Goal: Task Accomplishment & Management: Complete application form

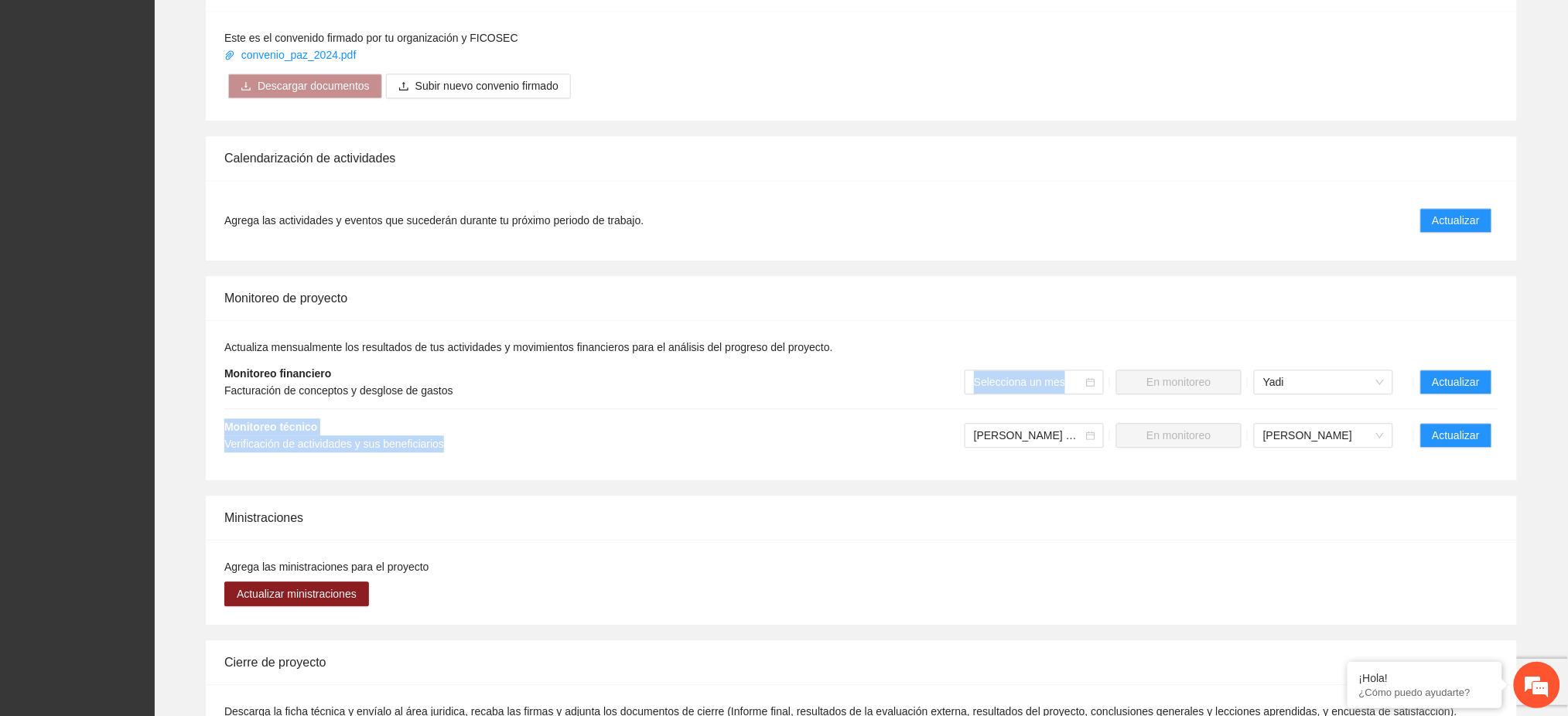
click at [846, 414] on li "Monitoreo técnico Verificación de actividades y sus beneficiarios [PERSON_NAME]…" at bounding box center [861, 436] width 1274 height 53
click at [1459, 212] on span "Actualizar" at bounding box center [1456, 220] width 47 height 17
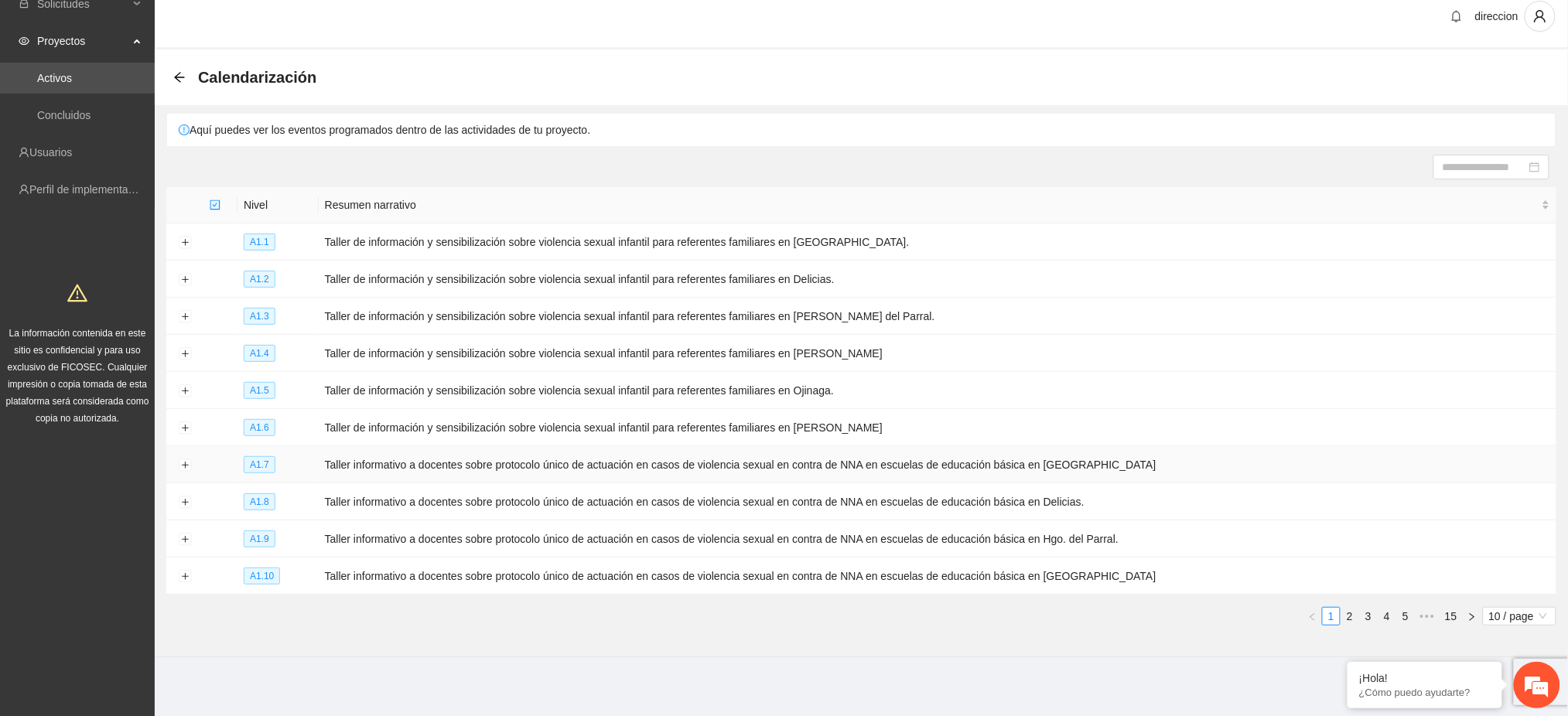
scroll to position [18, 0]
click at [1383, 609] on link "4" at bounding box center [1387, 612] width 17 height 17
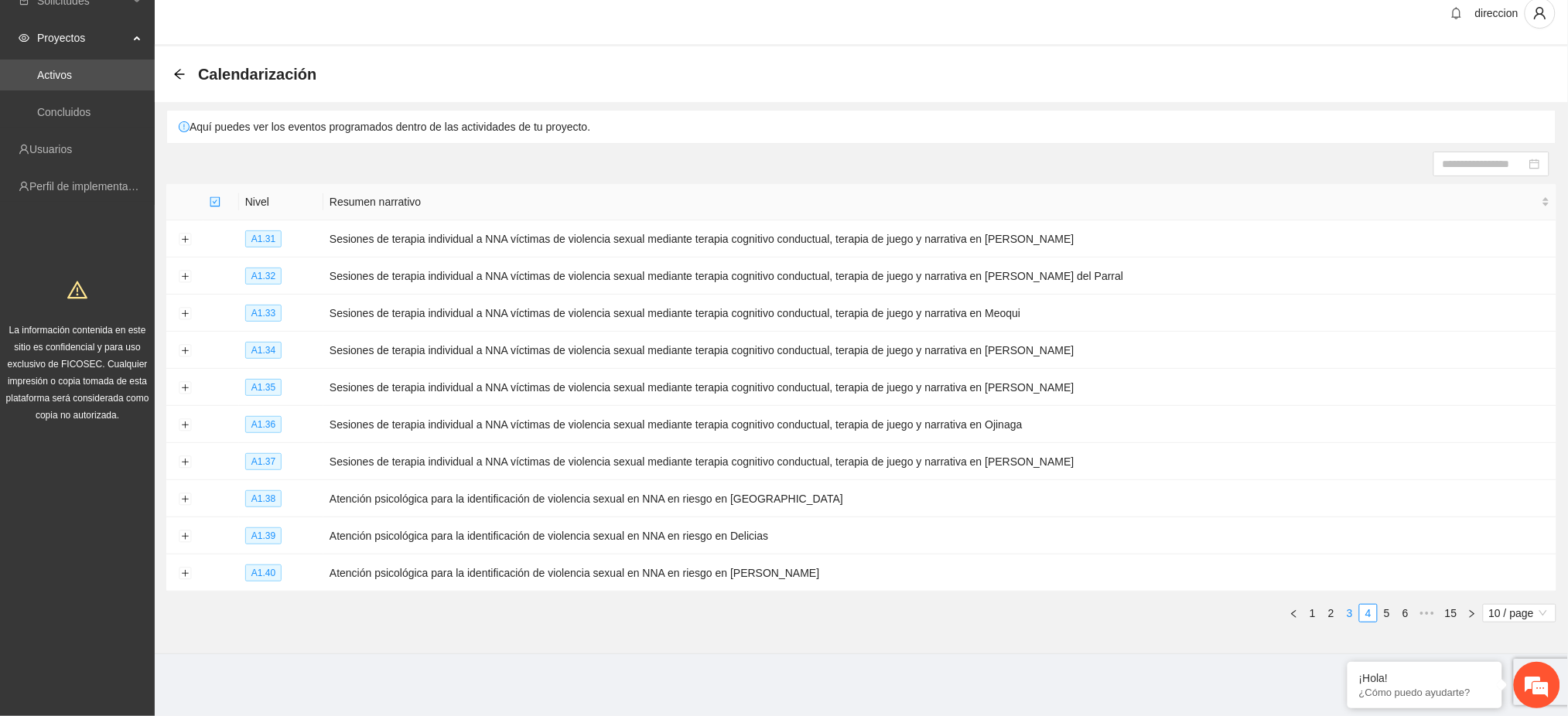
click at [1350, 615] on link "3" at bounding box center [1350, 612] width 17 height 17
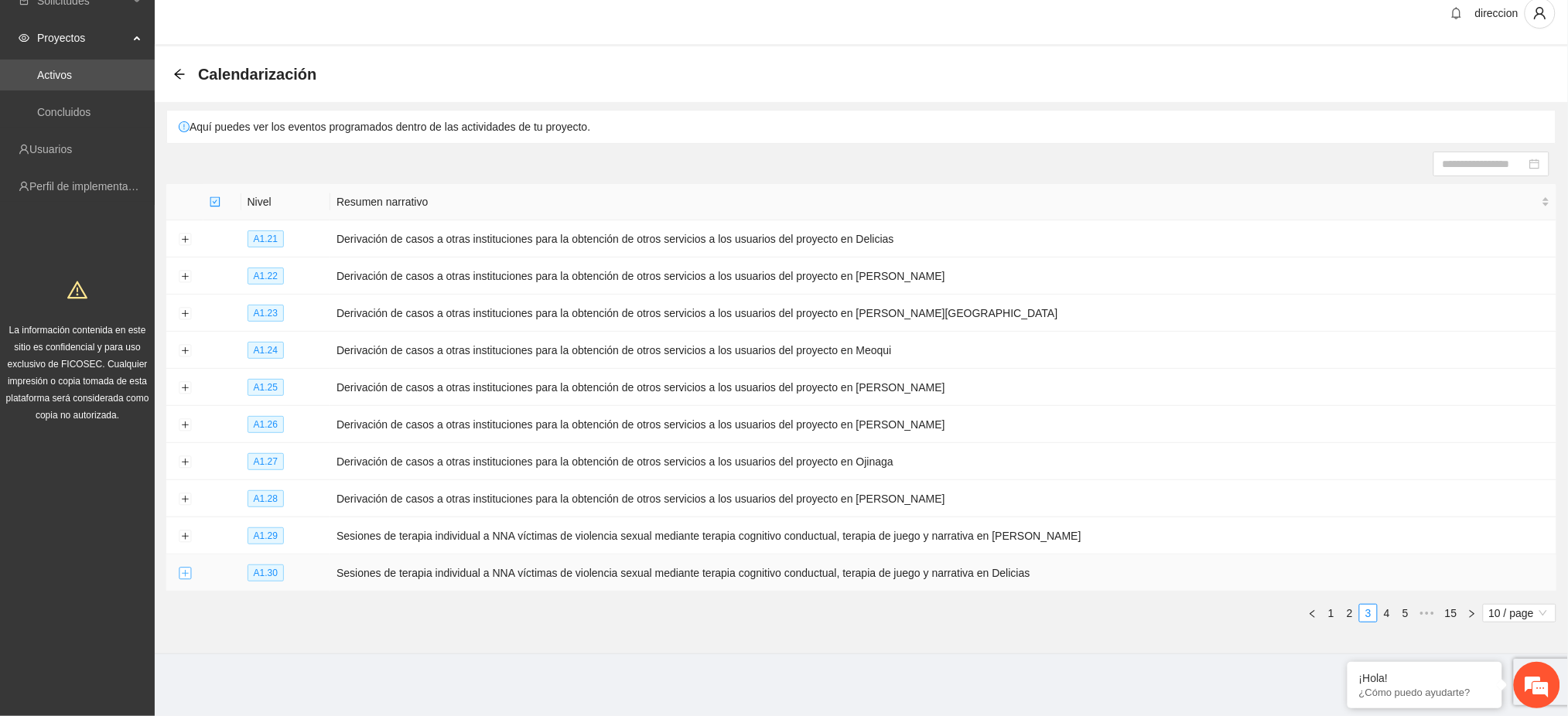
click at [180, 572] on button "Expand row" at bounding box center [185, 573] width 12 height 12
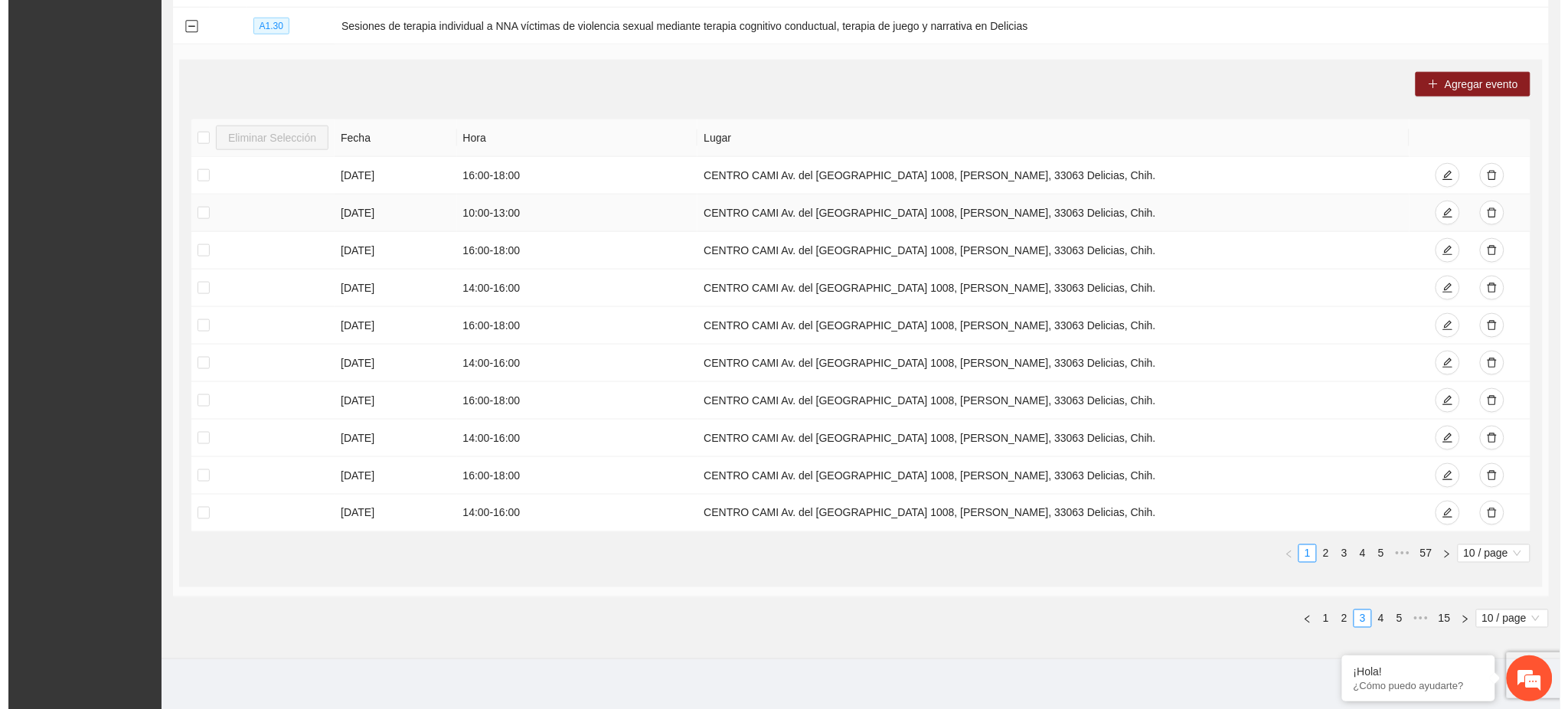
scroll to position [571, 0]
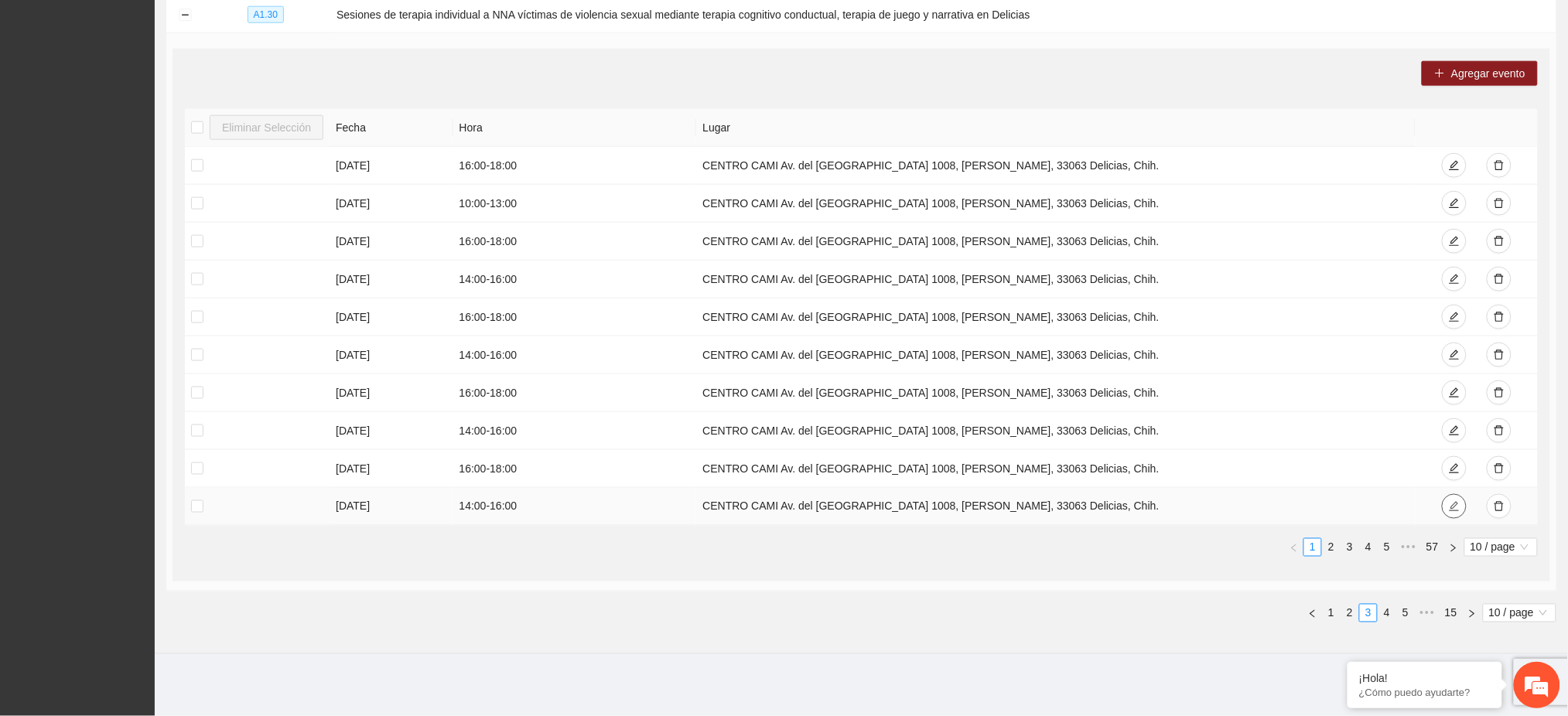
click at [1449, 507] on icon "edit" at bounding box center [1454, 506] width 10 height 10
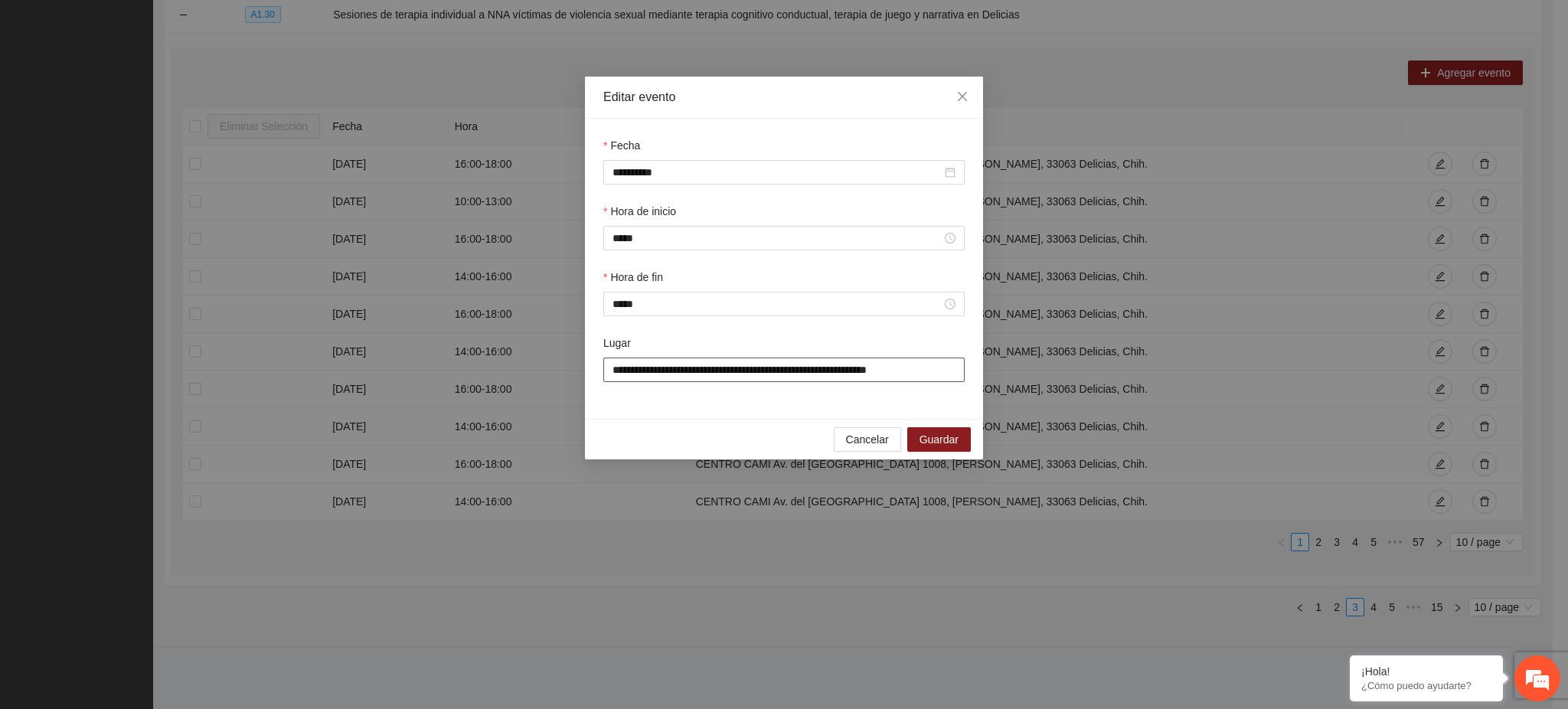
drag, startPoint x: 931, startPoint y: 370, endPoint x: 556, endPoint y: 363, distance: 375.1
click at [556, 363] on div "**********" at bounding box center [784, 354] width 1568 height 709
click at [1148, 359] on div "**********" at bounding box center [784, 354] width 1568 height 709
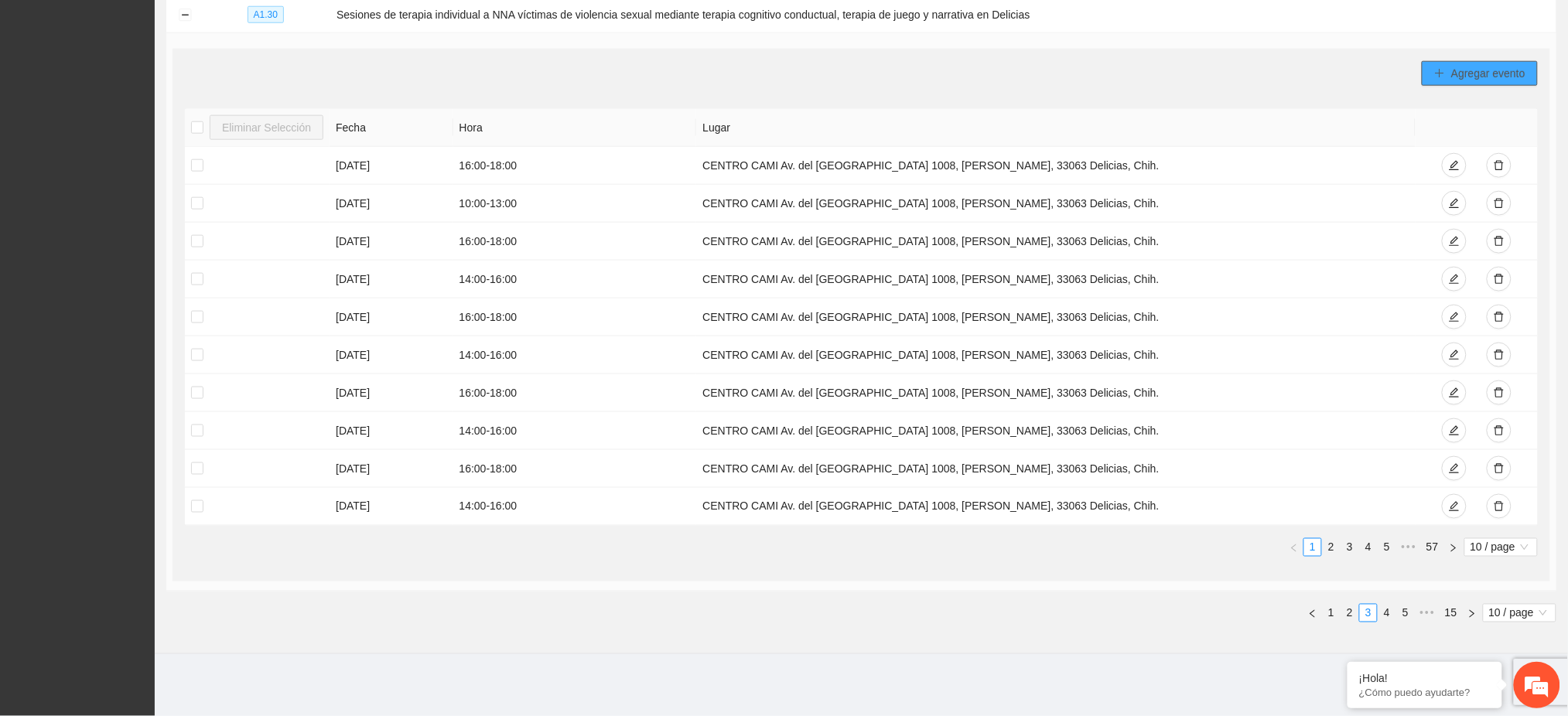
click at [1460, 71] on span "Agregar evento" at bounding box center [1489, 73] width 74 height 17
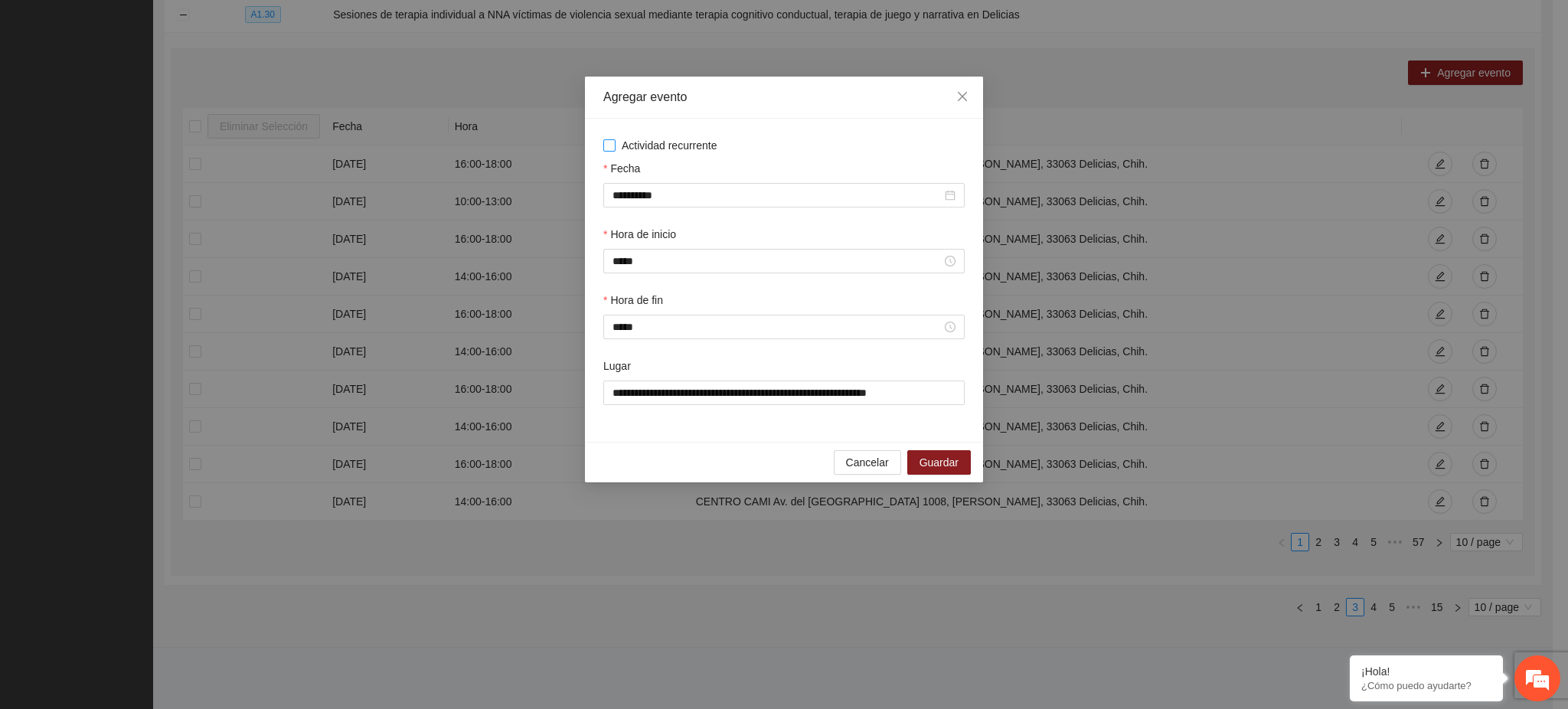
click at [663, 143] on span "Actividad recurrente" at bounding box center [670, 145] width 108 height 17
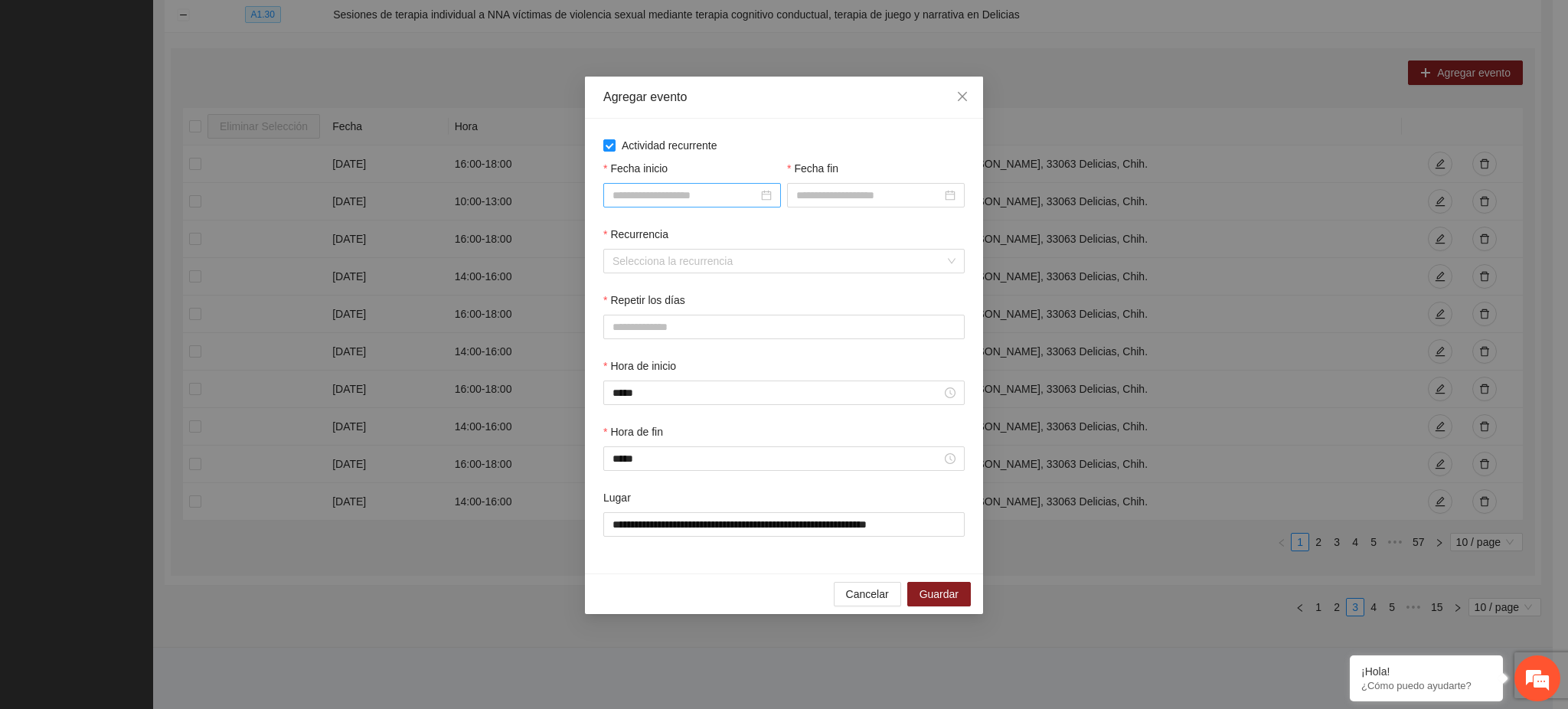
click at [676, 194] on input "Fecha inicio" at bounding box center [685, 195] width 145 height 17
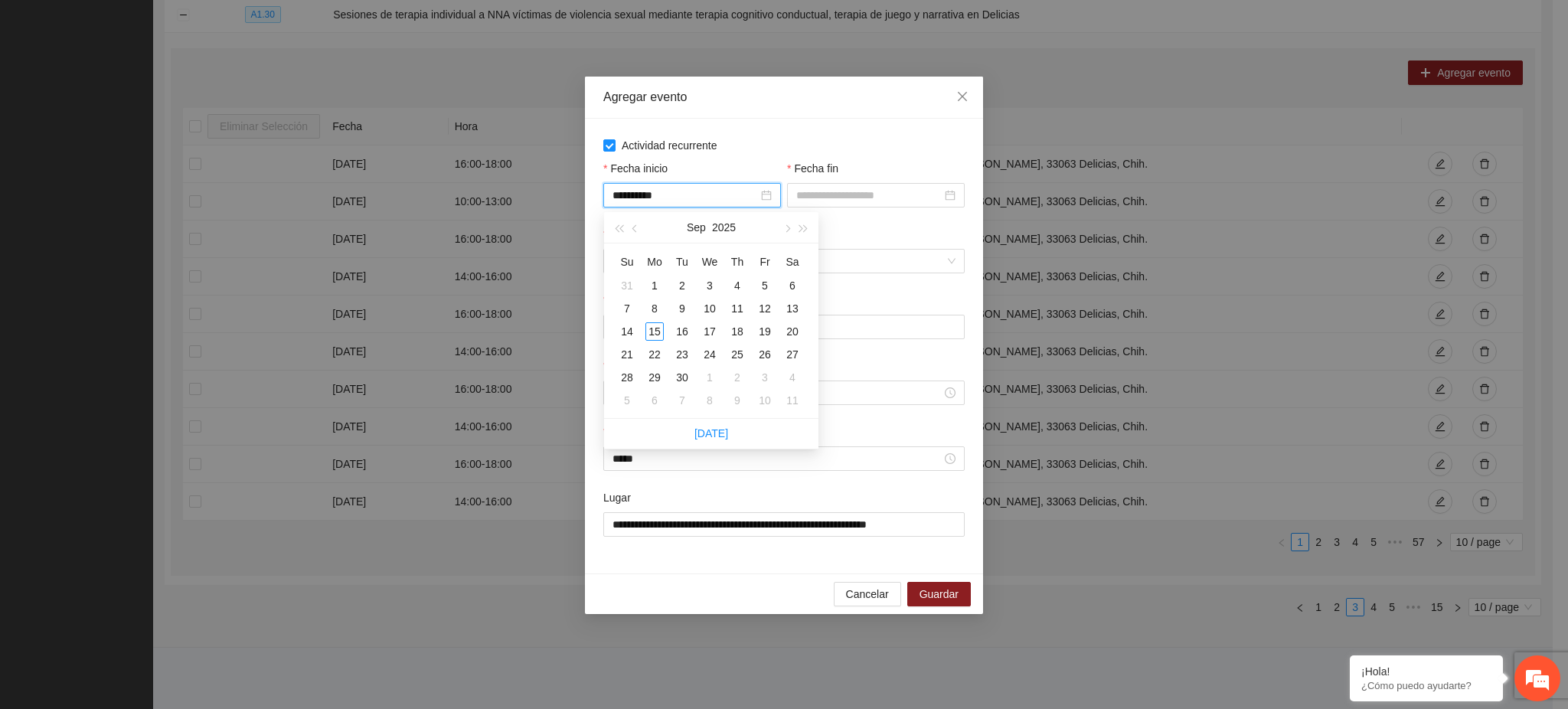
type input "**********"
click at [877, 592] on span "Cancelar" at bounding box center [868, 594] width 43 height 17
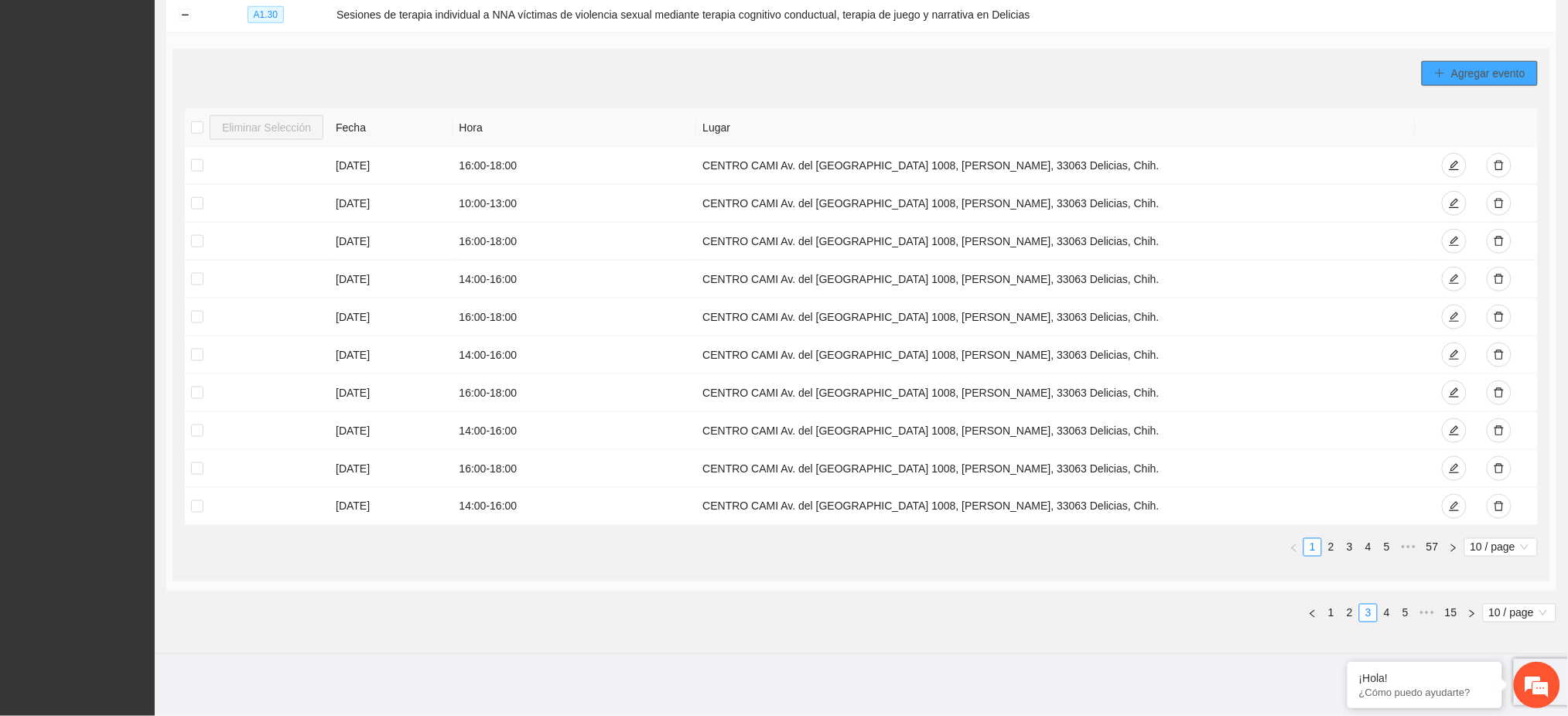
click at [1462, 79] on span "Agregar evento" at bounding box center [1489, 73] width 74 height 17
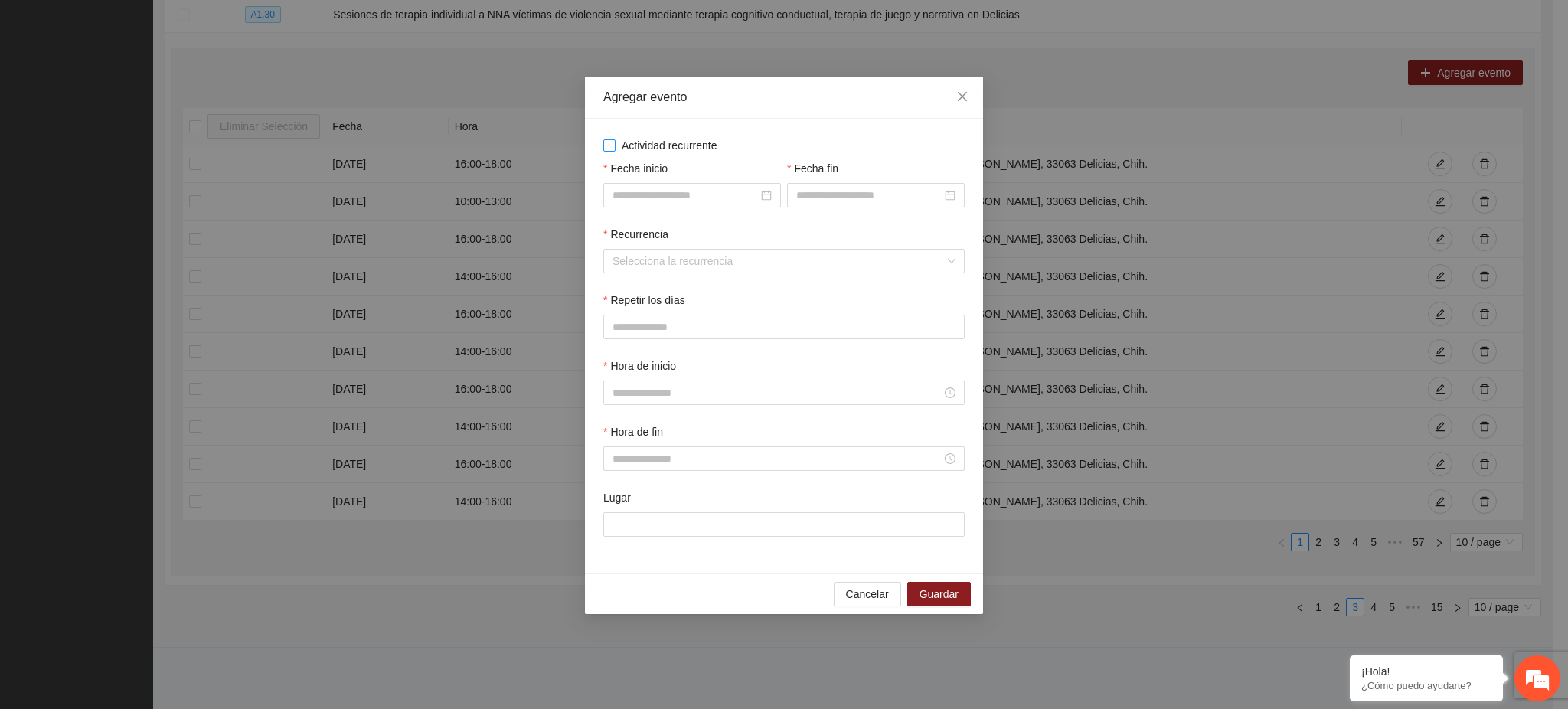
click at [630, 148] on span "Actividad recurrente" at bounding box center [670, 145] width 108 height 17
click at [646, 196] on input "Fecha inicio" at bounding box center [685, 195] width 145 height 17
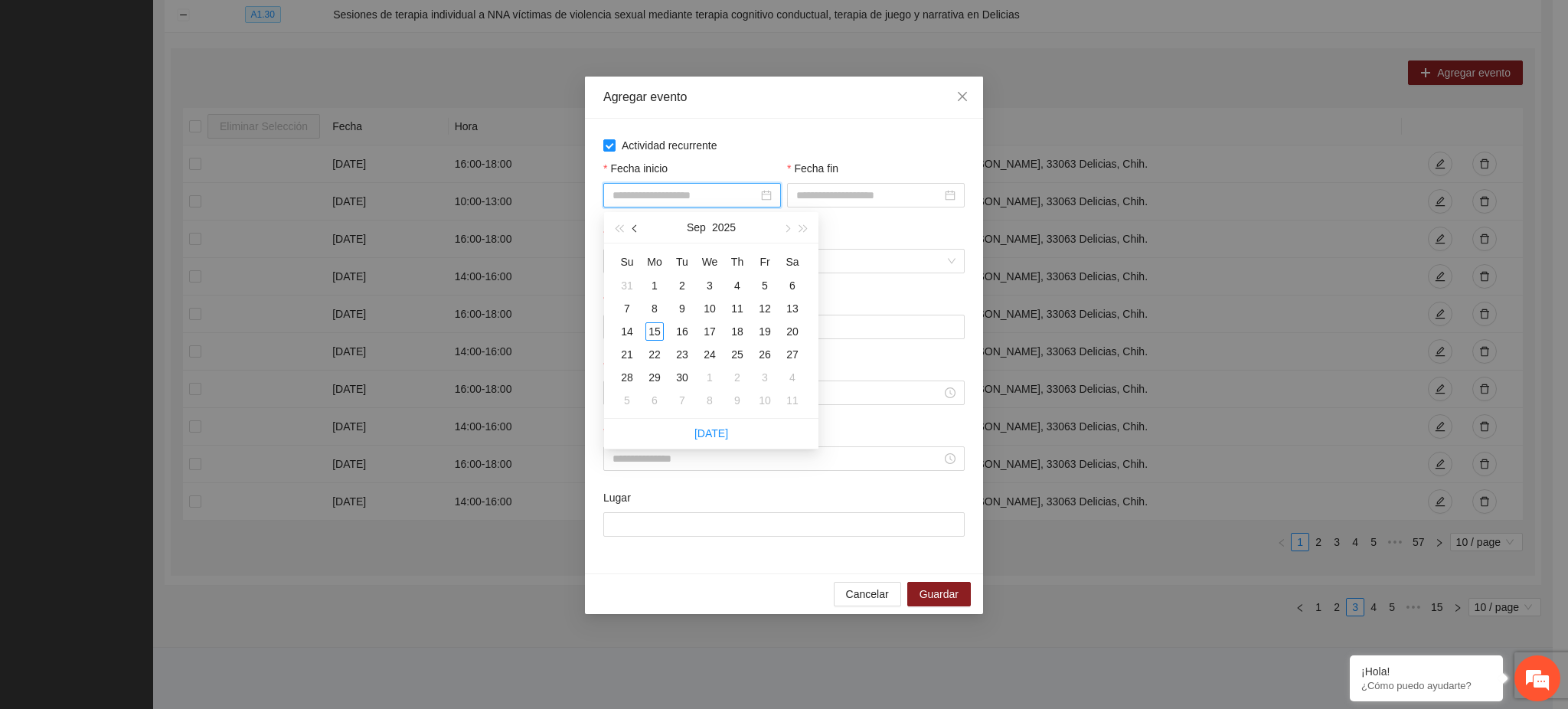
click at [639, 231] on button "button" at bounding box center [635, 227] width 17 height 31
type input "**********"
click at [761, 283] on div "1" at bounding box center [765, 285] width 18 height 18
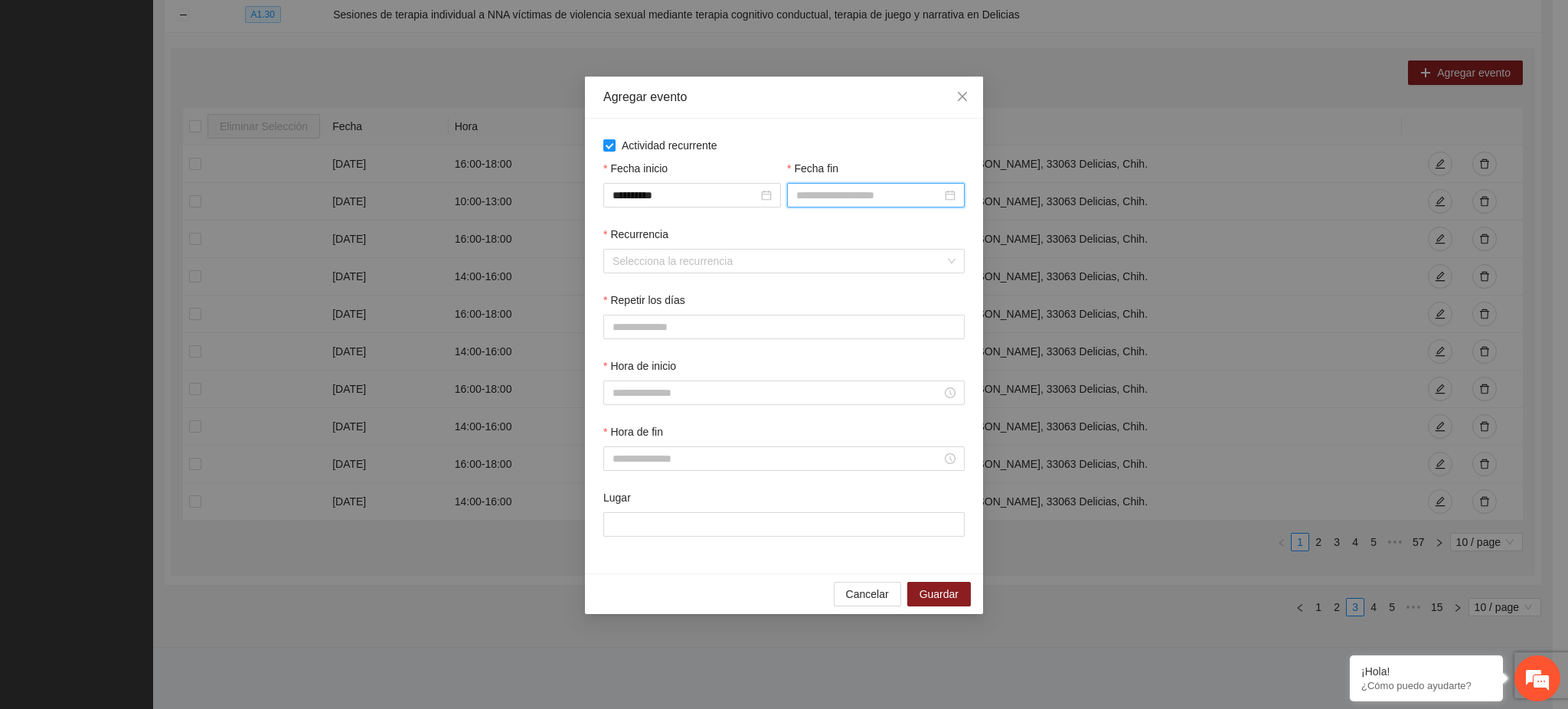
click at [805, 192] on input "Fecha fin" at bounding box center [869, 195] width 145 height 17
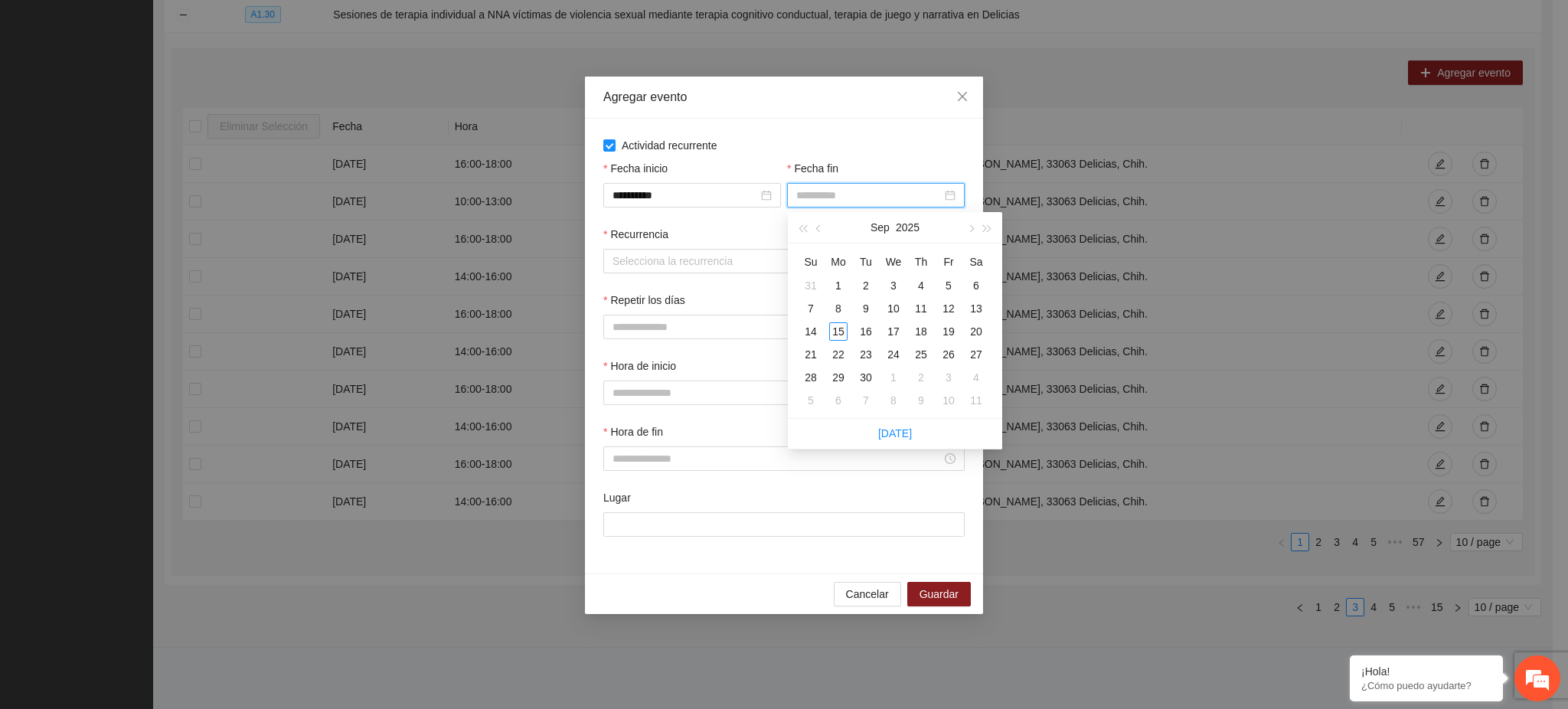
type input "**********"
click at [815, 230] on button "button" at bounding box center [819, 227] width 17 height 31
type input "**********"
click at [807, 392] on div "31" at bounding box center [811, 400] width 18 height 18
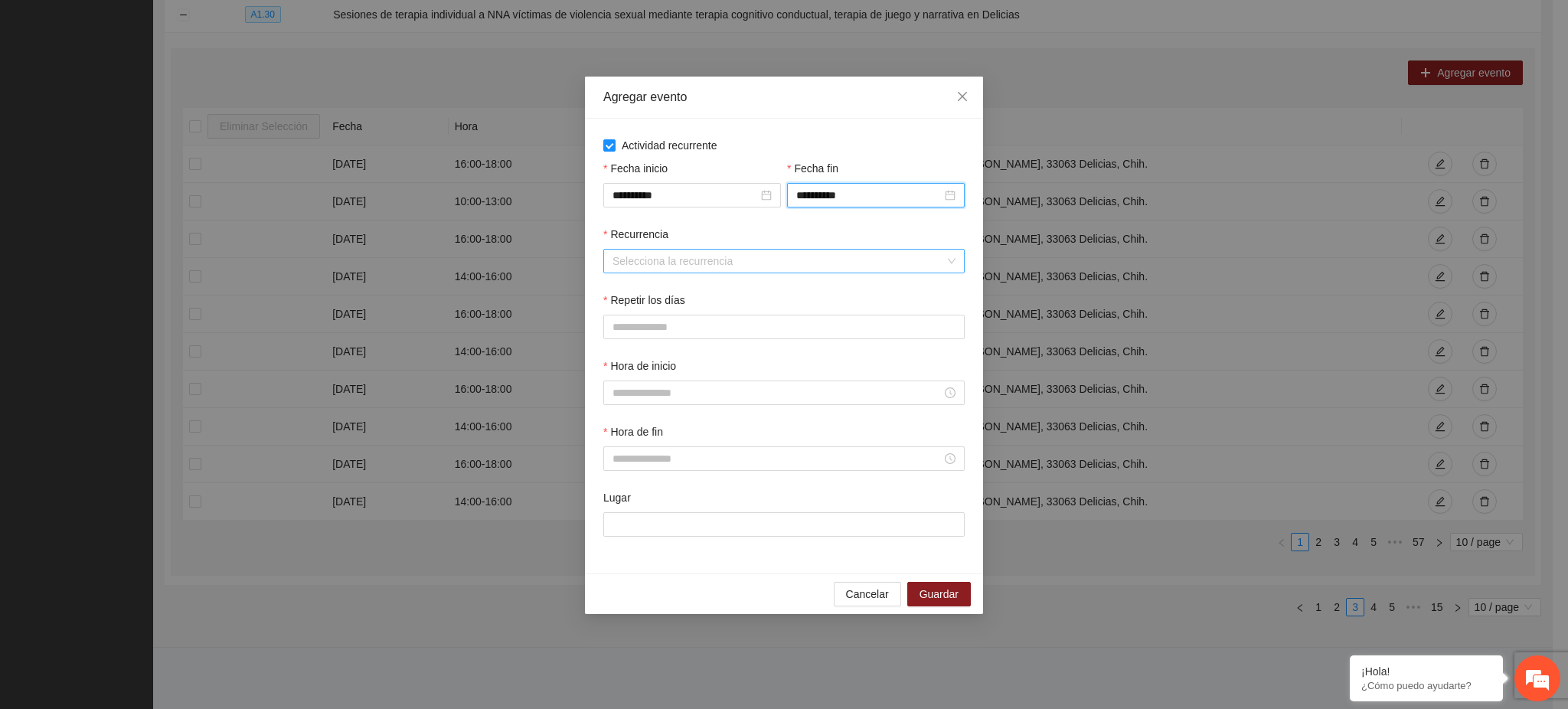
click at [683, 255] on input "Recurrencia" at bounding box center [779, 261] width 332 height 23
click at [652, 292] on div "Semanalmente" at bounding box center [785, 293] width 343 height 17
click at [761, 326] on button "V" at bounding box center [769, 327] width 32 height 25
click at [664, 326] on button "M" at bounding box center [656, 327] width 33 height 25
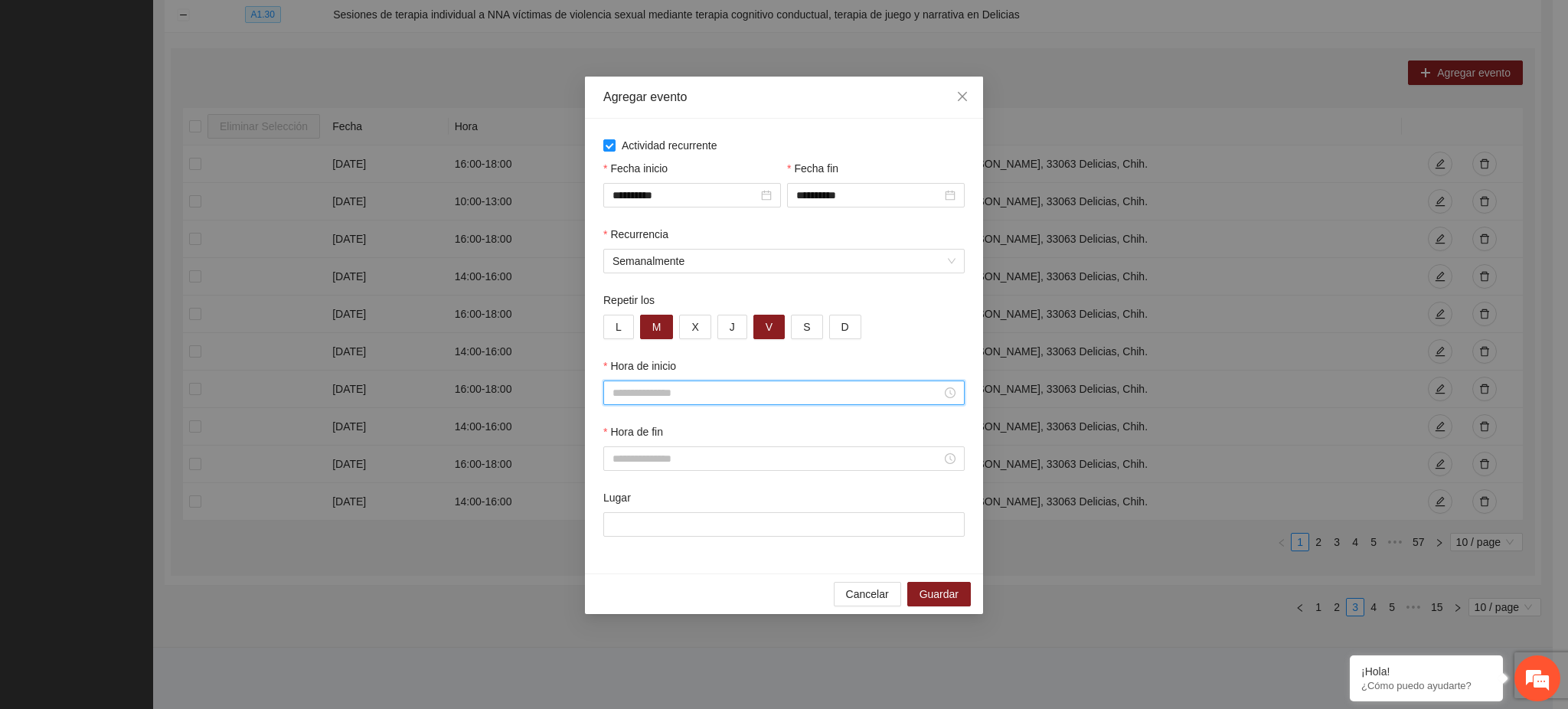
click at [664, 389] on input "Hora de inicio" at bounding box center [777, 393] width 329 height 17
click at [615, 498] on div "13" at bounding box center [625, 499] width 43 height 21
type input "*****"
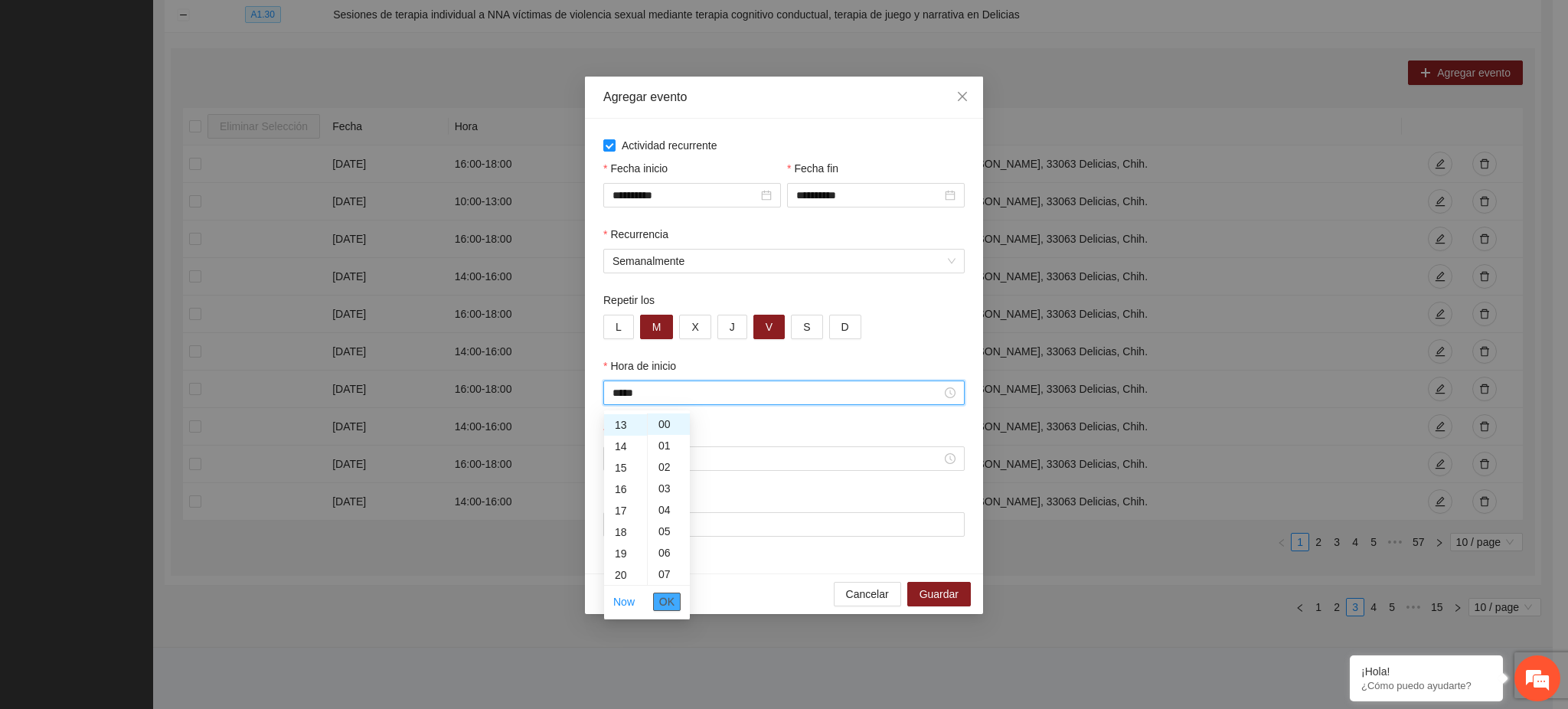
click at [668, 604] on span "OK" at bounding box center [667, 602] width 15 height 17
click at [622, 459] on input "Hora de fin" at bounding box center [777, 459] width 329 height 17
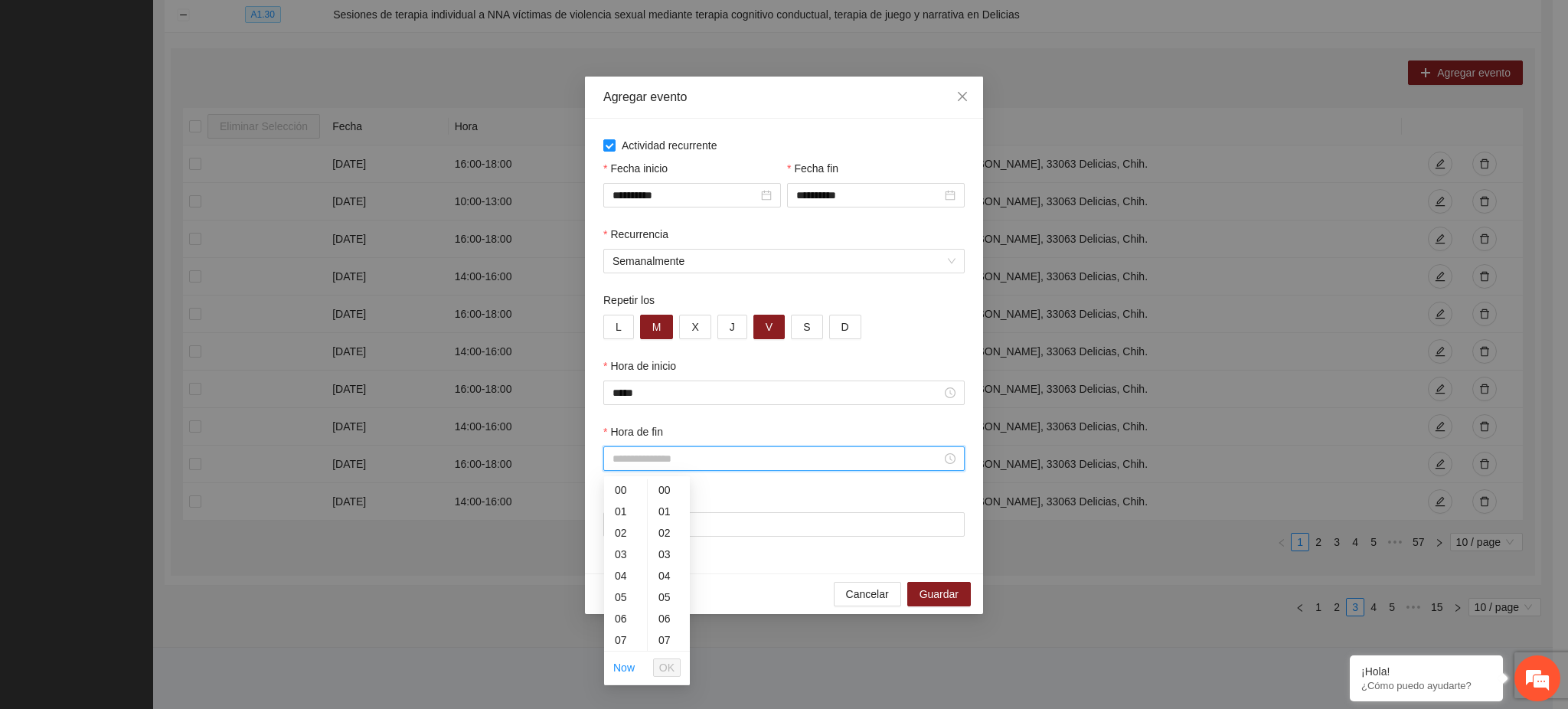
scroll to position [150, 0]
click at [626, 614] on div "13" at bounding box center [625, 618] width 43 height 21
drag, startPoint x: 660, startPoint y: 599, endPoint x: 661, endPoint y: 623, distance: 24.0
click at [661, 599] on div "40" at bounding box center [668, 597] width 42 height 21
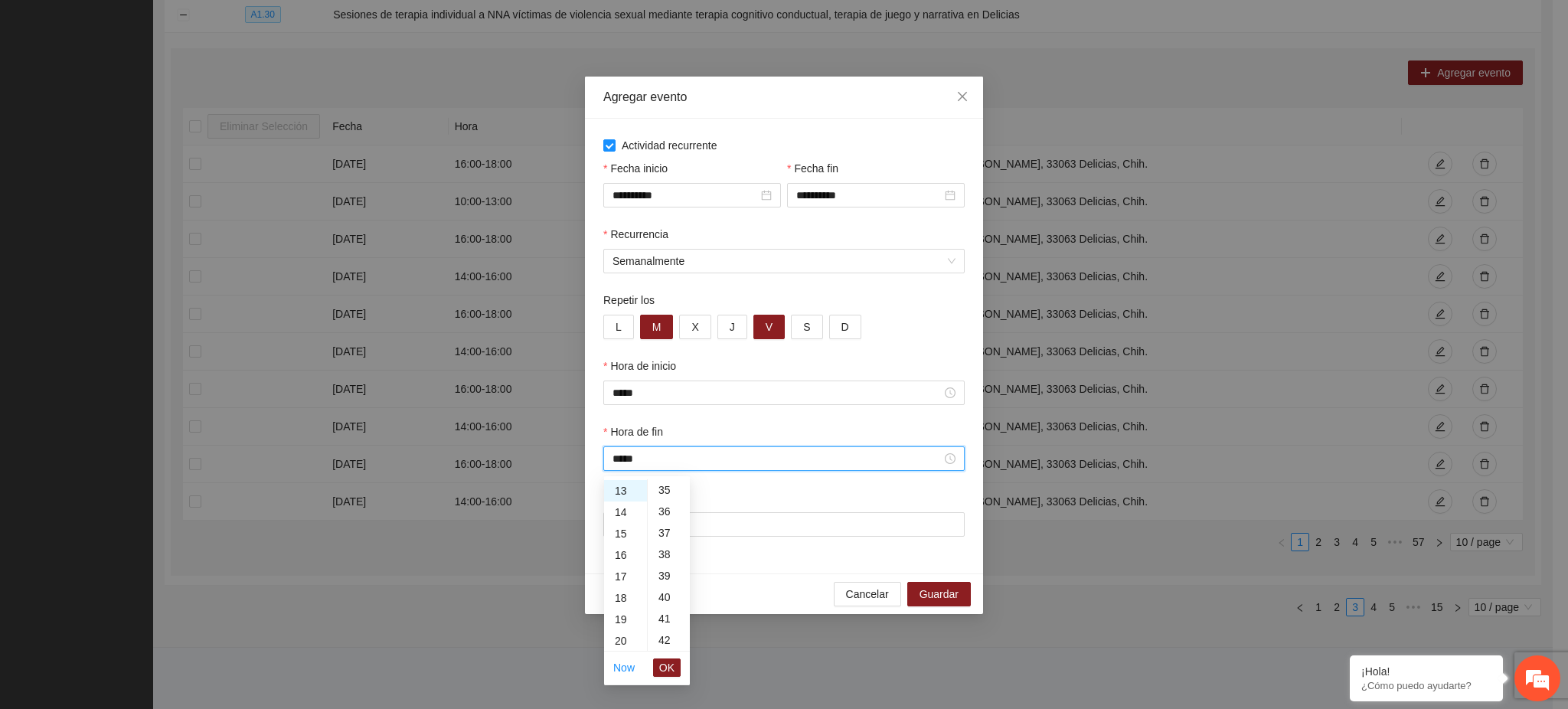
type input "*****"
click at [662, 665] on span "OK" at bounding box center [667, 668] width 15 height 17
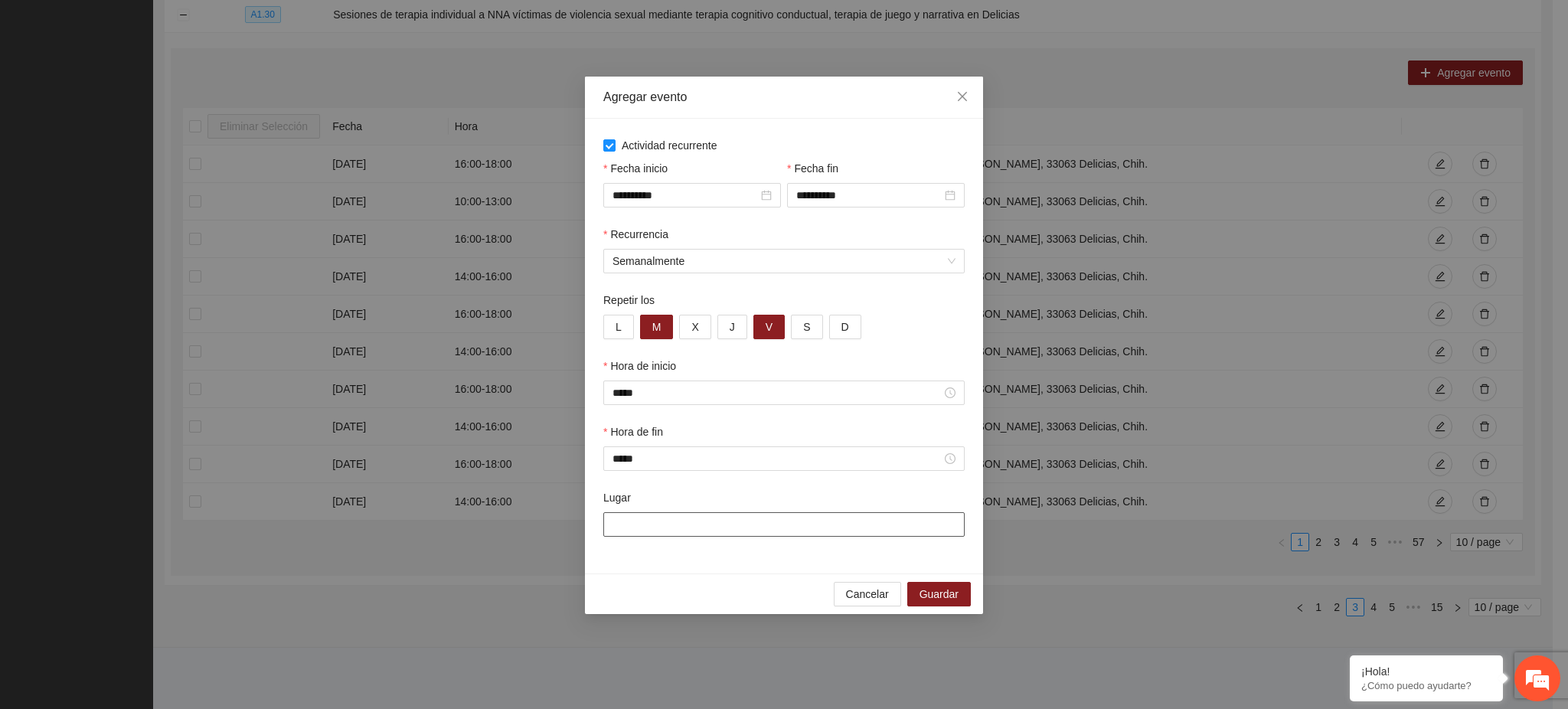
click at [620, 525] on input "Lugar" at bounding box center [784, 525] width 362 height 25
paste input "**********"
type input "**********"
click at [940, 599] on span "Guardar" at bounding box center [939, 594] width 39 height 17
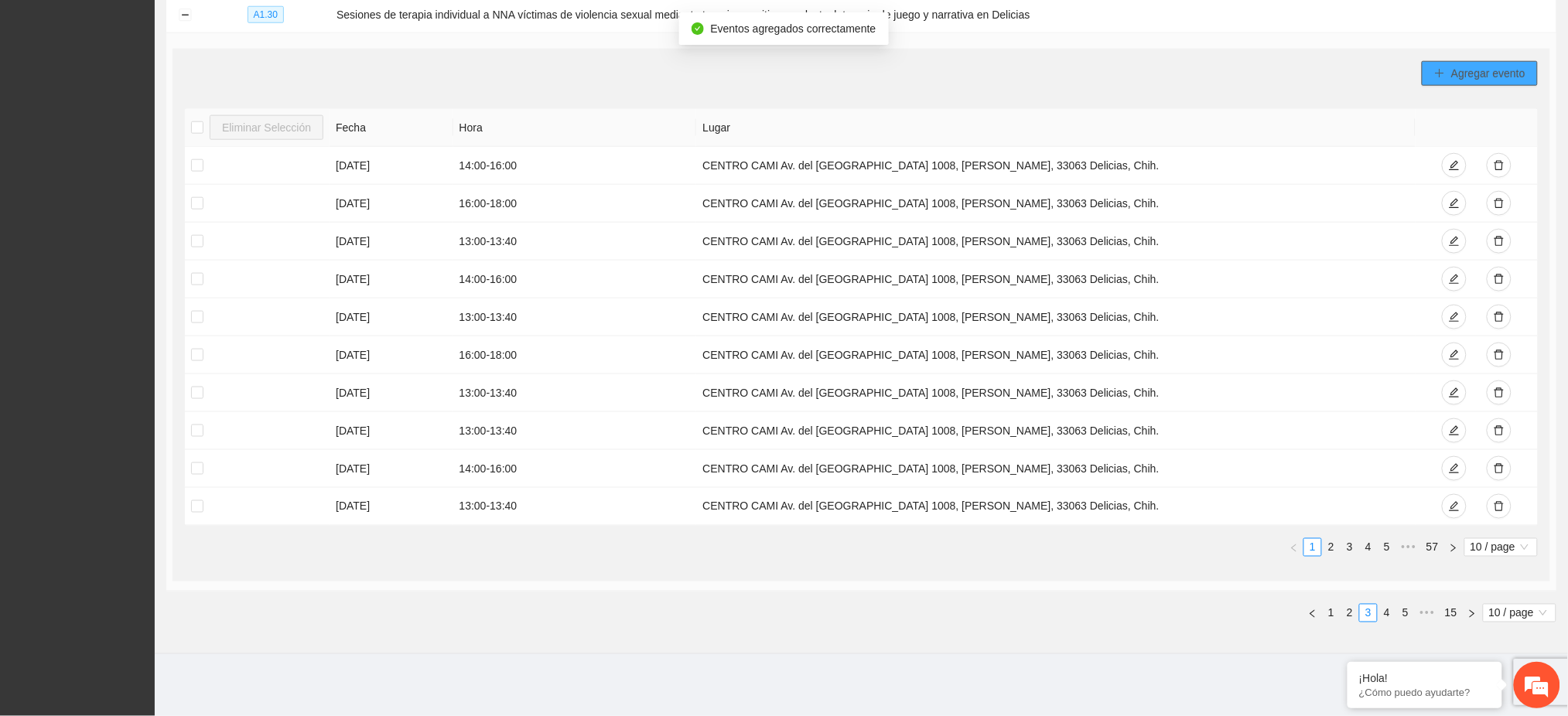
click at [1462, 77] on span "Agregar evento" at bounding box center [1489, 73] width 74 height 17
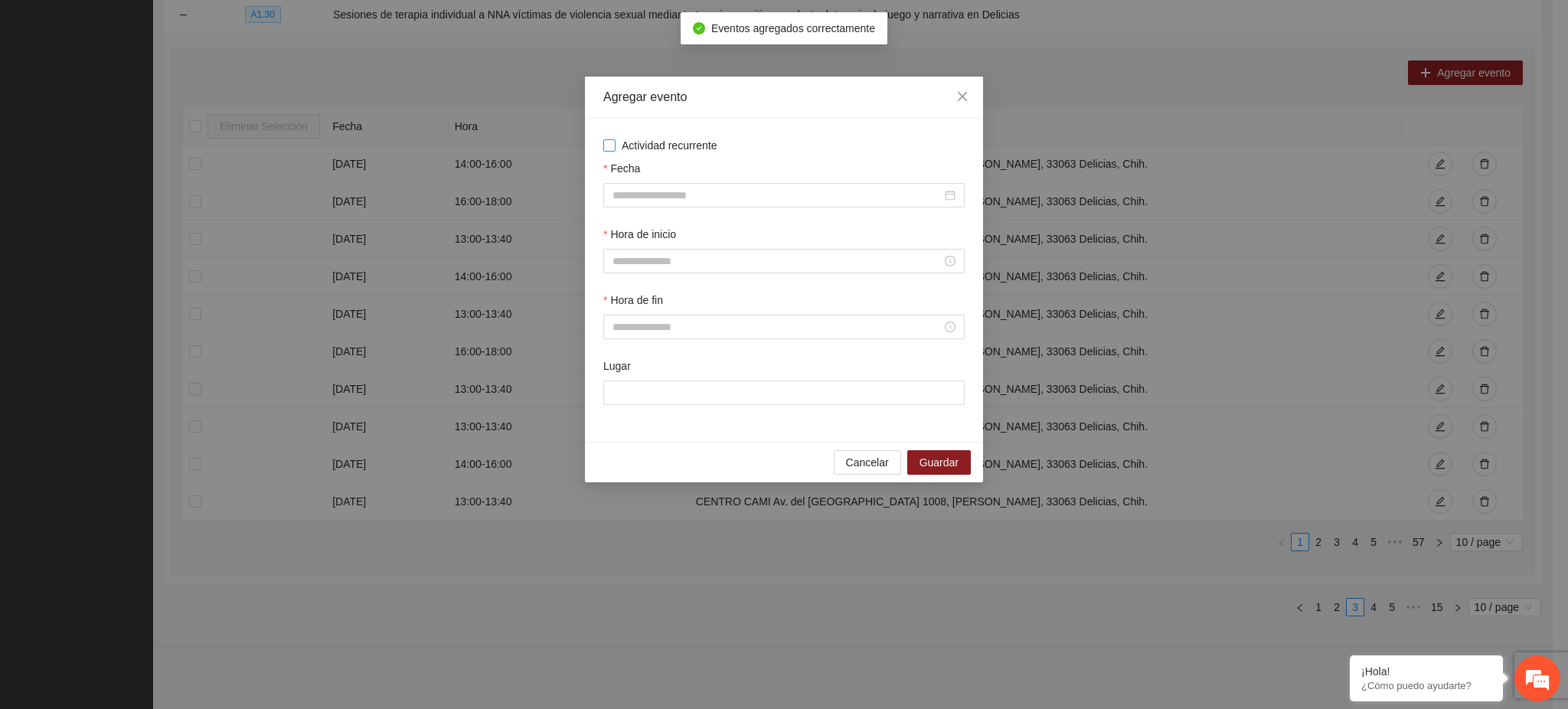
click at [678, 143] on span "Actividad recurrente" at bounding box center [670, 145] width 108 height 17
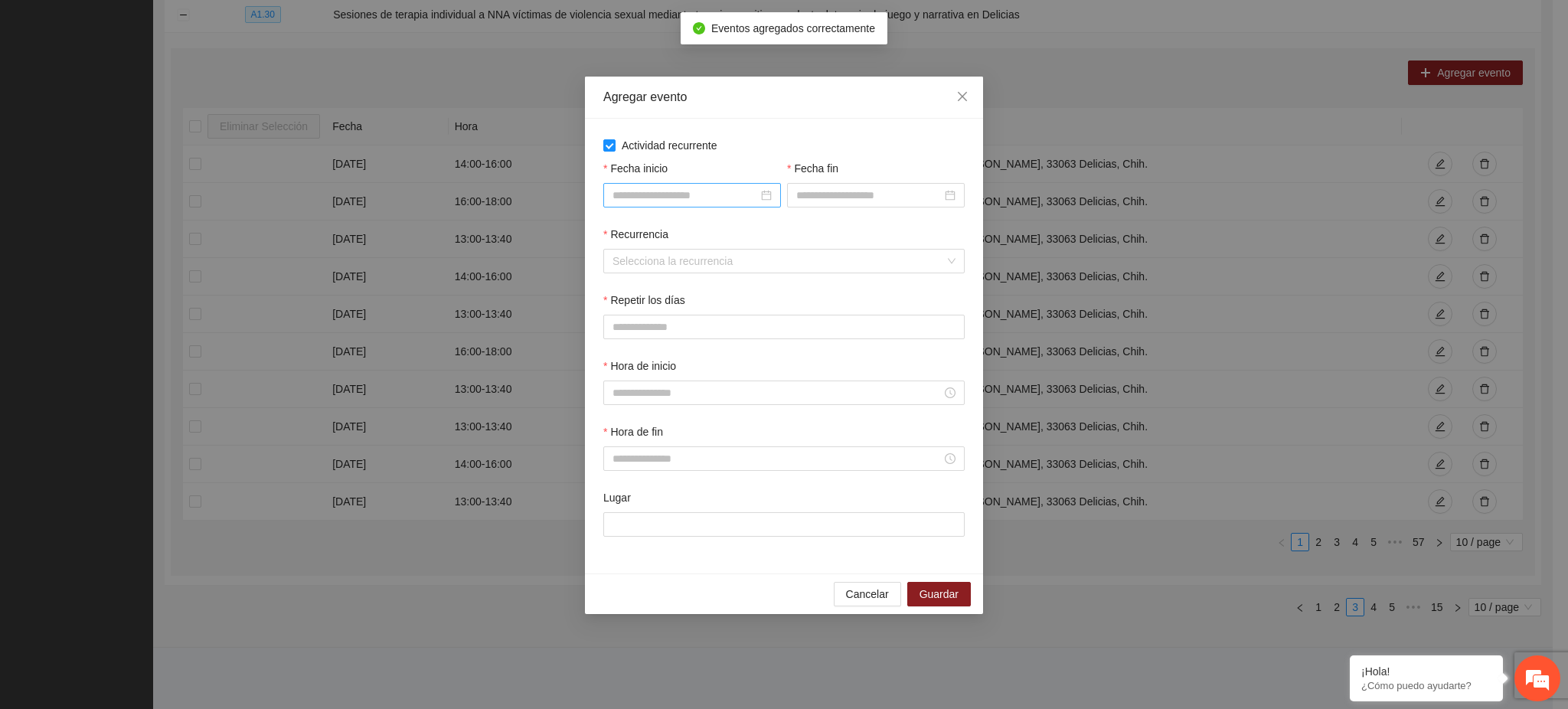
click at [662, 196] on input "Fecha inicio" at bounding box center [685, 195] width 145 height 17
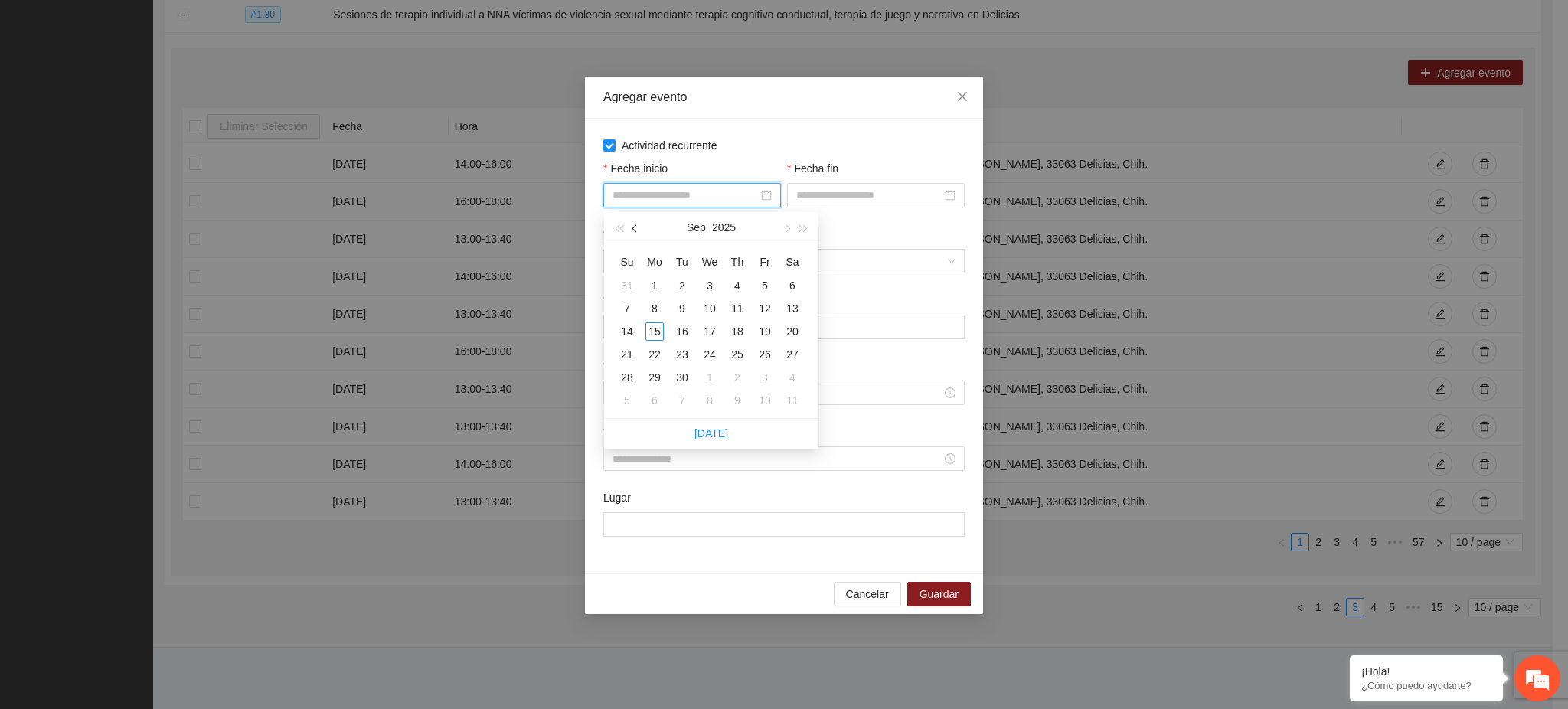
click at [632, 226] on button "button" at bounding box center [635, 227] width 17 height 31
type input "**********"
click at [769, 289] on div "1" at bounding box center [765, 285] width 18 height 18
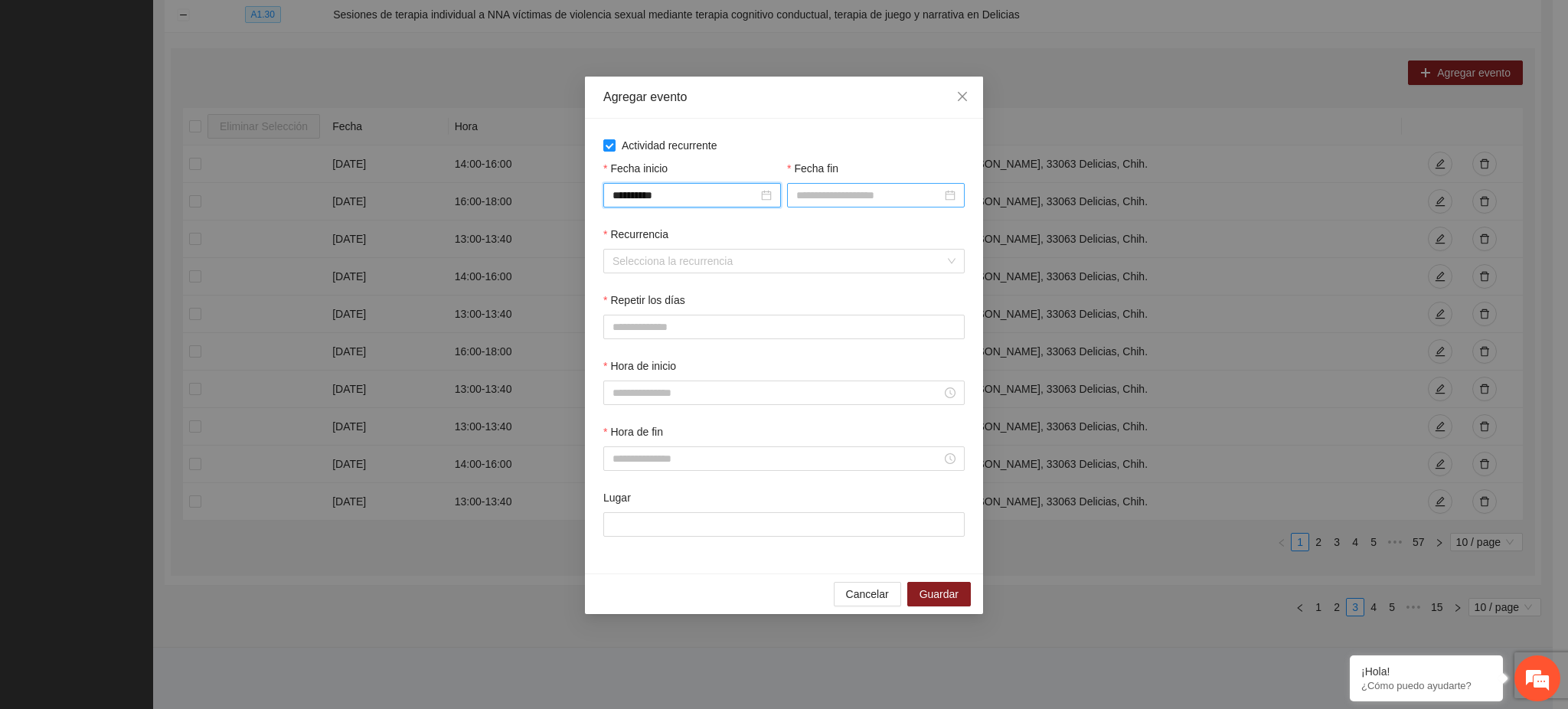
click at [823, 196] on input "Fecha fin" at bounding box center [869, 195] width 145 height 17
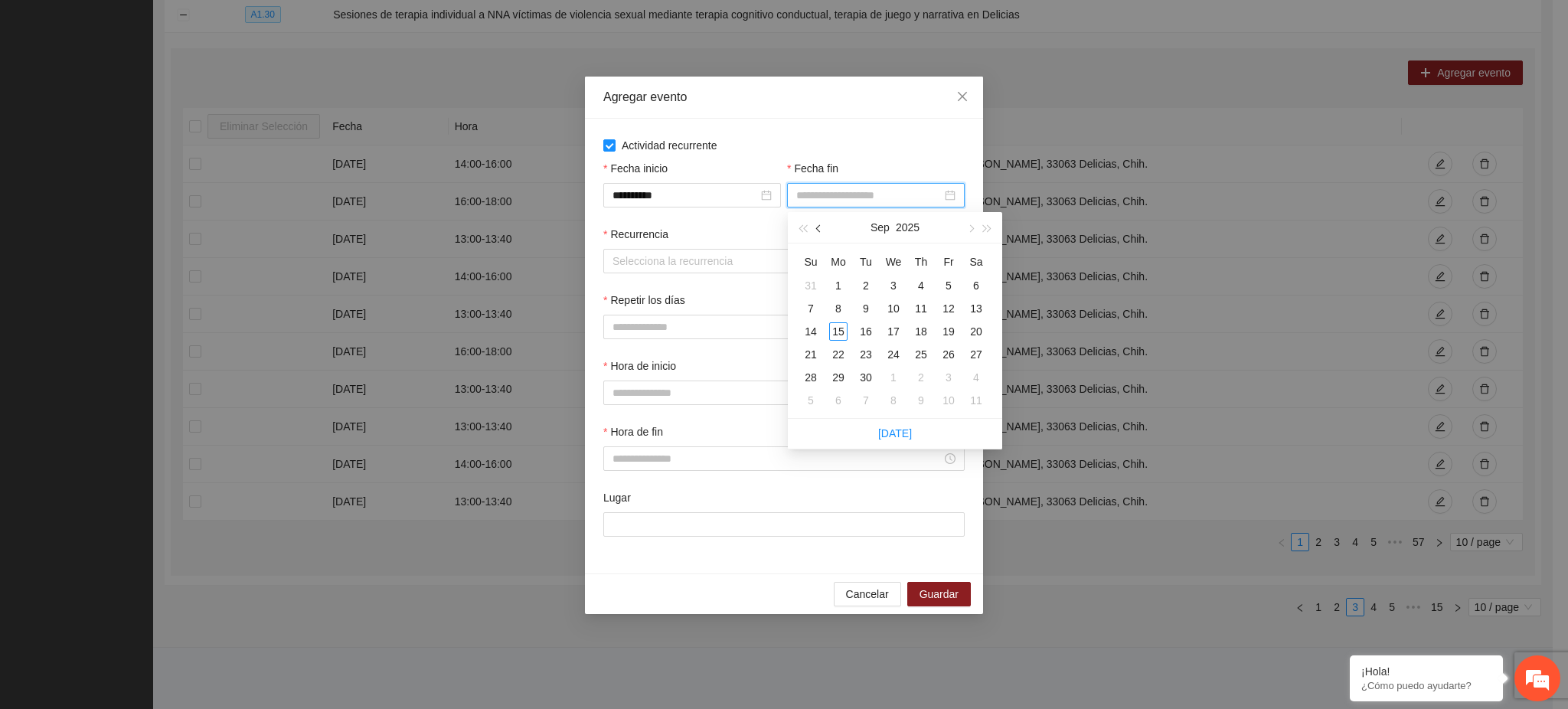
click at [823, 234] on button "button" at bounding box center [819, 227] width 17 height 31
type input "**********"
click at [814, 391] on div "31" at bounding box center [811, 400] width 18 height 18
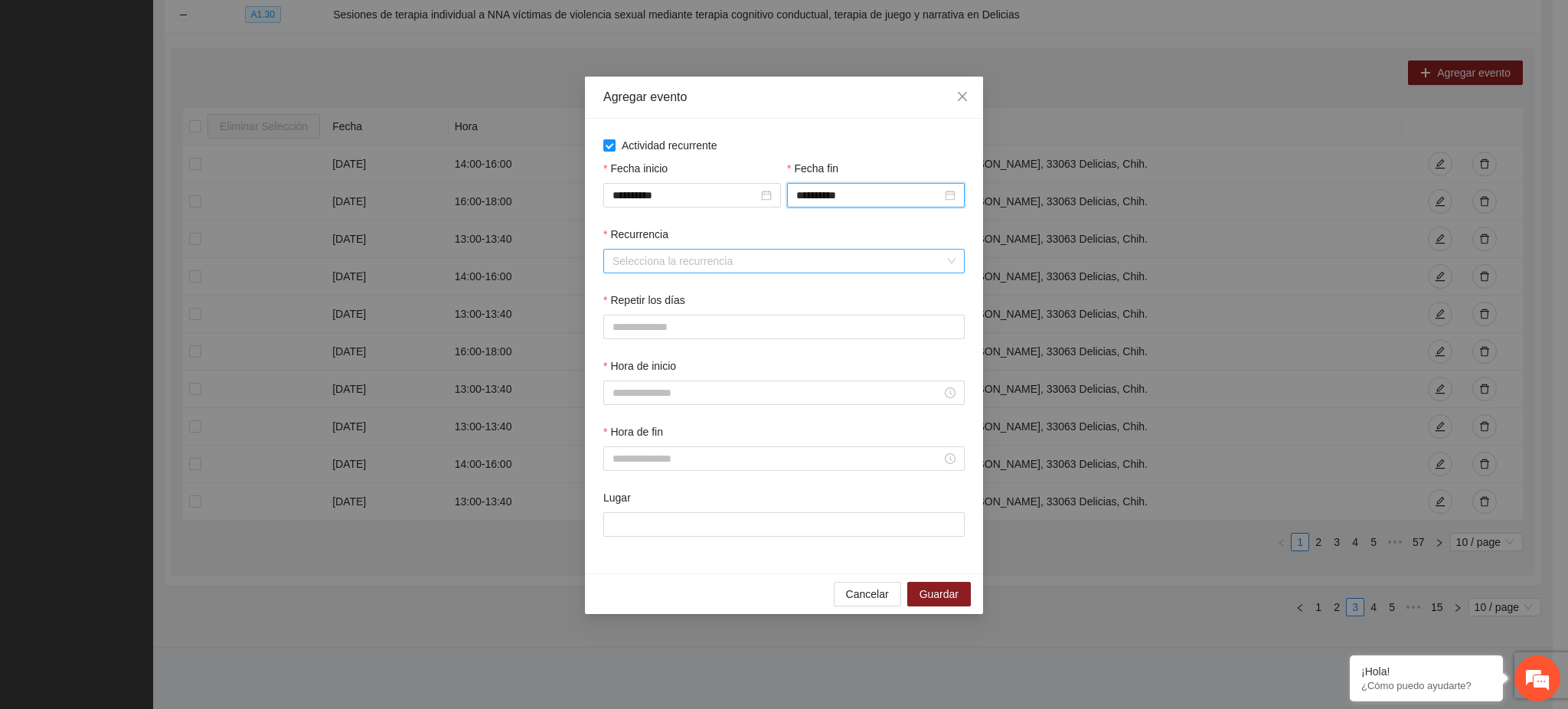
click at [667, 262] on input "Recurrencia" at bounding box center [779, 261] width 332 height 23
click at [664, 289] on div "Semanalmente" at bounding box center [785, 293] width 343 height 17
click at [649, 325] on button "M" at bounding box center [656, 327] width 33 height 25
click at [660, 389] on input "Hora de inicio" at bounding box center [777, 393] width 329 height 17
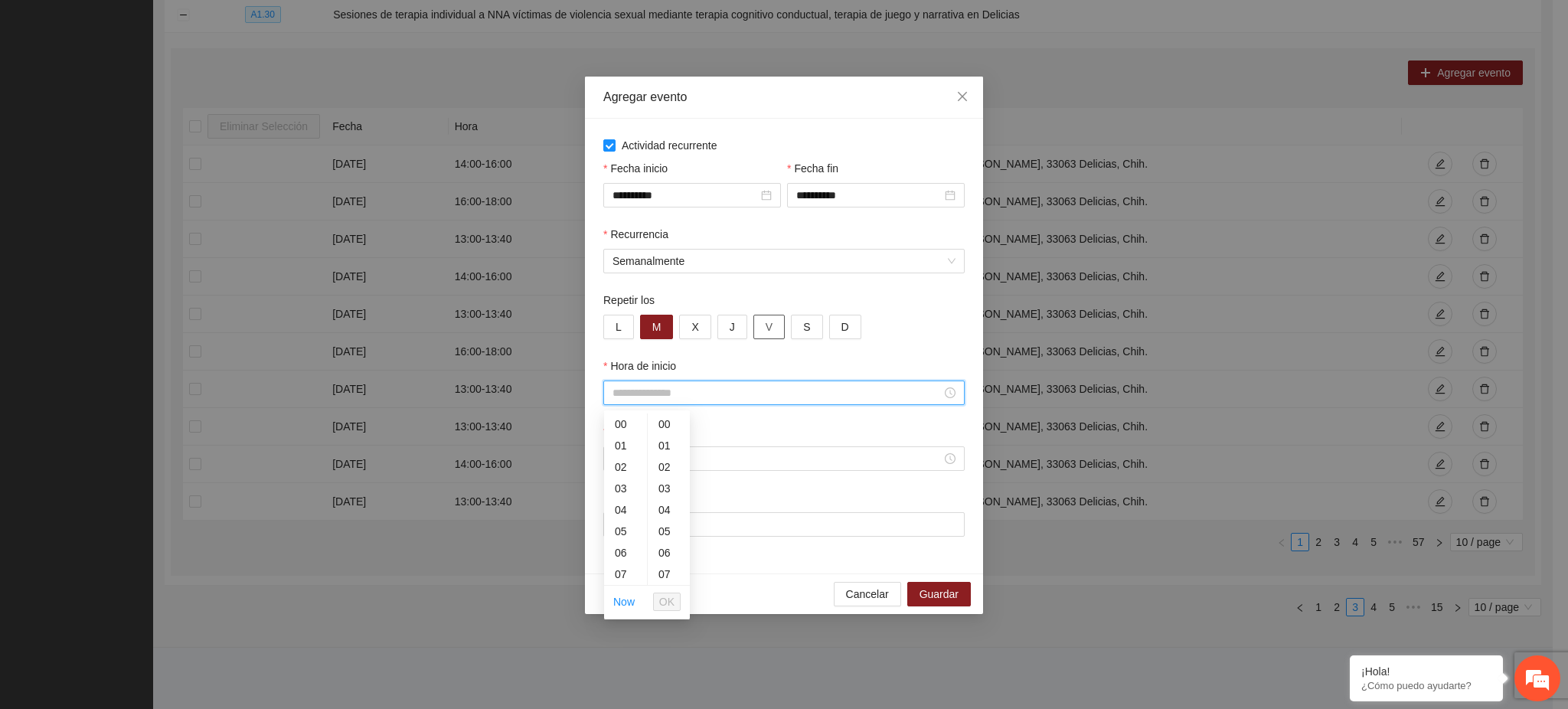
click at [765, 328] on span "V" at bounding box center [769, 327] width 7 height 17
click at [640, 388] on input "Hora de inicio" at bounding box center [777, 393] width 329 height 17
click at [628, 552] on div "13" at bounding box center [625, 552] width 43 height 21
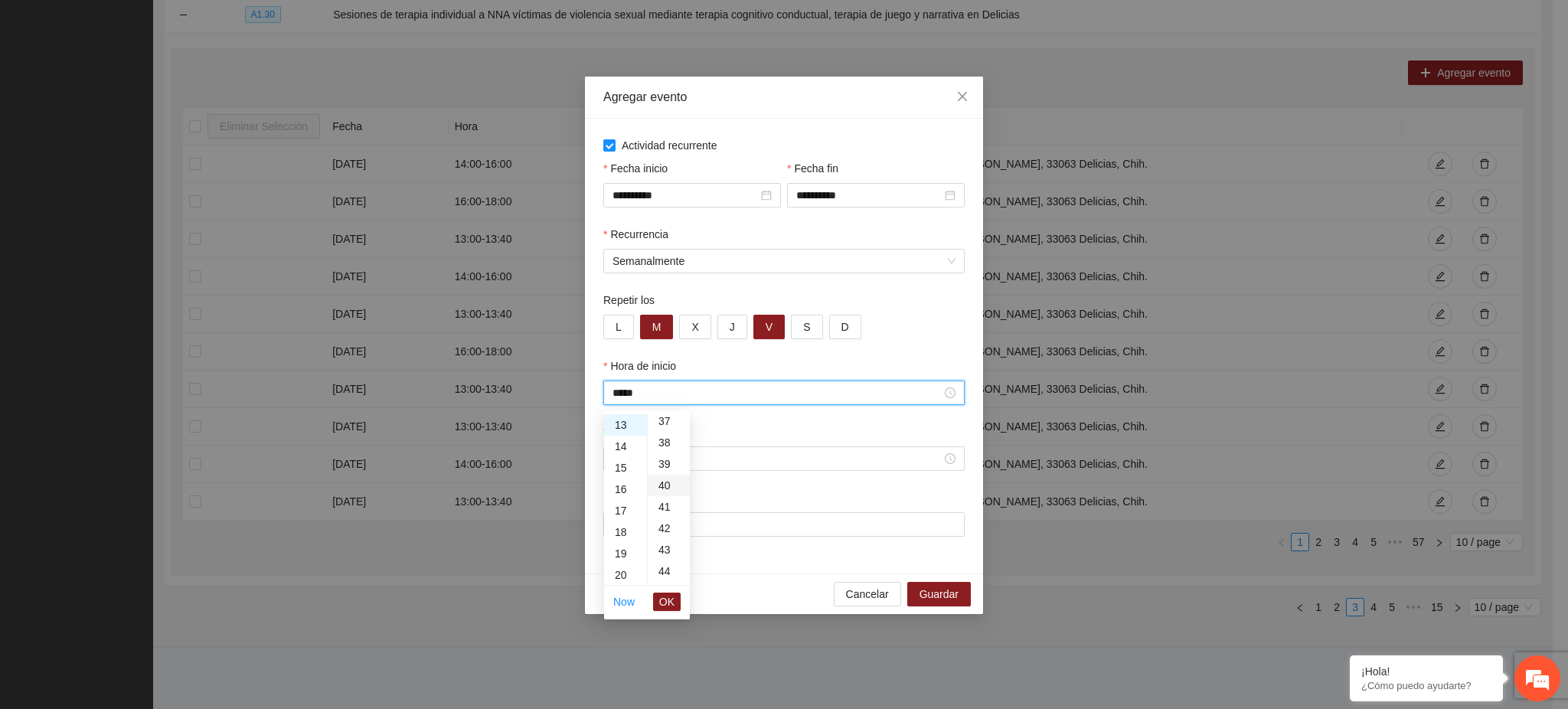
click at [662, 487] on div "40" at bounding box center [668, 485] width 42 height 21
type input "*****"
click at [668, 598] on span "OK" at bounding box center [667, 602] width 15 height 17
click at [627, 450] on div at bounding box center [784, 459] width 362 height 25
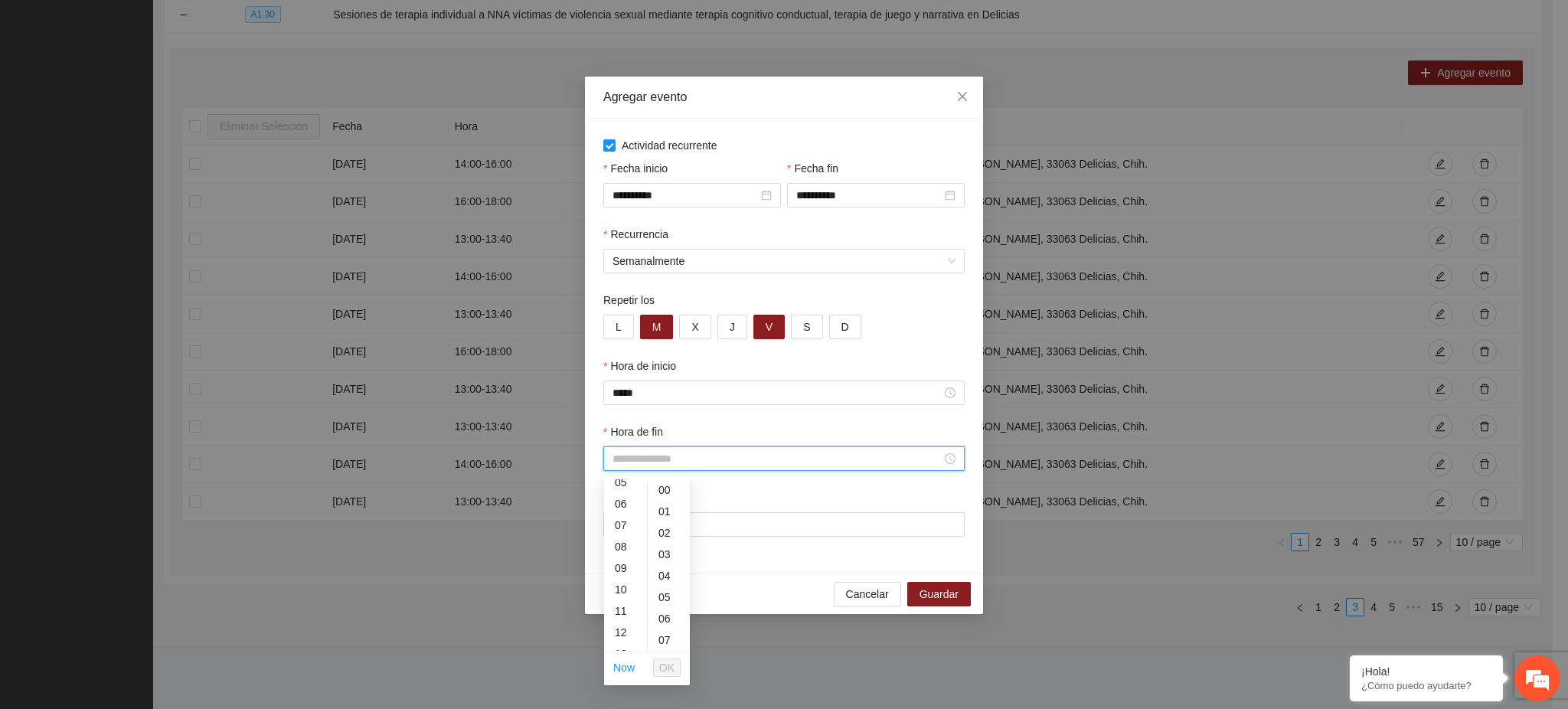
scroll to position [150, 0]
click at [621, 638] on div "14" at bounding box center [625, 640] width 43 height 21
click at [665, 618] on div "20" at bounding box center [668, 618] width 42 height 21
type input "*****"
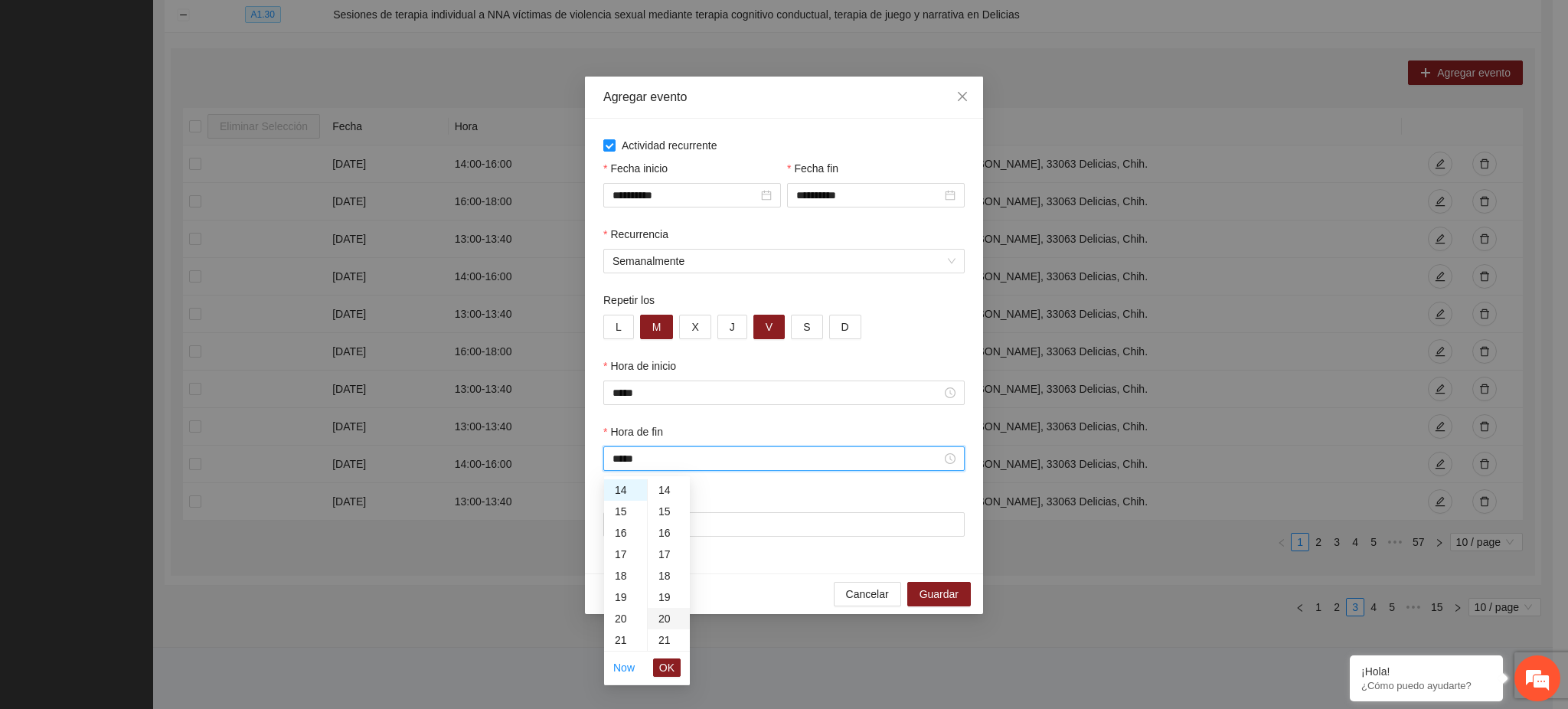
scroll to position [429, 0]
click at [662, 666] on span "OK" at bounding box center [667, 668] width 15 height 17
click at [654, 519] on input "Lugar" at bounding box center [784, 525] width 362 height 25
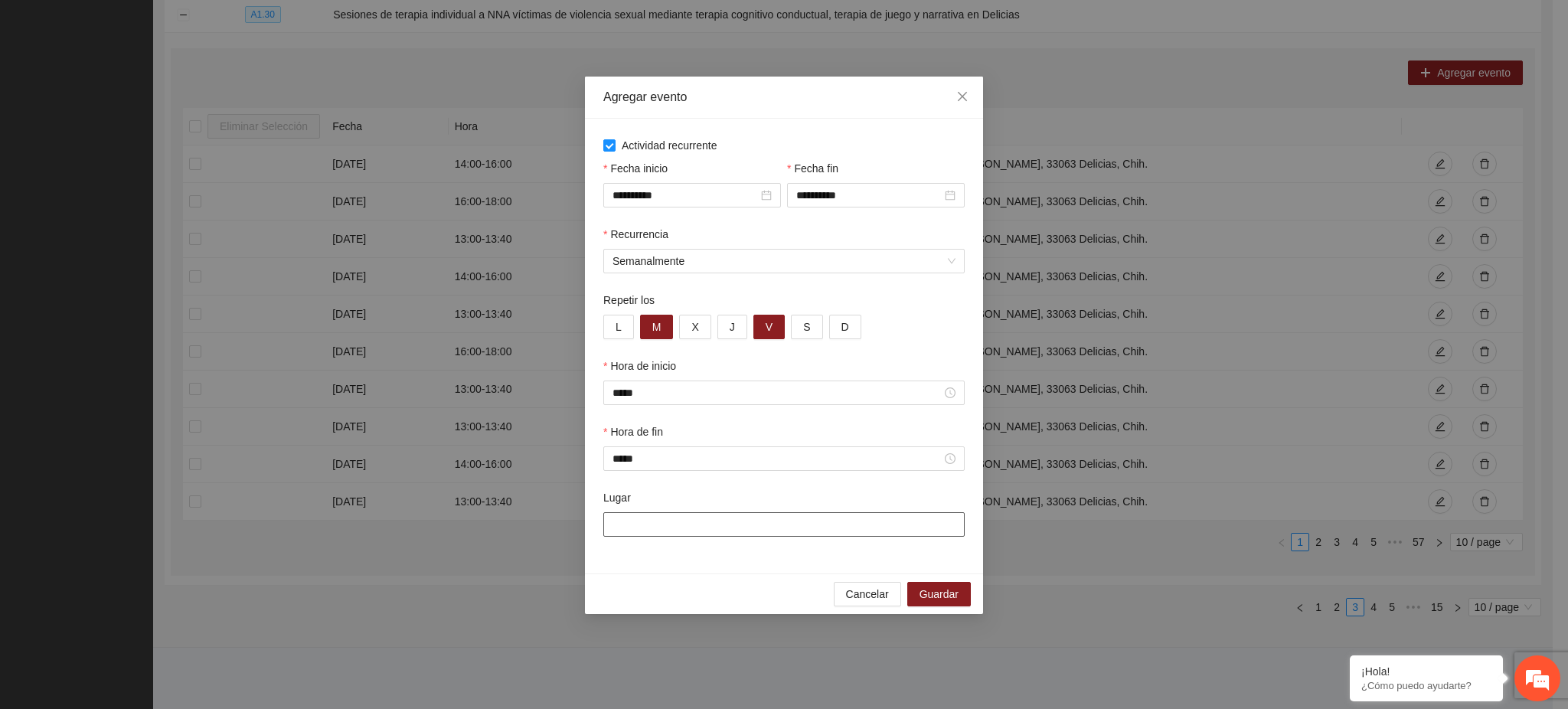
paste input "**********"
type input "**********"
click at [964, 599] on button "Guardar" at bounding box center [939, 594] width 64 height 25
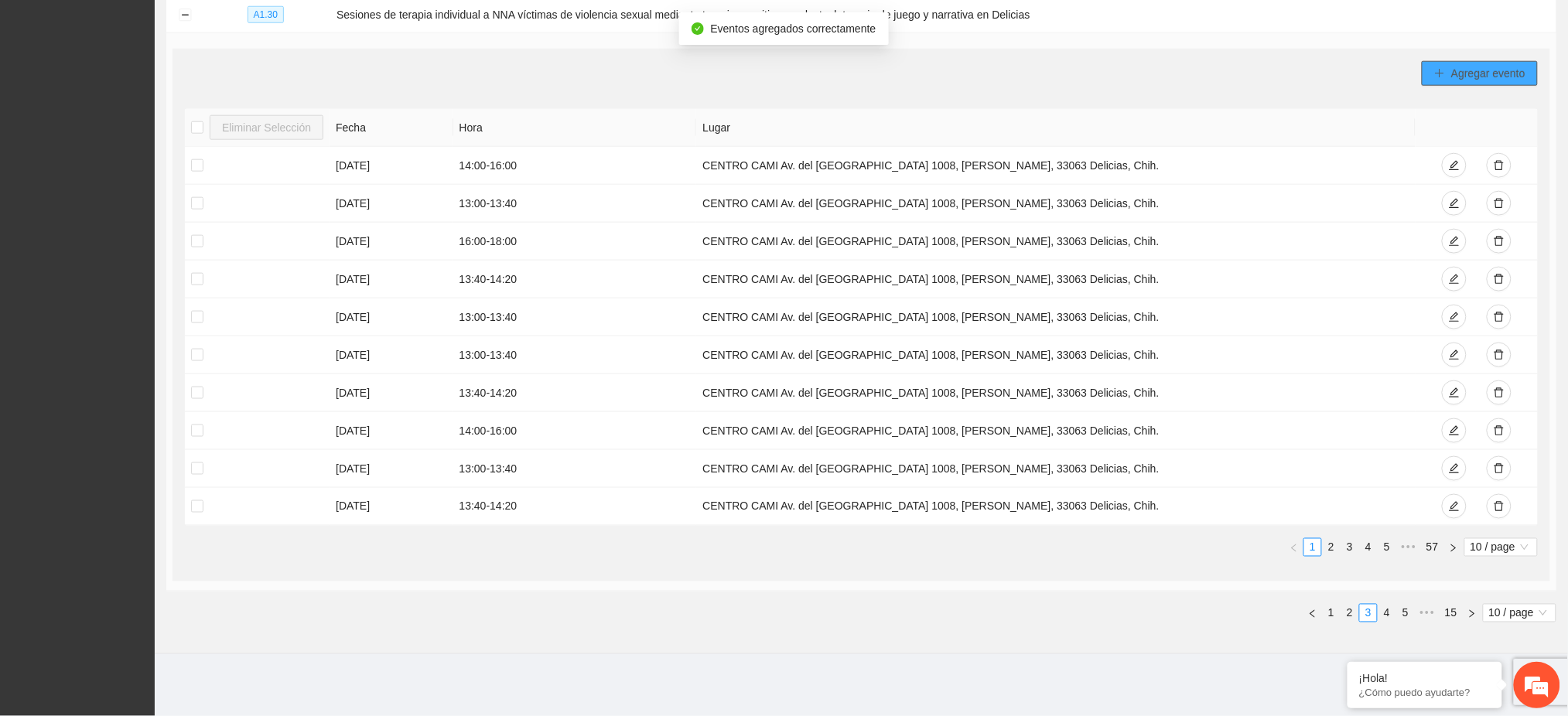
click at [1458, 82] on span "Agregar evento" at bounding box center [1489, 73] width 74 height 17
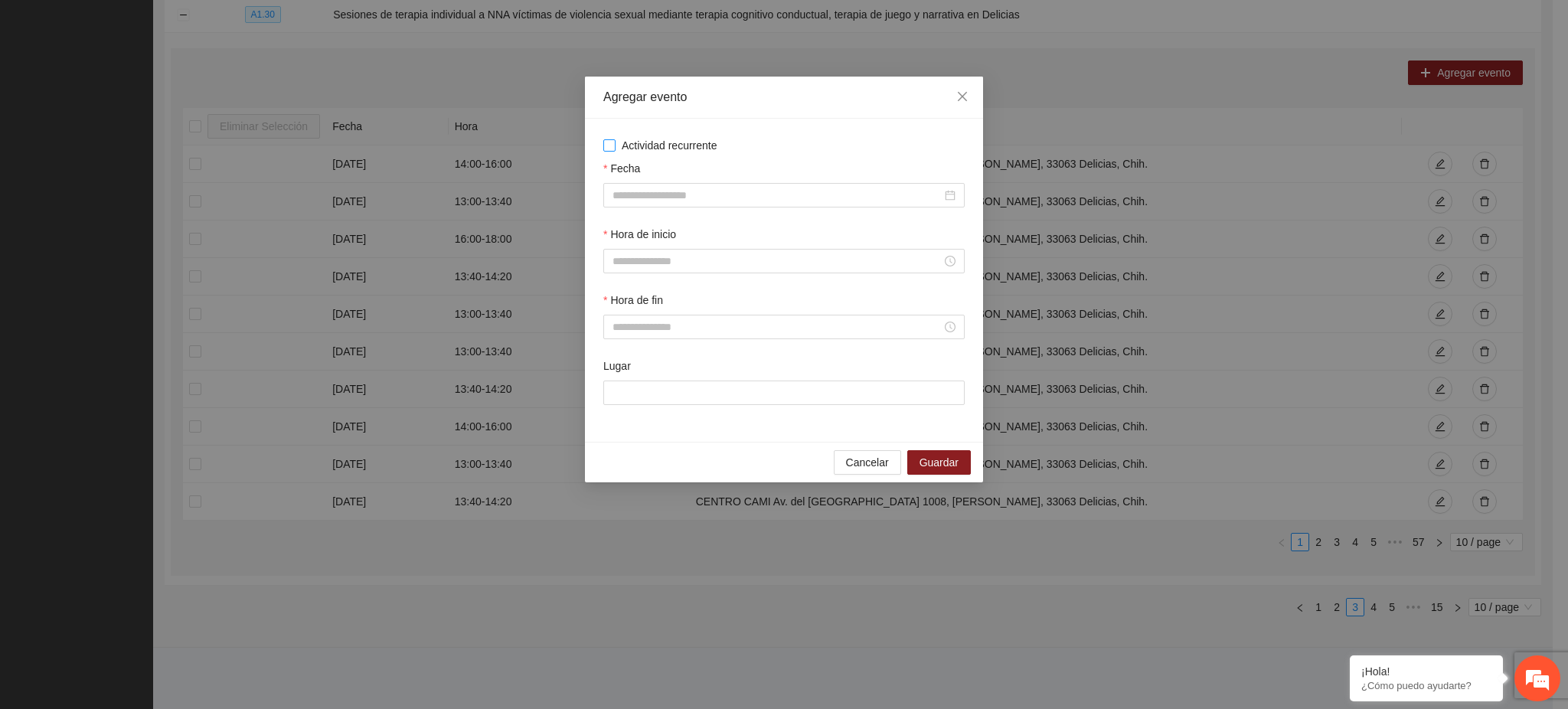
click at [676, 146] on span "Actividad recurrente" at bounding box center [670, 145] width 108 height 17
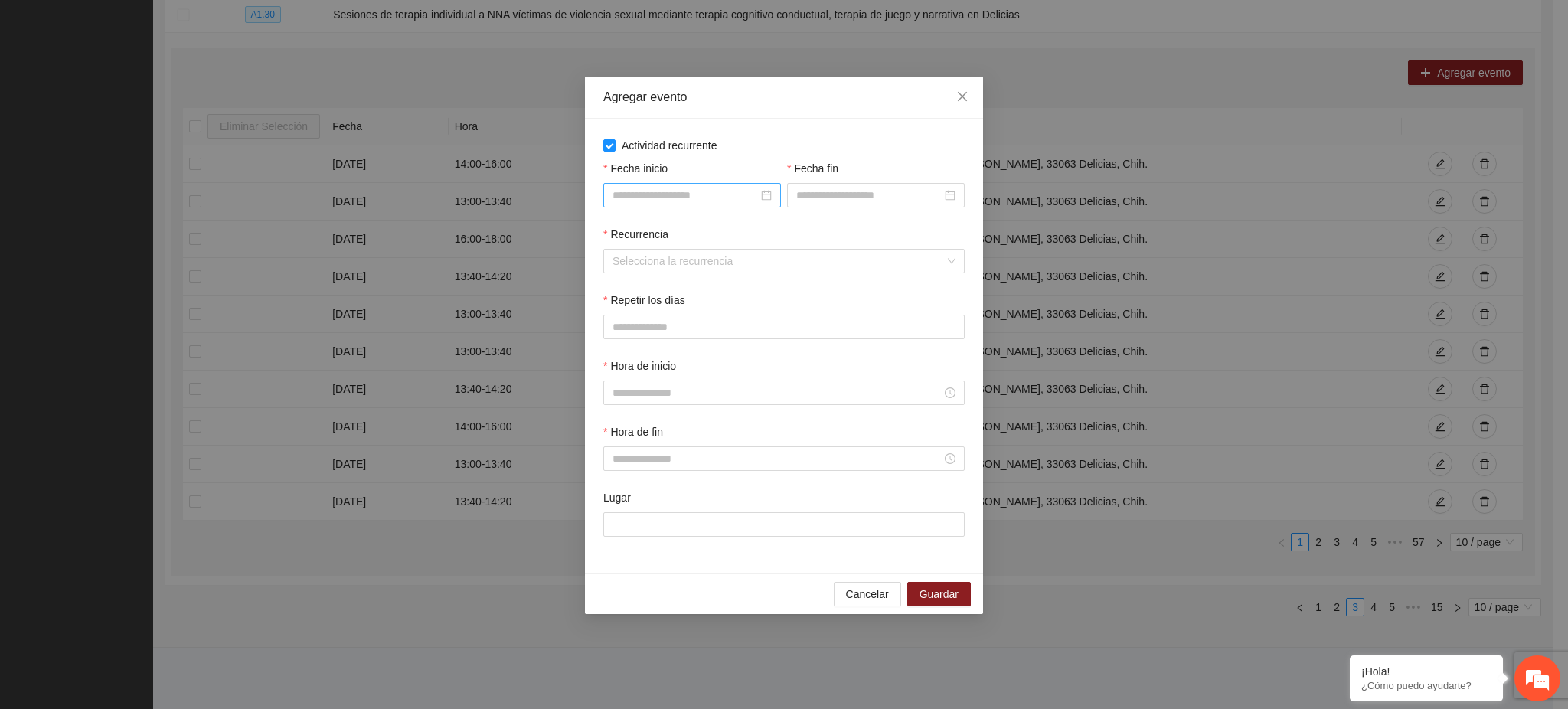
click at [646, 194] on input "Fecha inicio" at bounding box center [685, 195] width 145 height 17
click at [637, 234] on button "button" at bounding box center [635, 227] width 17 height 31
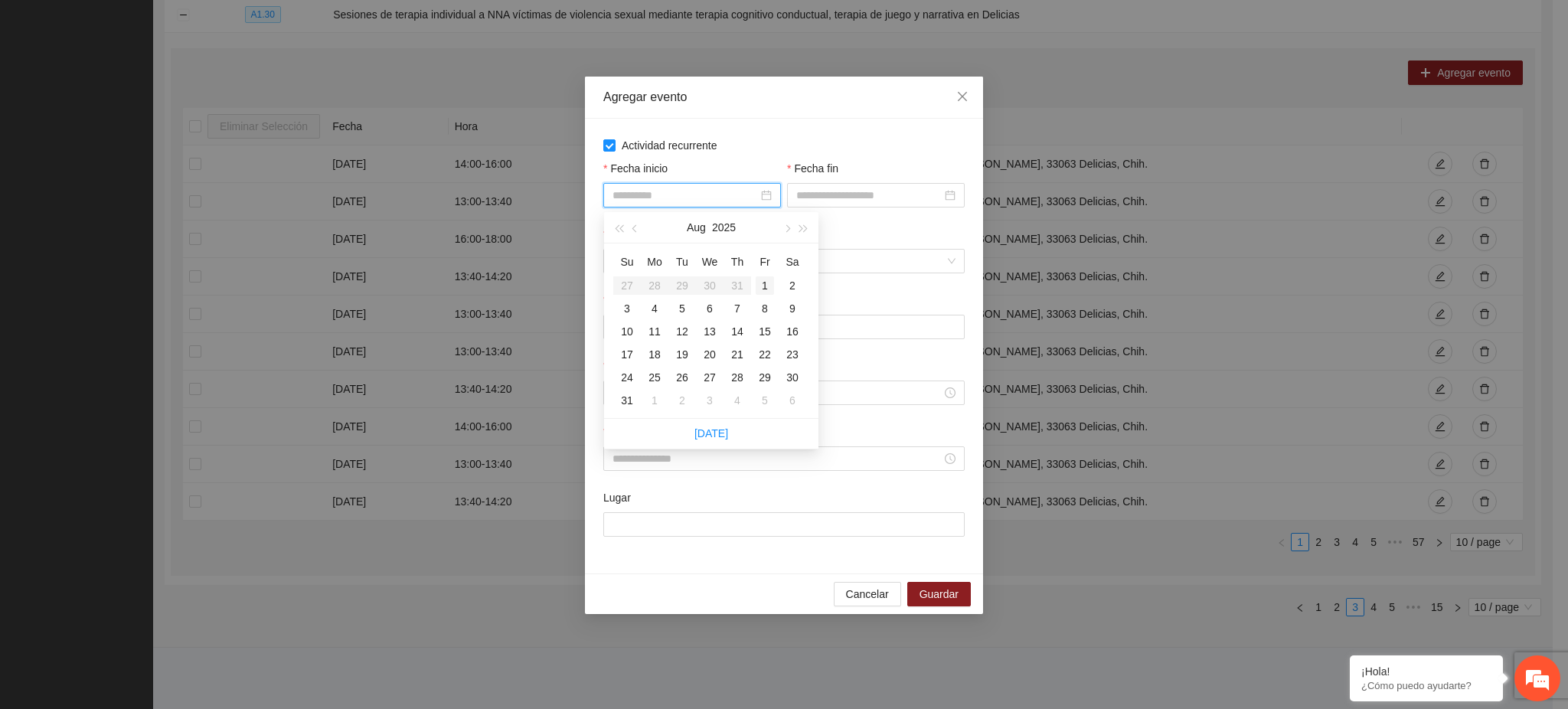
type input "**********"
click at [766, 289] on div "1" at bounding box center [765, 285] width 18 height 18
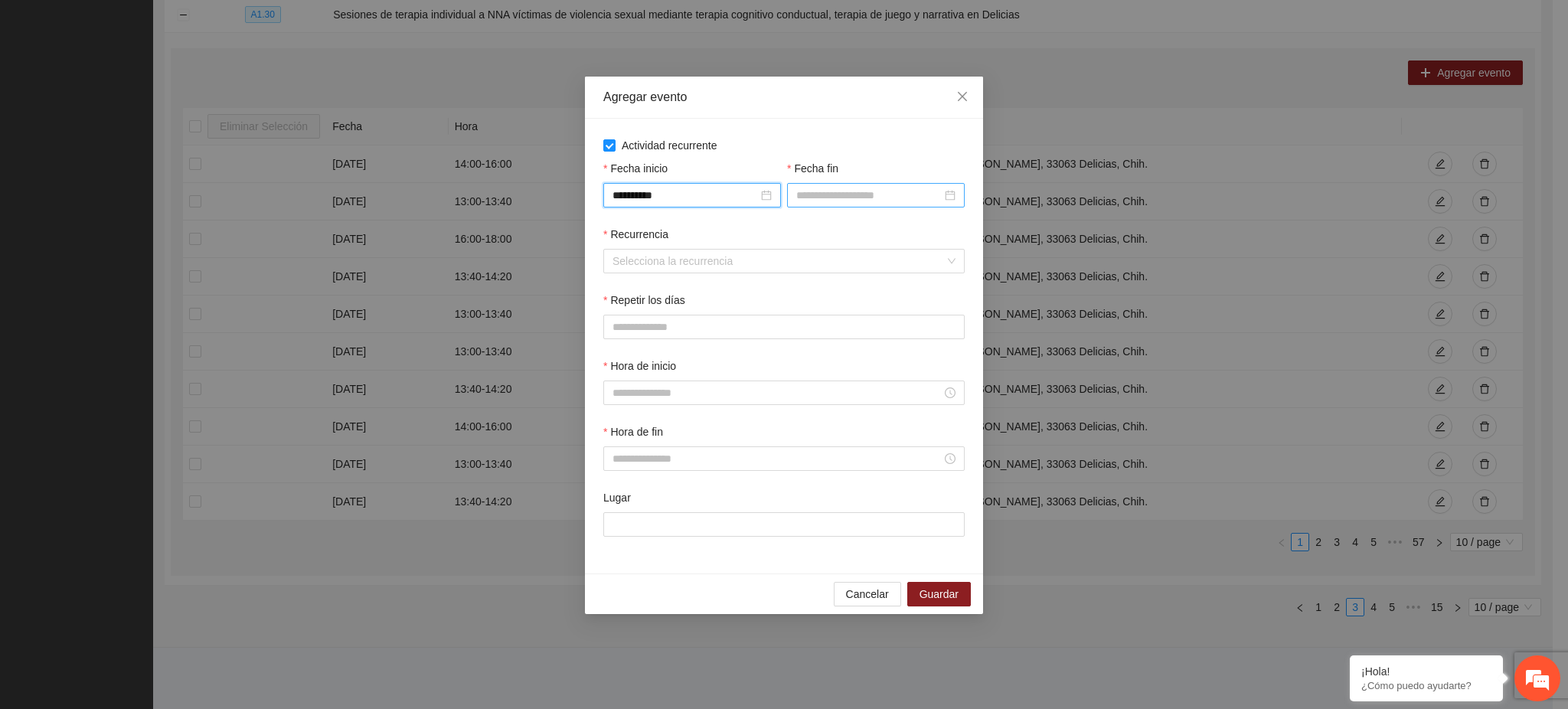
click at [827, 192] on input "Fecha fin" at bounding box center [869, 195] width 145 height 17
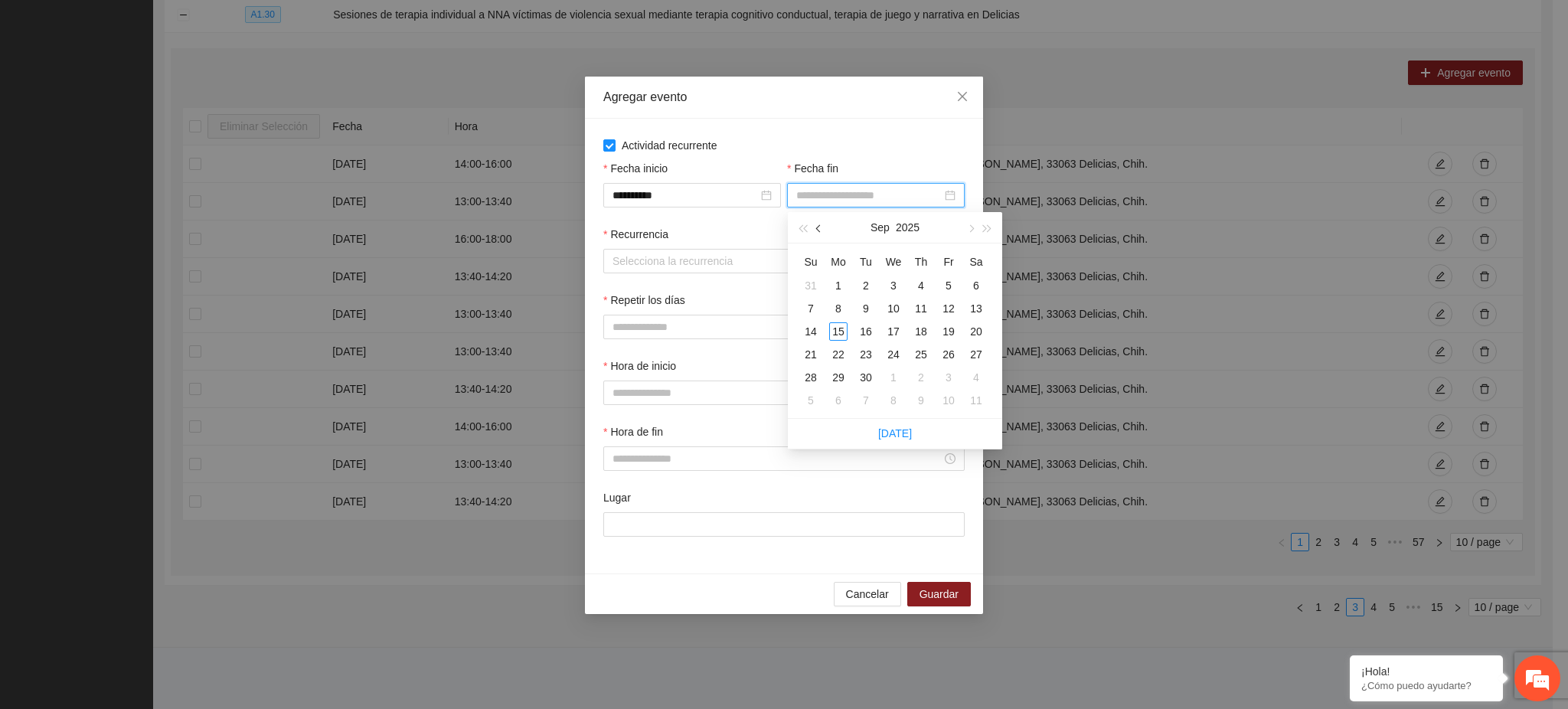
click at [818, 227] on span "button" at bounding box center [820, 229] width 8 height 8
type input "**********"
click at [815, 400] on div "31" at bounding box center [811, 400] width 18 height 18
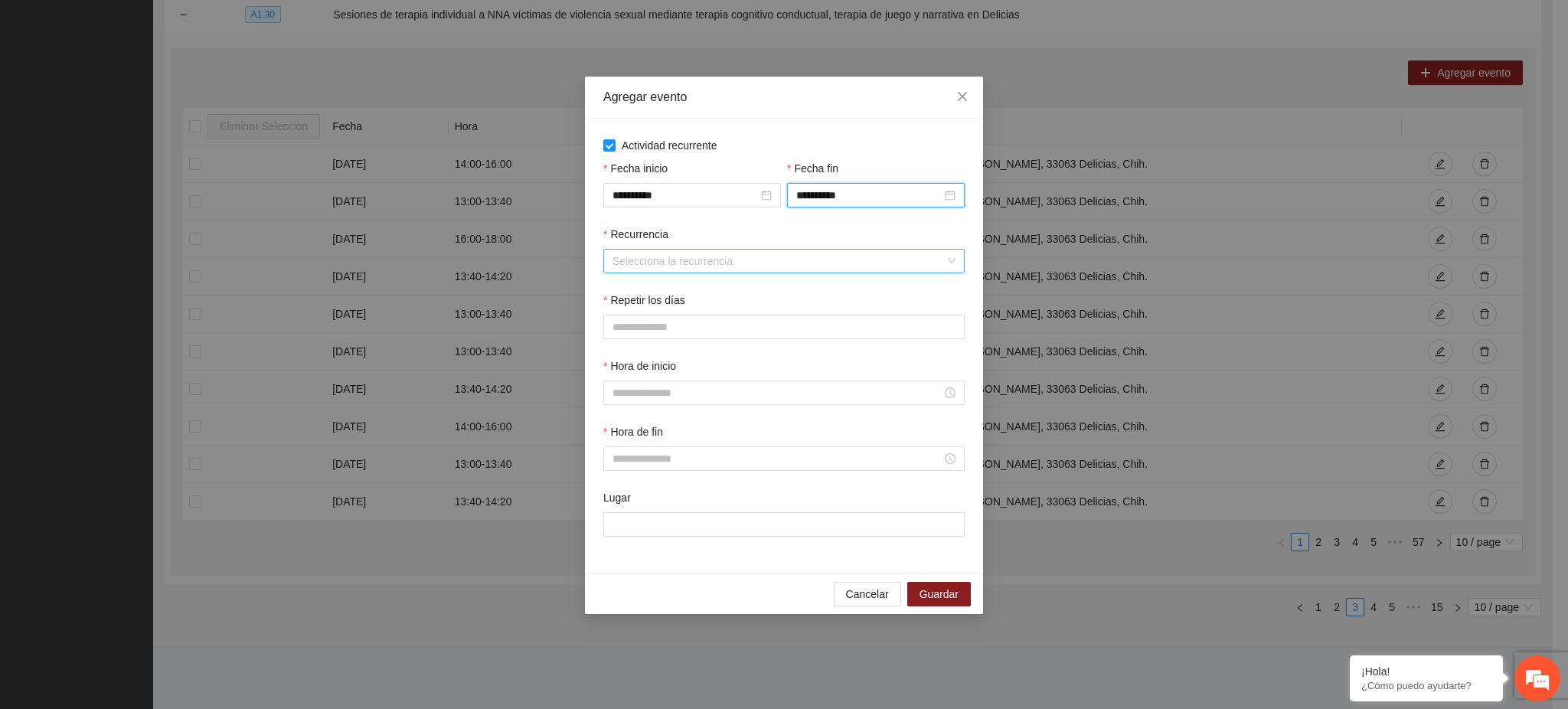
click at [652, 255] on input "Recurrencia" at bounding box center [779, 261] width 332 height 23
click at [642, 289] on div "Semanalmente" at bounding box center [785, 293] width 343 height 17
click at [649, 329] on button "M" at bounding box center [656, 327] width 33 height 25
click at [766, 329] on span "V" at bounding box center [769, 327] width 7 height 17
click at [652, 397] on input "Hora de inicio" at bounding box center [777, 393] width 329 height 17
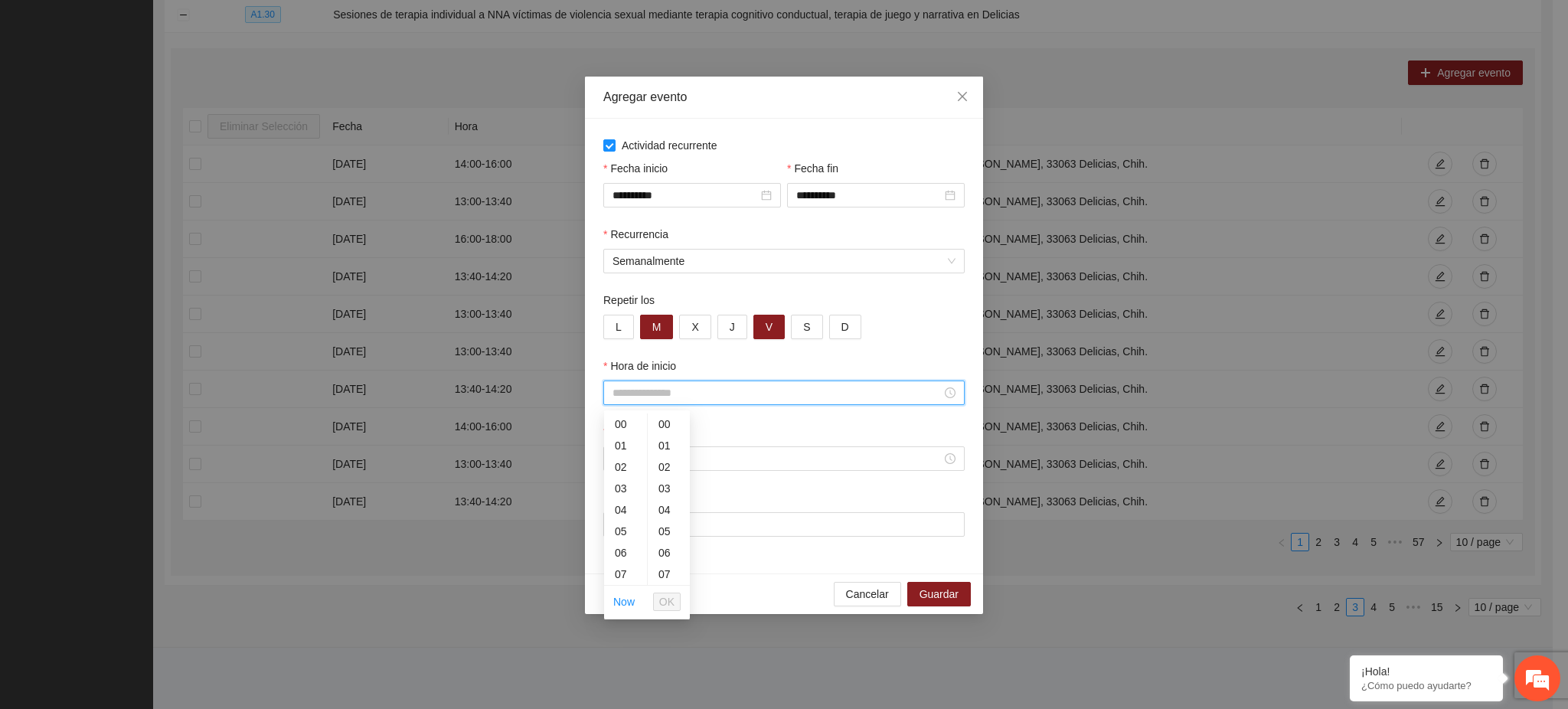
scroll to position [150, 0]
click at [626, 570] on div "14" at bounding box center [625, 574] width 43 height 21
click at [669, 551] on div "20" at bounding box center [668, 552] width 42 height 21
type input "*****"
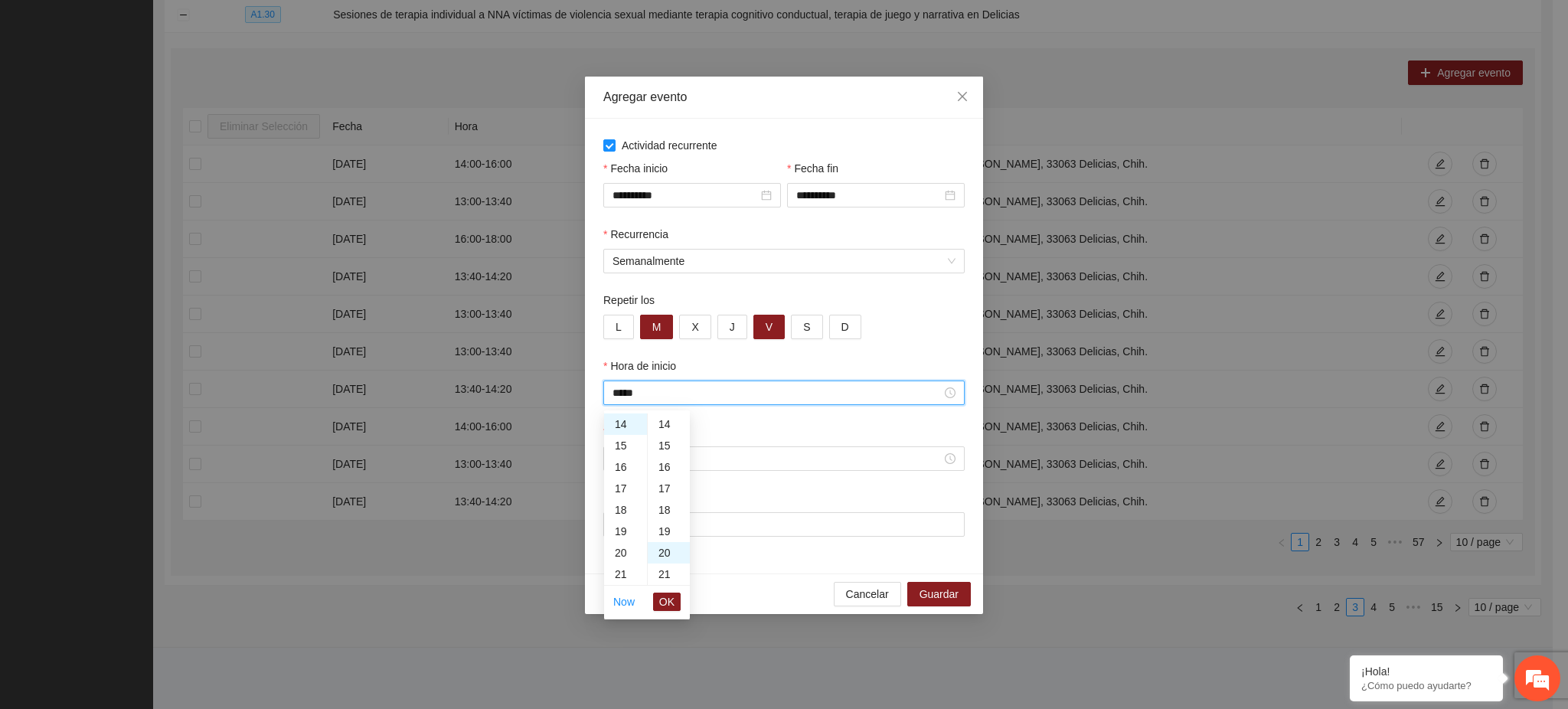
scroll to position [429, 0]
click at [664, 606] on span "OK" at bounding box center [667, 602] width 15 height 17
click at [655, 451] on div at bounding box center [784, 459] width 343 height 17
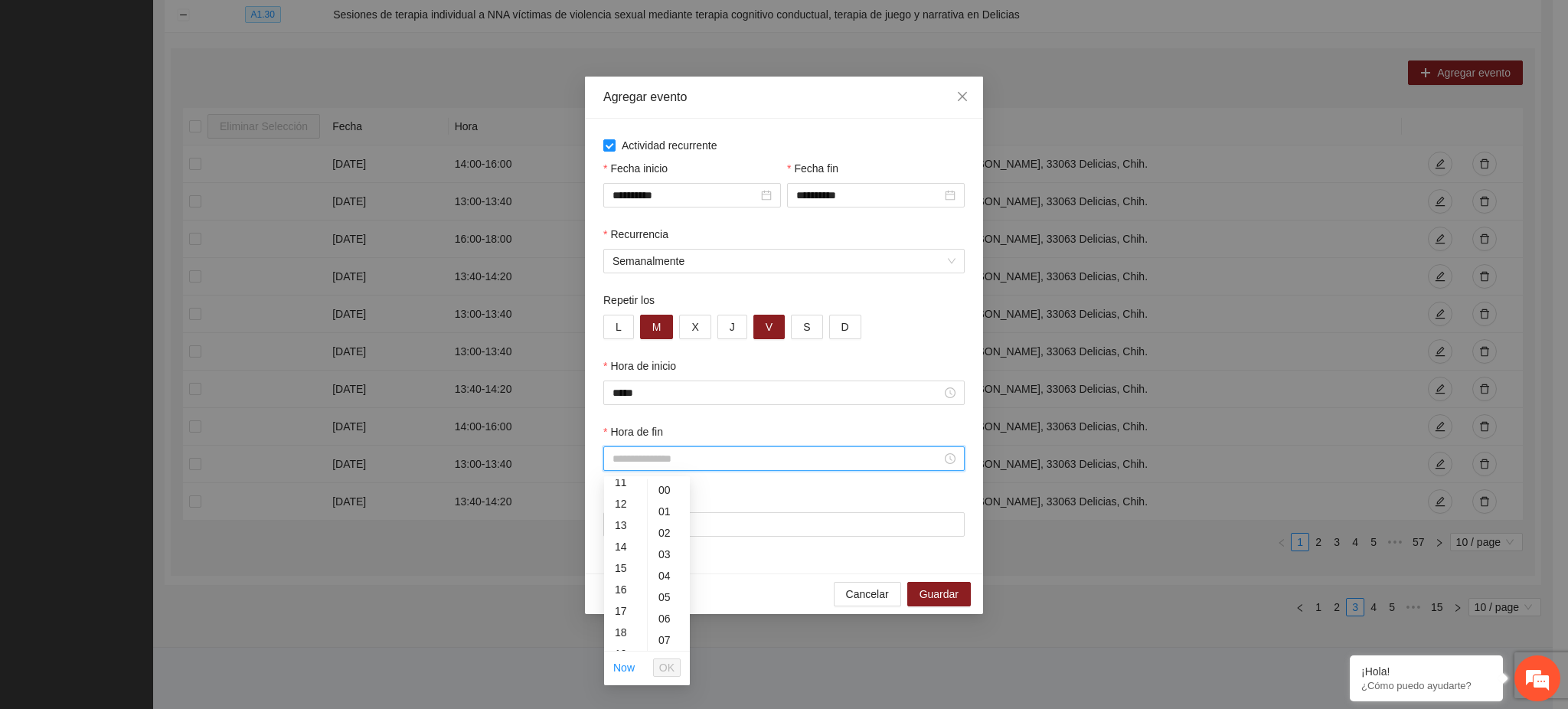
scroll to position [300, 0]
click at [620, 510] on div "15" at bounding box center [625, 511] width 43 height 21
type input "*****"
click at [714, 525] on input "Lugar" at bounding box center [784, 525] width 362 height 25
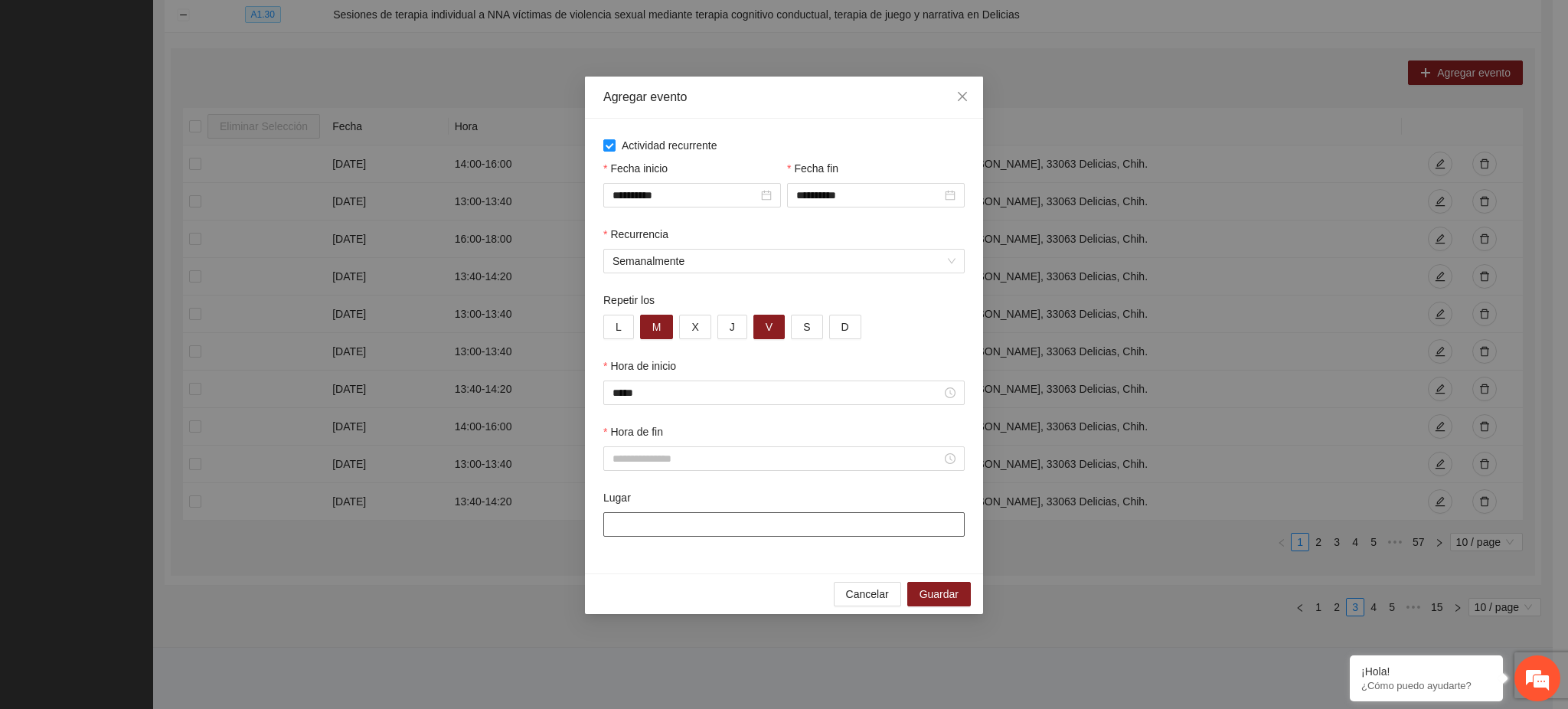
paste input "**********"
type input "**********"
click at [657, 459] on input "Hora de fin" at bounding box center [777, 459] width 329 height 17
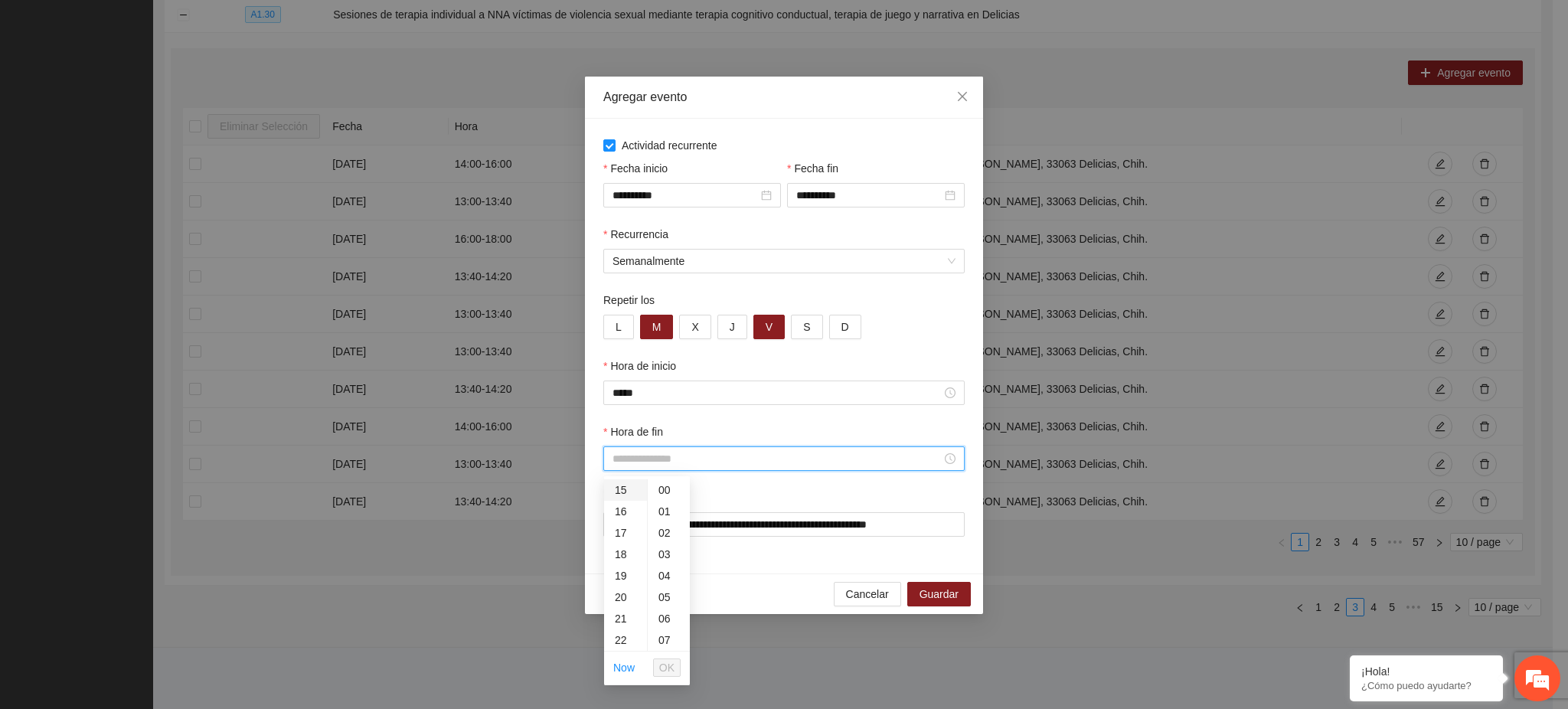
click at [622, 491] on div "15" at bounding box center [625, 490] width 43 height 21
type input "*****"
click at [657, 490] on div "00" at bounding box center [668, 490] width 42 height 21
click at [664, 668] on span "OK" at bounding box center [667, 668] width 15 height 17
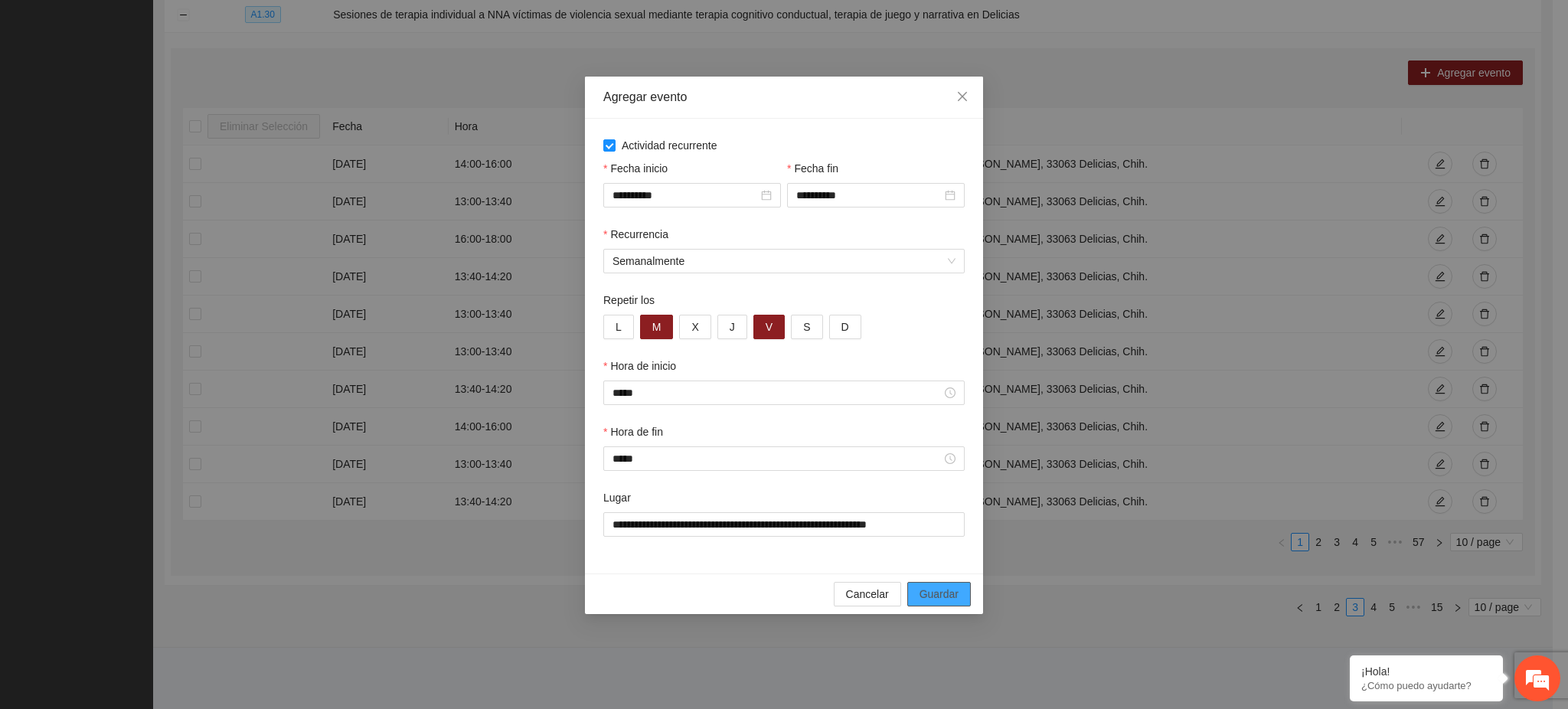
click at [939, 591] on span "Guardar" at bounding box center [939, 594] width 39 height 17
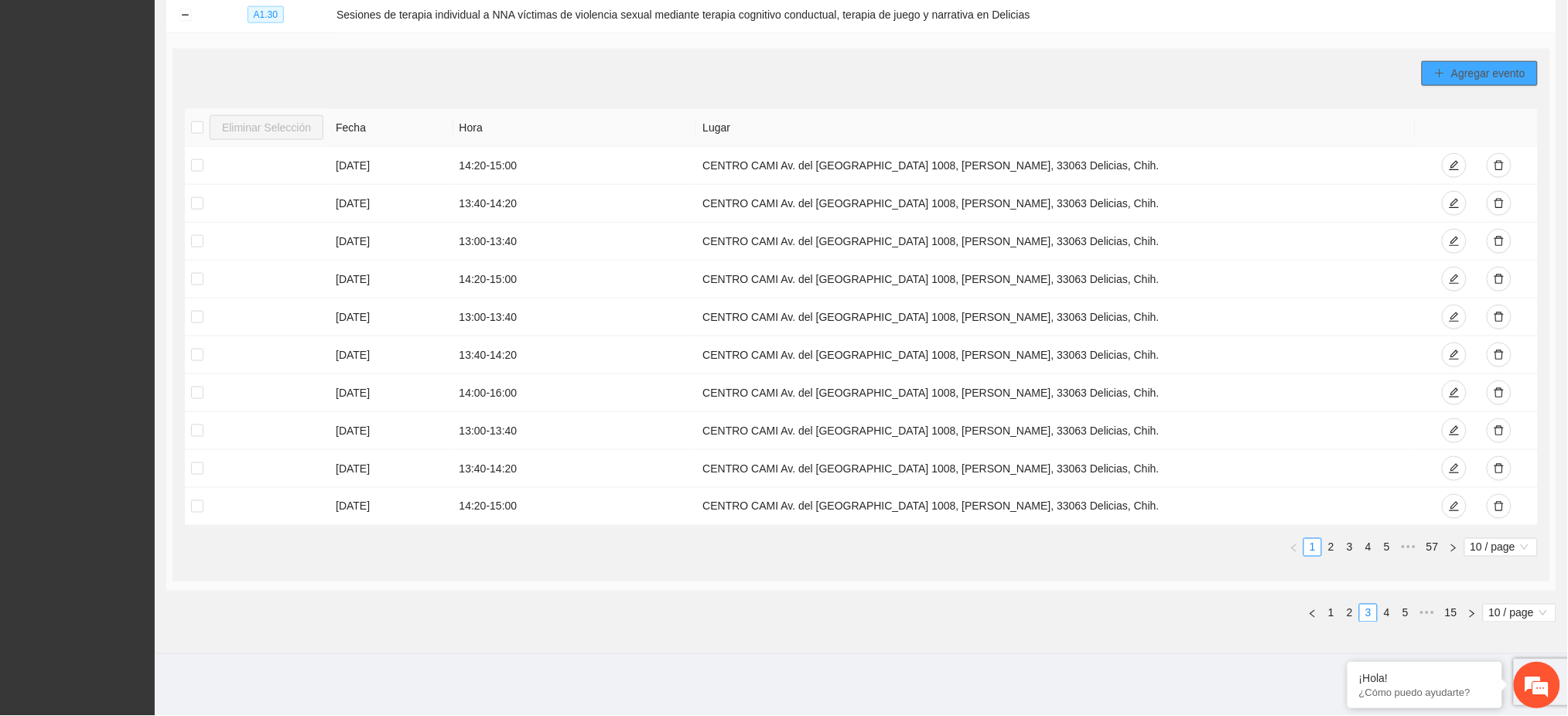
click at [1486, 74] on span "Agregar evento" at bounding box center [1489, 73] width 74 height 17
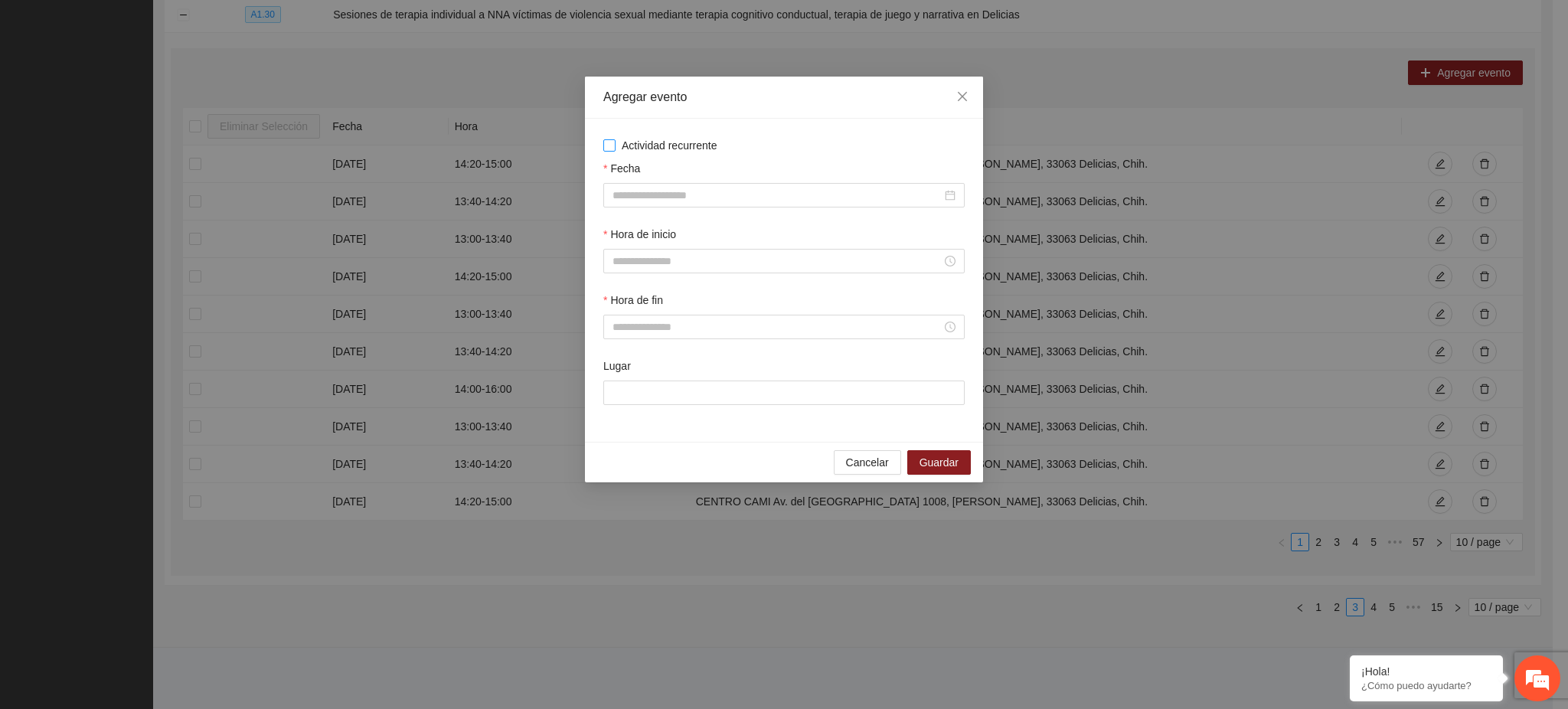
click at [645, 142] on span "Actividad recurrente" at bounding box center [670, 145] width 108 height 17
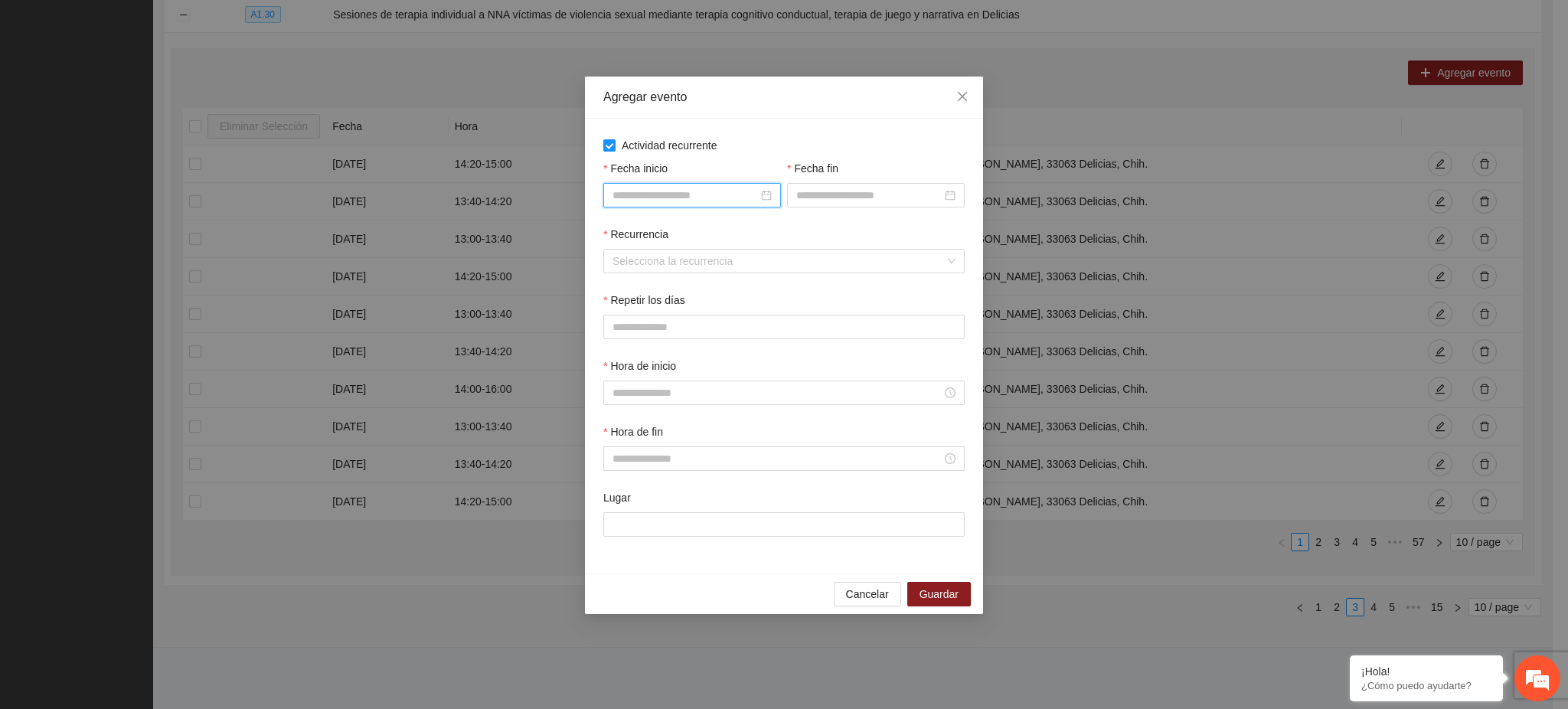
click at [633, 200] on input "Fecha inicio" at bounding box center [685, 195] width 145 height 17
click at [635, 229] on span "button" at bounding box center [637, 229] width 8 height 8
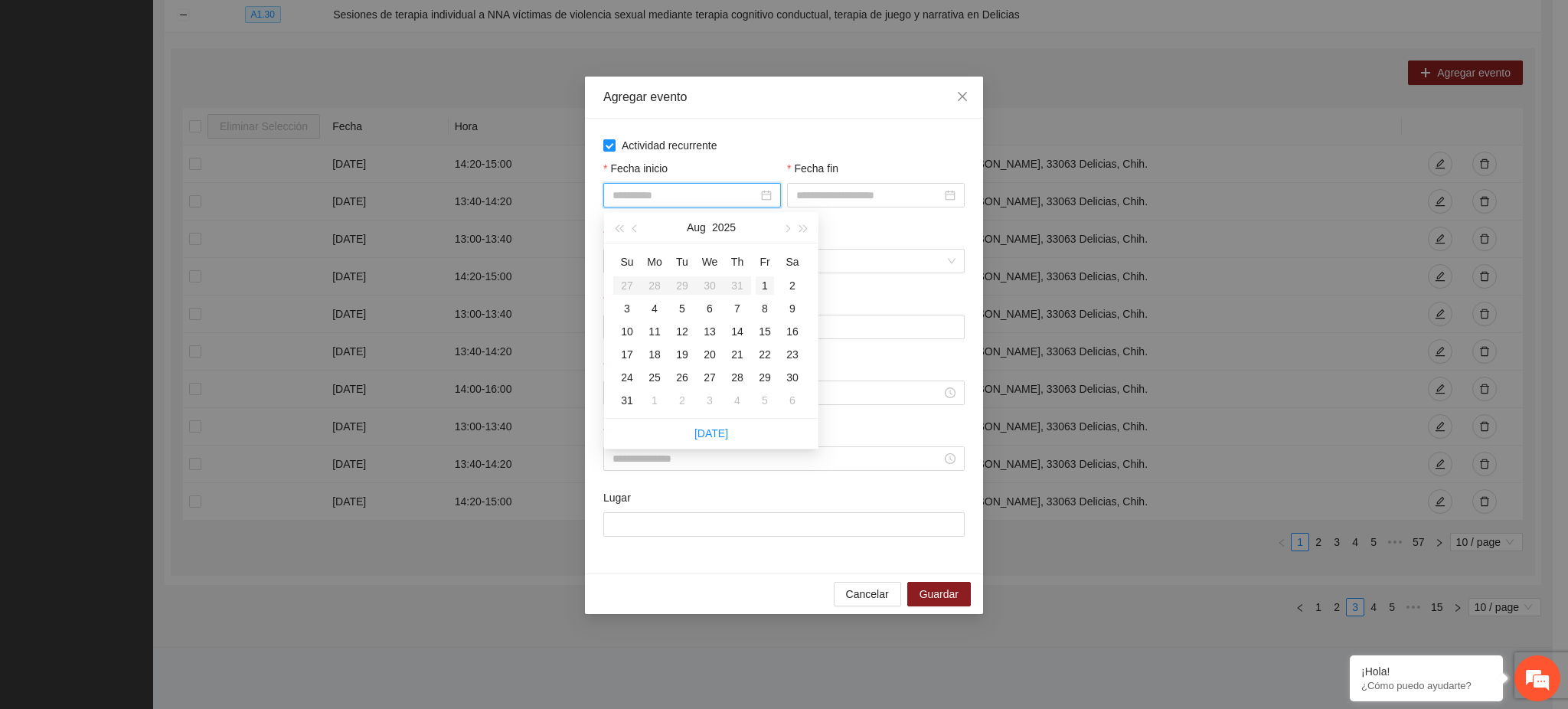
type input "**********"
click at [765, 287] on div "1" at bounding box center [765, 285] width 18 height 18
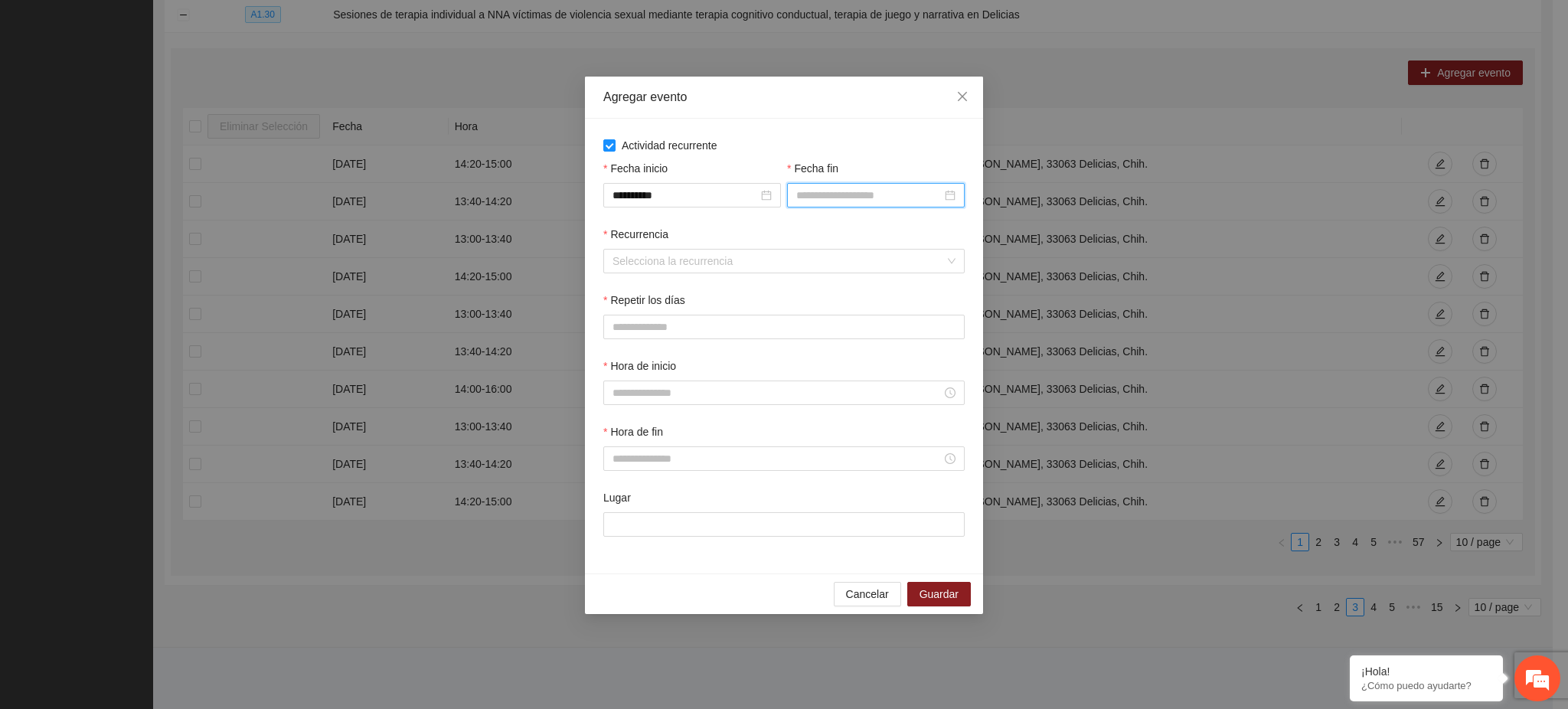
click at [830, 198] on input "Fecha fin" at bounding box center [869, 195] width 145 height 17
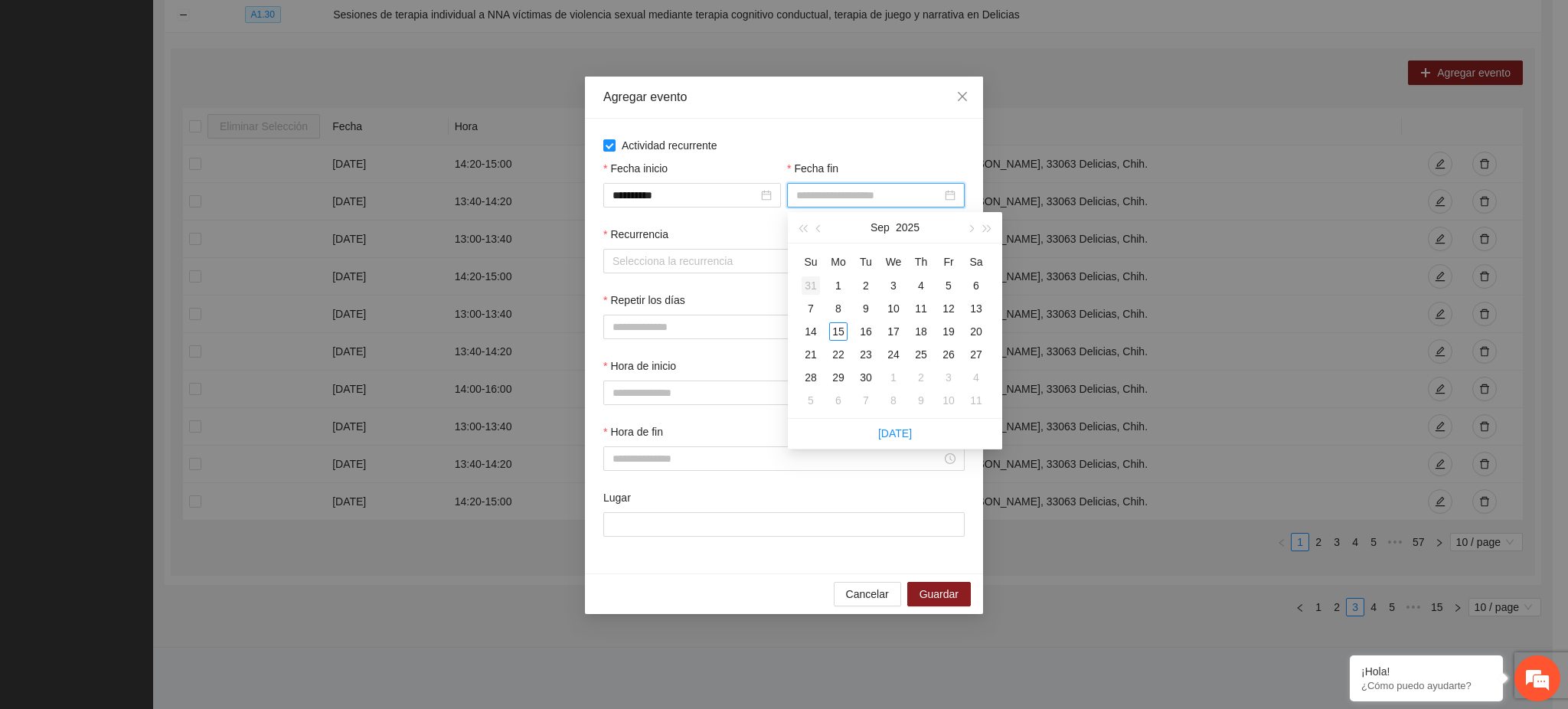
type input "**********"
click at [816, 234] on button "button" at bounding box center [819, 227] width 17 height 31
type input "**********"
click at [811, 397] on div "31" at bounding box center [811, 400] width 18 height 18
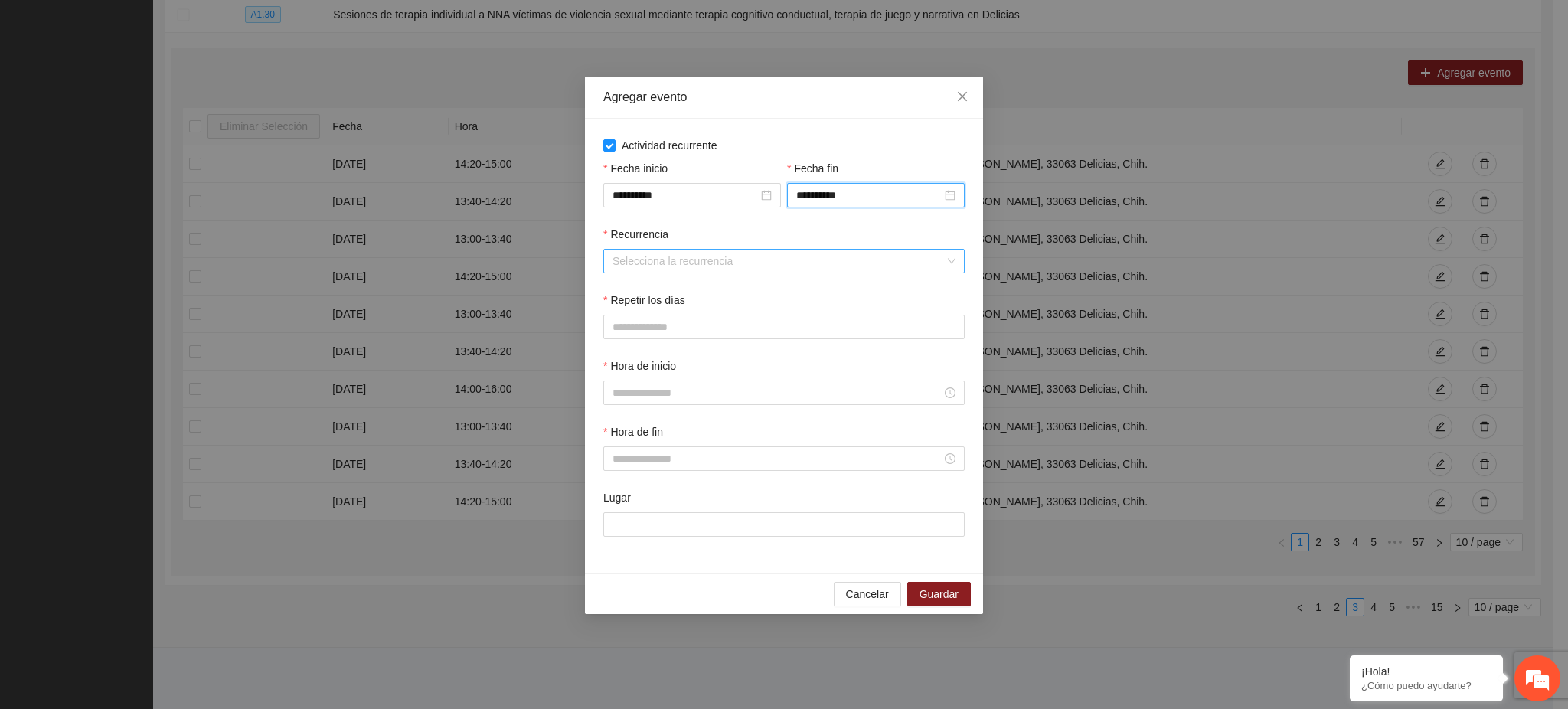
click at [678, 259] on input "Recurrencia" at bounding box center [779, 261] width 332 height 23
click at [660, 291] on div "Semanalmente" at bounding box center [785, 293] width 343 height 17
click at [659, 329] on span "M" at bounding box center [657, 327] width 10 height 17
click at [765, 335] on span "V" at bounding box center [769, 327] width 7 height 17
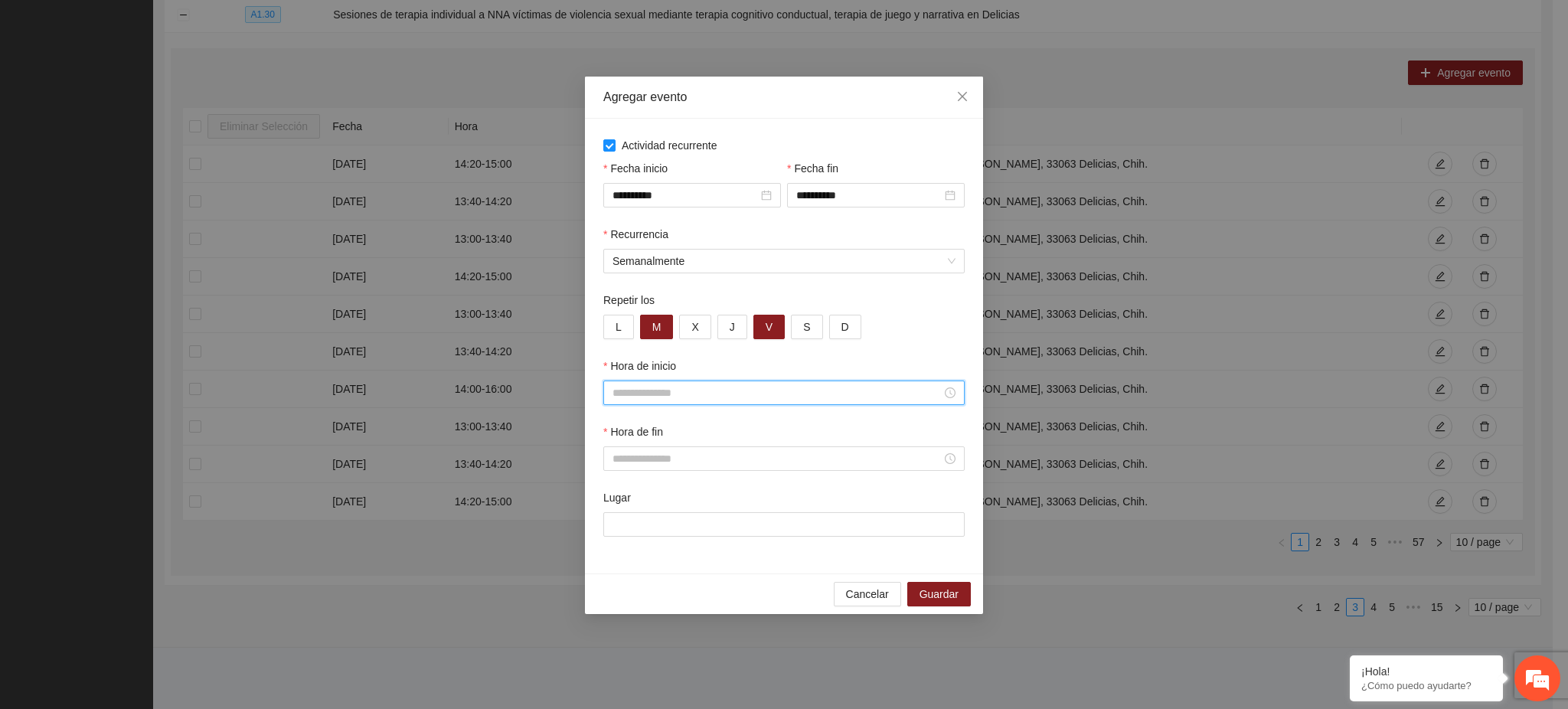
click at [629, 395] on input "Hora de inicio" at bounding box center [777, 393] width 329 height 17
click at [623, 440] on div "15" at bounding box center [625, 445] width 43 height 21
type input "*****"
click at [669, 424] on div "00" at bounding box center [668, 424] width 42 height 21
click at [668, 599] on span "OK" at bounding box center [667, 602] width 15 height 17
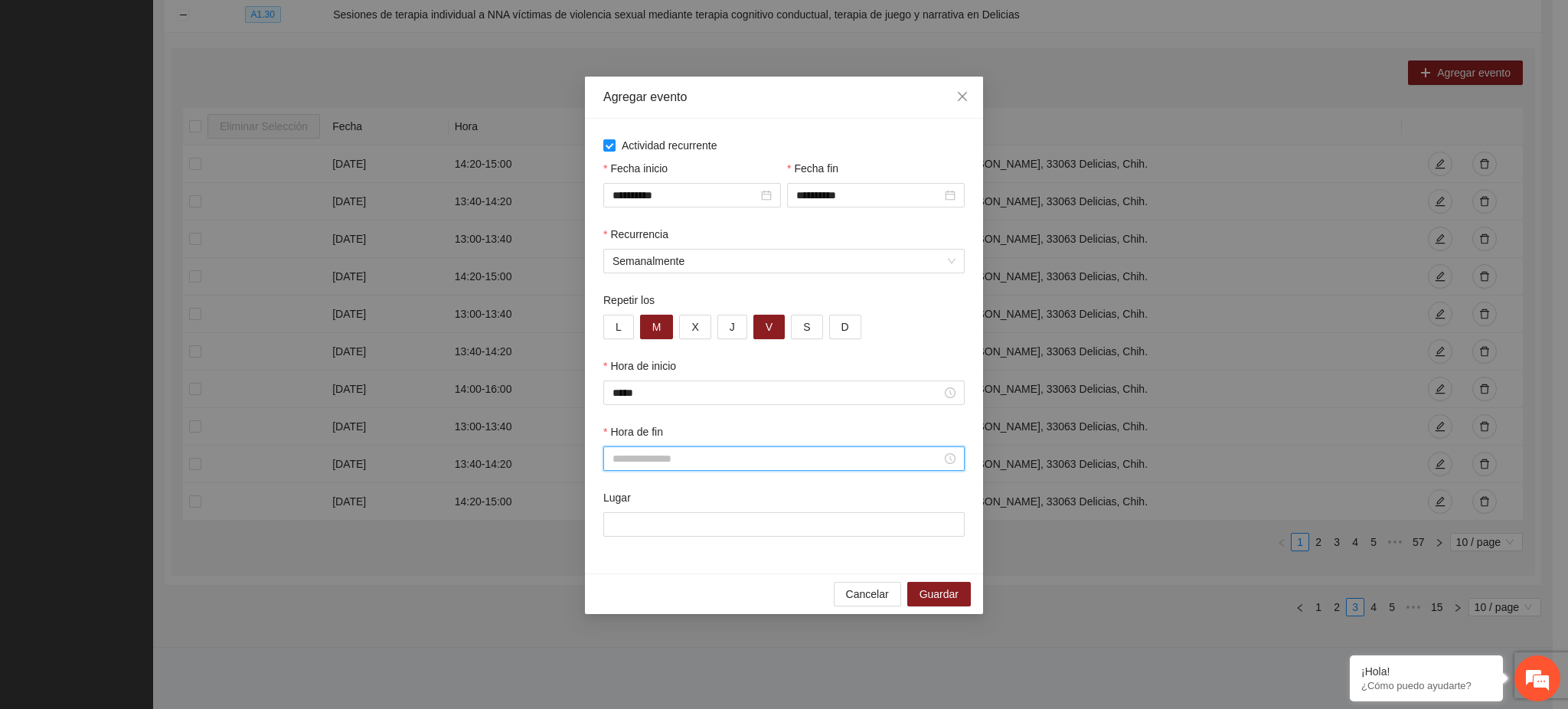
click at [634, 456] on input "Hora de fin" at bounding box center [777, 459] width 329 height 17
click at [628, 513] on div "15" at bounding box center [625, 511] width 43 height 21
click at [667, 598] on div "40" at bounding box center [668, 597] width 42 height 21
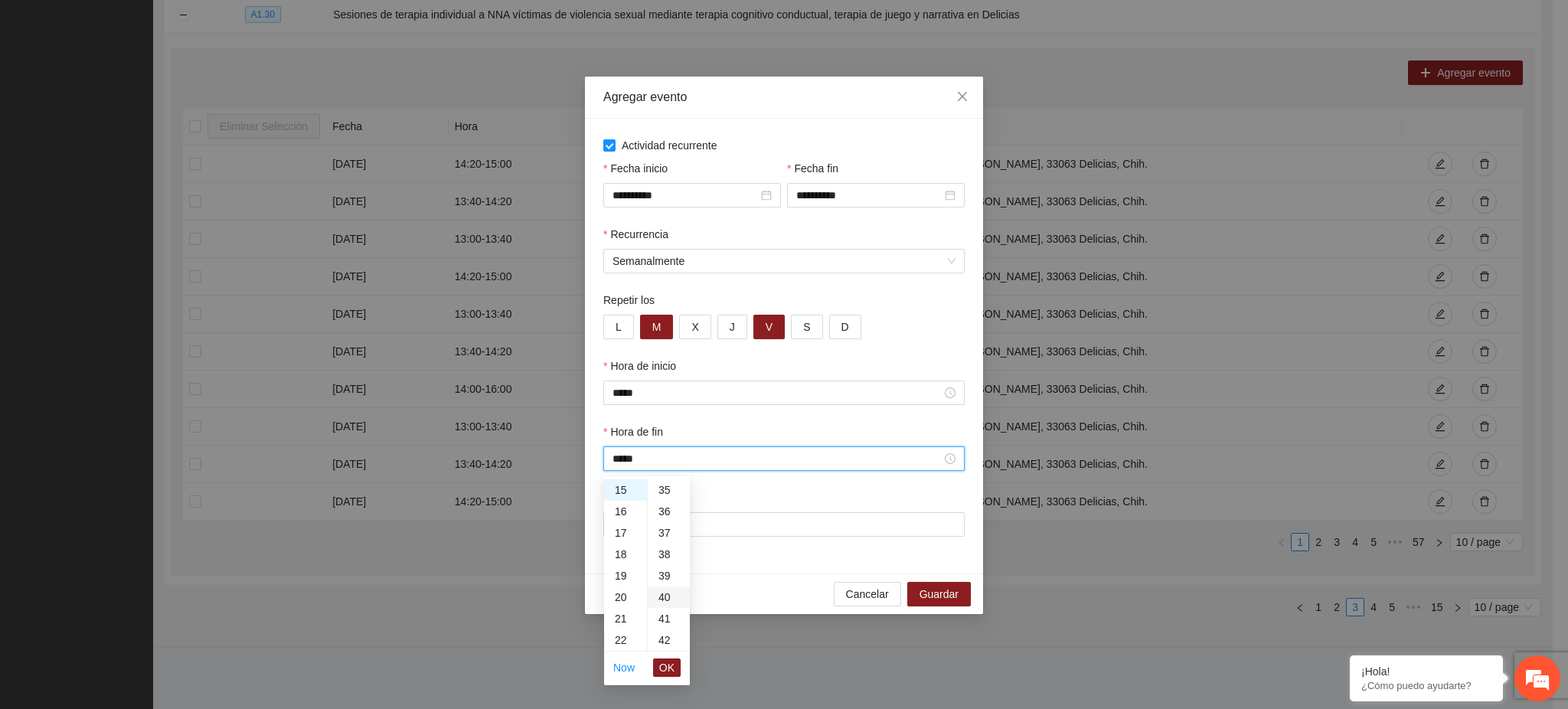
type input "*****"
click at [664, 672] on span "OK" at bounding box center [667, 668] width 15 height 17
click at [662, 521] on input "Lugar" at bounding box center [784, 525] width 362 height 25
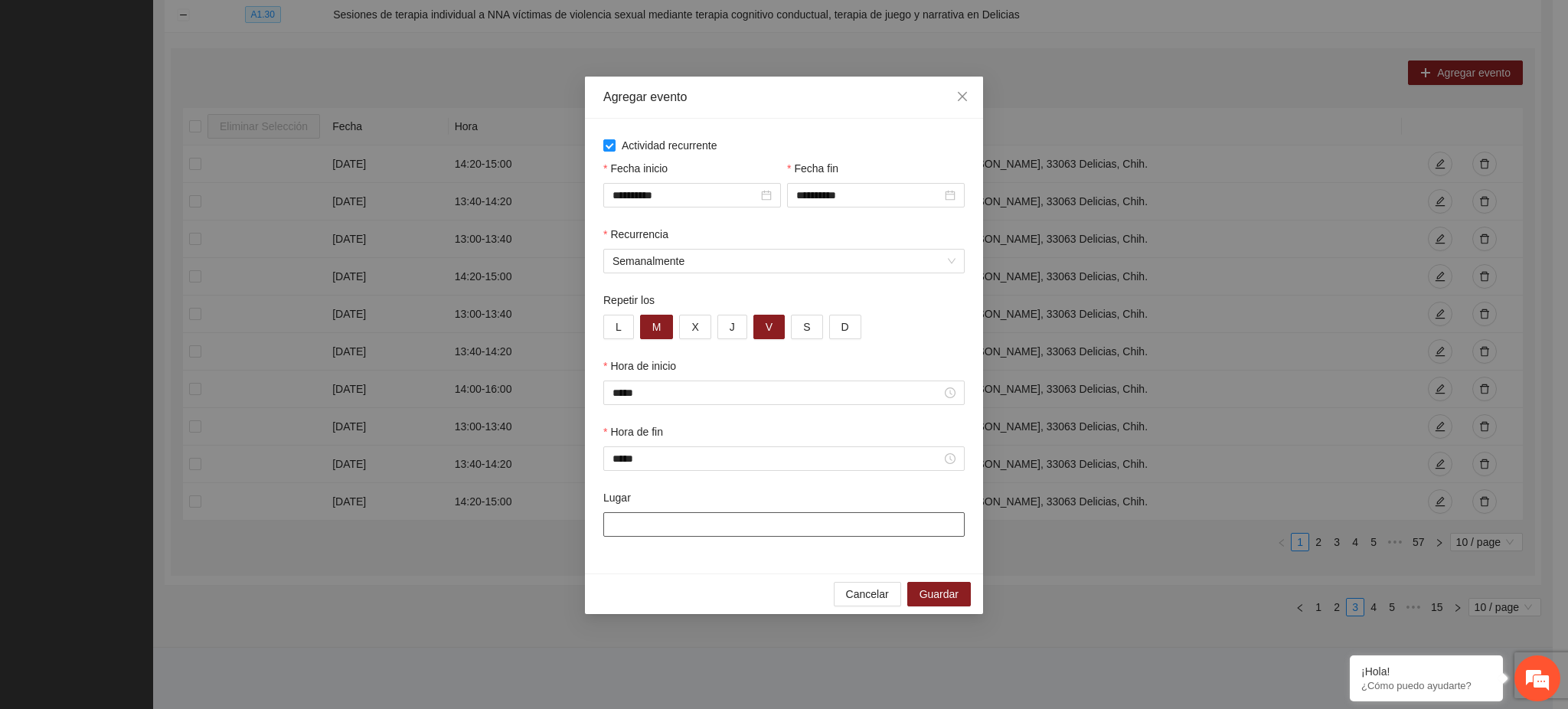
paste input "**********"
type input "**********"
click at [970, 597] on button "Guardar" at bounding box center [939, 594] width 64 height 25
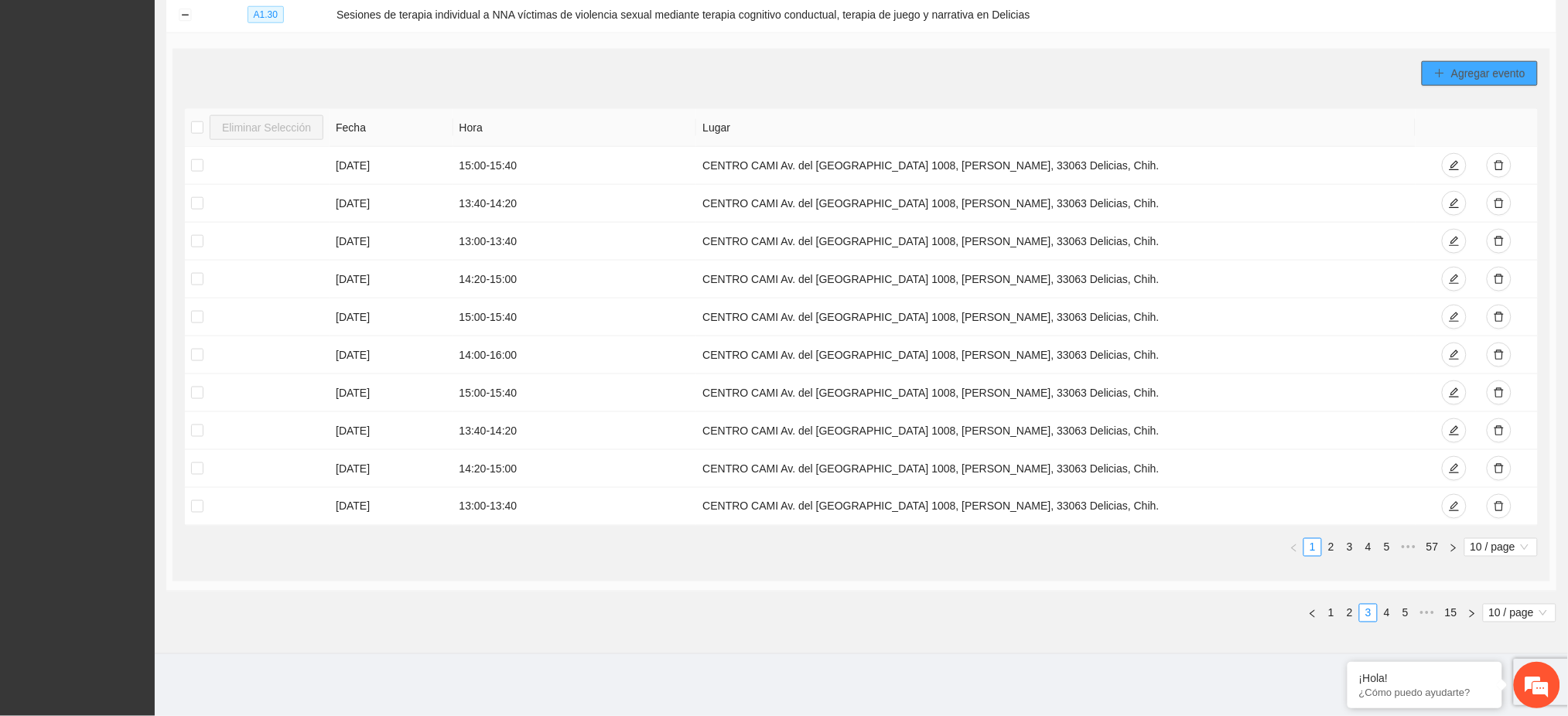
click at [1472, 79] on span "Agregar evento" at bounding box center [1489, 73] width 74 height 17
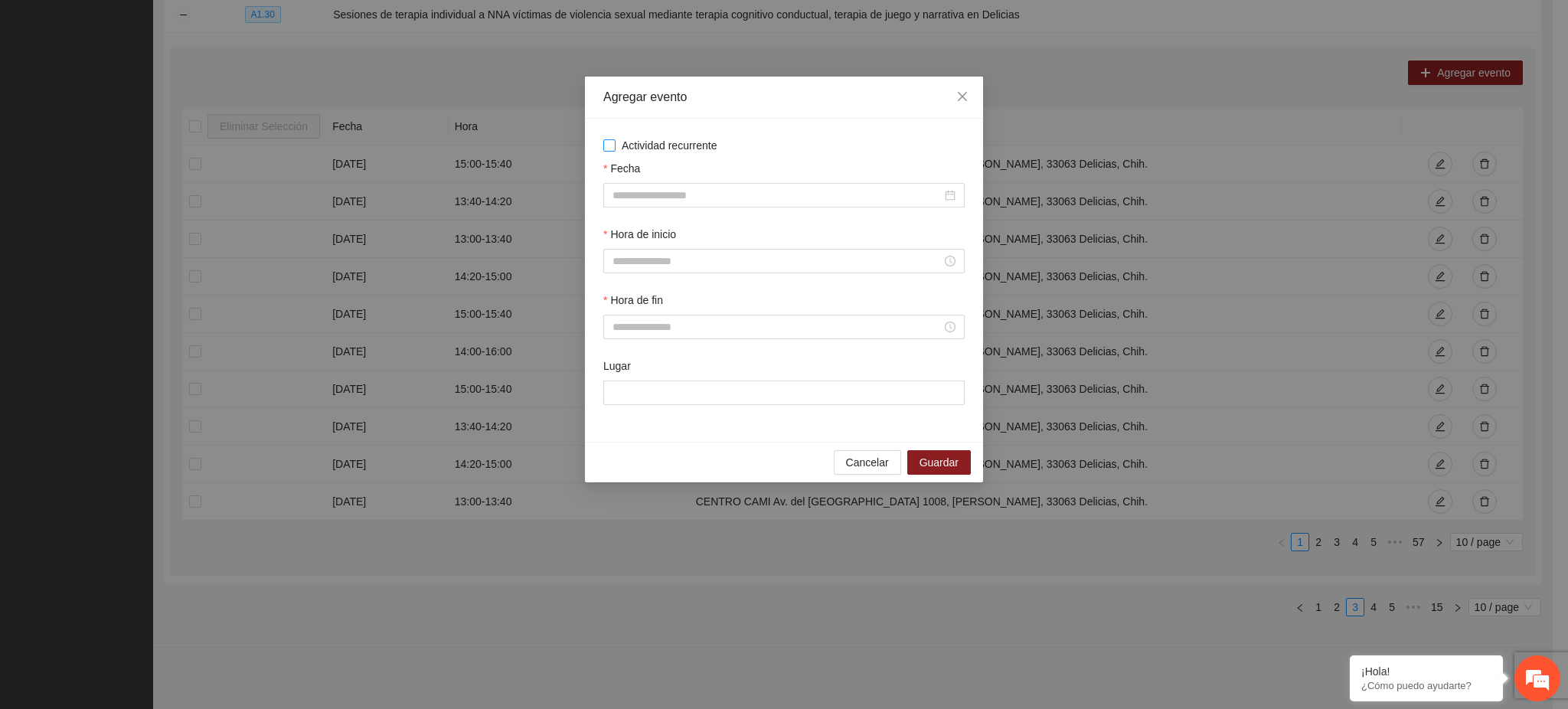
click at [695, 141] on span "Actividad recurrente" at bounding box center [670, 145] width 108 height 17
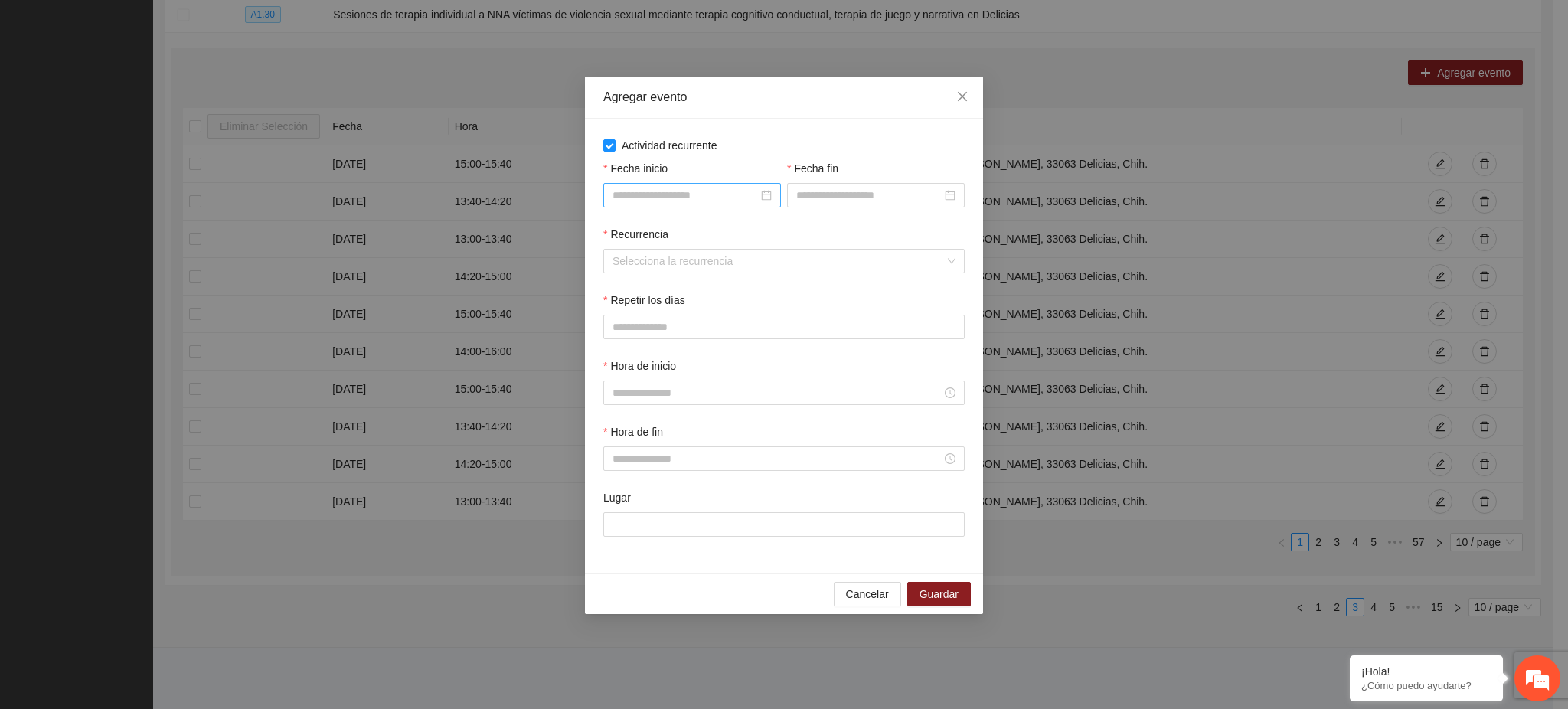
click at [691, 187] on input "Fecha inicio" at bounding box center [685, 195] width 145 height 17
click at [642, 231] on button "button" at bounding box center [635, 227] width 17 height 31
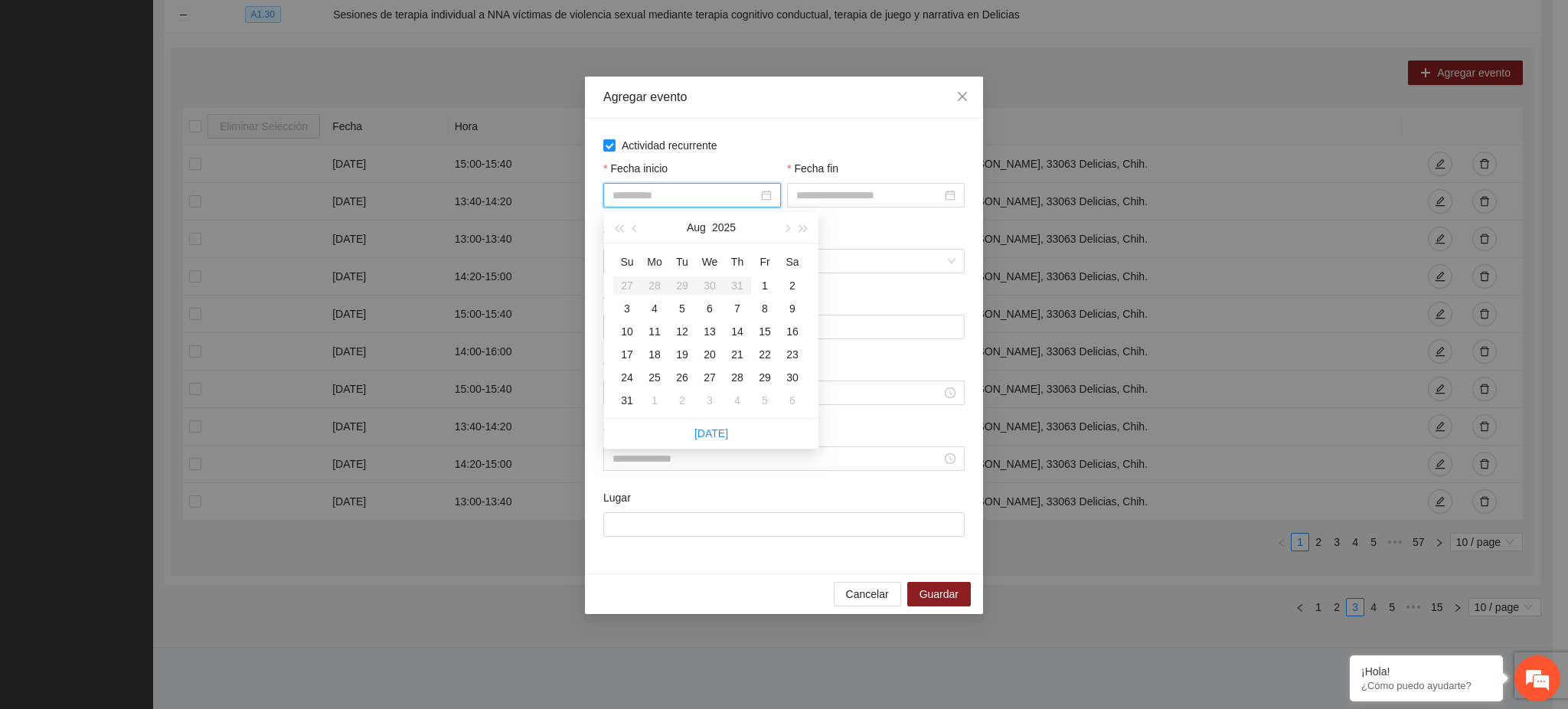
type input "**********"
click at [765, 289] on div "1" at bounding box center [765, 285] width 18 height 18
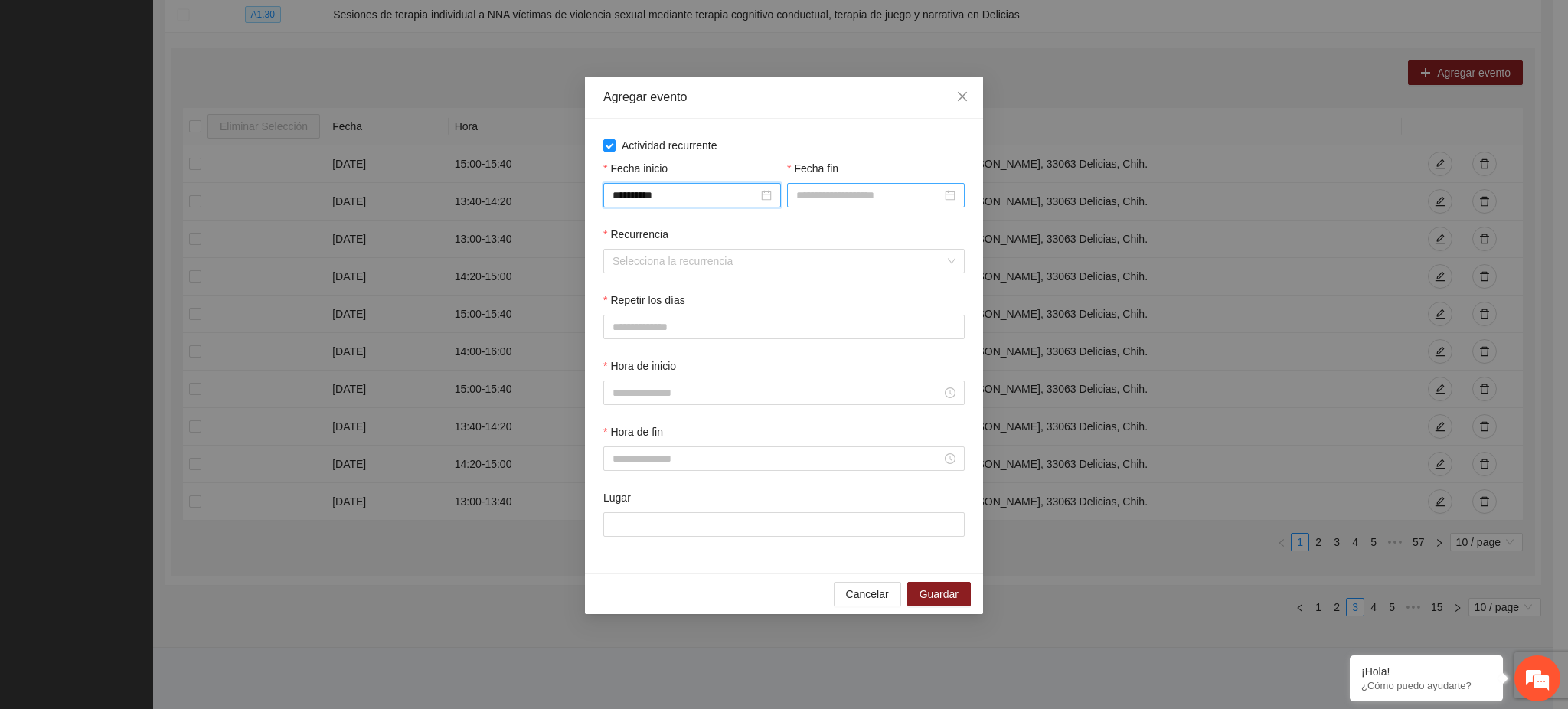
click at [849, 196] on input "Fecha fin" at bounding box center [869, 195] width 145 height 17
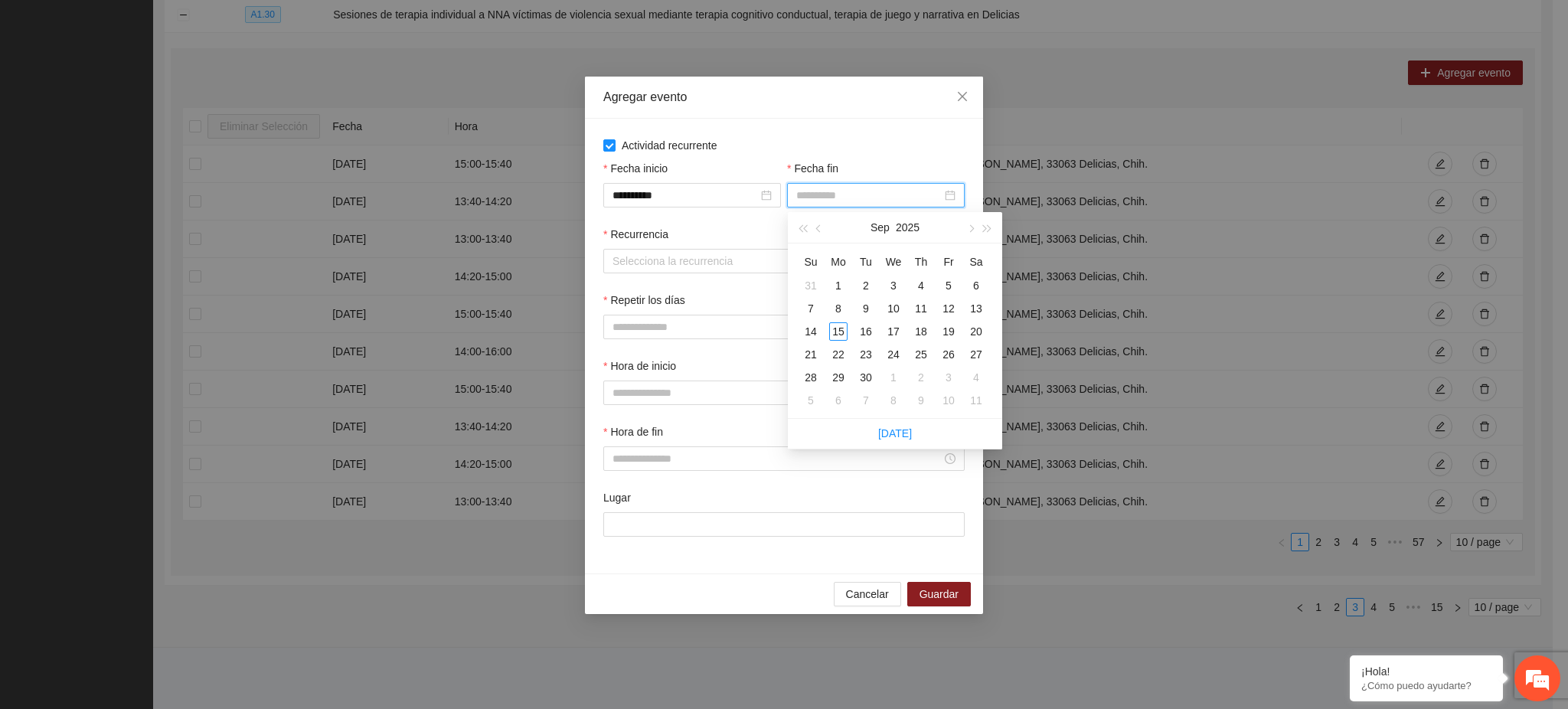
type input "**********"
click at [816, 229] on span "button" at bounding box center [820, 229] width 8 height 8
type input "**********"
click at [811, 401] on div "31" at bounding box center [811, 400] width 18 height 18
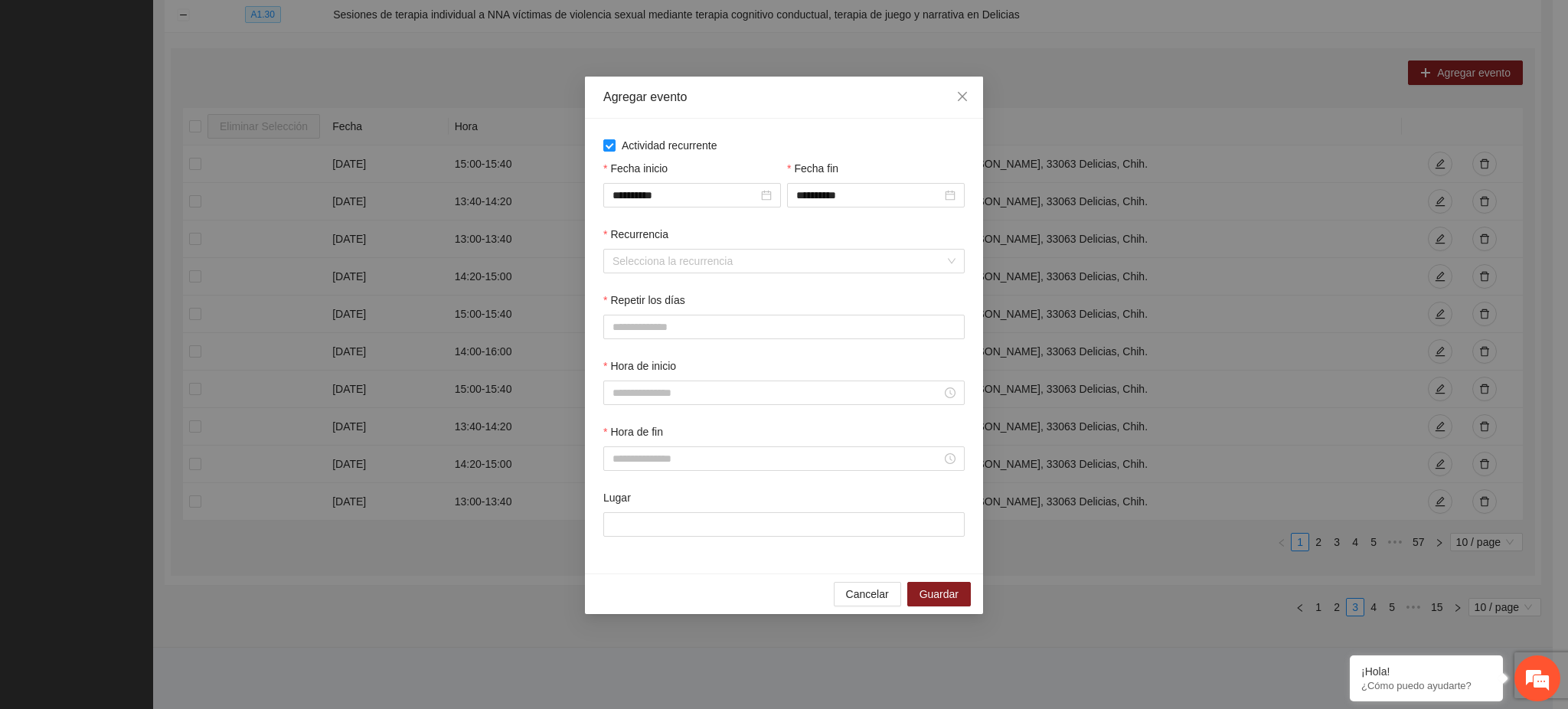
click at [657, 246] on div "Recurrencia" at bounding box center [784, 237] width 362 height 23
click at [658, 258] on input "Recurrencia" at bounding box center [779, 261] width 332 height 23
click at [657, 291] on div "Semanalmente" at bounding box center [785, 293] width 343 height 17
click at [649, 329] on button "M" at bounding box center [656, 327] width 33 height 25
click at [765, 327] on span "V" at bounding box center [769, 327] width 7 height 17
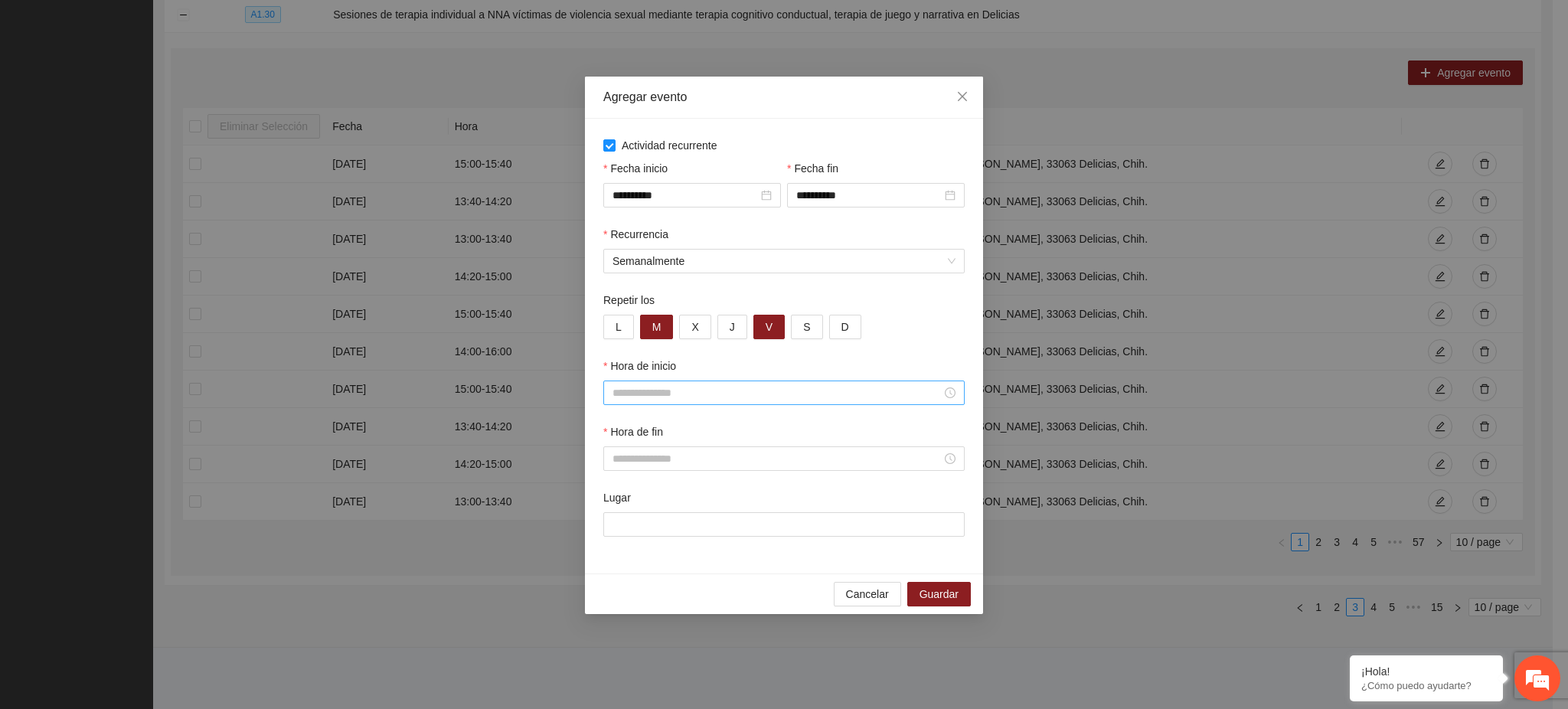
click at [652, 388] on input "Hora de inicio" at bounding box center [777, 393] width 329 height 17
click at [622, 444] on div "15" at bounding box center [625, 445] width 43 height 21
click at [663, 530] on div "40" at bounding box center [668, 531] width 42 height 21
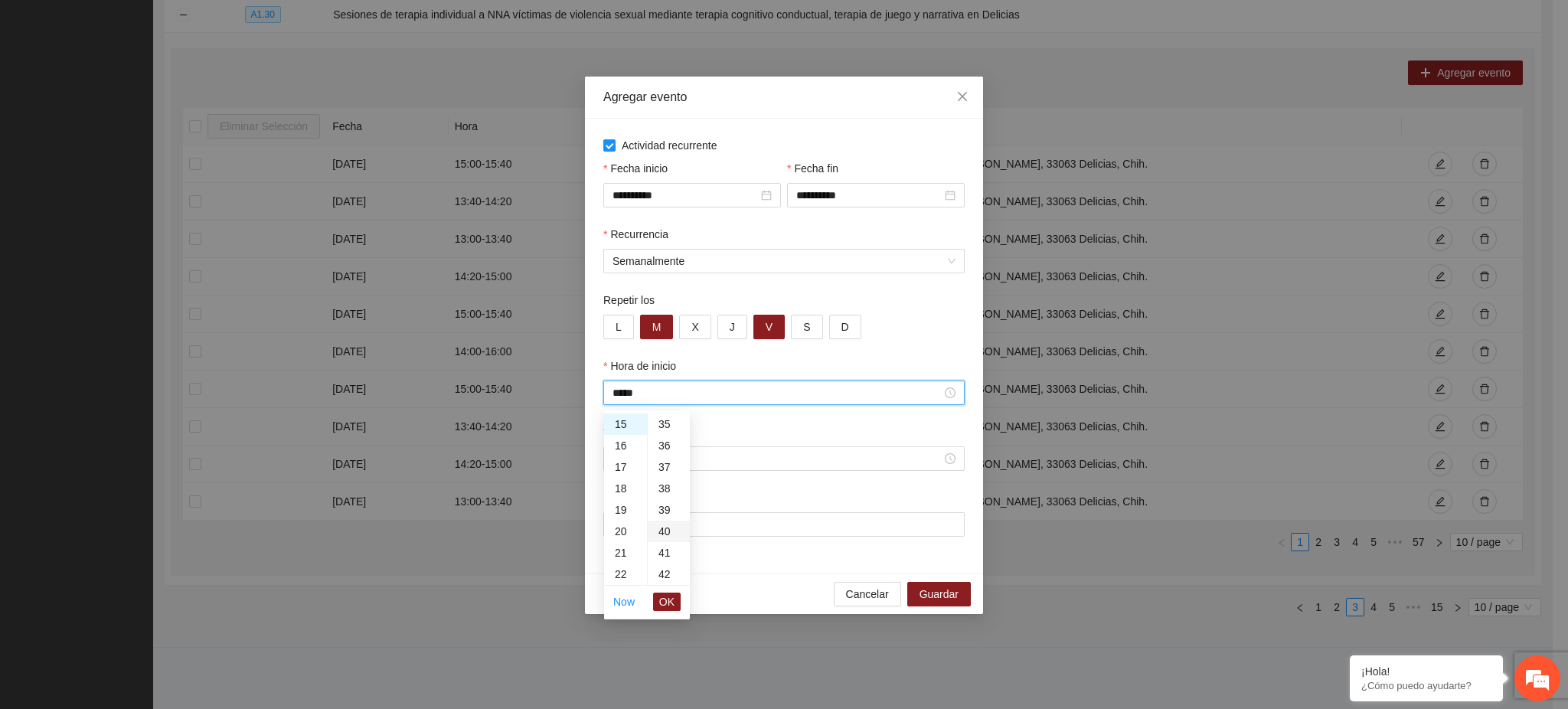
type input "*****"
click at [668, 599] on span "OK" at bounding box center [667, 602] width 15 height 17
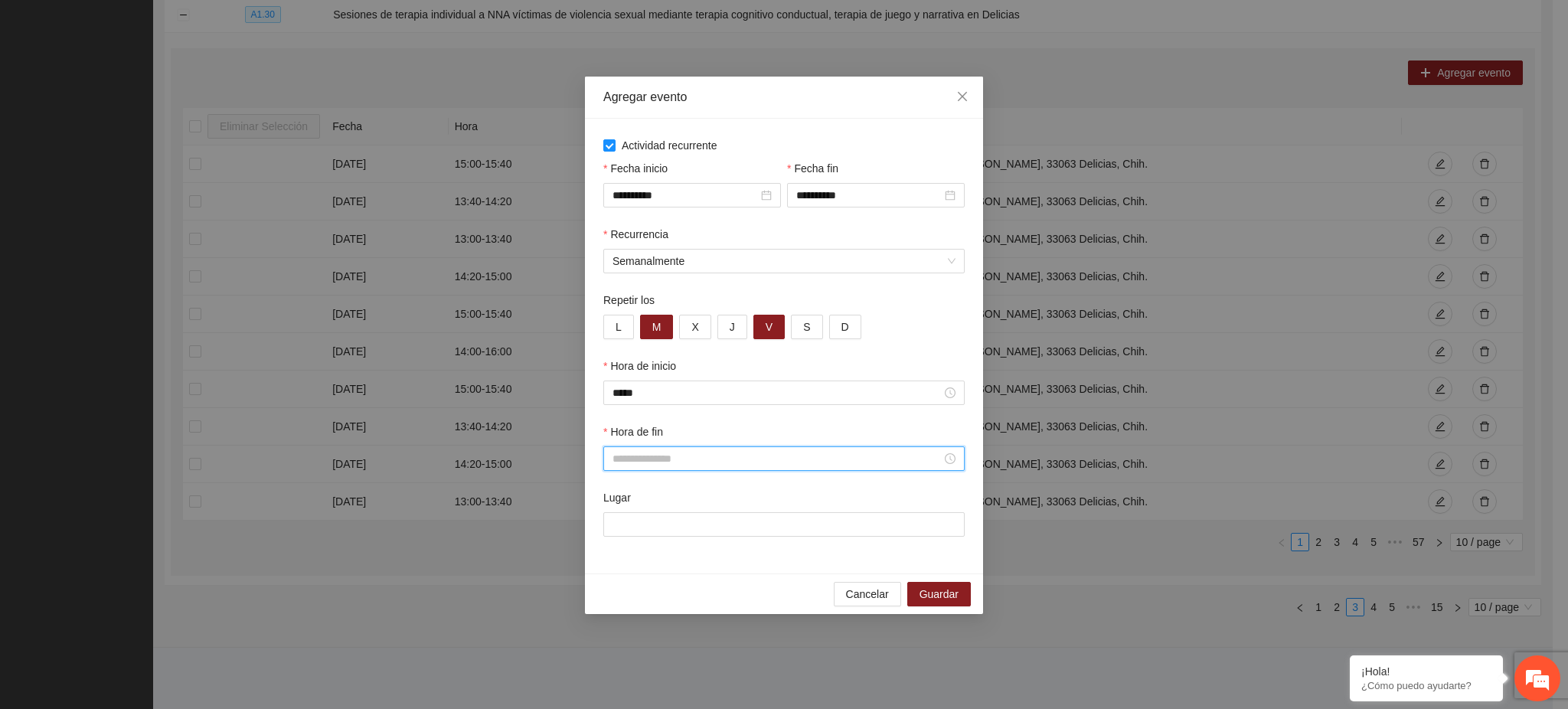
click at [630, 452] on input "Hora de fin" at bounding box center [777, 459] width 329 height 17
click at [623, 530] on div "16" at bounding box center [625, 533] width 43 height 21
click at [664, 506] on div "20" at bounding box center [668, 509] width 42 height 21
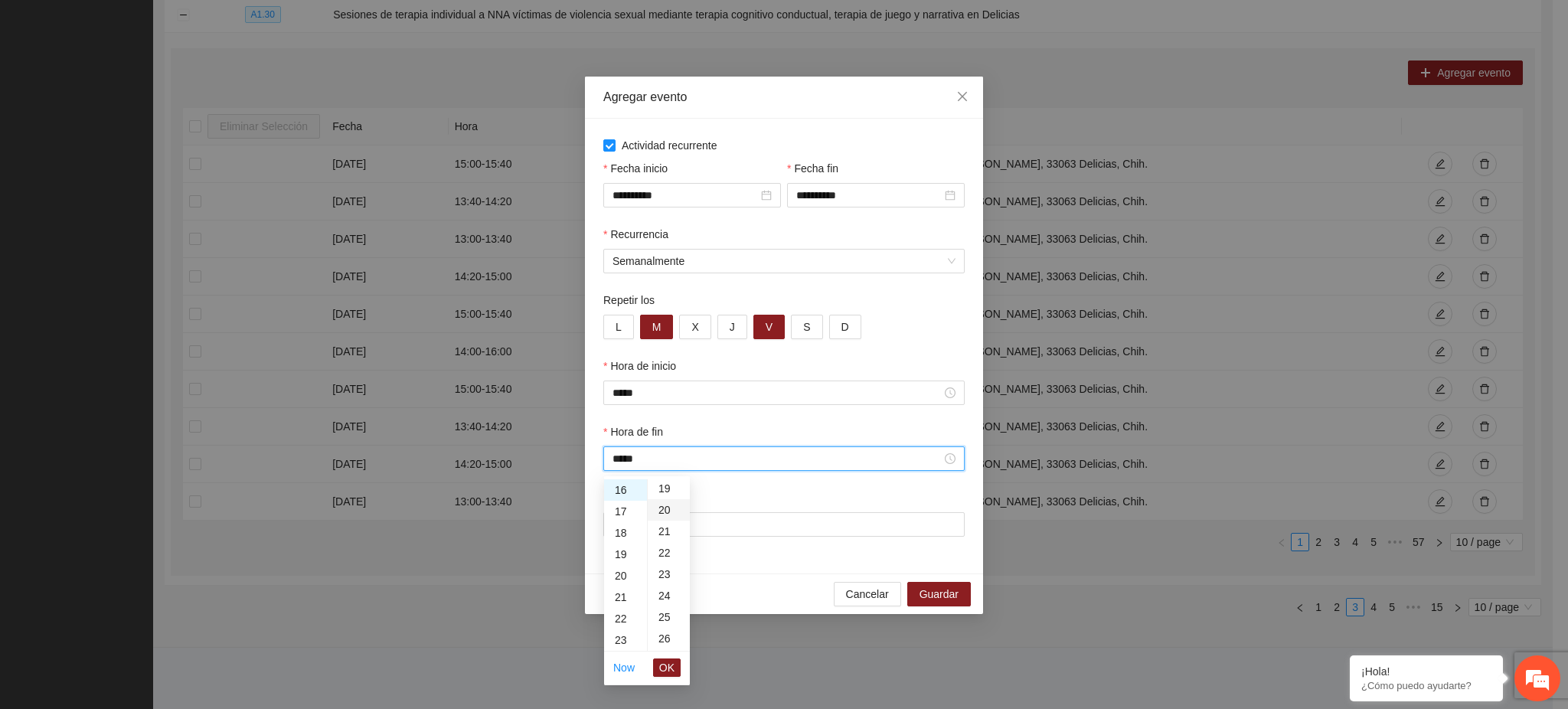
type input "*****"
click at [669, 672] on span "OK" at bounding box center [667, 668] width 15 height 17
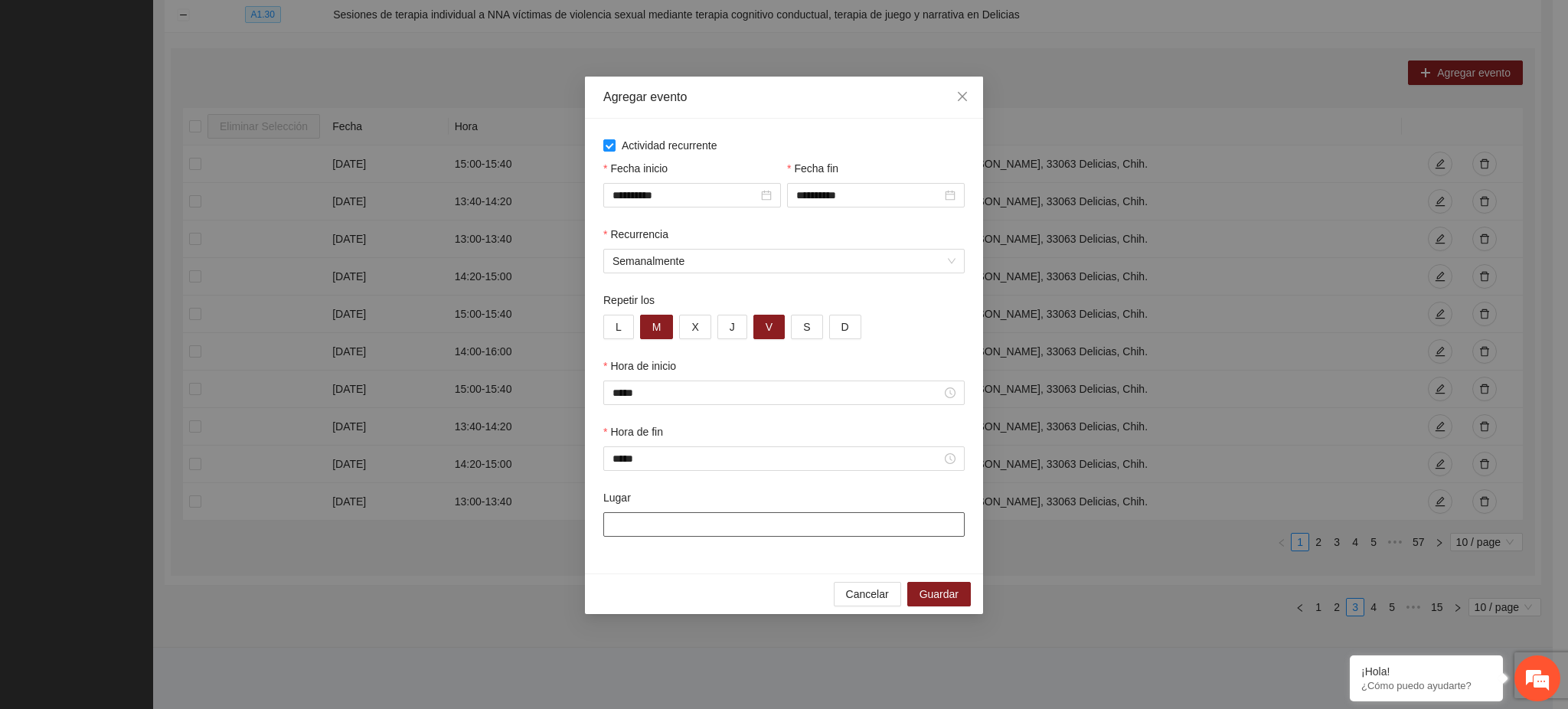
click at [646, 528] on input "Lugar" at bounding box center [784, 525] width 362 height 25
paste input "**********"
type input "**********"
click at [969, 597] on button "Guardar" at bounding box center [939, 594] width 64 height 25
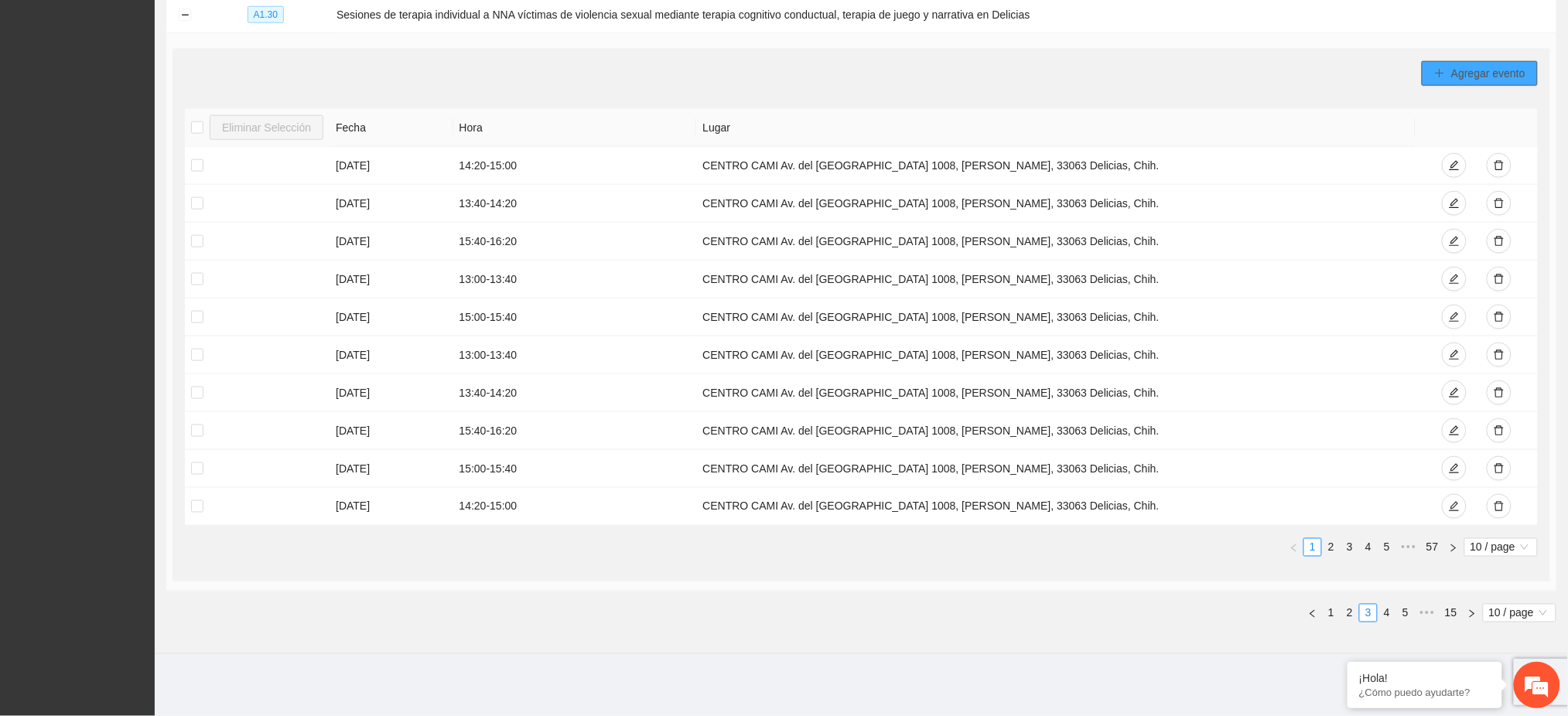
click at [1486, 66] on span "Agregar evento" at bounding box center [1489, 73] width 74 height 17
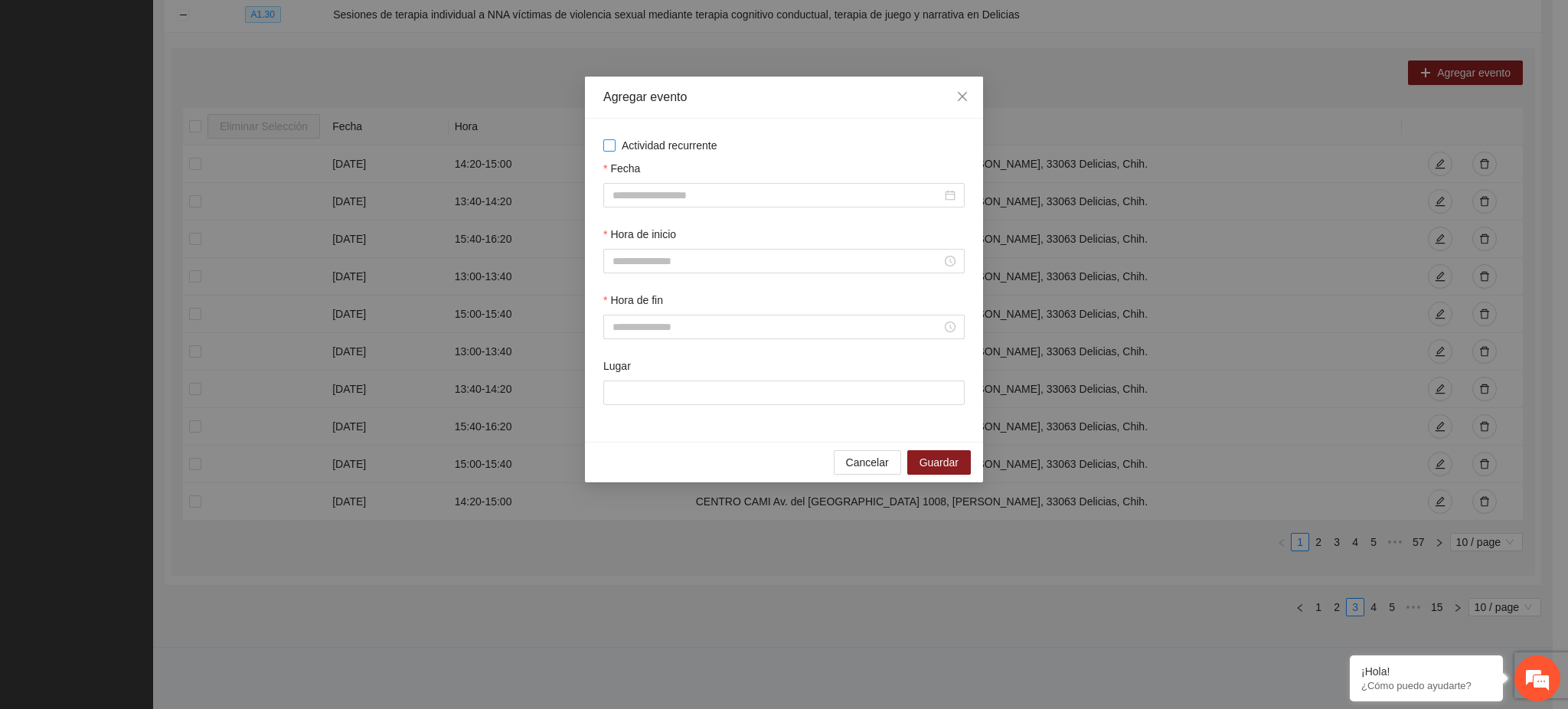
click at [671, 145] on span "Actividad recurrente" at bounding box center [670, 145] width 108 height 17
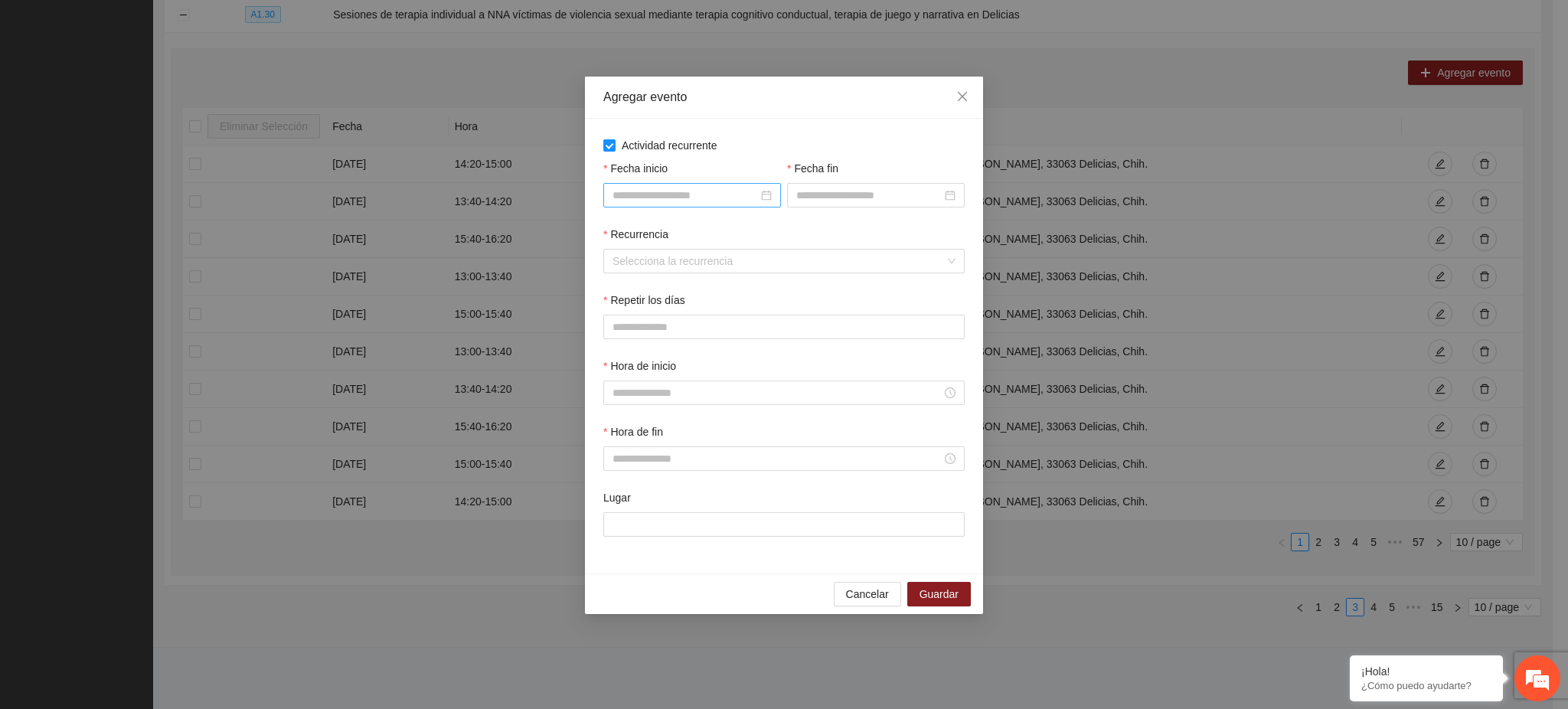
click at [651, 195] on input "Fecha inicio" at bounding box center [685, 195] width 145 height 17
click at [635, 226] on span "button" at bounding box center [637, 229] width 8 height 8
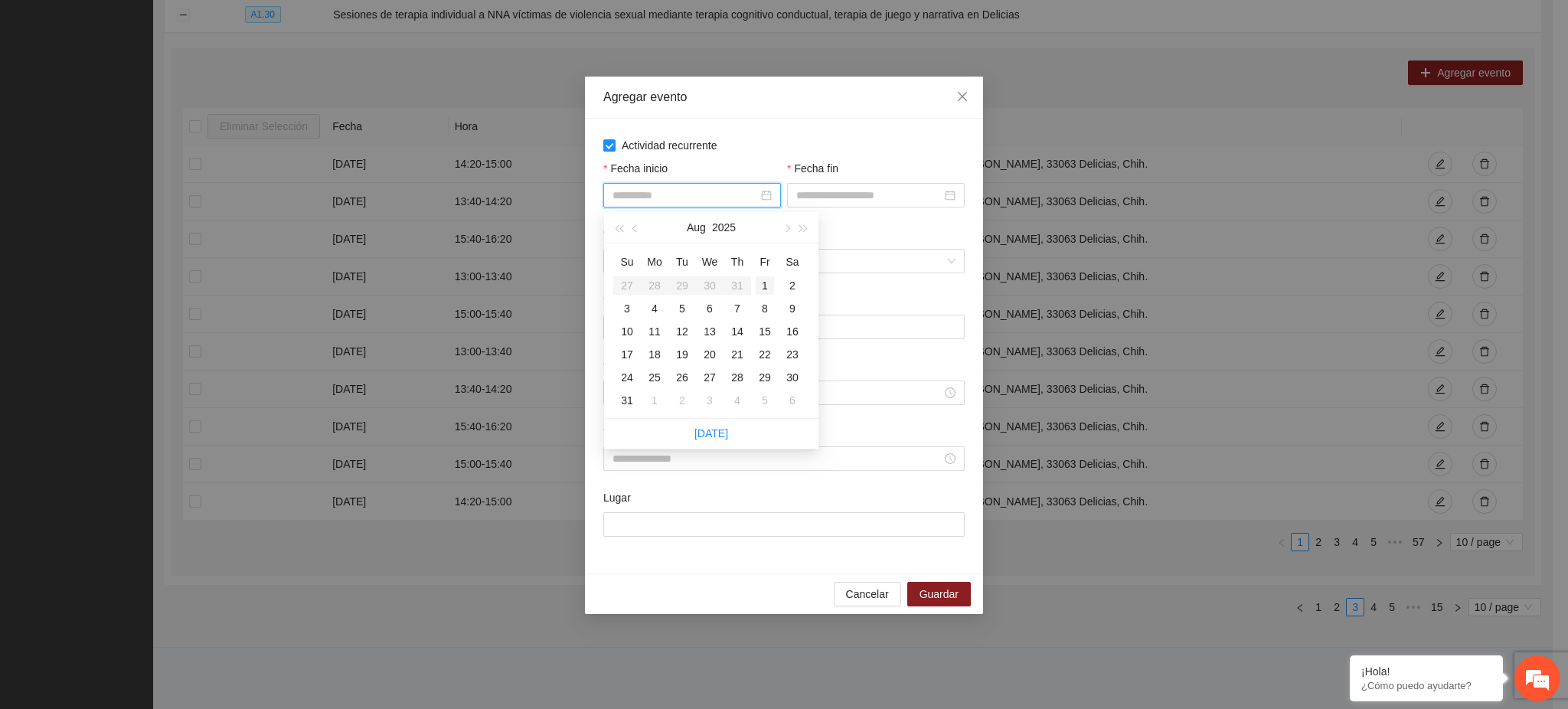
type input "**********"
click at [758, 287] on div "1" at bounding box center [765, 285] width 18 height 18
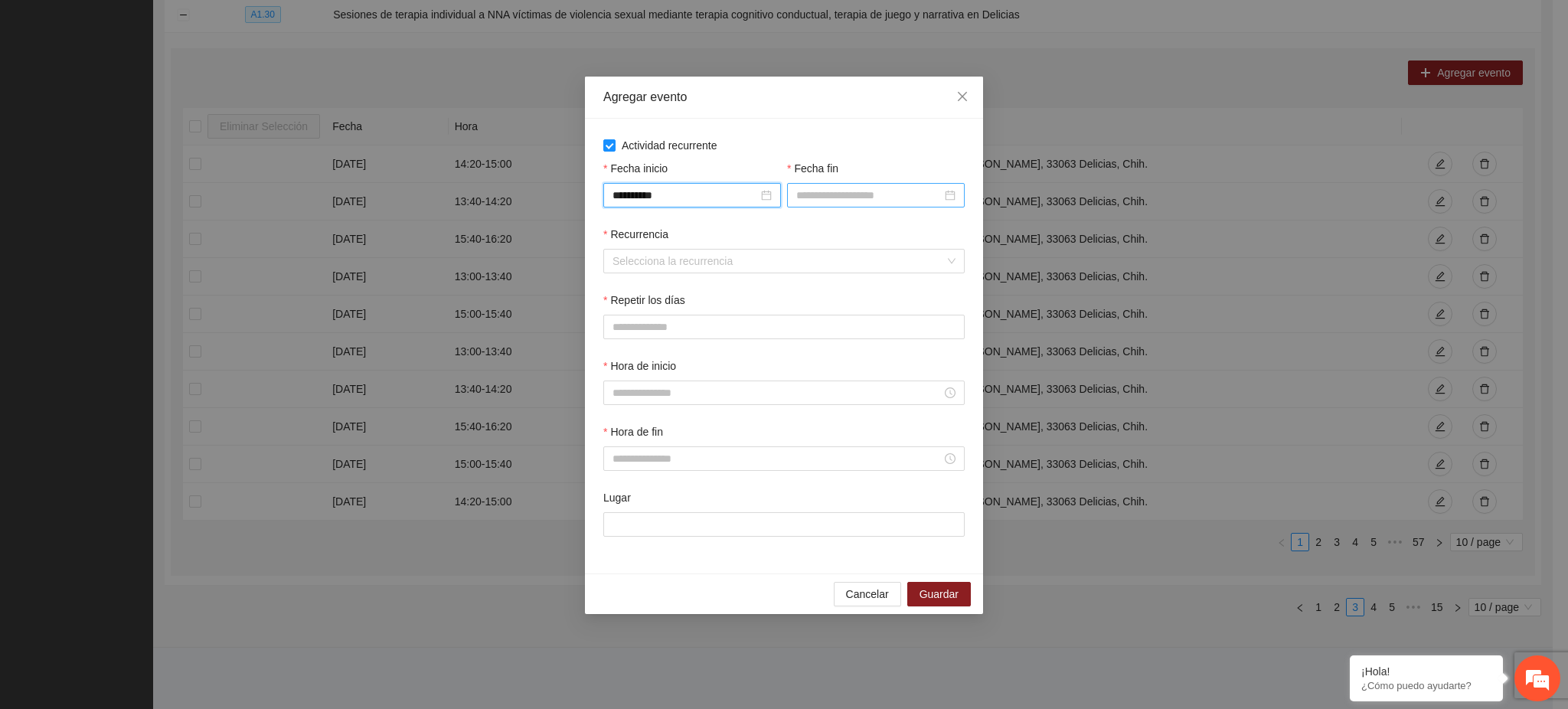
click at [803, 195] on input "Fecha fin" at bounding box center [869, 195] width 145 height 17
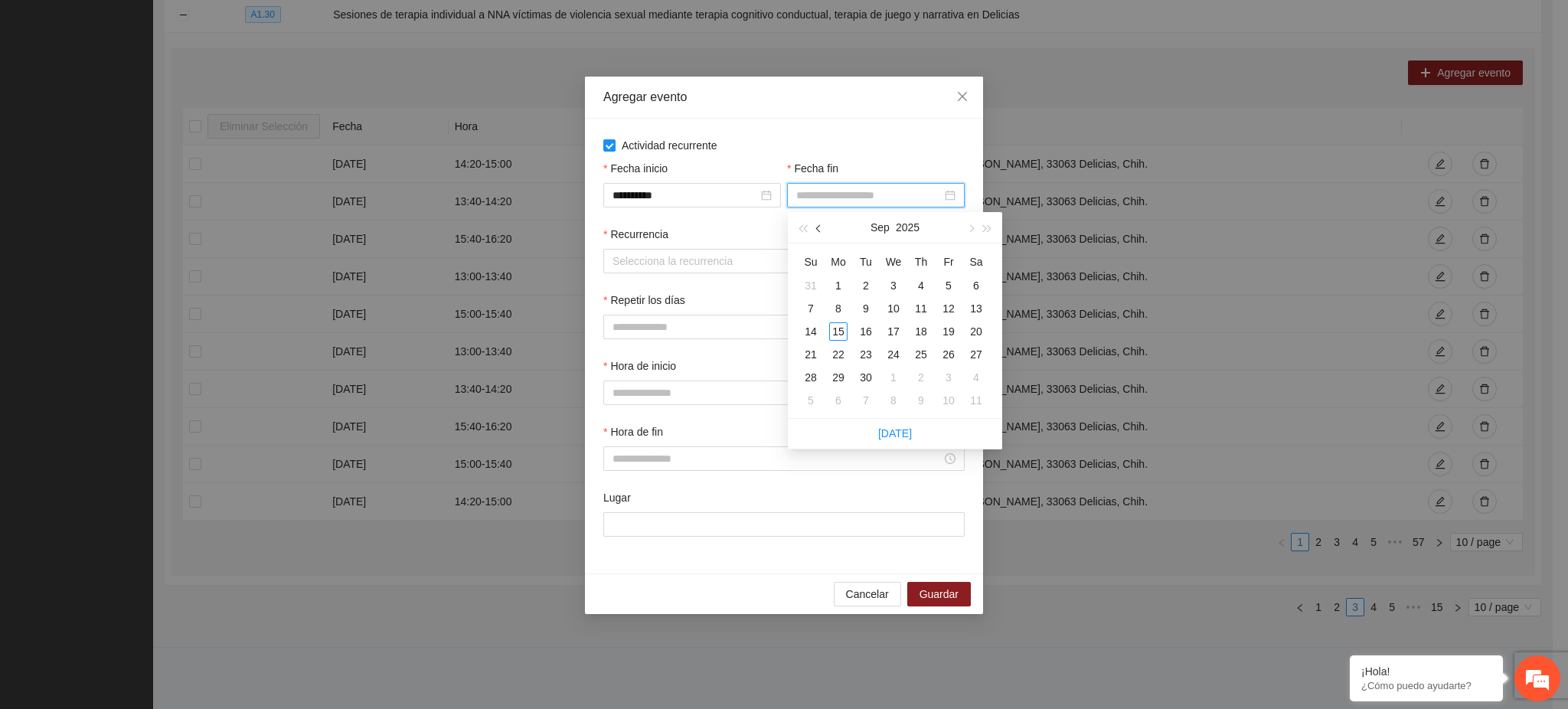
click at [815, 231] on button "button" at bounding box center [819, 227] width 17 height 31
type input "**********"
click at [809, 400] on div "31" at bounding box center [811, 400] width 18 height 18
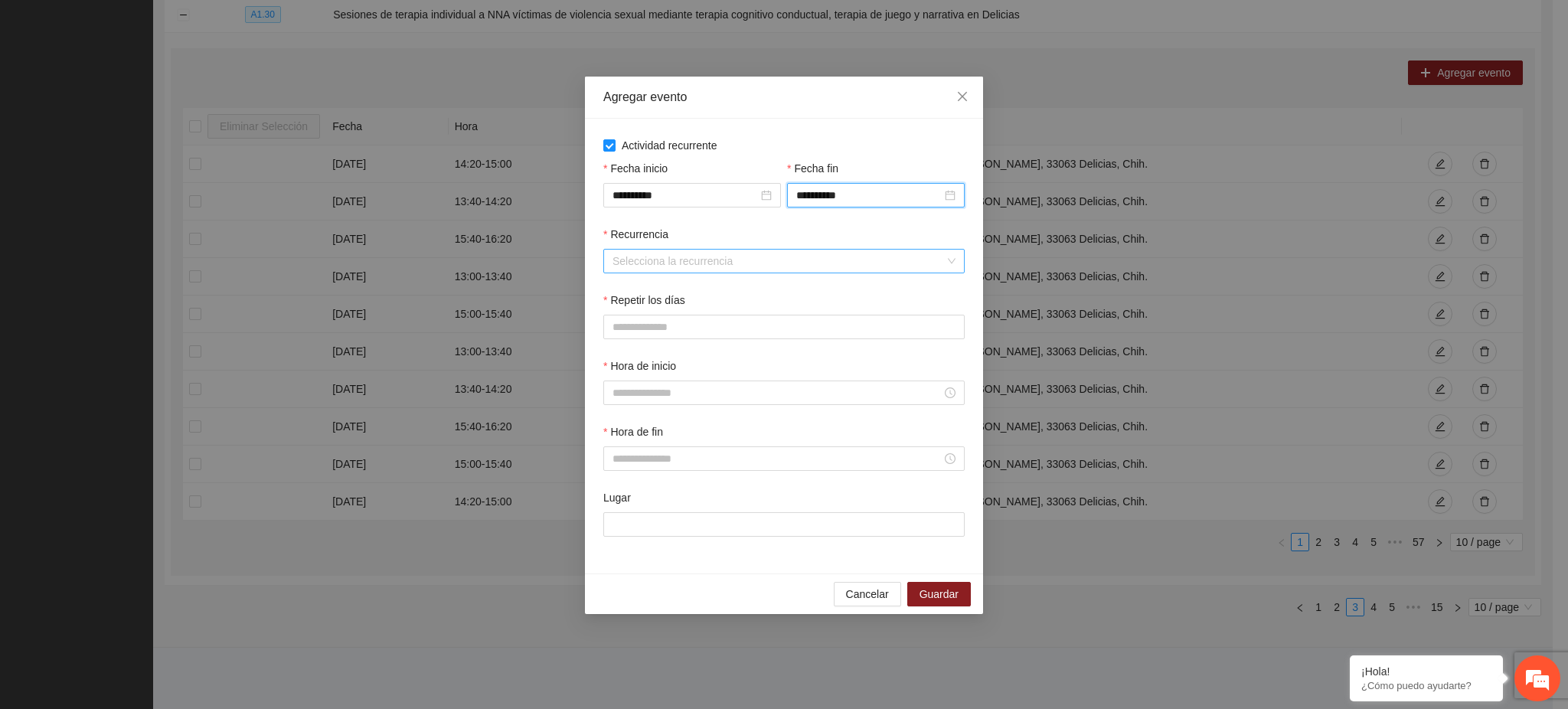
click at [653, 262] on input "Recurrencia" at bounding box center [779, 261] width 332 height 23
click at [652, 289] on div "Semanalmente" at bounding box center [785, 293] width 343 height 17
click at [803, 327] on span "S" at bounding box center [807, 327] width 7 height 17
click at [719, 329] on button "J" at bounding box center [733, 327] width 30 height 25
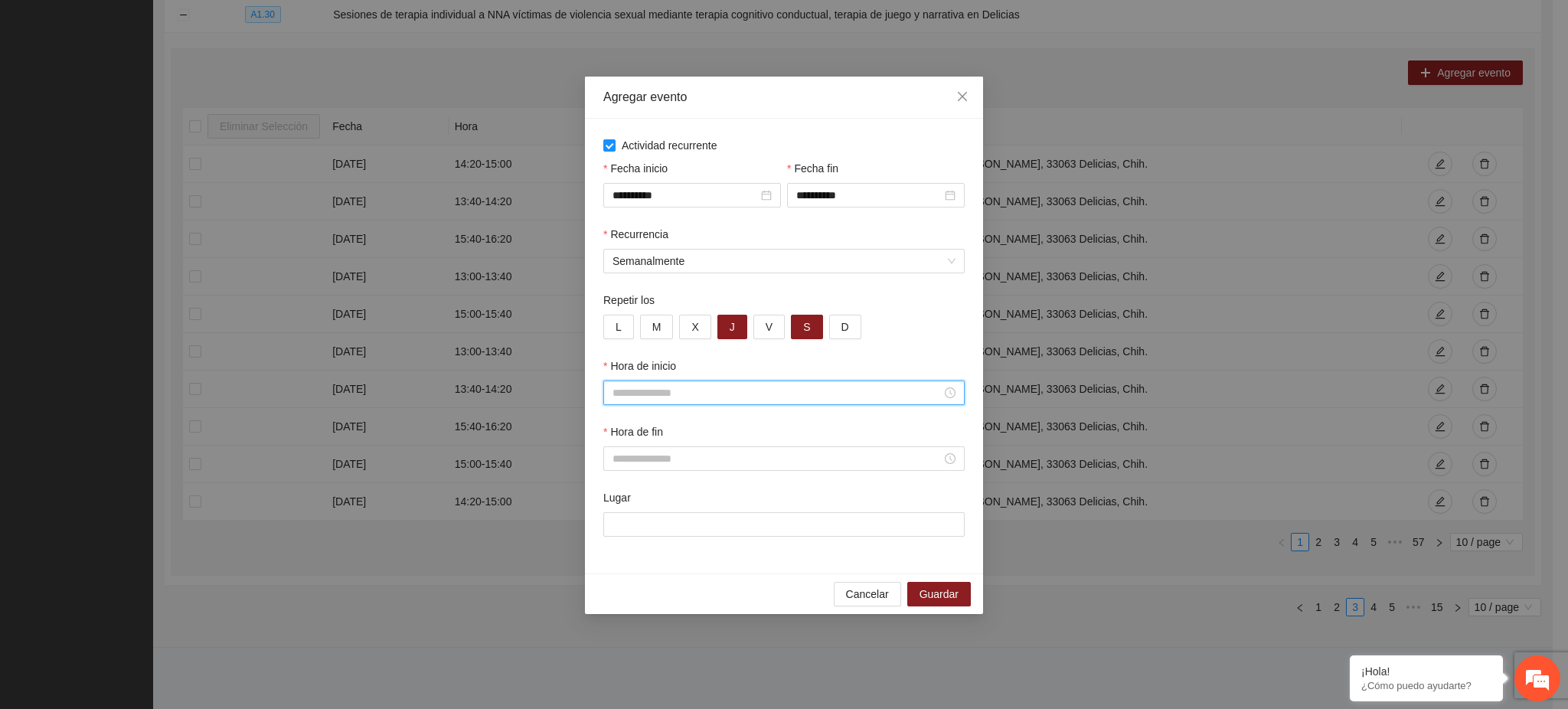
click at [662, 393] on input "Hora de inicio" at bounding box center [777, 393] width 329 height 17
click at [623, 443] on div "15" at bounding box center [625, 445] width 43 height 21
type input "*****"
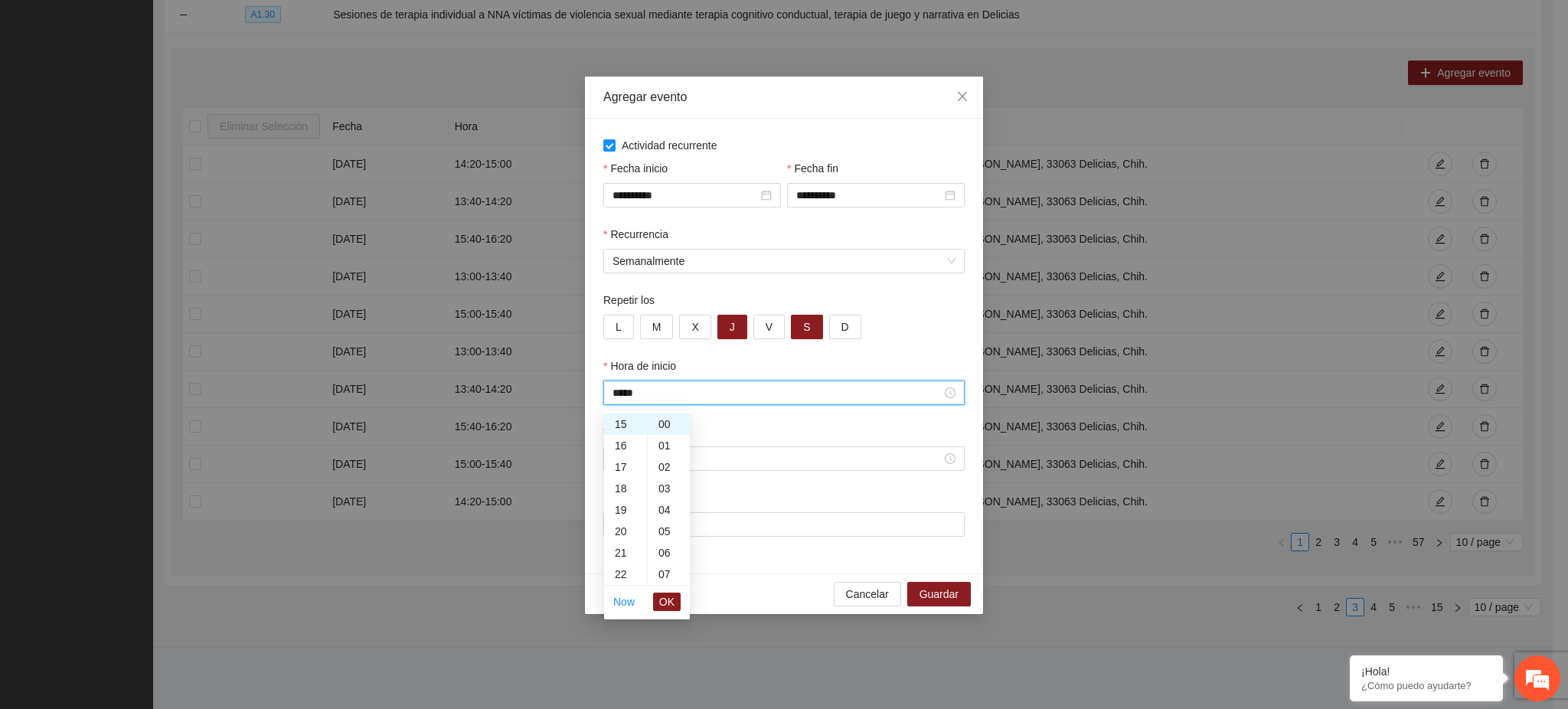
click at [665, 603] on span "OK" at bounding box center [667, 602] width 15 height 17
click at [633, 456] on input "Hora de fin" at bounding box center [777, 459] width 329 height 17
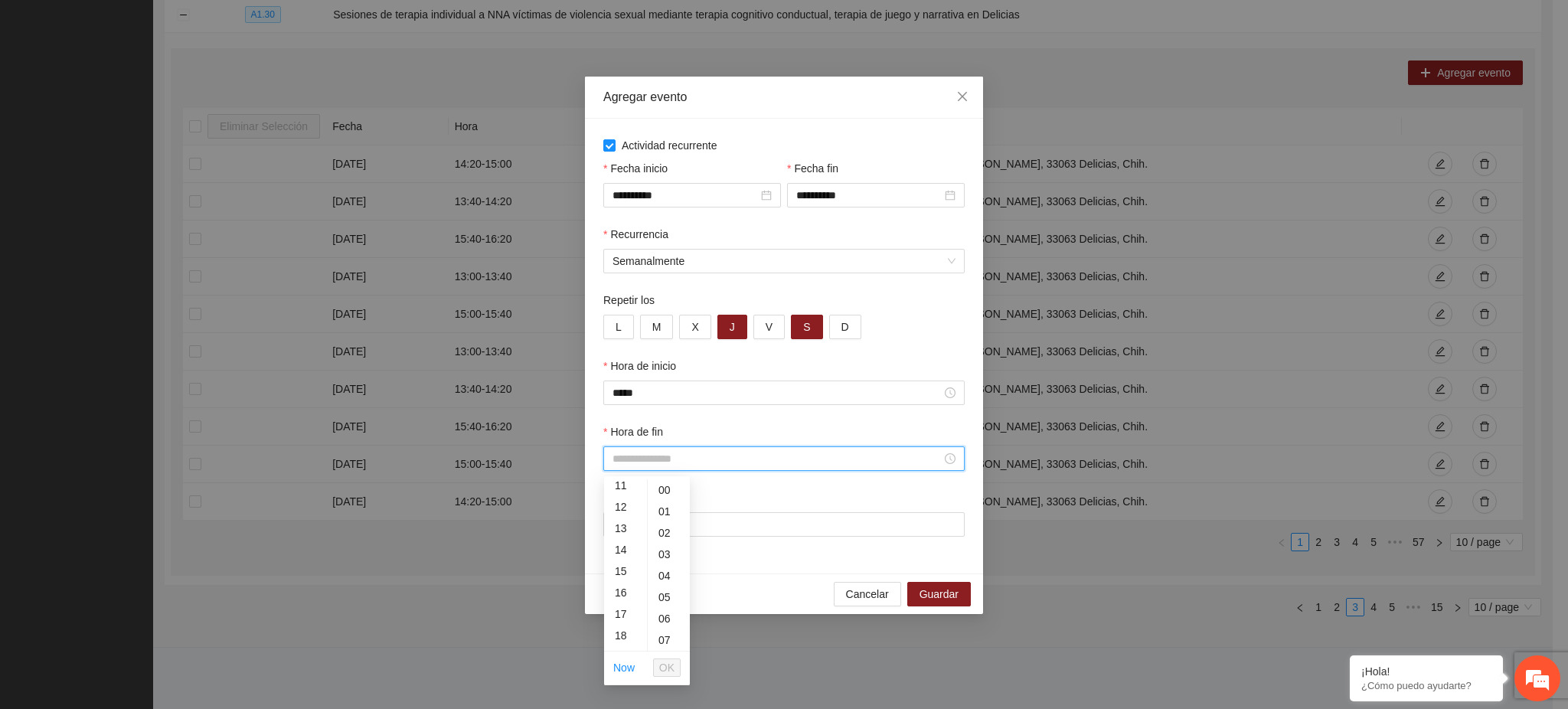
scroll to position [300, 0]
click at [620, 512] on div "15" at bounding box center [625, 511] width 43 height 21
click at [664, 595] on div "40" at bounding box center [668, 597] width 42 height 21
type input "*****"
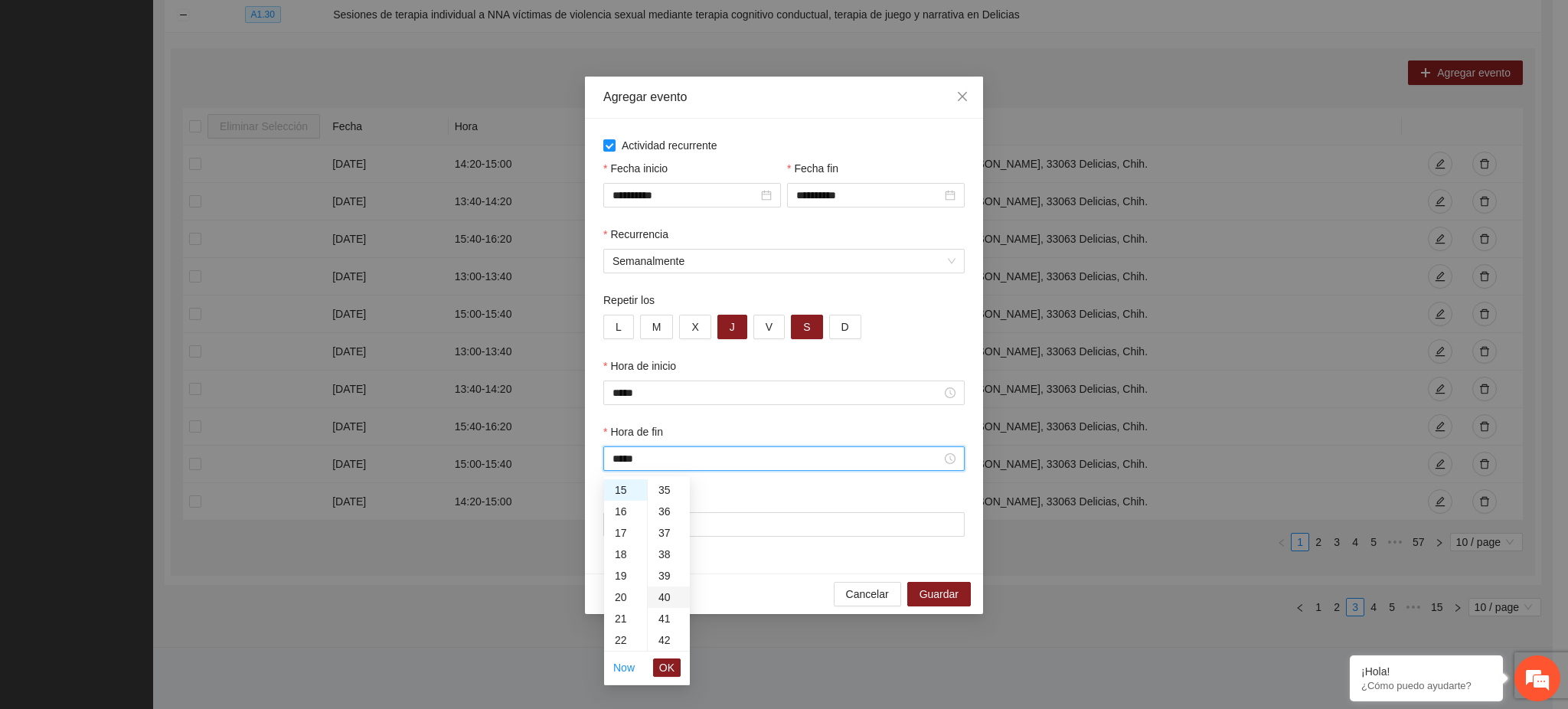
scroll to position [858, 0]
click at [664, 668] on span "OK" at bounding box center [667, 668] width 15 height 17
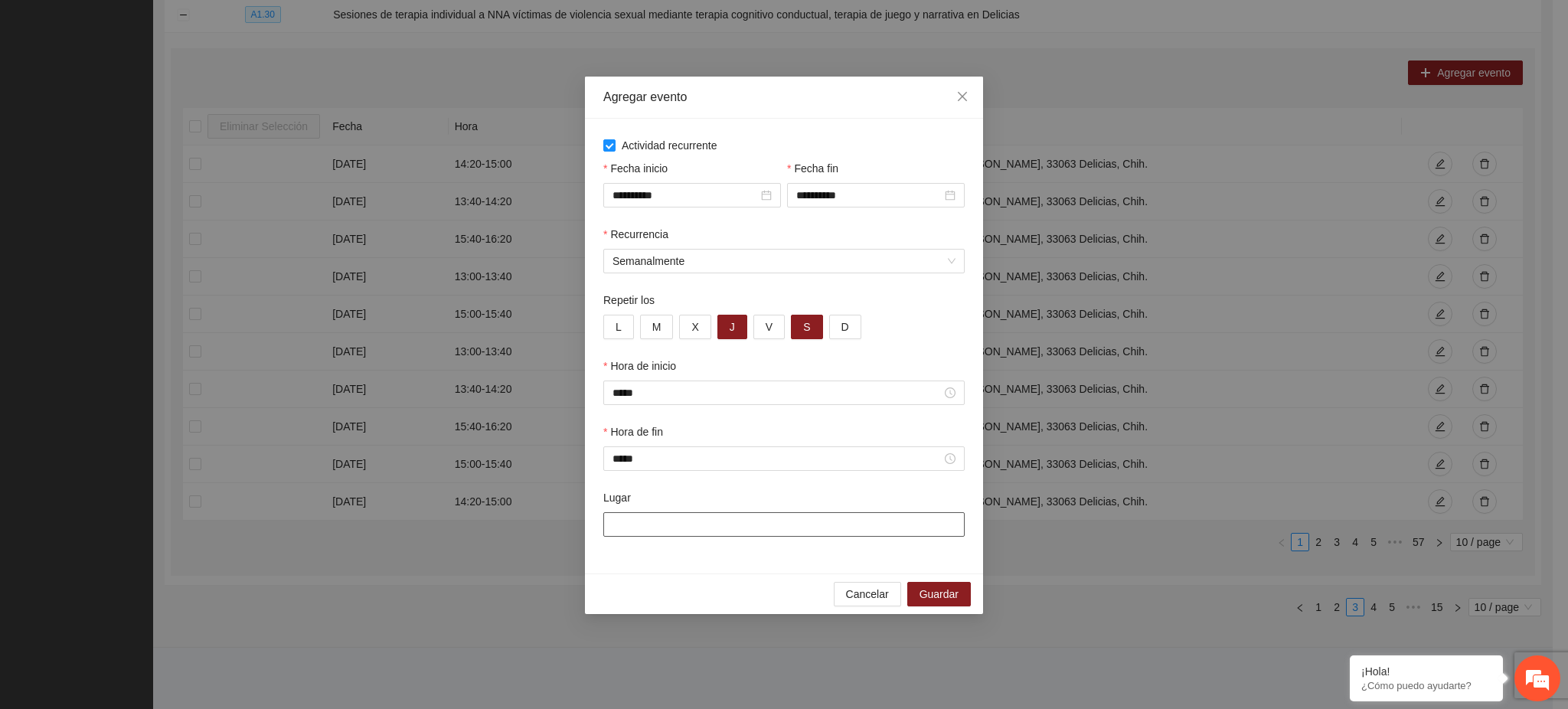
click at [679, 523] on input "Lugar" at bounding box center [784, 525] width 362 height 25
paste input "**********"
type input "**********"
click at [956, 599] on span "Guardar" at bounding box center [939, 594] width 39 height 17
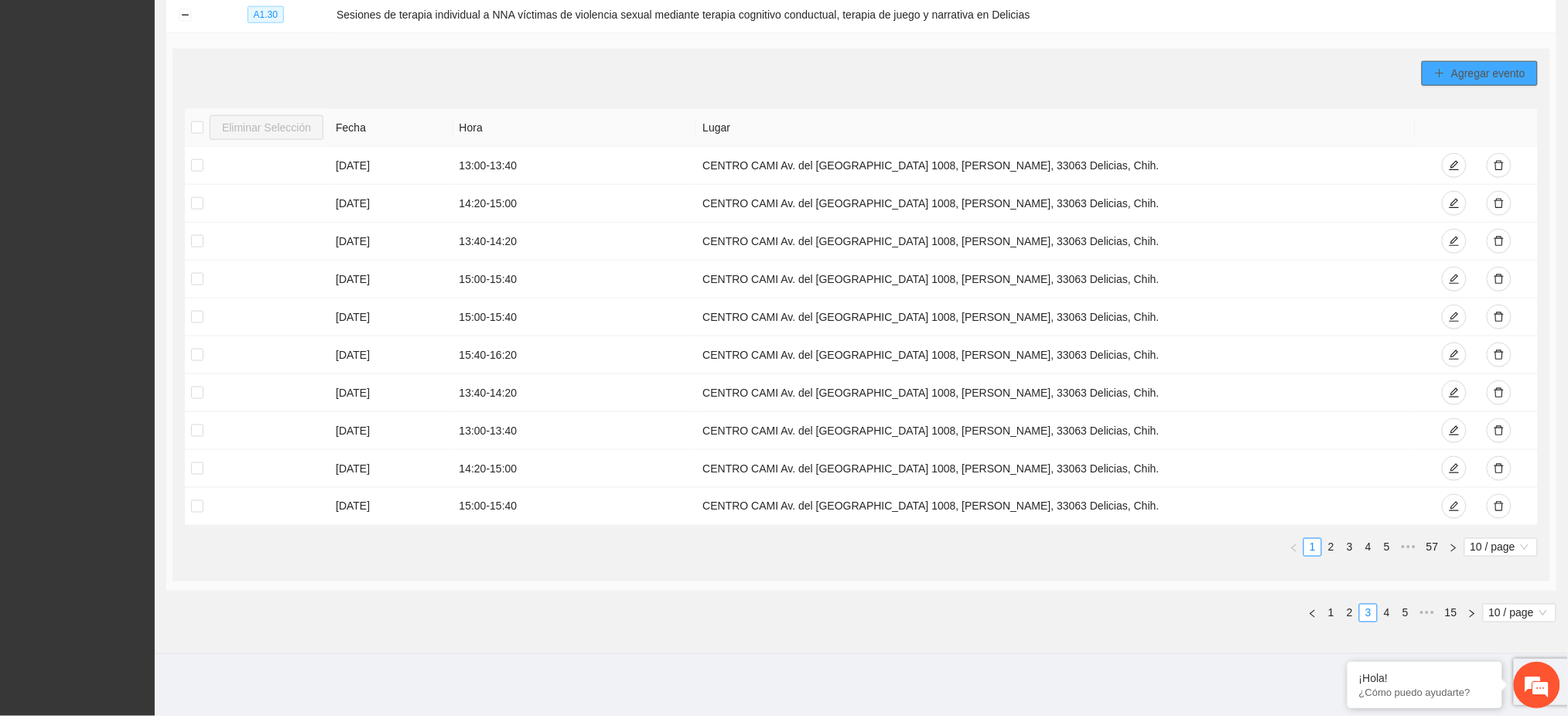
click at [1492, 73] on span "Agregar evento" at bounding box center [1489, 73] width 74 height 17
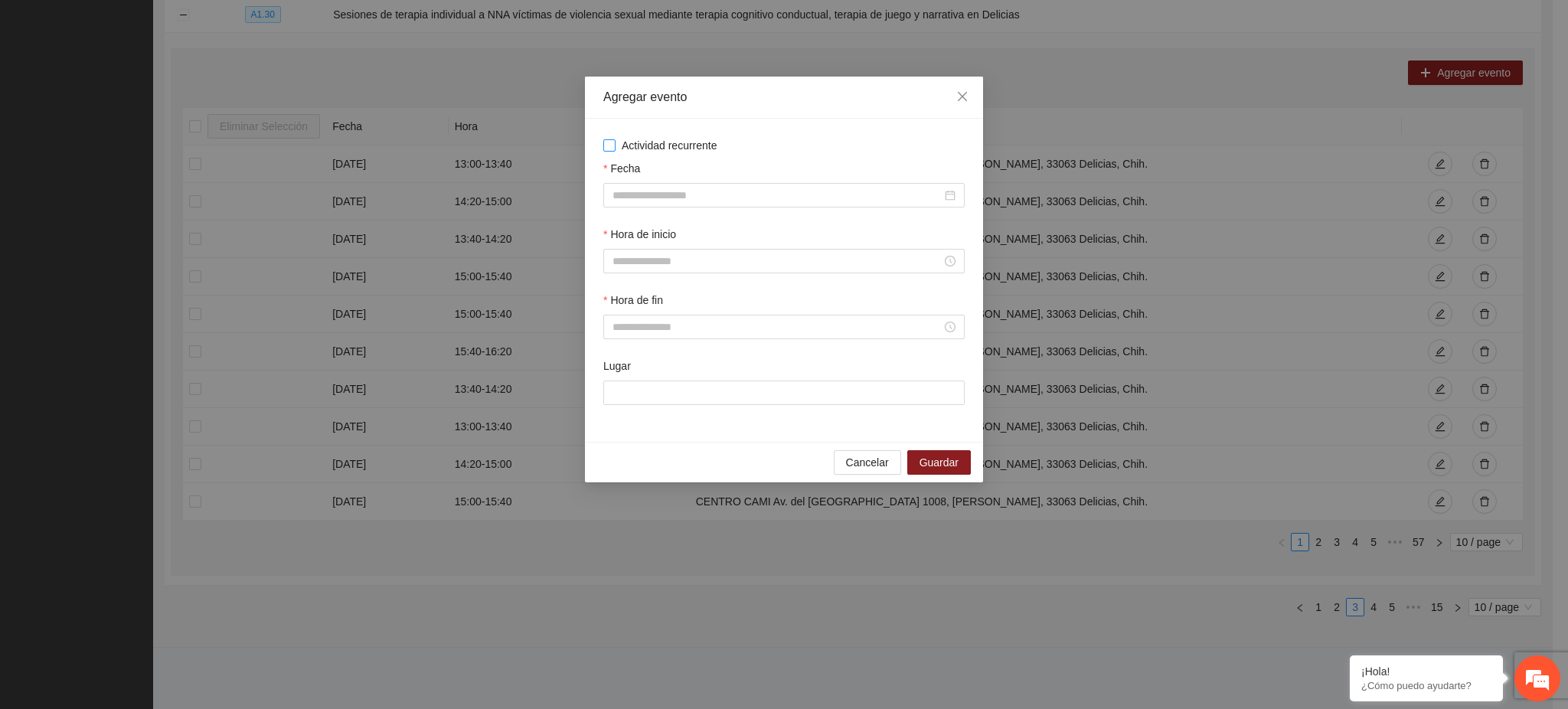
click at [657, 141] on span "Actividad recurrente" at bounding box center [670, 145] width 108 height 17
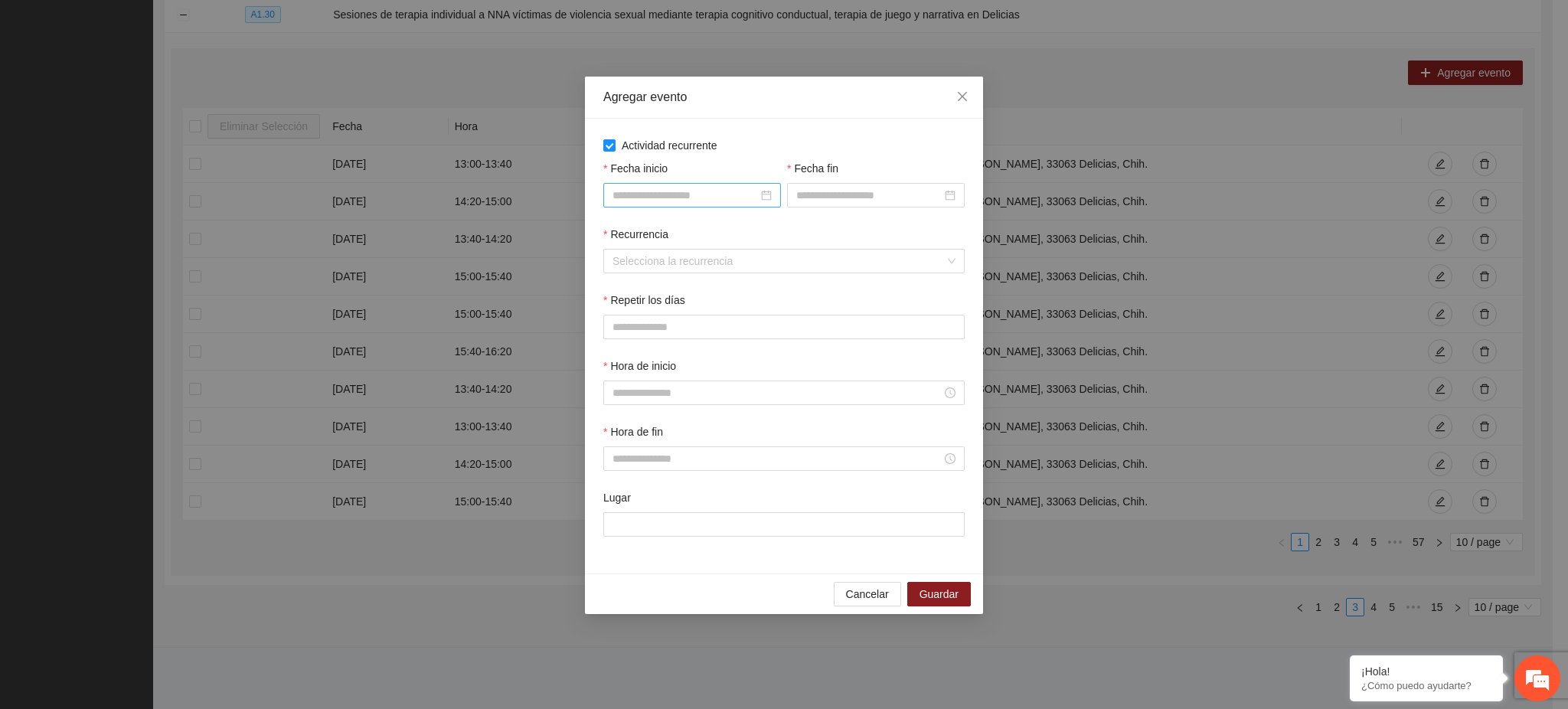
click at [648, 191] on input "Fecha inicio" at bounding box center [685, 195] width 145 height 17
click at [638, 236] on button "button" at bounding box center [635, 227] width 17 height 31
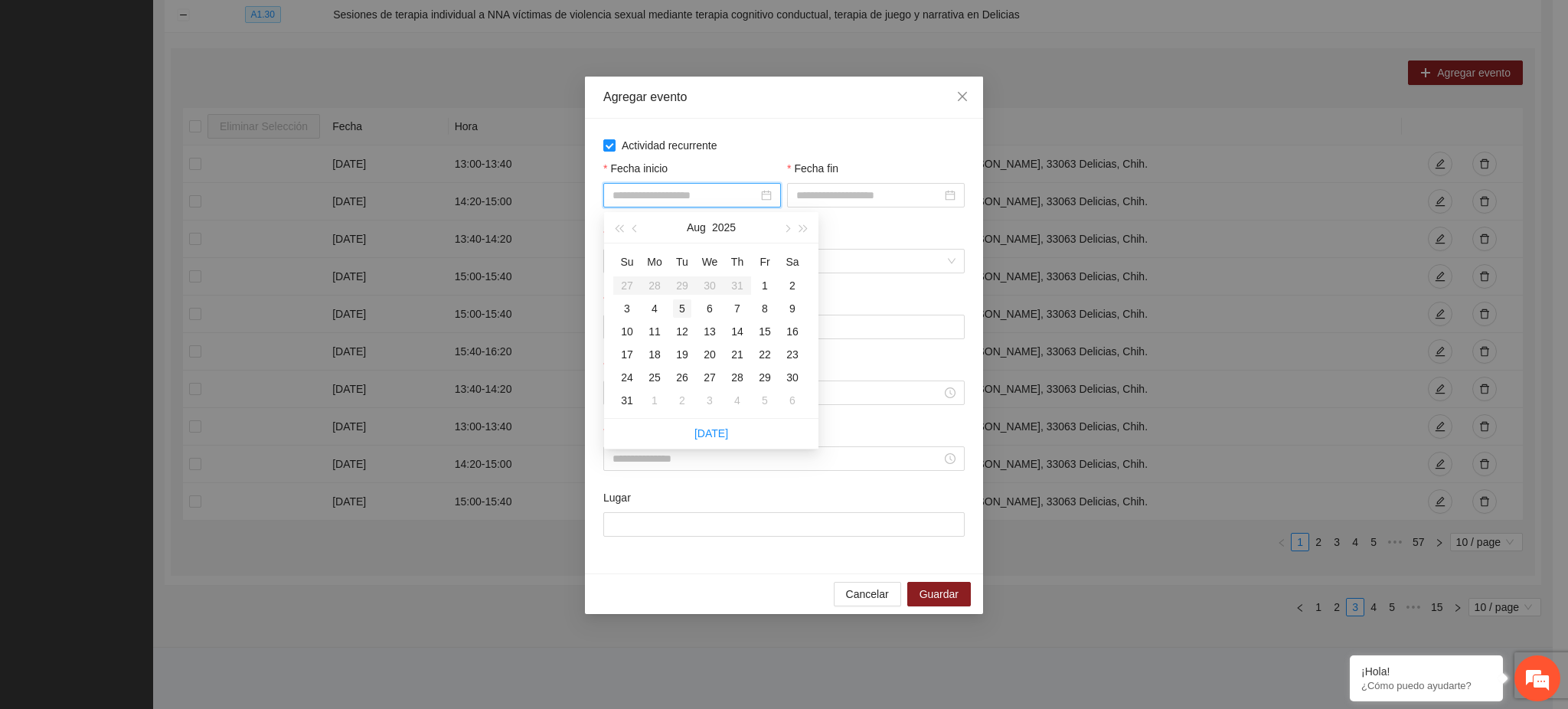
type input "**********"
click at [758, 287] on div "1" at bounding box center [765, 285] width 18 height 18
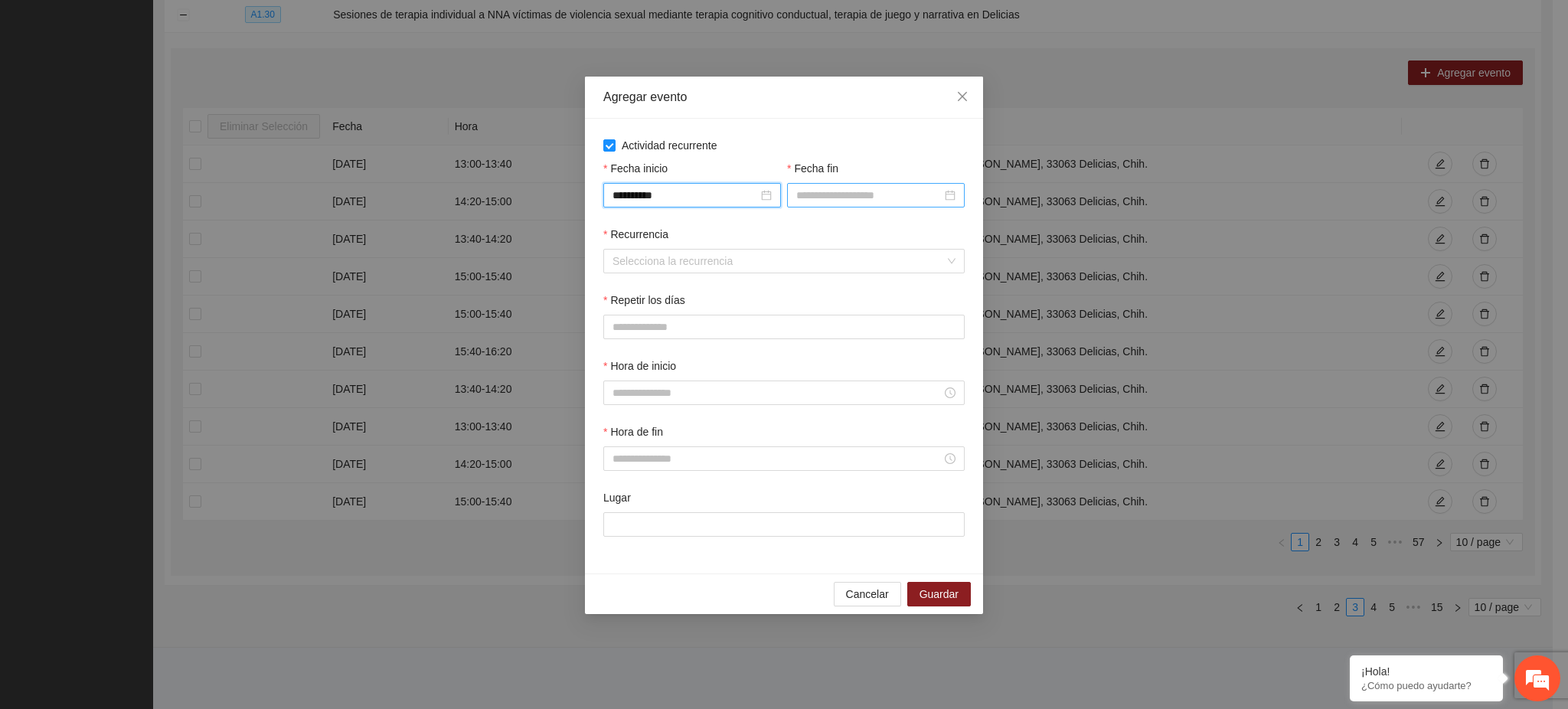
click at [822, 195] on input "Fecha fin" at bounding box center [869, 195] width 145 height 17
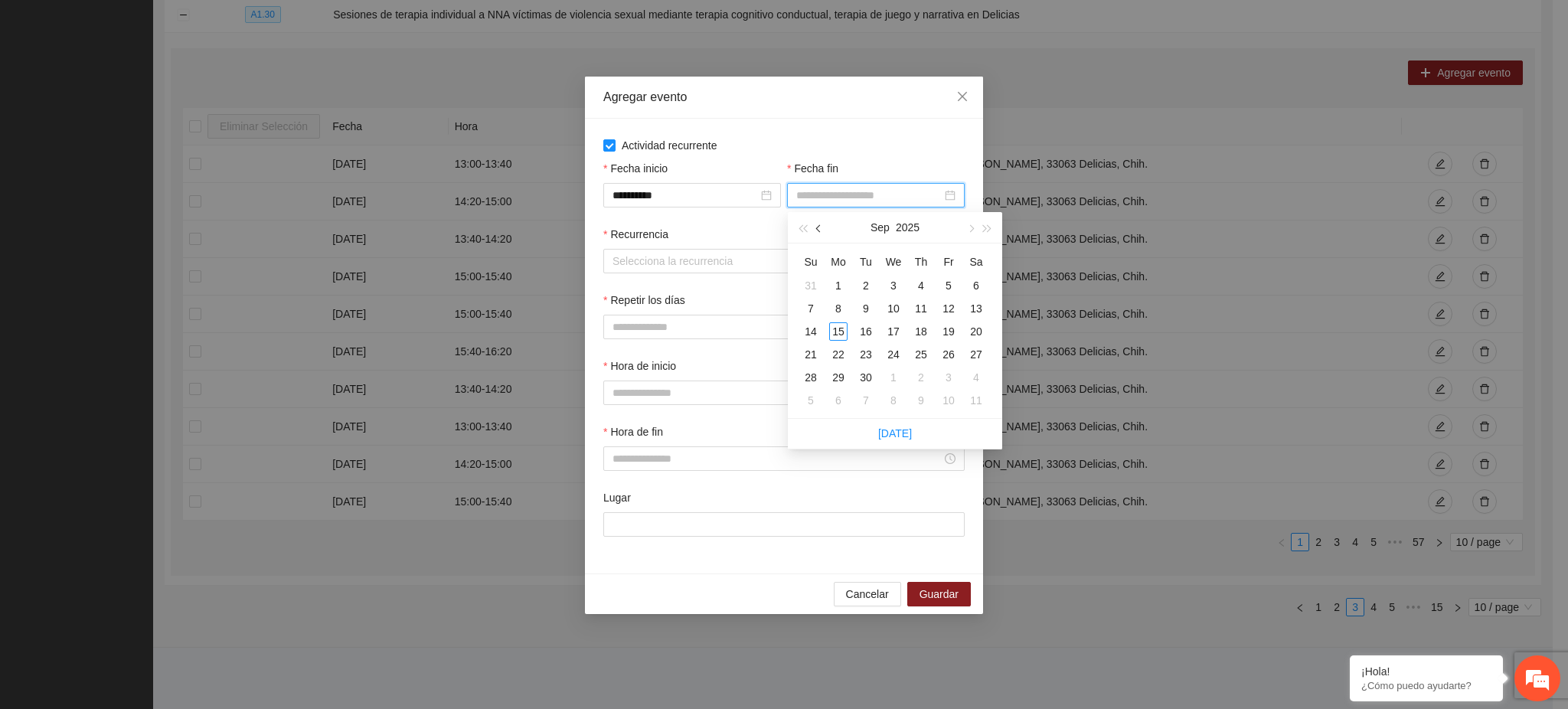
click at [822, 230] on button "button" at bounding box center [819, 227] width 17 height 31
type input "**********"
click at [810, 408] on div "31" at bounding box center [811, 400] width 18 height 18
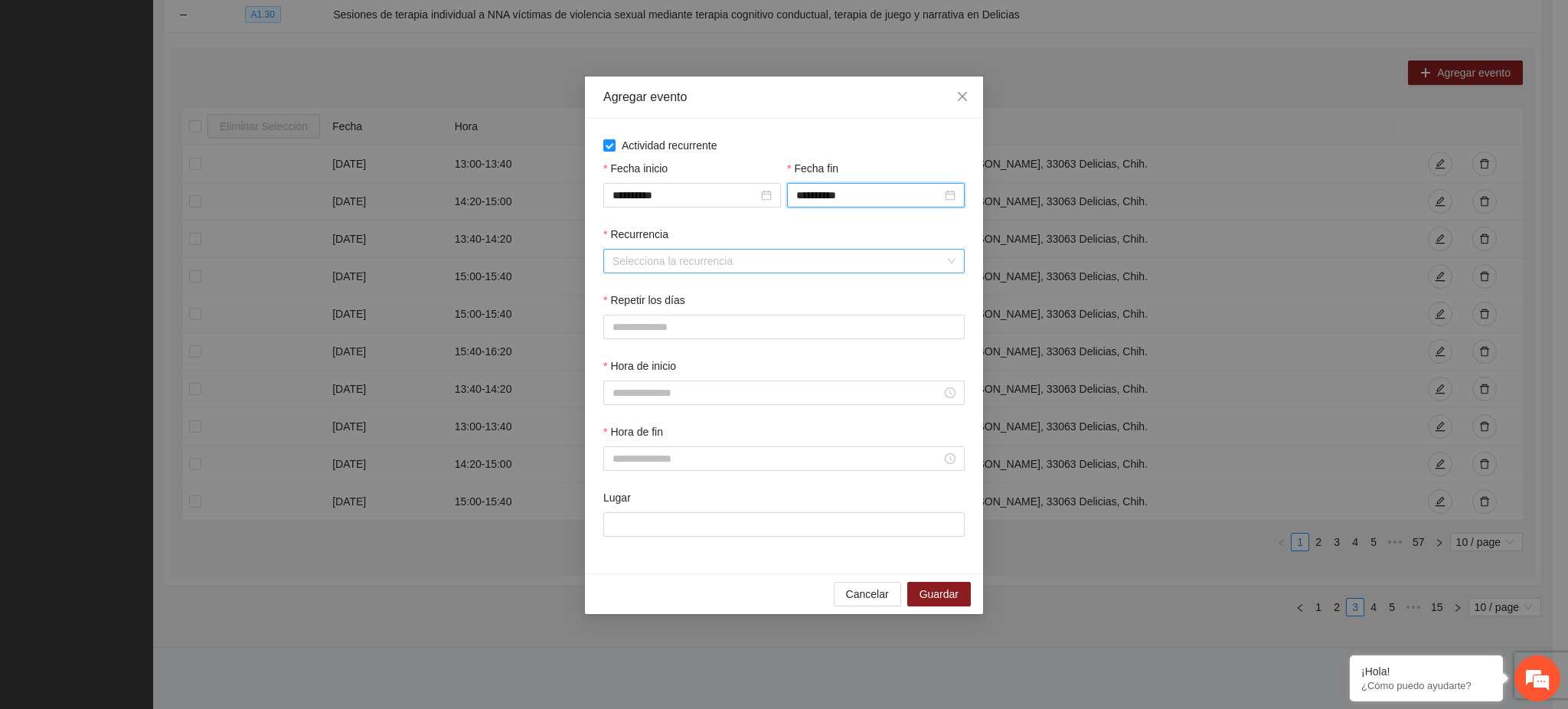
click at [645, 257] on input "Recurrencia" at bounding box center [779, 261] width 332 height 23
click at [659, 293] on div "Semanalmente" at bounding box center [785, 293] width 343 height 17
click at [730, 327] on span "J" at bounding box center [732, 327] width 6 height 17
click at [803, 334] on span "S" at bounding box center [807, 327] width 7 height 17
click at [609, 393] on div at bounding box center [784, 393] width 362 height 25
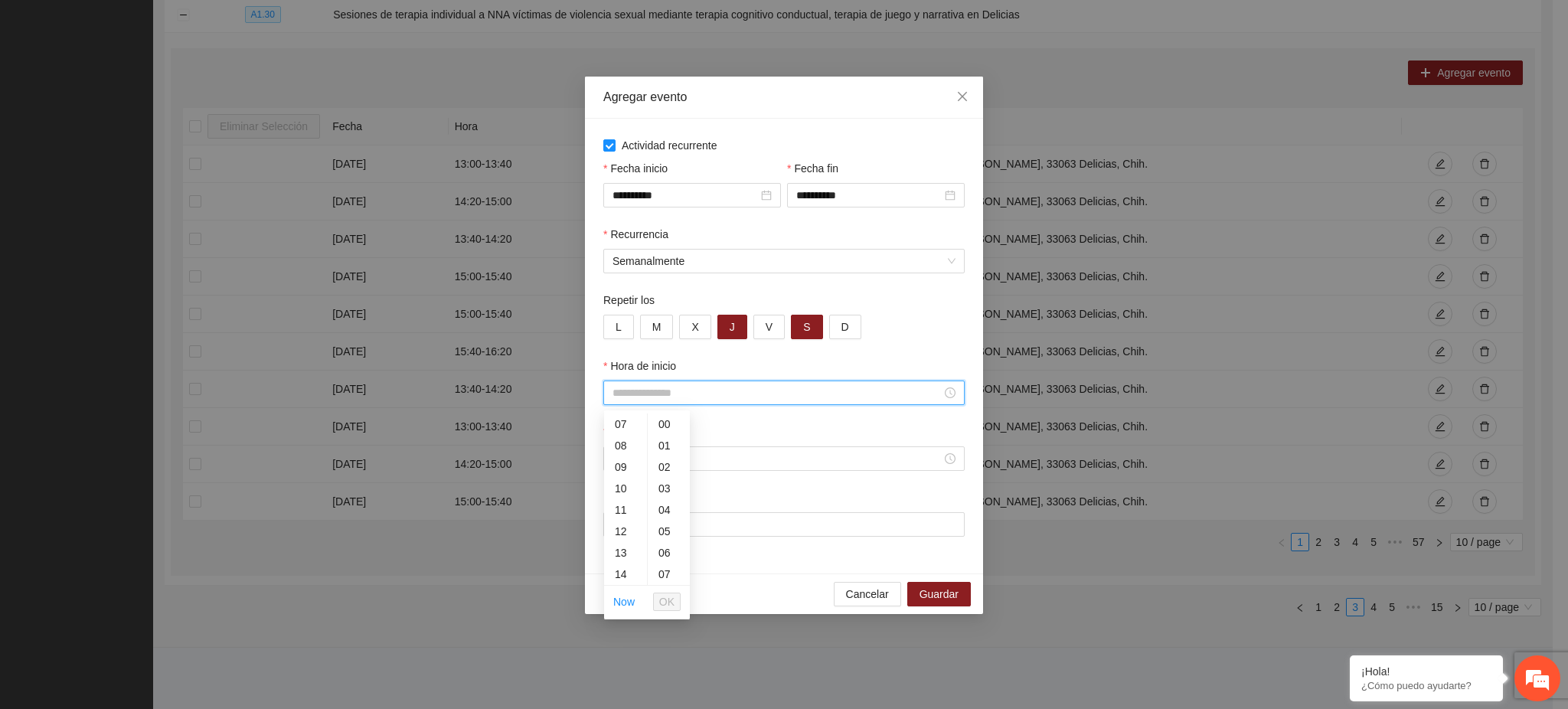
scroll to position [300, 0]
click at [620, 451] on div "15" at bounding box center [625, 445] width 43 height 21
click at [666, 417] on div "40" at bounding box center [668, 416] width 42 height 21
type input "*****"
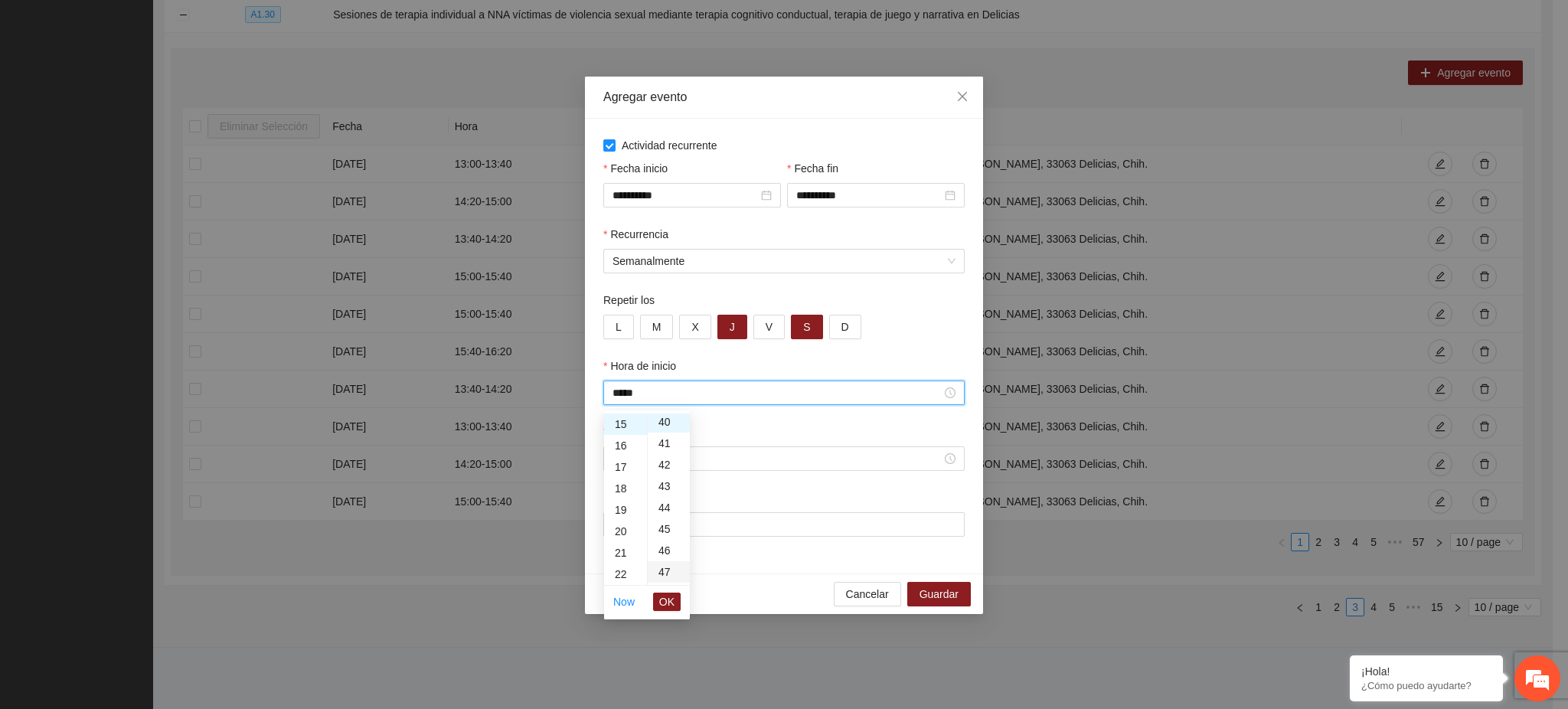
scroll to position [858, 0]
click at [666, 602] on span "OK" at bounding box center [667, 602] width 15 height 17
click at [639, 462] on input "Hora de fin" at bounding box center [777, 459] width 329 height 17
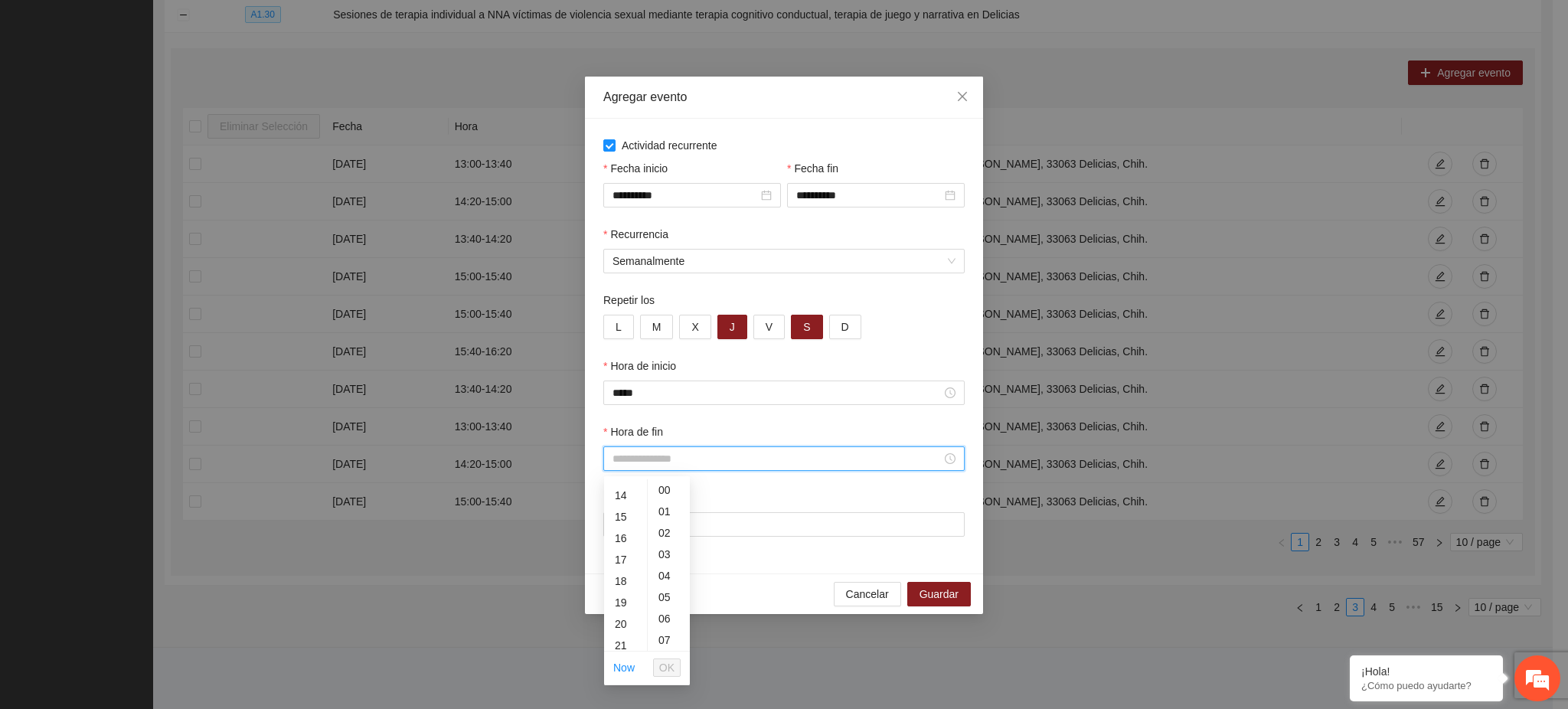
scroll to position [300, 0]
click at [619, 530] on div "16" at bounding box center [625, 533] width 43 height 21
click at [666, 553] on div "20" at bounding box center [668, 556] width 42 height 21
type input "*****"
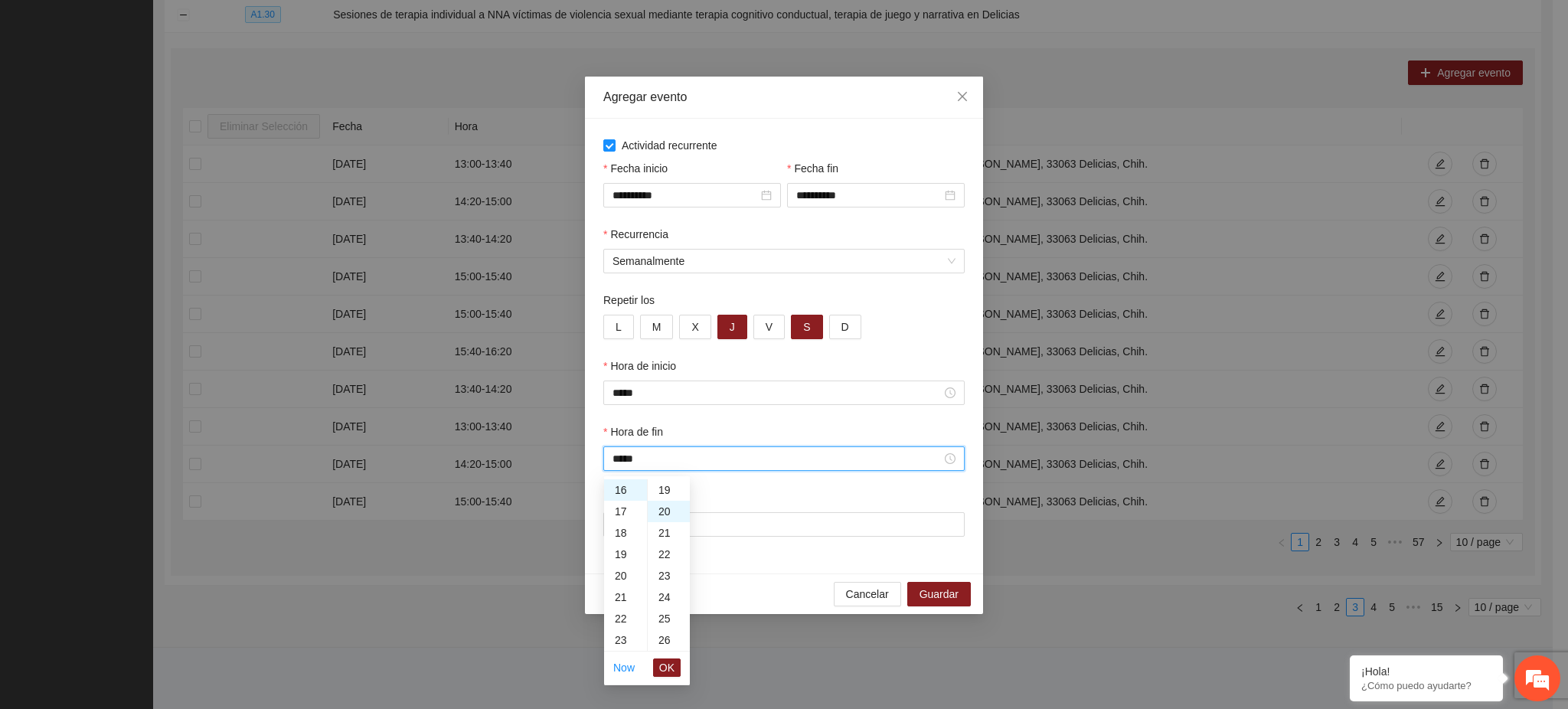
scroll to position [429, 0]
click at [668, 666] on span "OK" at bounding box center [667, 668] width 15 height 17
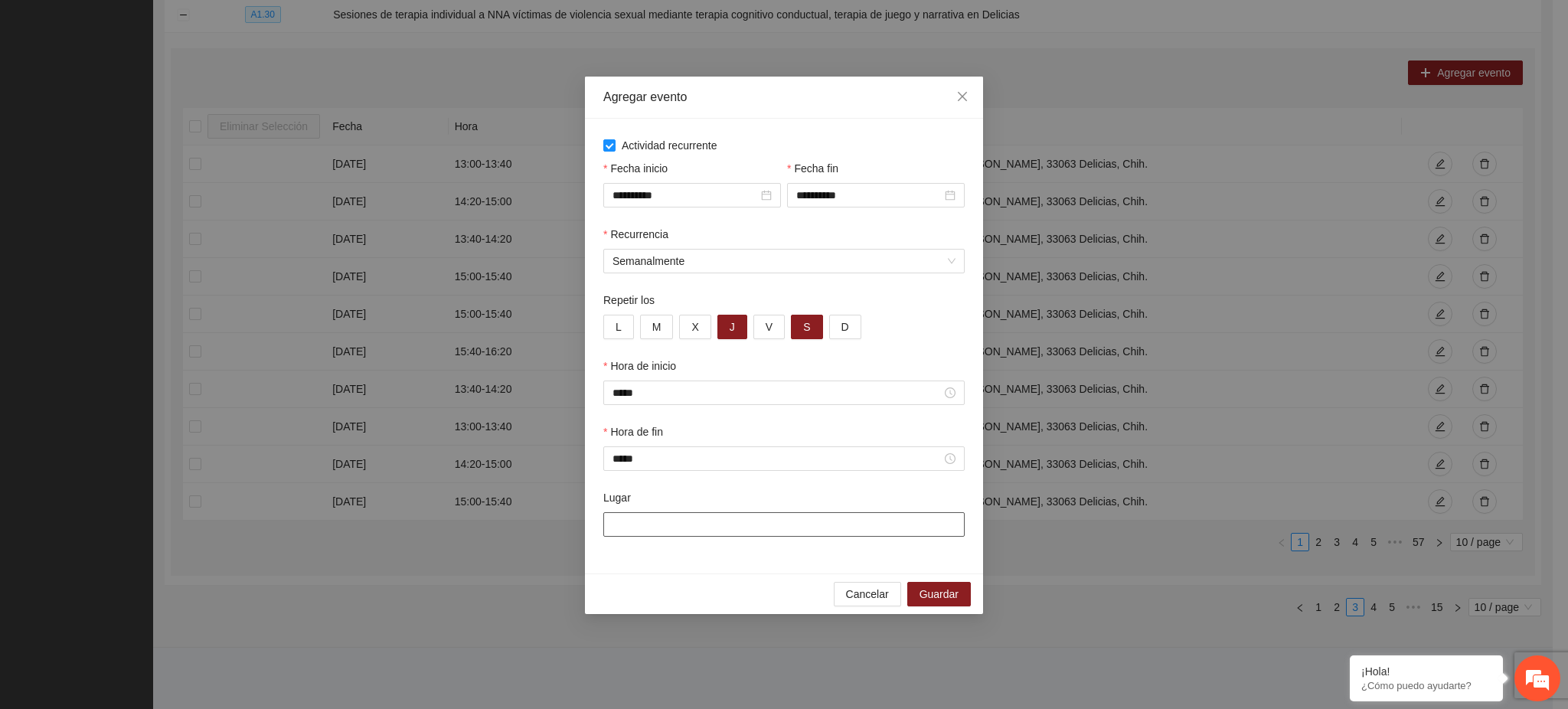
click at [638, 524] on input "Lugar" at bounding box center [784, 525] width 362 height 25
paste input "**********"
type input "**********"
click at [963, 598] on button "Guardar" at bounding box center [939, 594] width 64 height 25
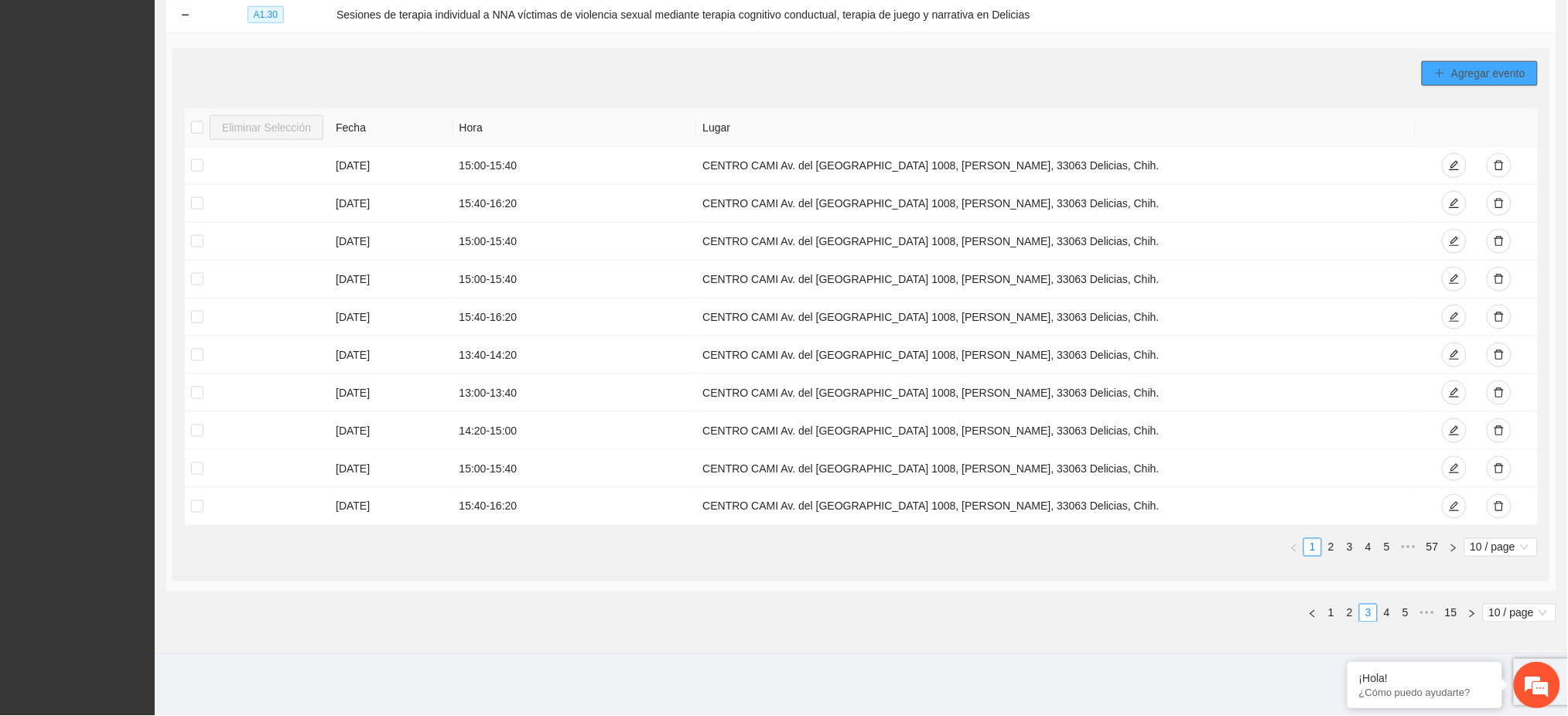
click at [1496, 79] on span "Agregar evento" at bounding box center [1489, 73] width 74 height 17
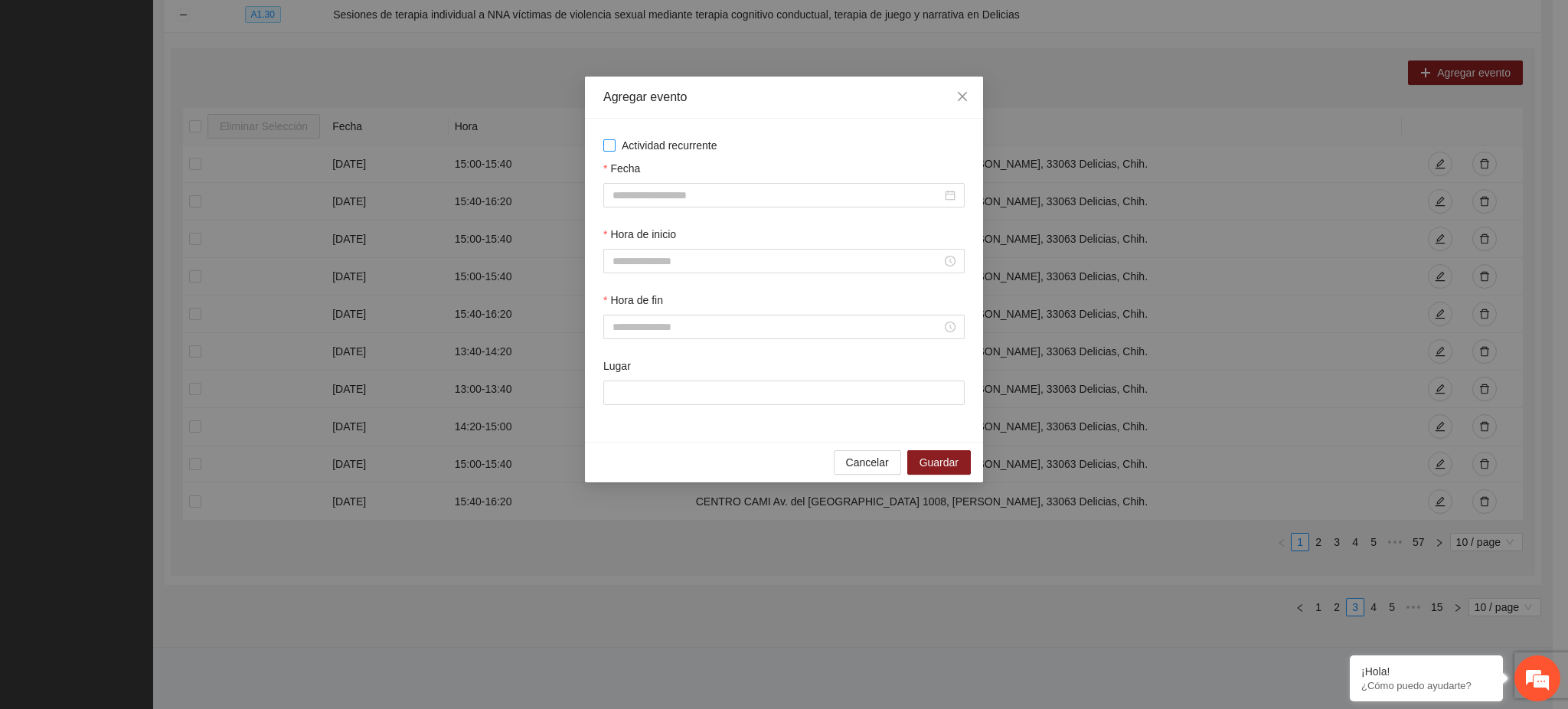
click at [687, 141] on span "Actividad recurrente" at bounding box center [670, 145] width 108 height 17
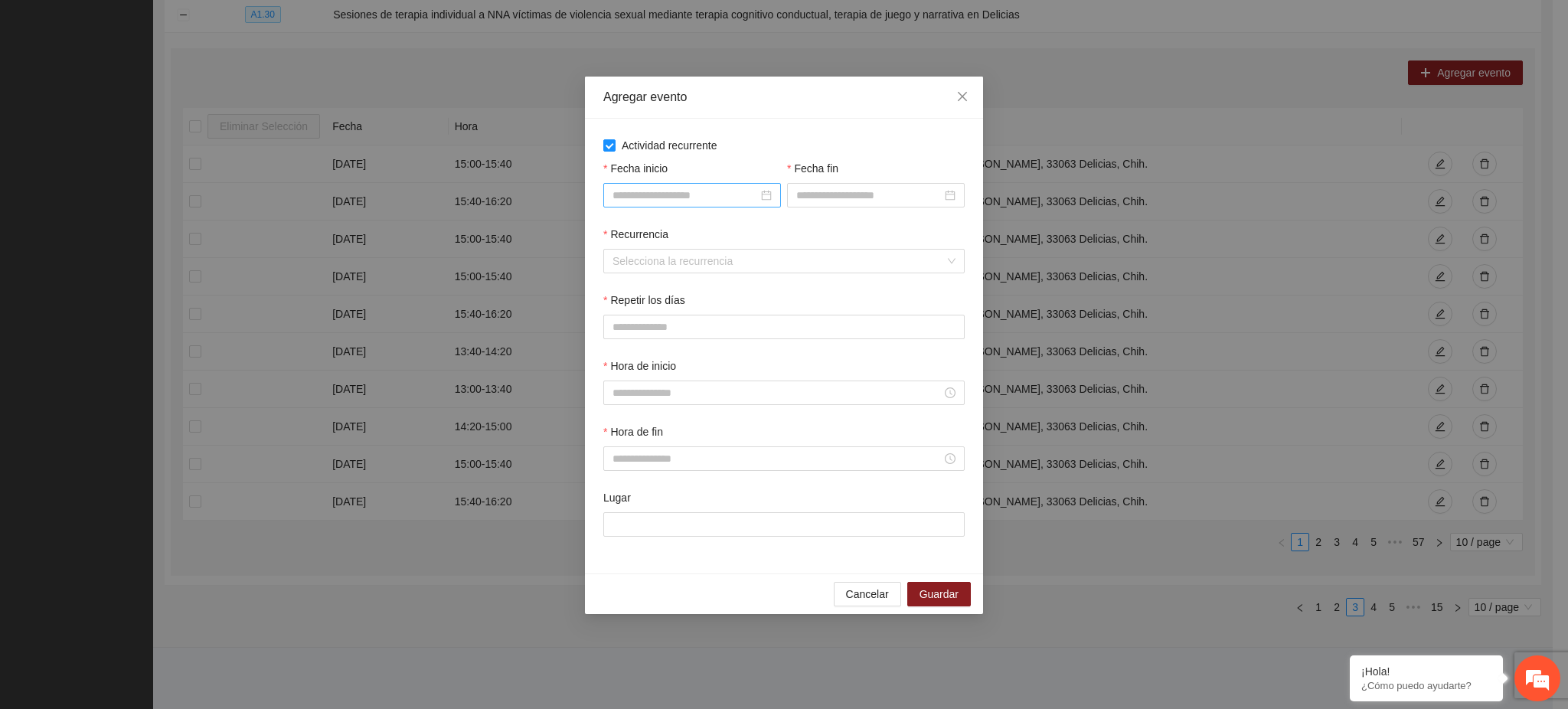
click at [679, 188] on input "Fecha inicio" at bounding box center [685, 195] width 145 height 17
click at [629, 225] on button "button" at bounding box center [635, 227] width 17 height 31
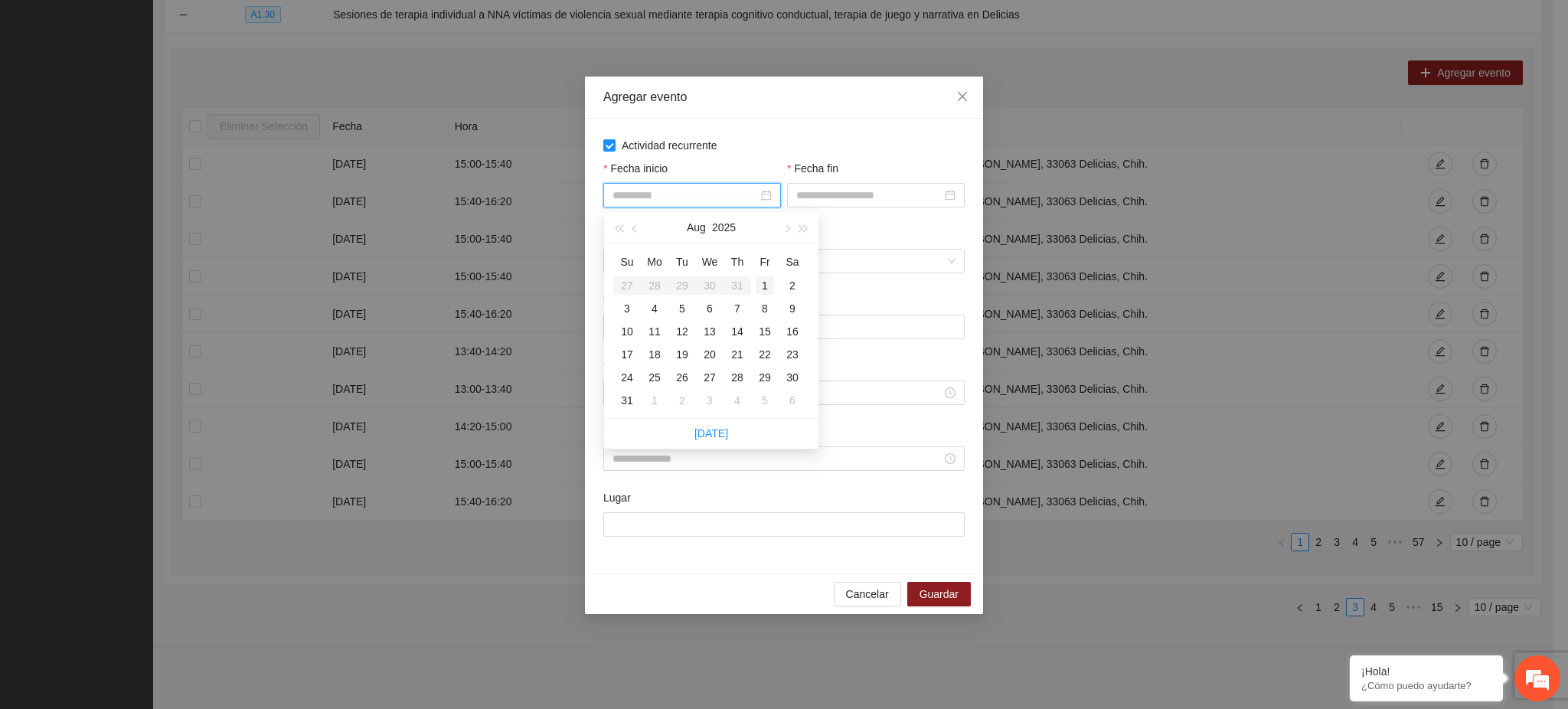
type input "**********"
click at [757, 288] on div "1" at bounding box center [765, 285] width 18 height 18
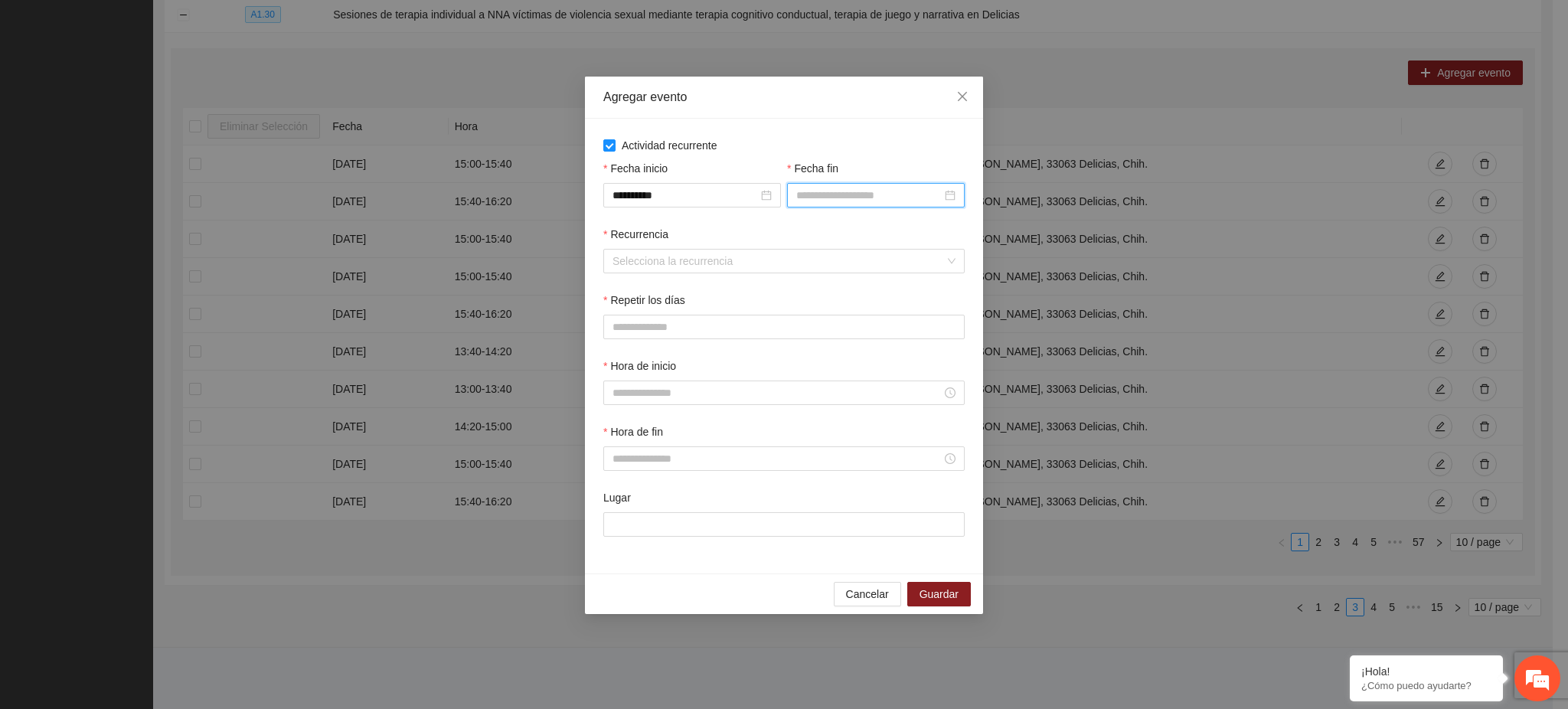
click at [827, 200] on input "Fecha fin" at bounding box center [869, 195] width 145 height 17
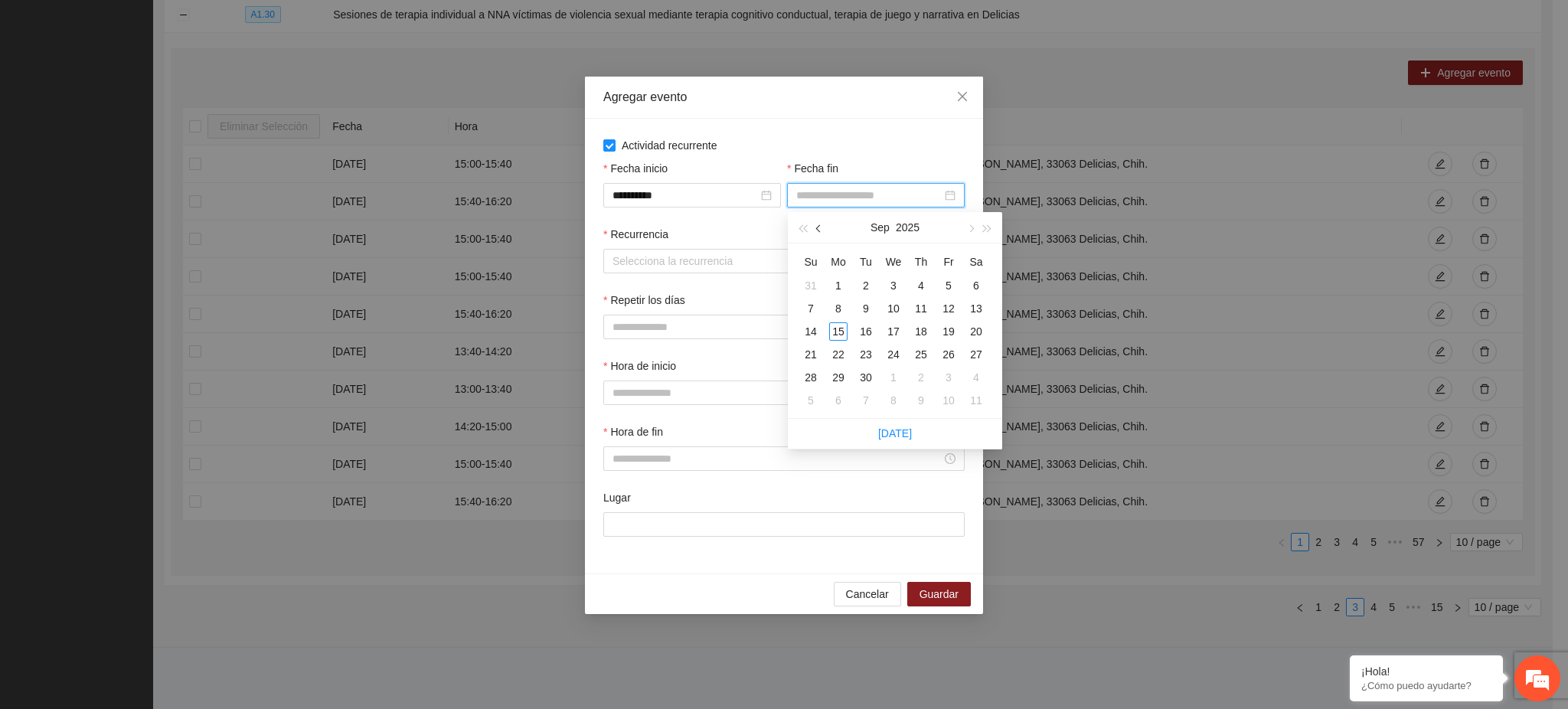
click at [816, 224] on button "button" at bounding box center [819, 227] width 17 height 31
type input "**********"
click at [813, 399] on div "31" at bounding box center [811, 400] width 18 height 18
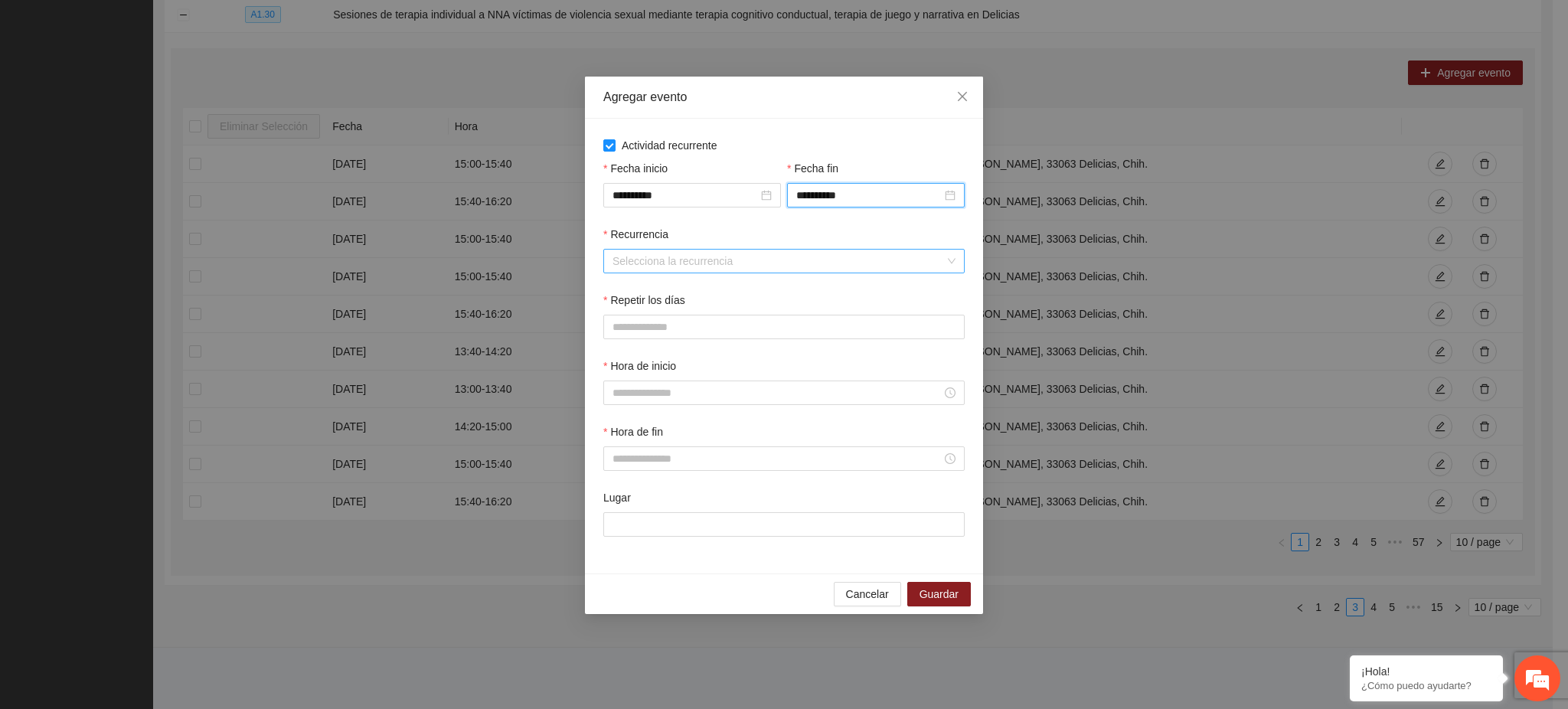
click at [662, 255] on input "Recurrencia" at bounding box center [779, 261] width 332 height 23
click at [663, 290] on div "Semanalmente" at bounding box center [785, 293] width 343 height 17
click at [732, 329] on span "J" at bounding box center [732, 327] width 6 height 17
click at [799, 327] on button "S" at bounding box center [807, 327] width 32 height 25
click at [671, 402] on div at bounding box center [784, 393] width 362 height 25
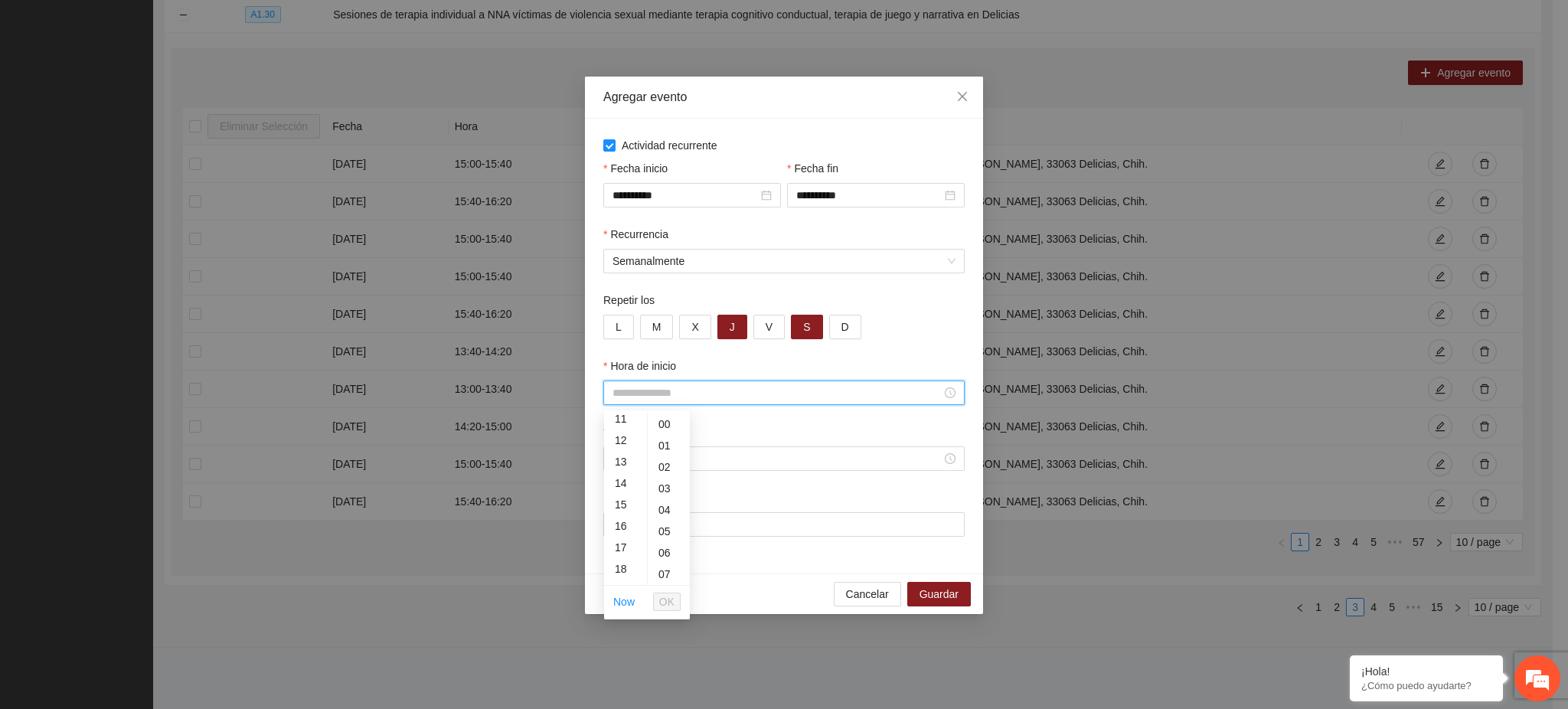
scroll to position [300, 0]
click at [621, 461] on div "16" at bounding box center [625, 467] width 43 height 21
click at [664, 552] on div "20" at bounding box center [668, 552] width 42 height 21
type input "*****"
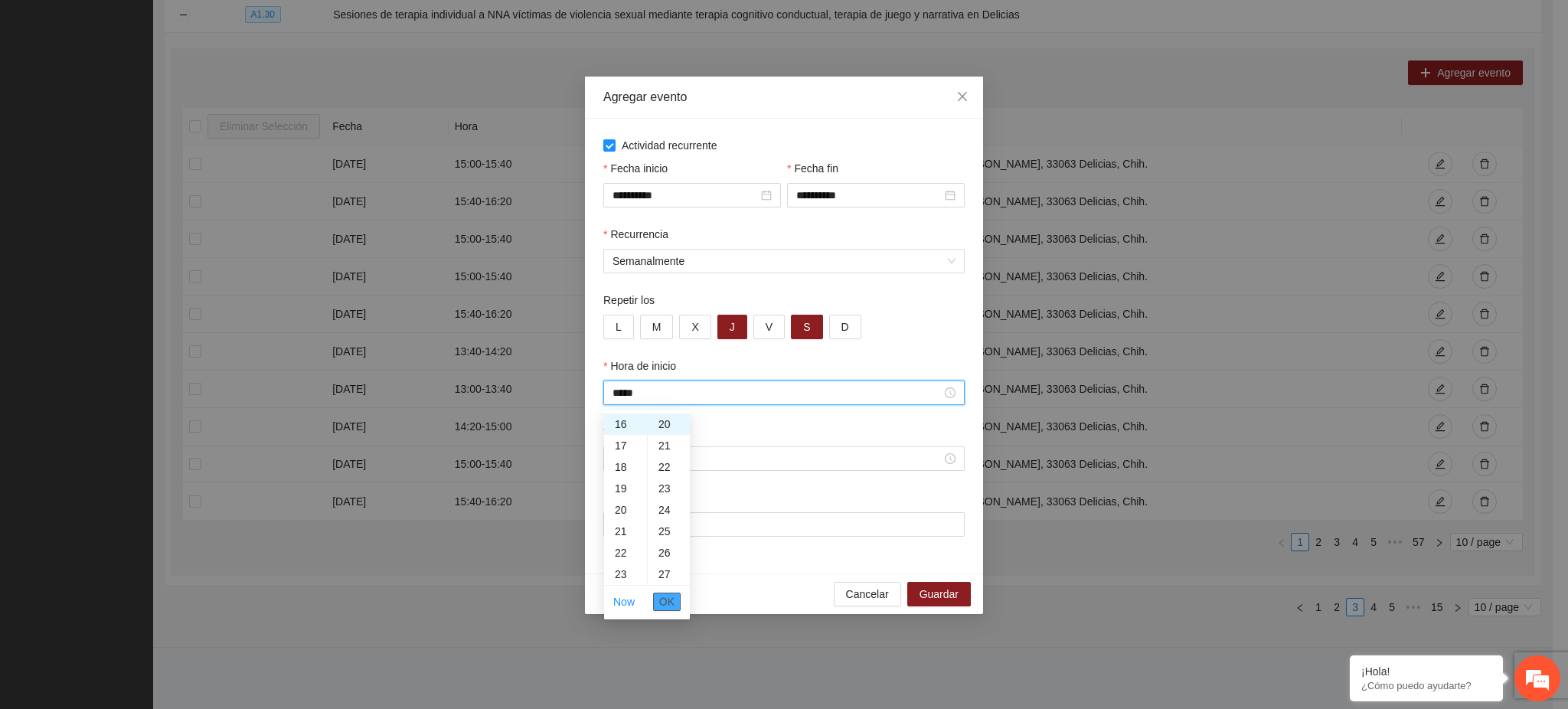
click at [672, 594] on span "OK" at bounding box center [667, 602] width 15 height 17
click at [635, 451] on div at bounding box center [784, 459] width 343 height 17
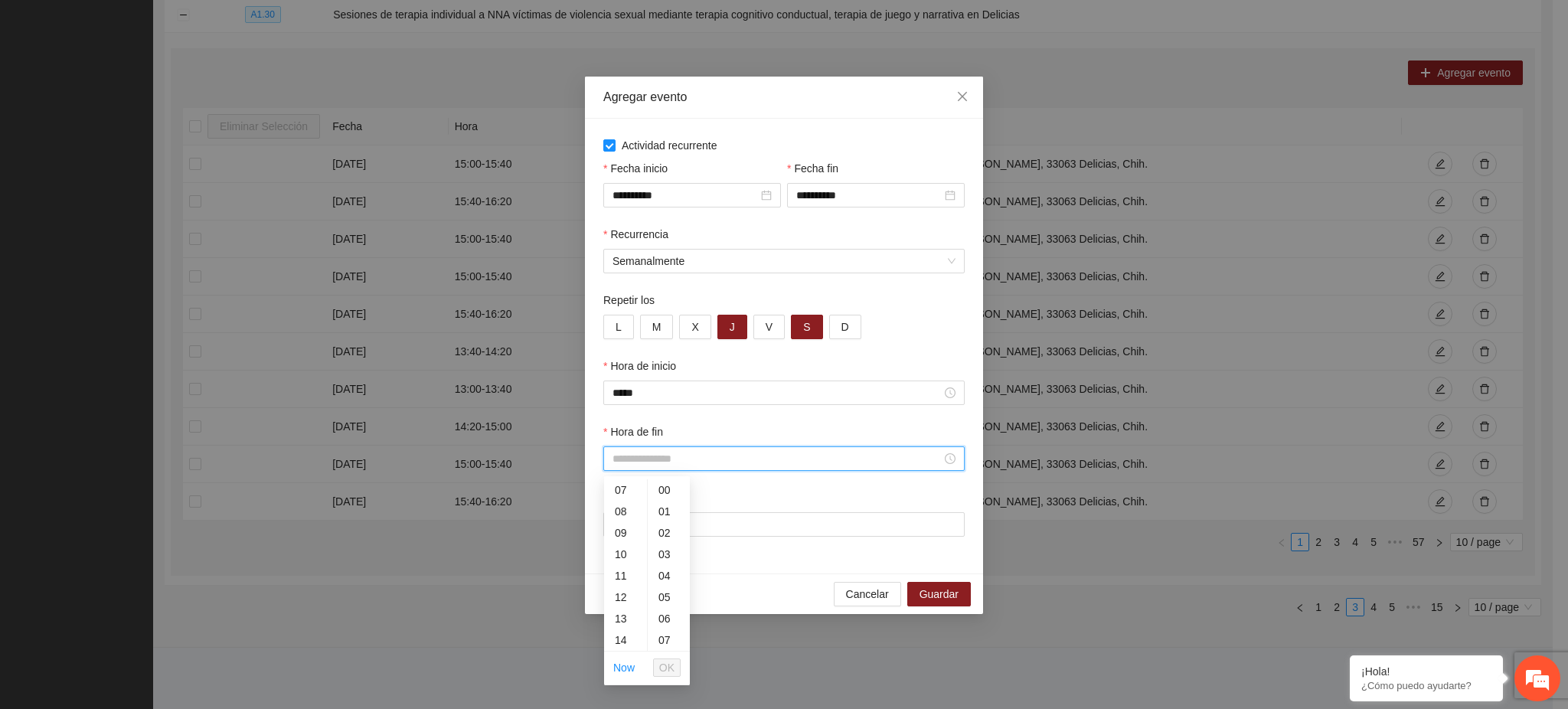
scroll to position [300, 0]
click at [623, 552] on div "17" at bounding box center [625, 554] width 43 height 21
type input "*****"
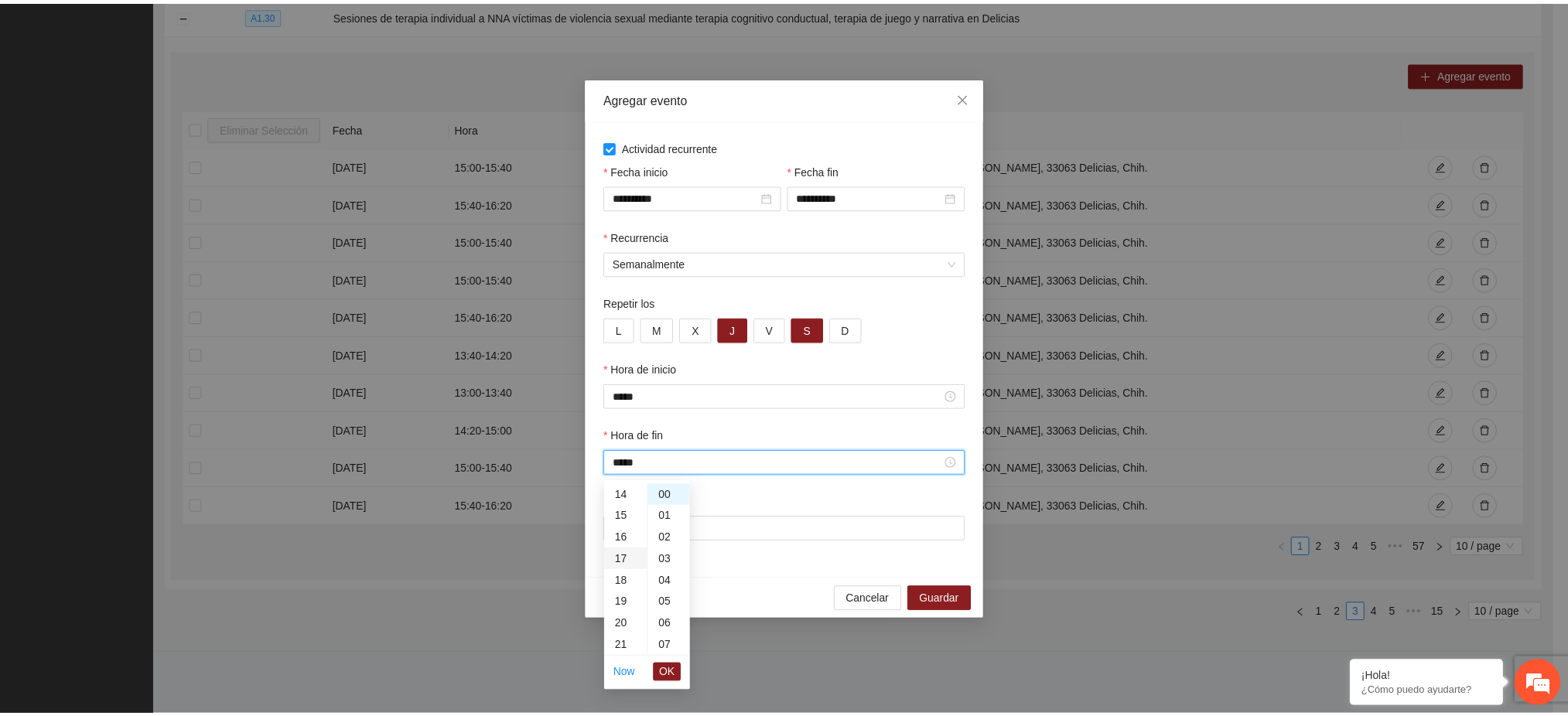
scroll to position [368, 0]
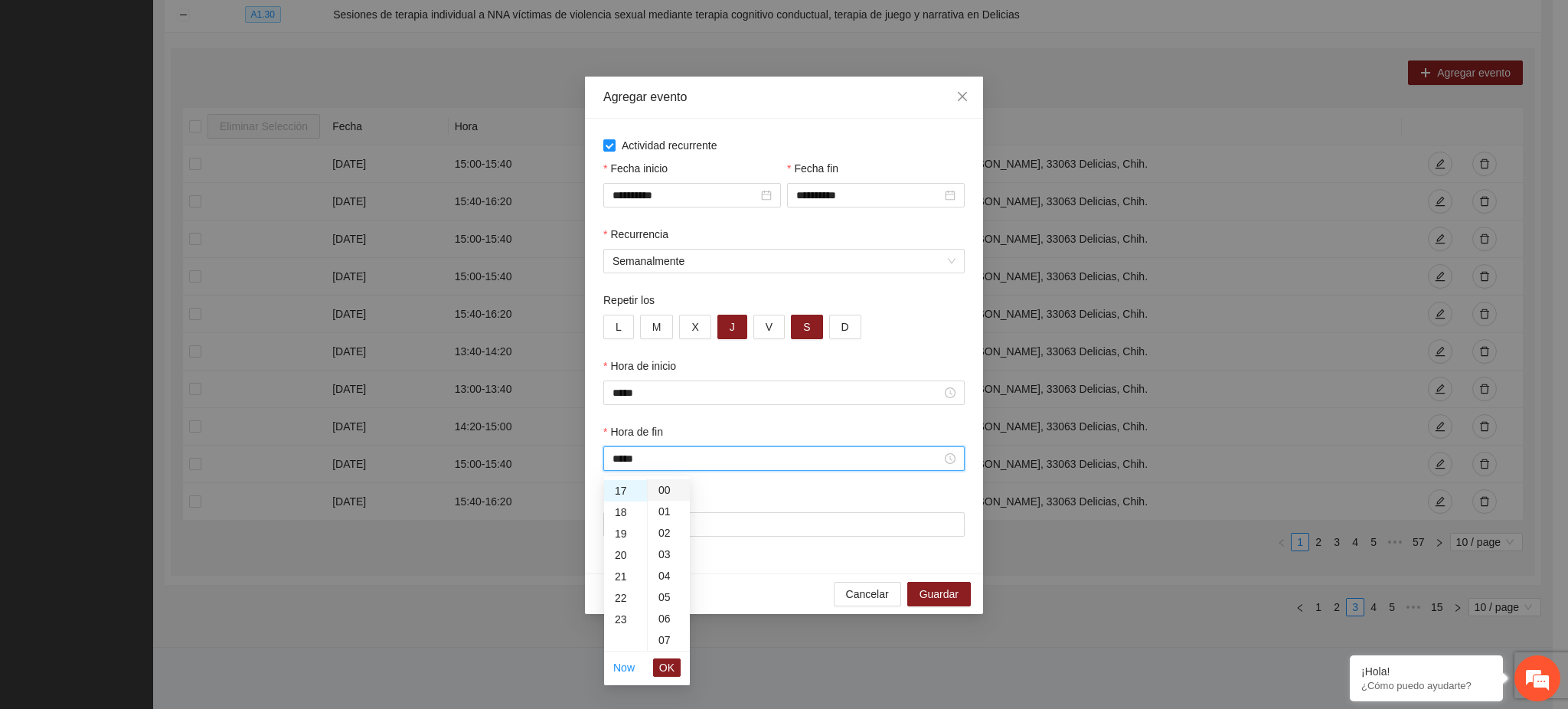
click at [661, 495] on div "00" at bounding box center [668, 490] width 42 height 21
click at [665, 672] on span "OK" at bounding box center [667, 668] width 15 height 17
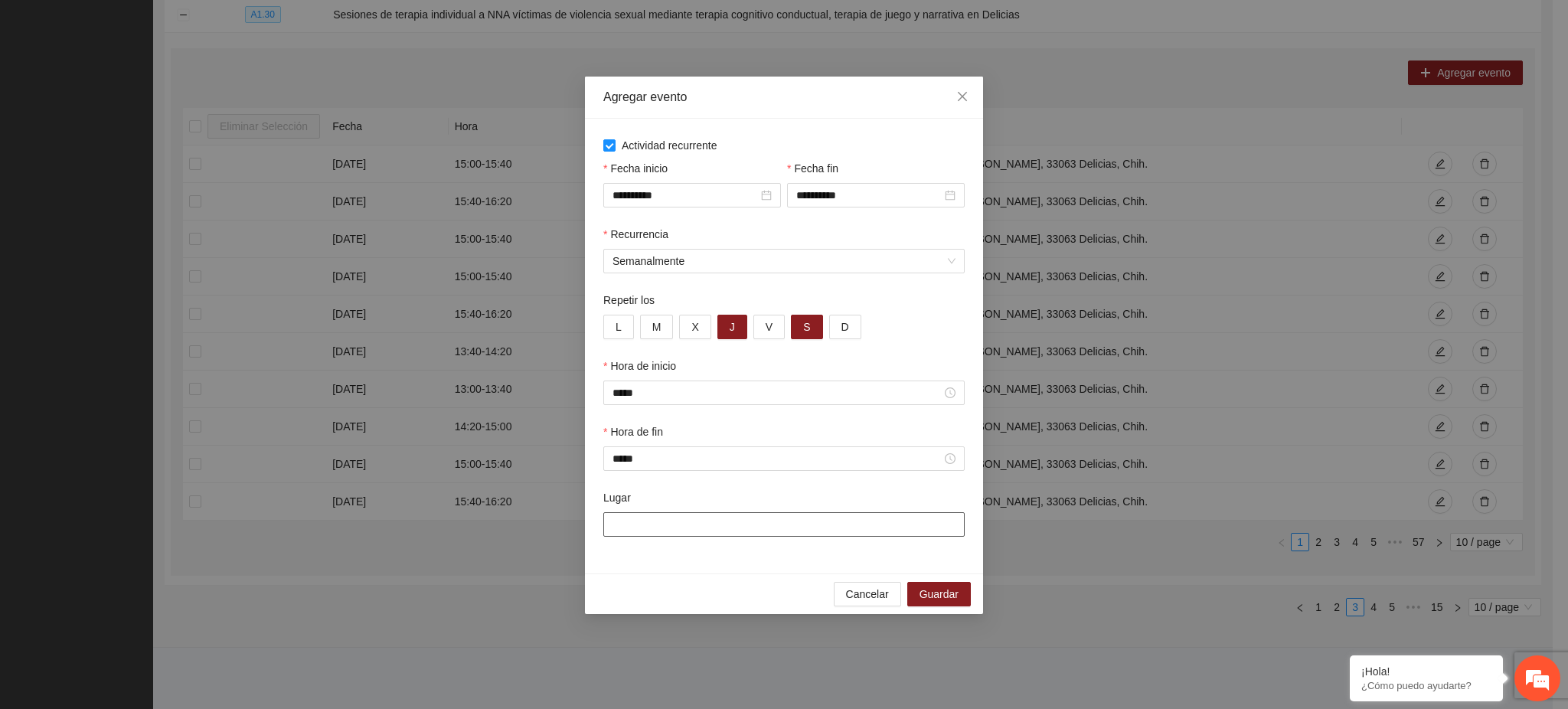
click at [691, 515] on input "Lugar" at bounding box center [784, 525] width 362 height 25
paste input "**********"
type input "**********"
click at [964, 600] on button "Guardar" at bounding box center [939, 594] width 64 height 25
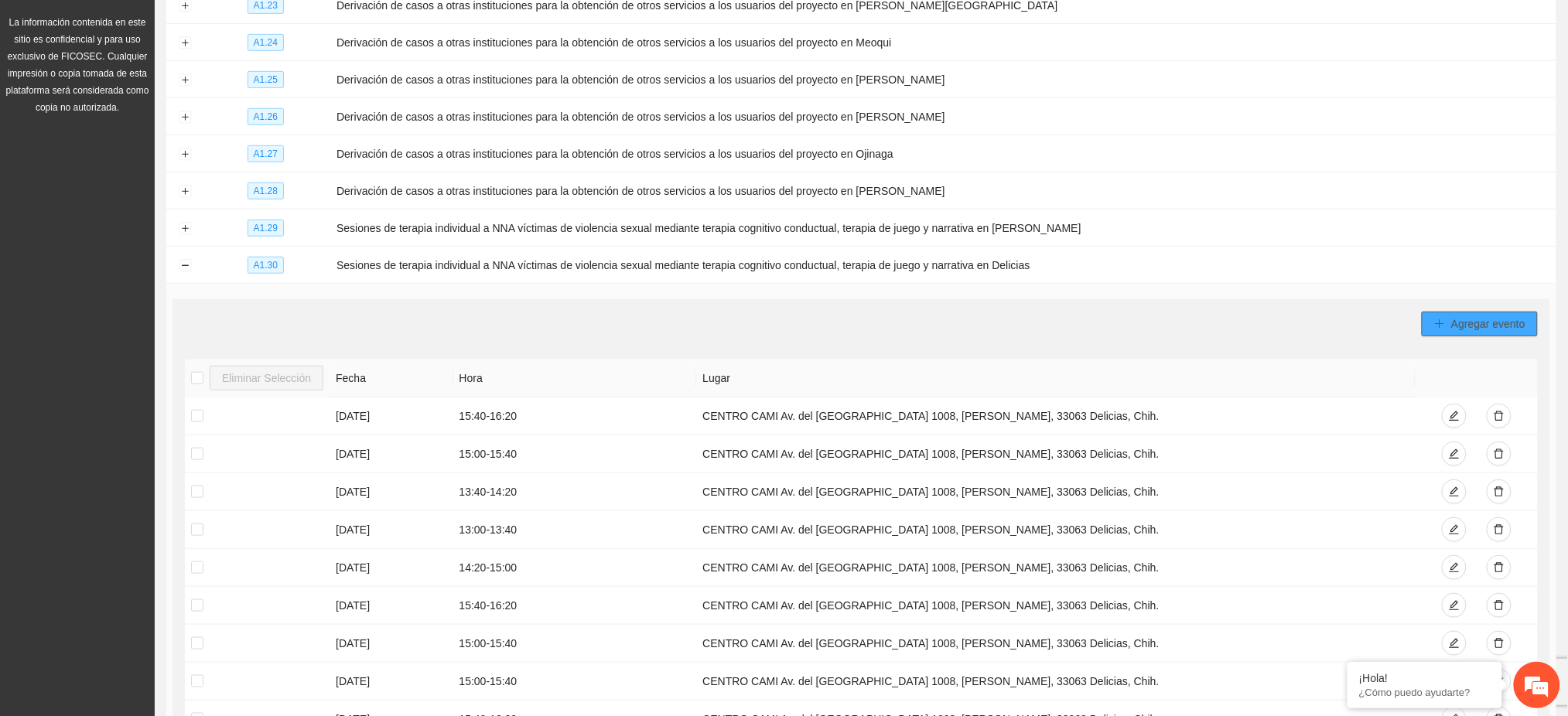
scroll to position [0, 0]
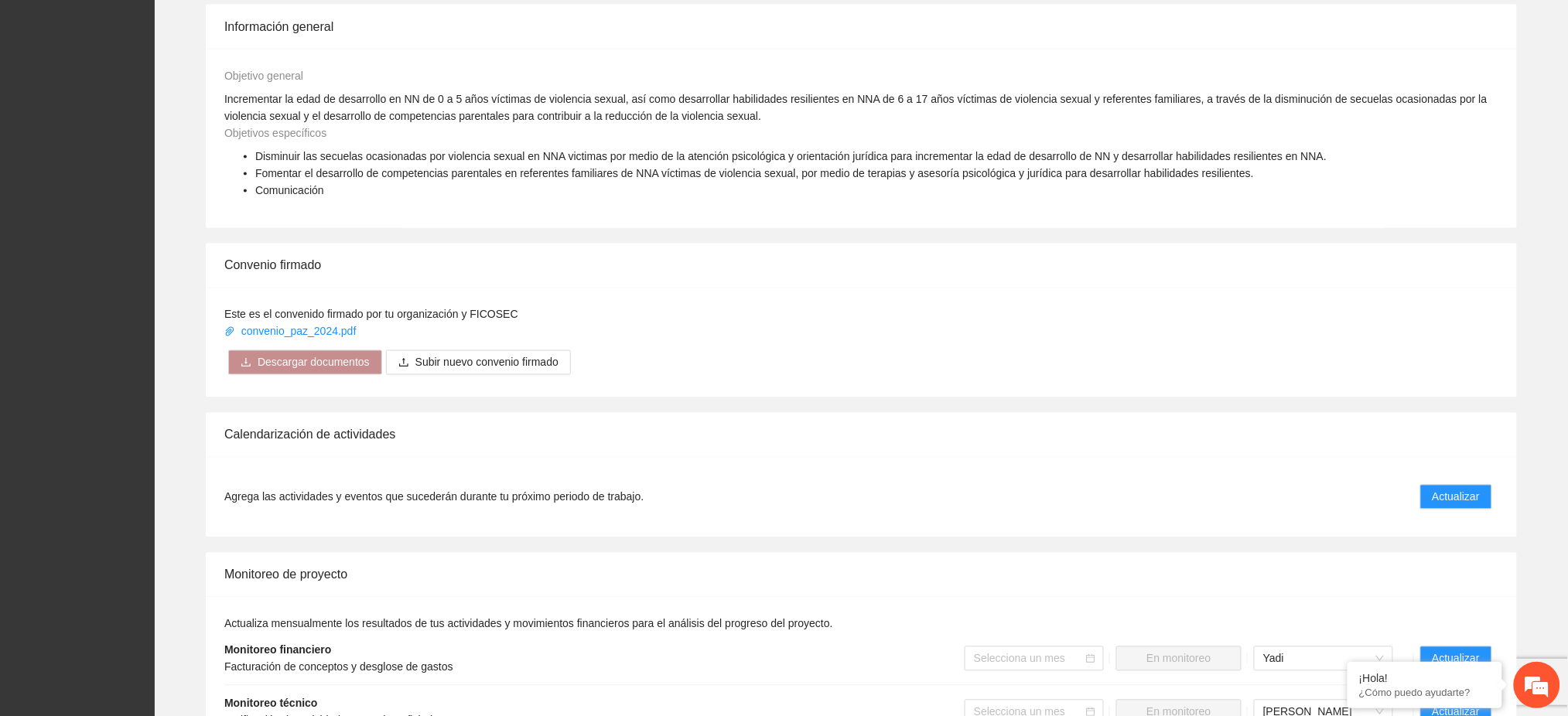
scroll to position [1133, 0]
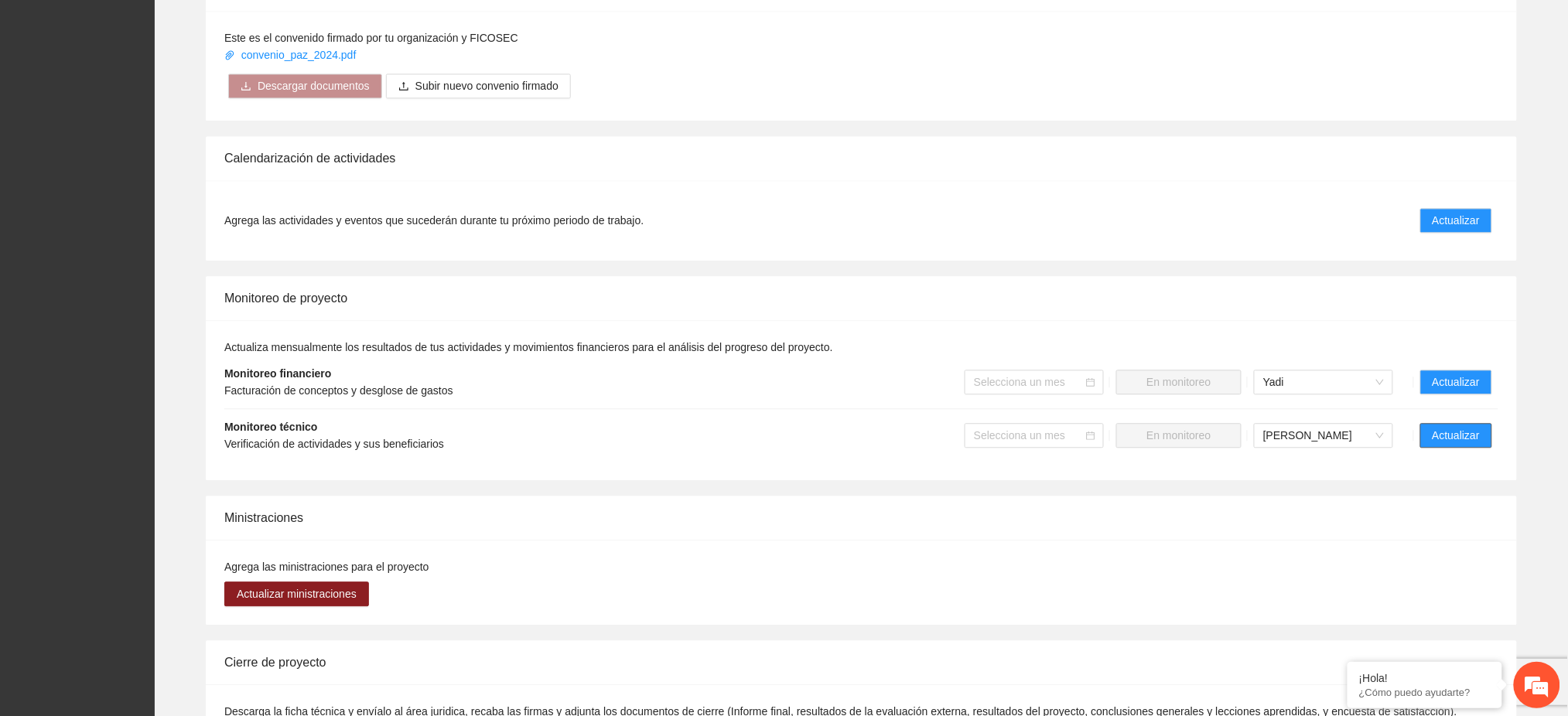
click at [1476, 427] on span "Actualizar" at bounding box center [1456, 435] width 47 height 17
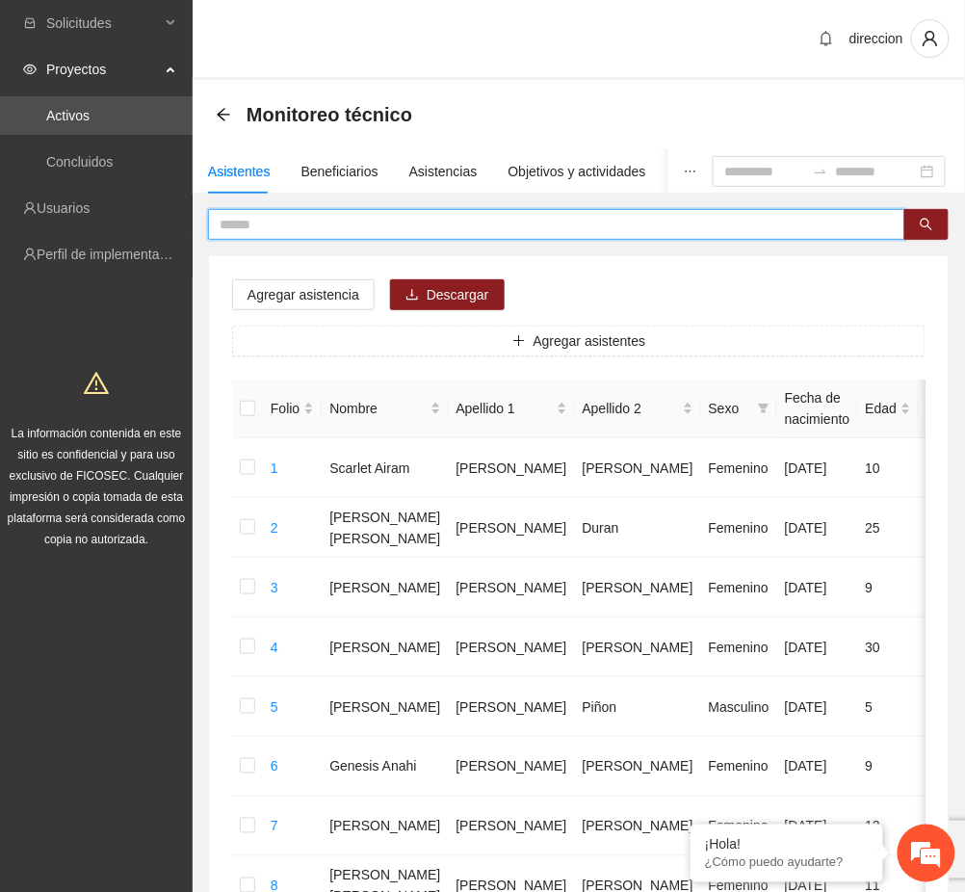
click at [320, 227] on input "text" at bounding box center [549, 224] width 659 height 21
type input "**********"
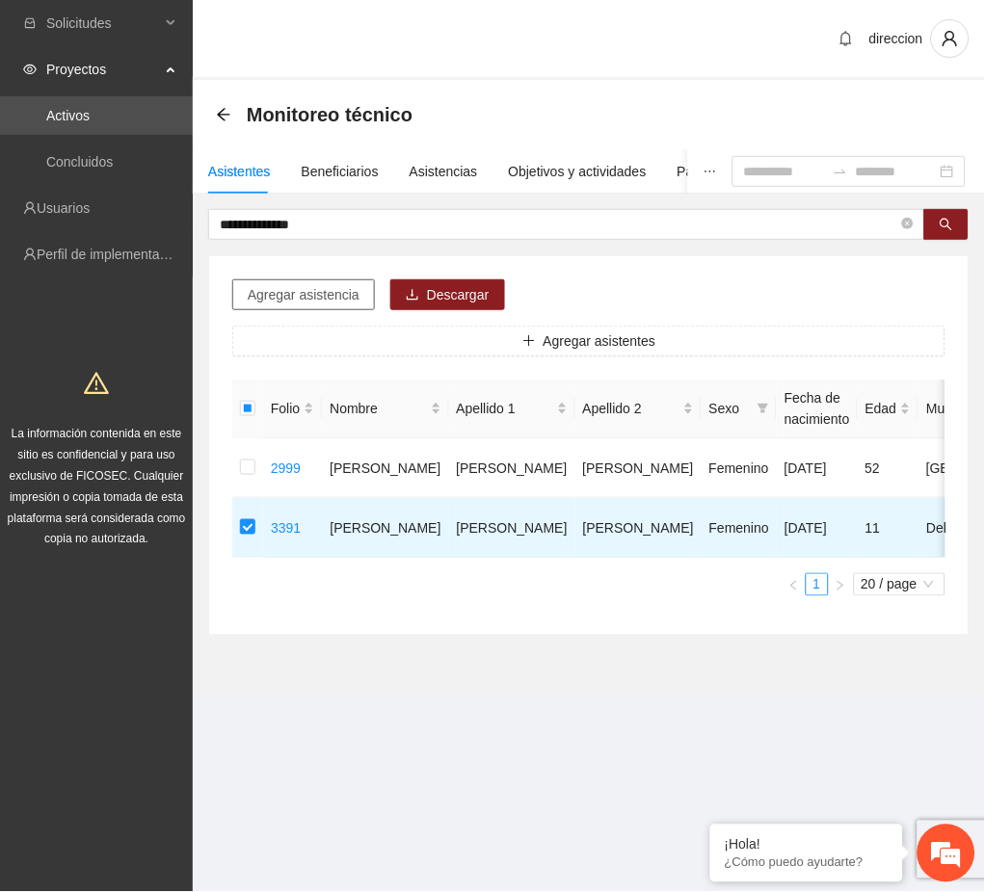
click at [315, 298] on span "Agregar asistencia" at bounding box center [304, 294] width 112 height 21
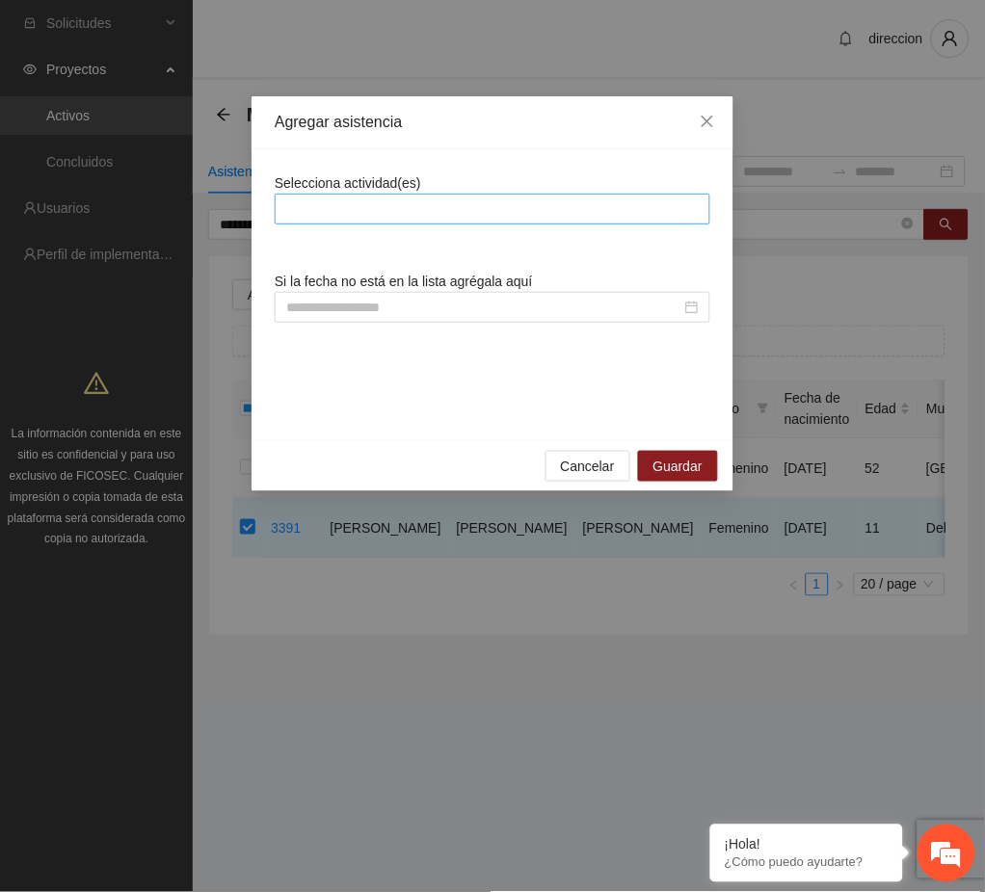
click at [343, 205] on div at bounding box center [492, 209] width 426 height 23
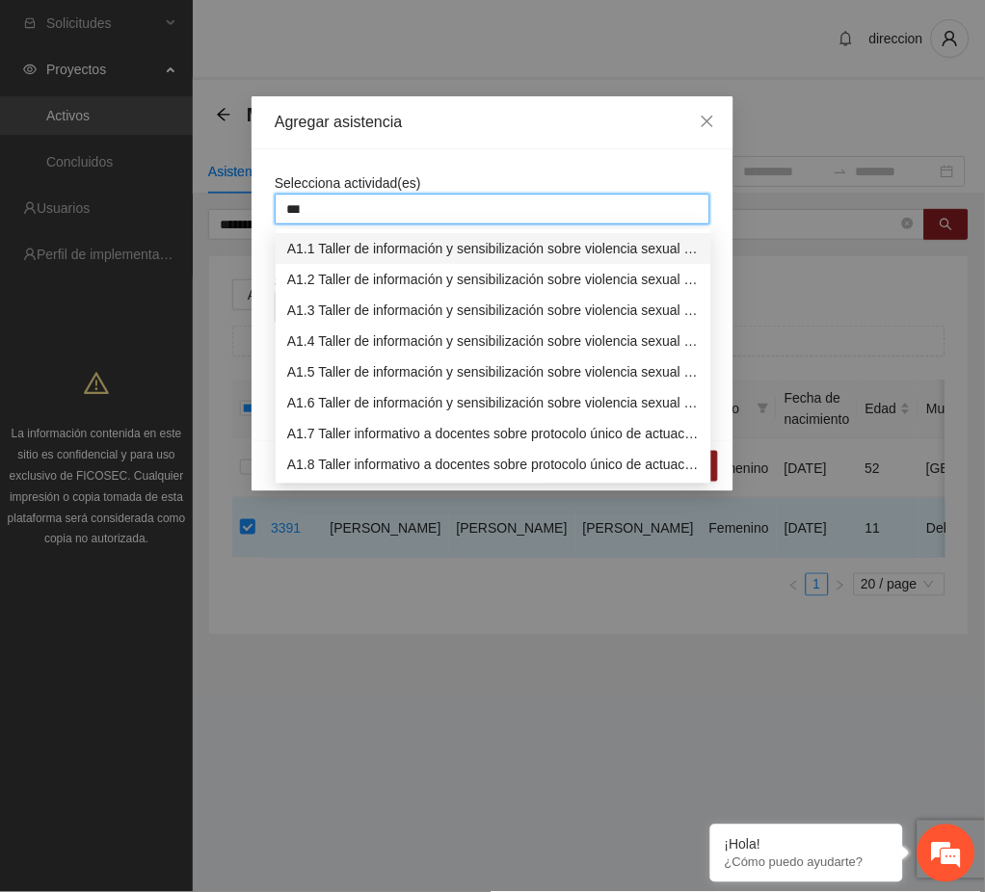
type input "****"
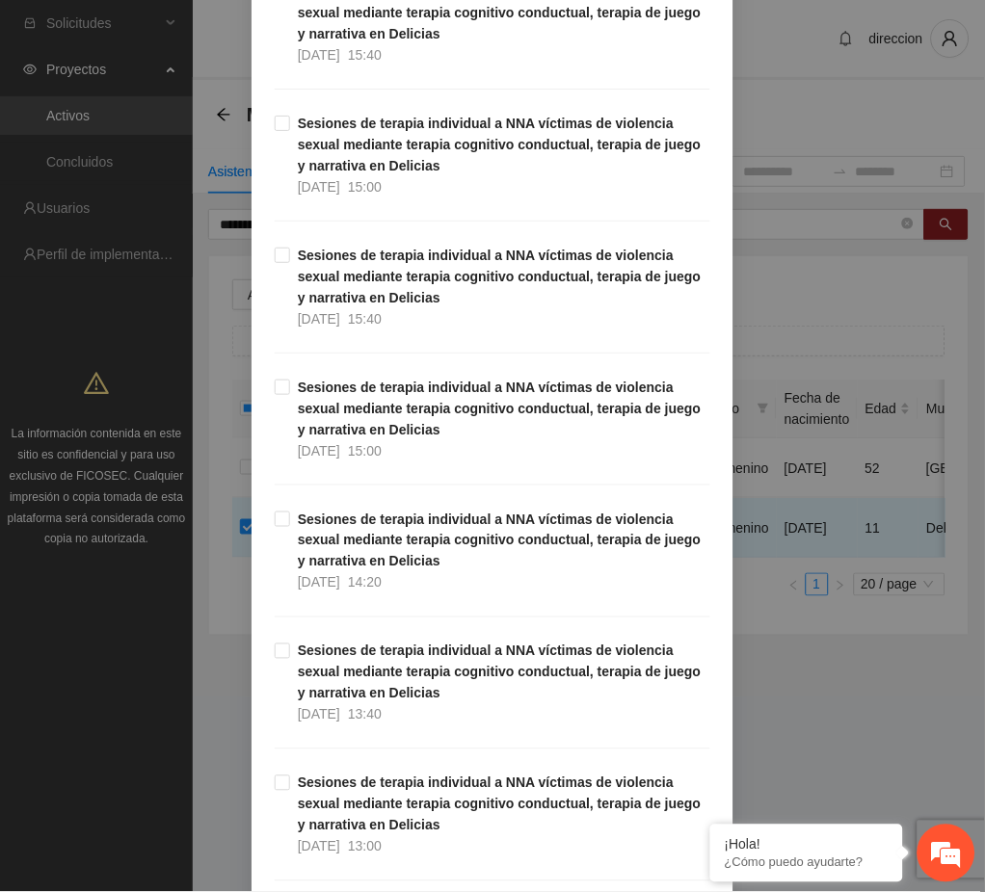
scroll to position [1670, 0]
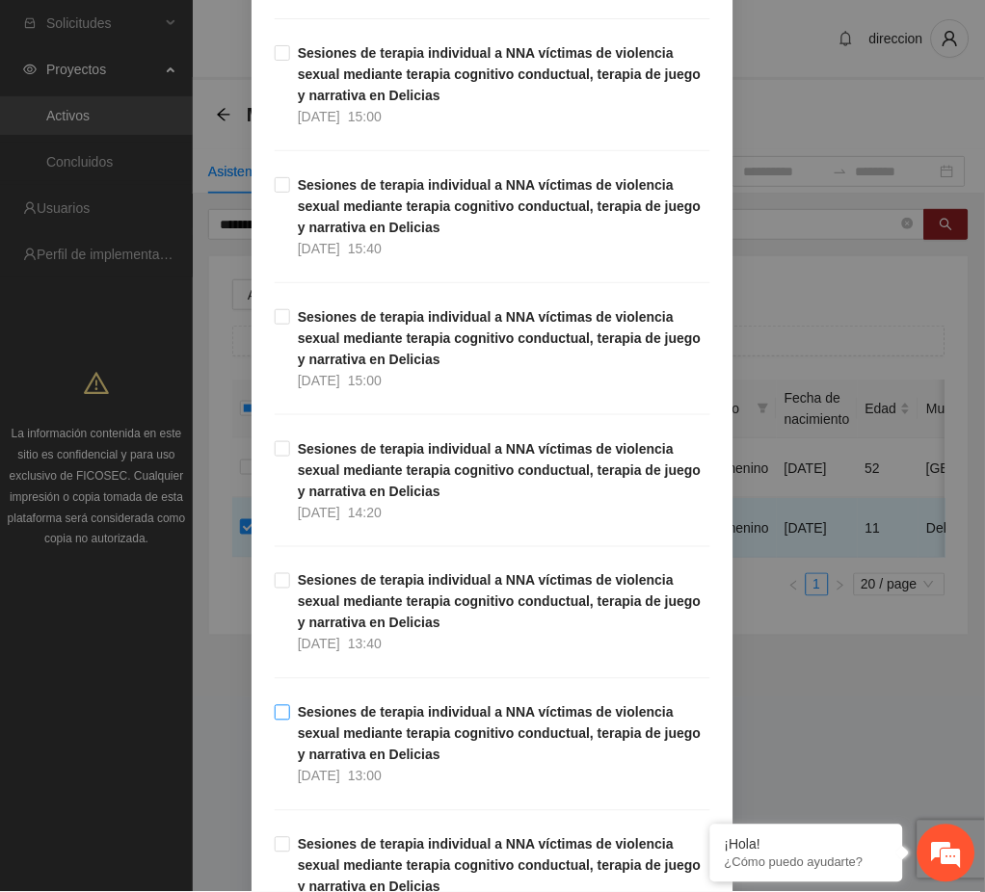
click at [392, 708] on strong "Sesiones de terapia individual a NNA víctimas de violencia sexual mediante tera…" at bounding box center [500, 734] width 404 height 58
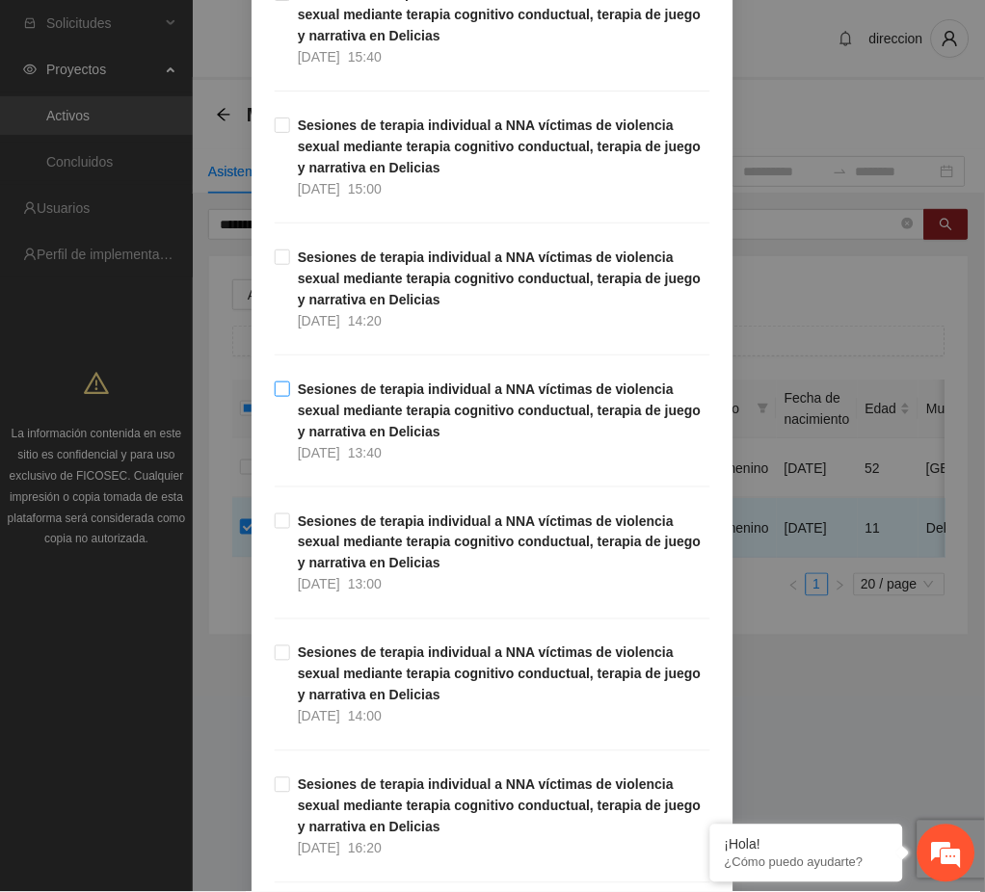
scroll to position [4239, 0]
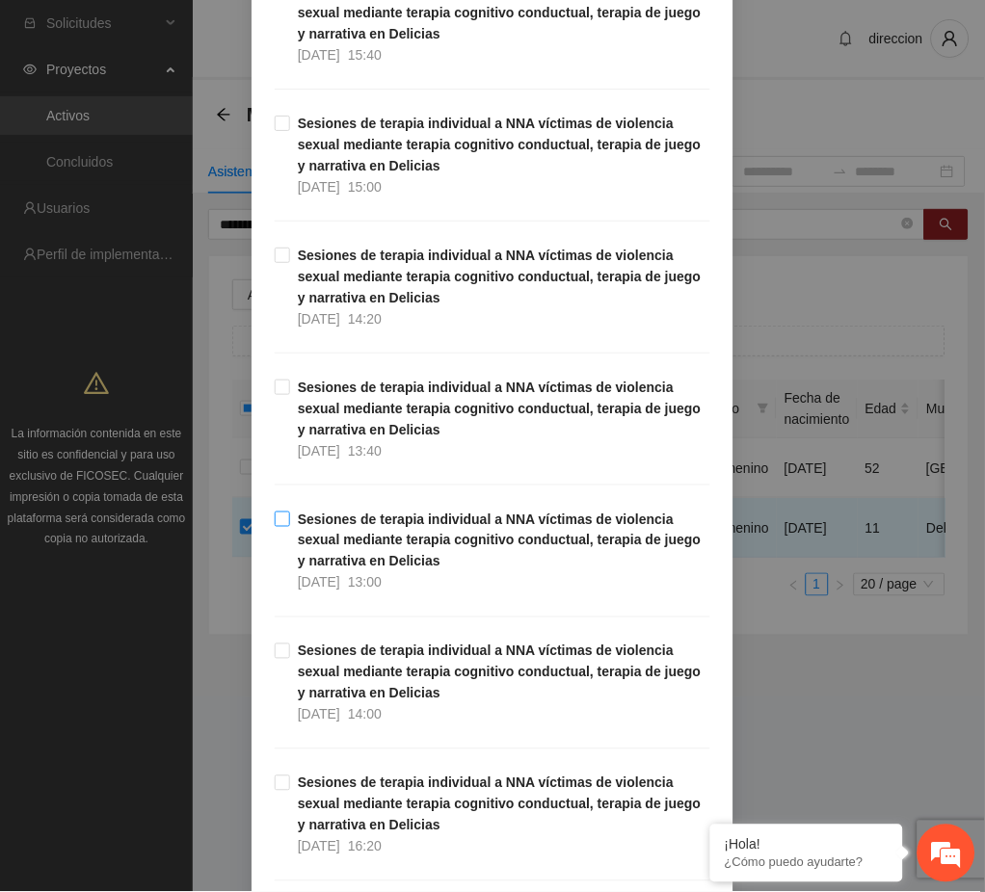
click at [356, 563] on strong "Sesiones de terapia individual a NNA víctimas de violencia sexual mediante tera…" at bounding box center [500, 541] width 404 height 58
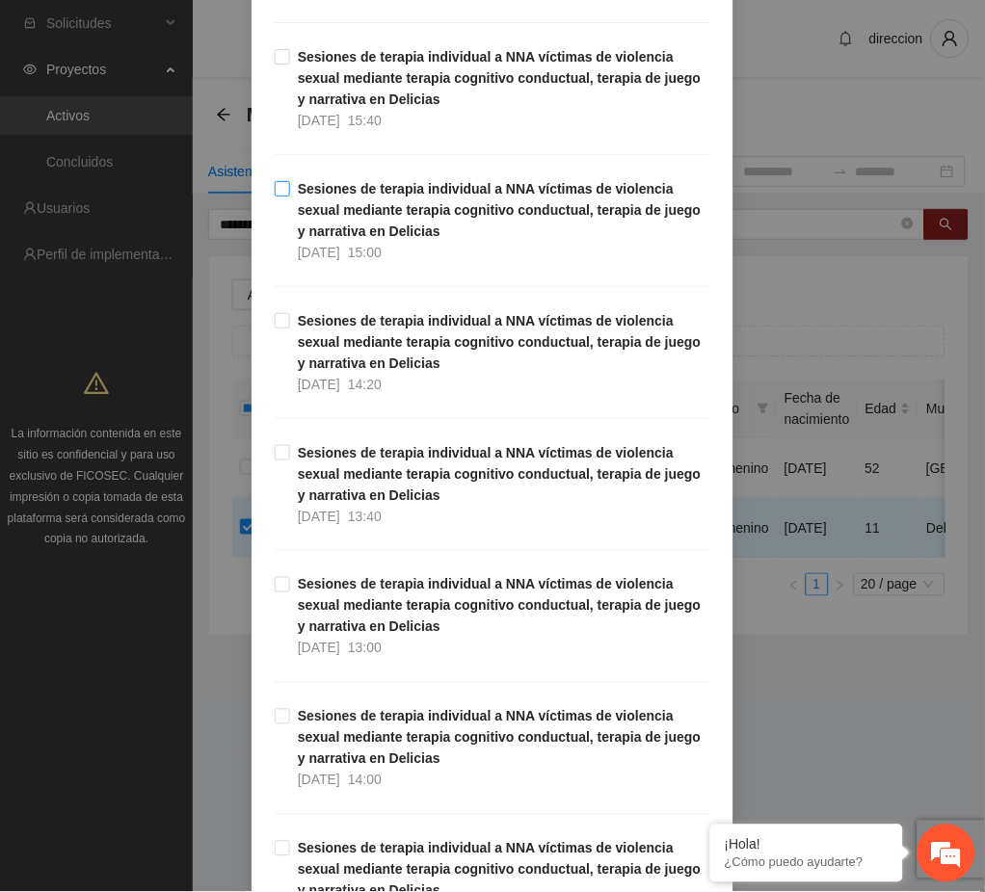
scroll to position [6552, 0]
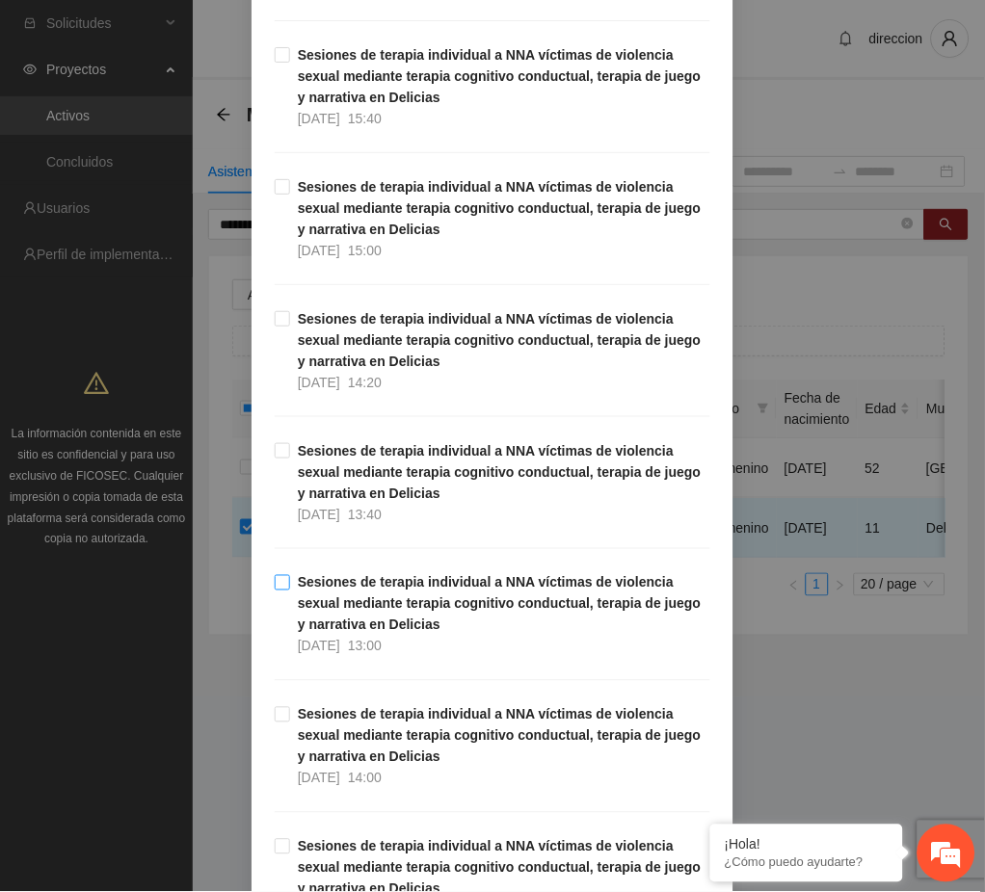
click at [405, 602] on strong "Sesiones de terapia individual a NNA víctimas de violencia sexual mediante tera…" at bounding box center [500, 604] width 404 height 58
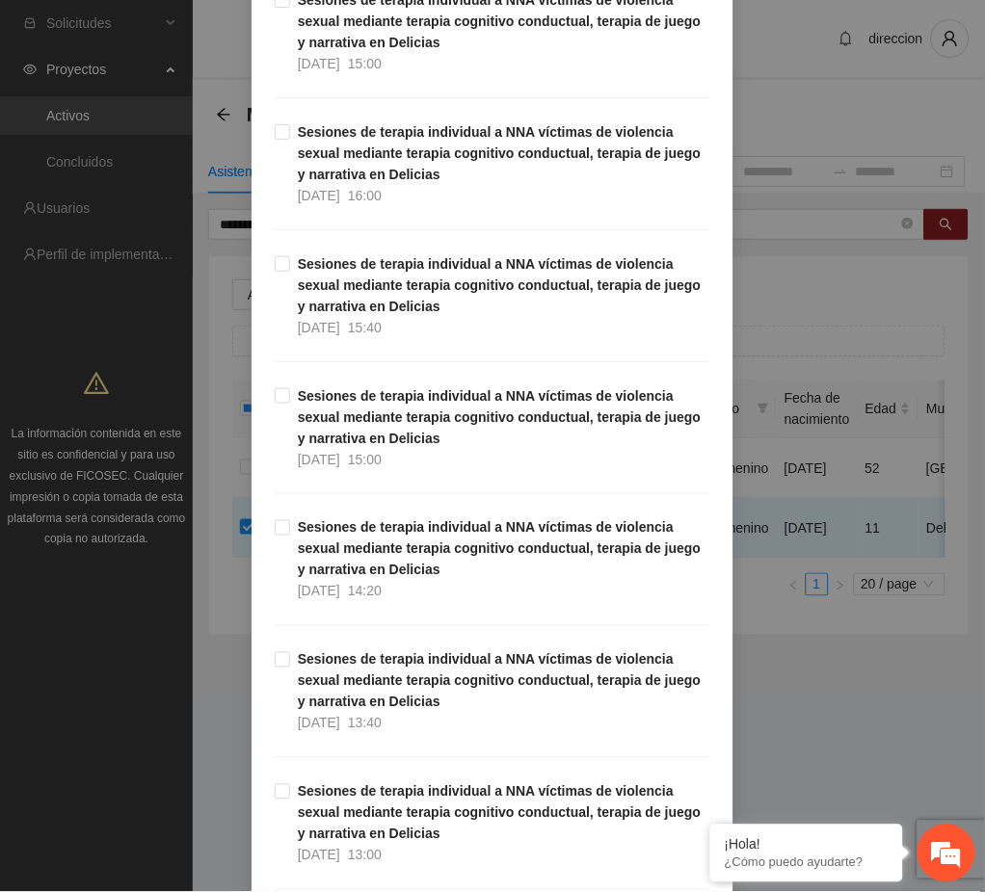
scroll to position [8735, 0]
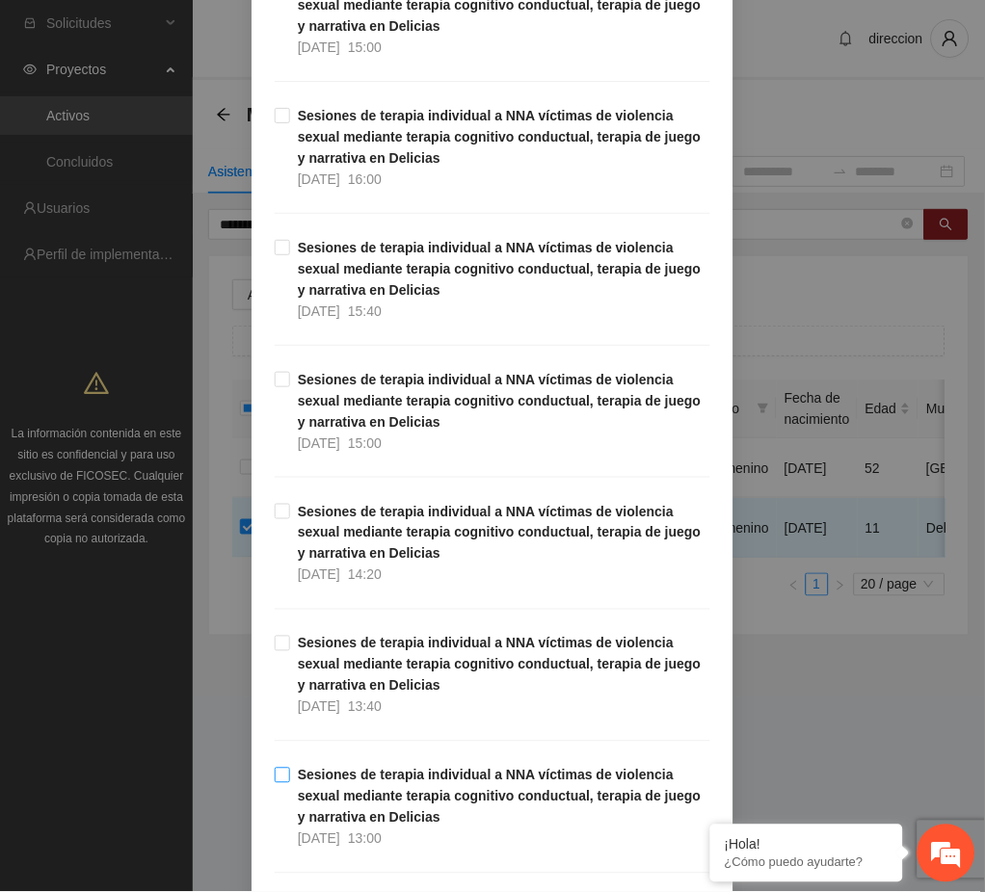
click at [403, 808] on strong "Sesiones de terapia individual a NNA víctimas de violencia sexual mediante tera…" at bounding box center [500, 797] width 404 height 58
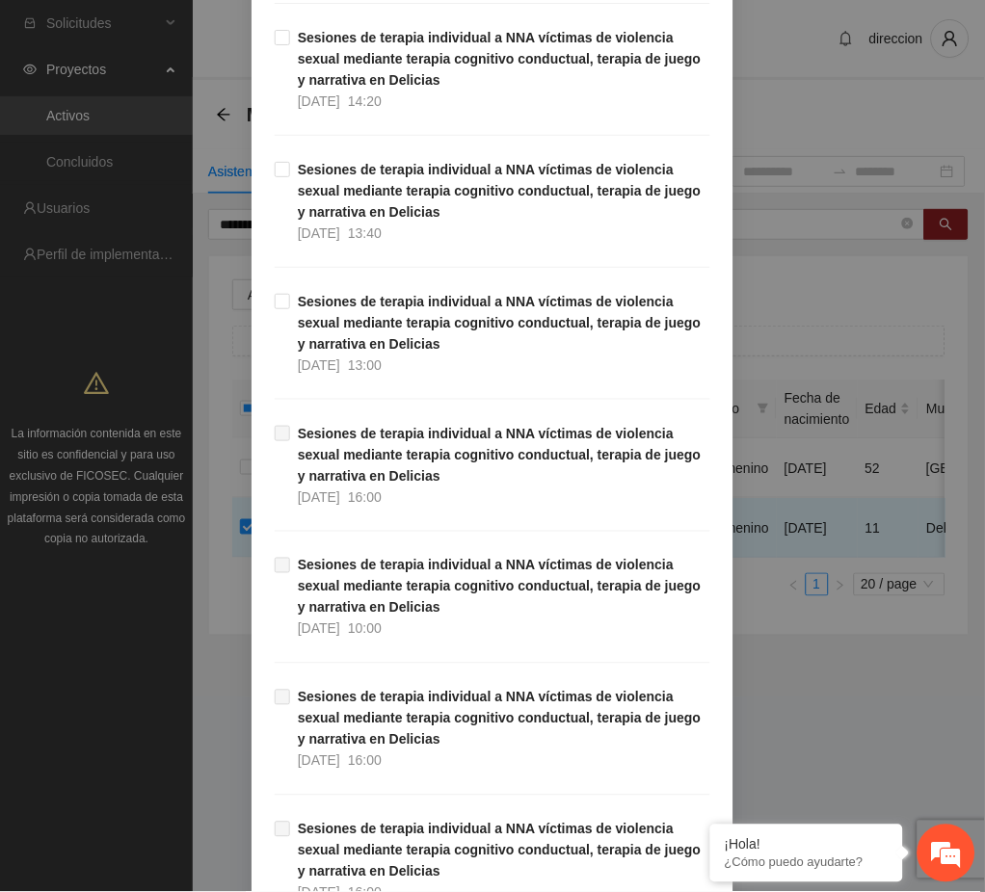
scroll to position [10406, 0]
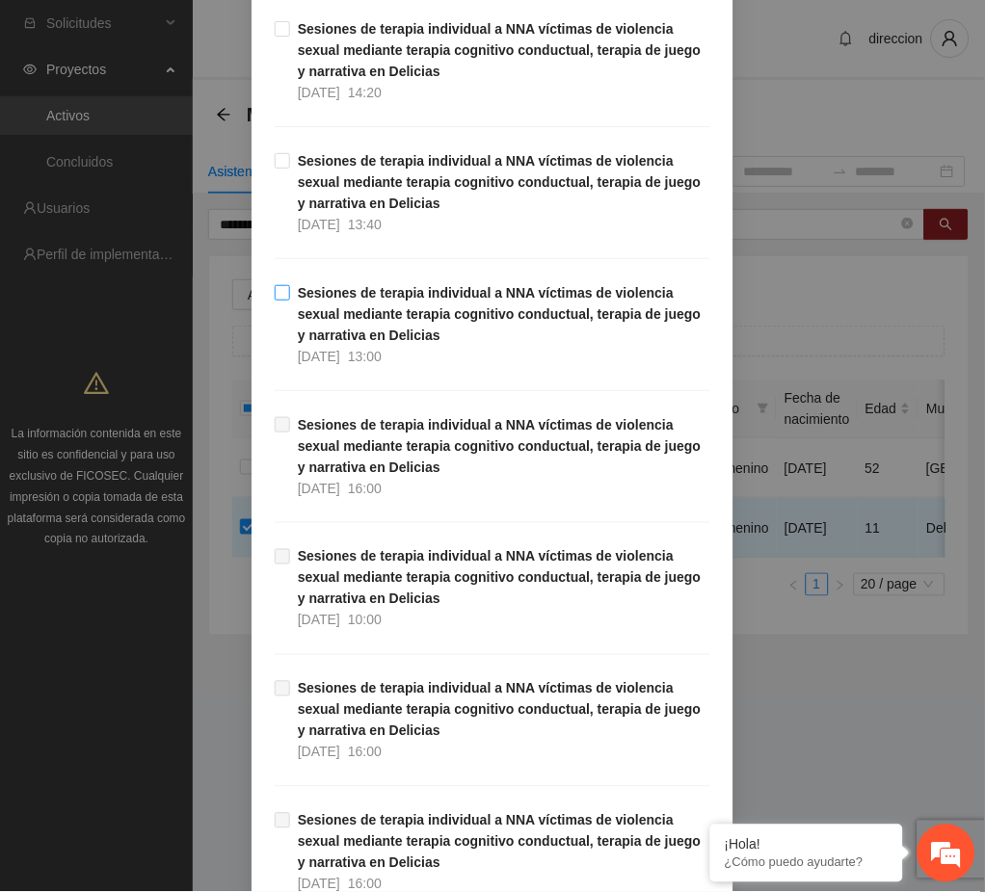
click at [459, 336] on span "Sesiones de terapia individual a NNA víctimas de violencia sexual mediante tera…" at bounding box center [500, 324] width 420 height 85
click at [796, 722] on div "Agregar asistencia Selecciona actividad(es) A1.30 Sesiones de terapia individua…" at bounding box center [492, 446] width 985 height 892
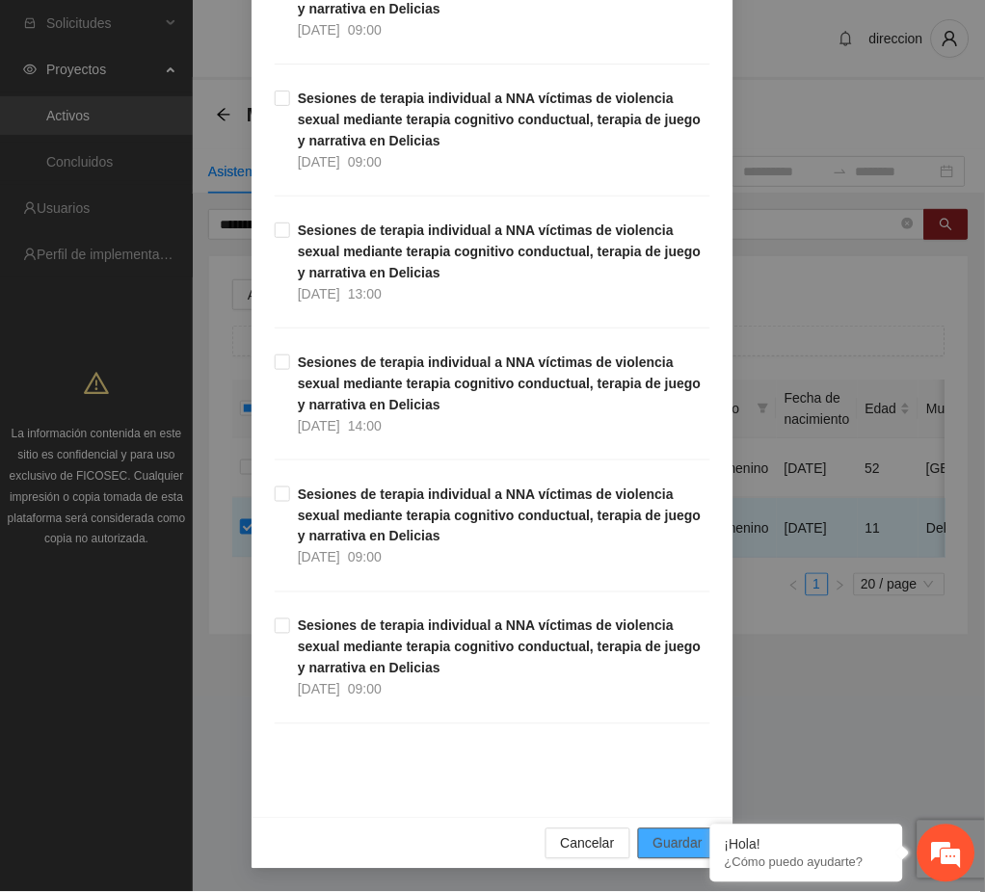
click at [670, 841] on span "Guardar" at bounding box center [677, 843] width 49 height 21
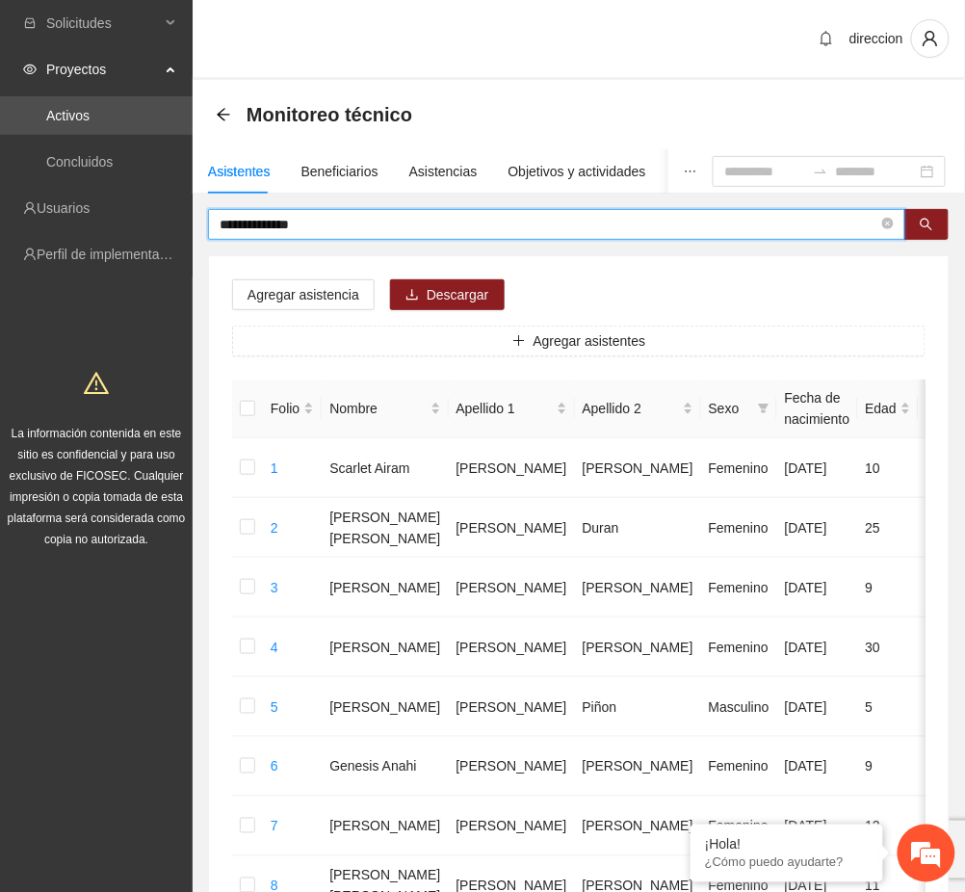
drag, startPoint x: 370, startPoint y: 220, endPoint x: 203, endPoint y: 221, distance: 166.7
type input "**********"
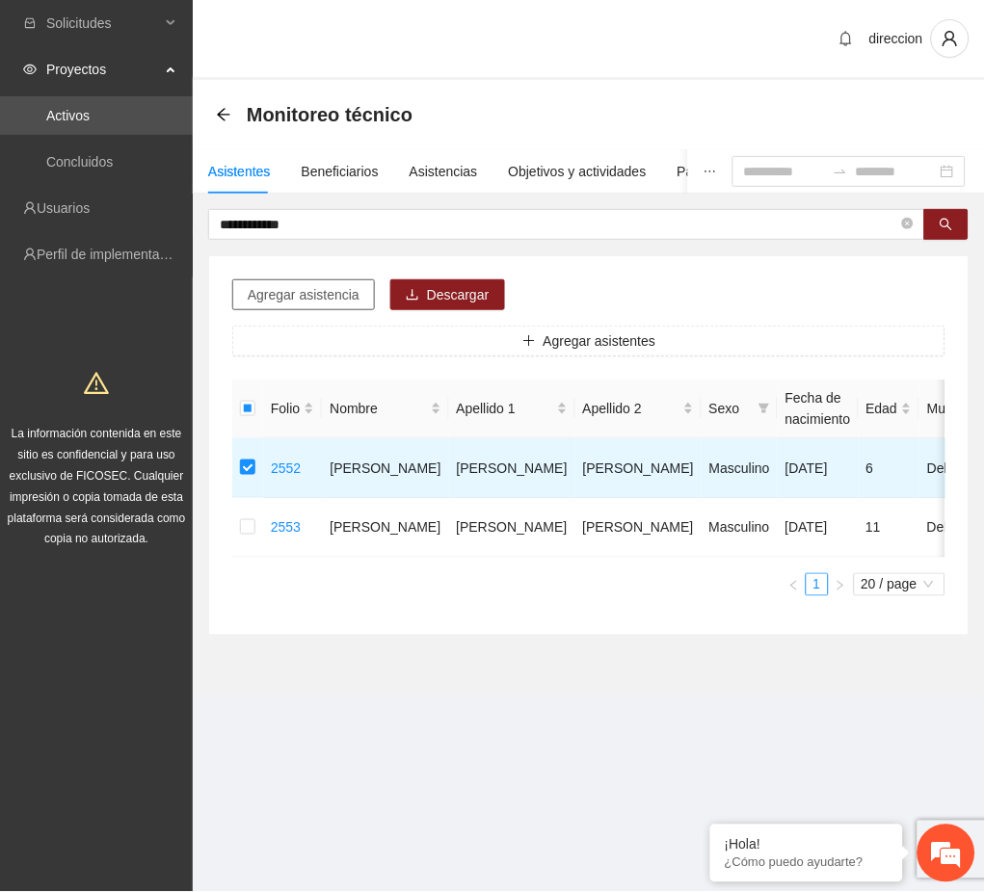
click at [345, 298] on span "Agregar asistencia" at bounding box center [304, 294] width 112 height 21
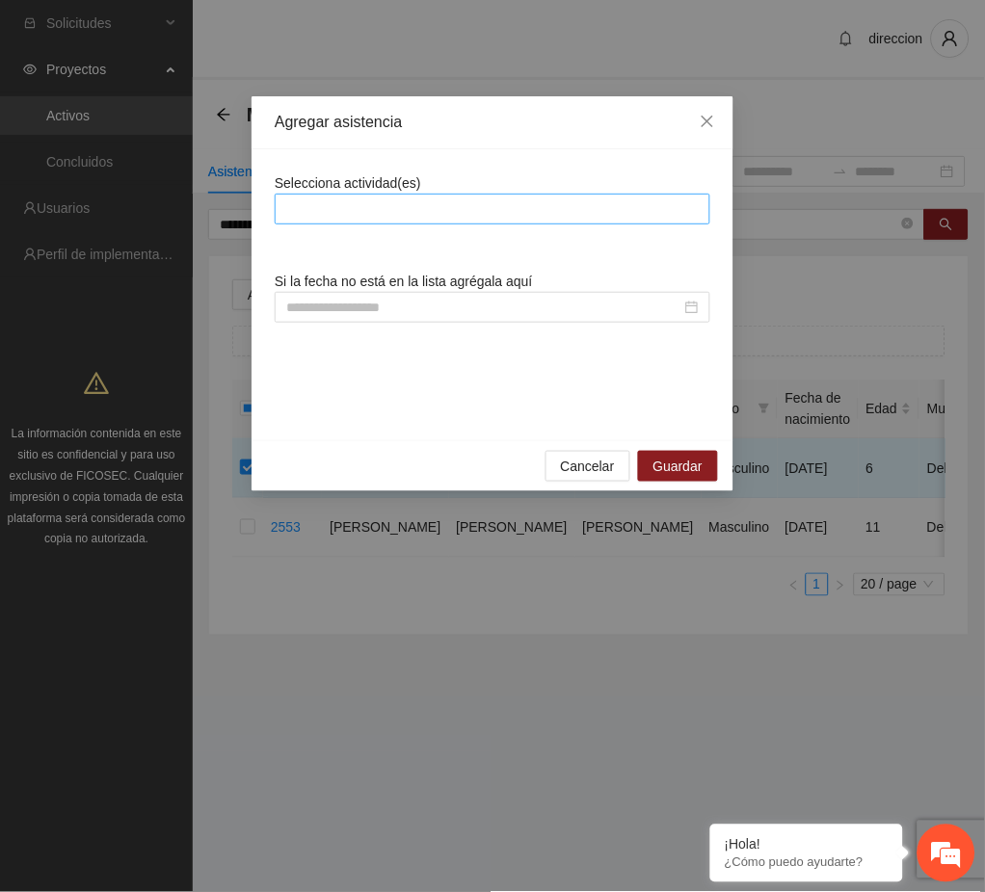
click at [382, 210] on div at bounding box center [492, 209] width 426 height 23
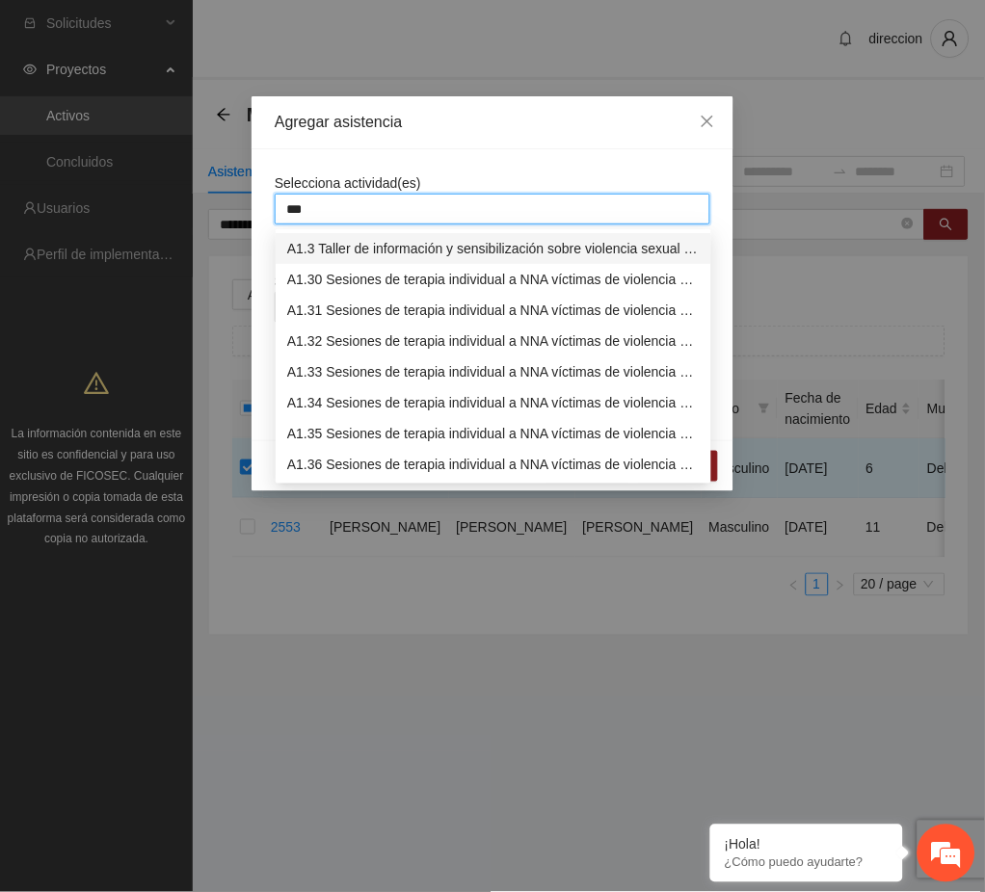
type input "****"
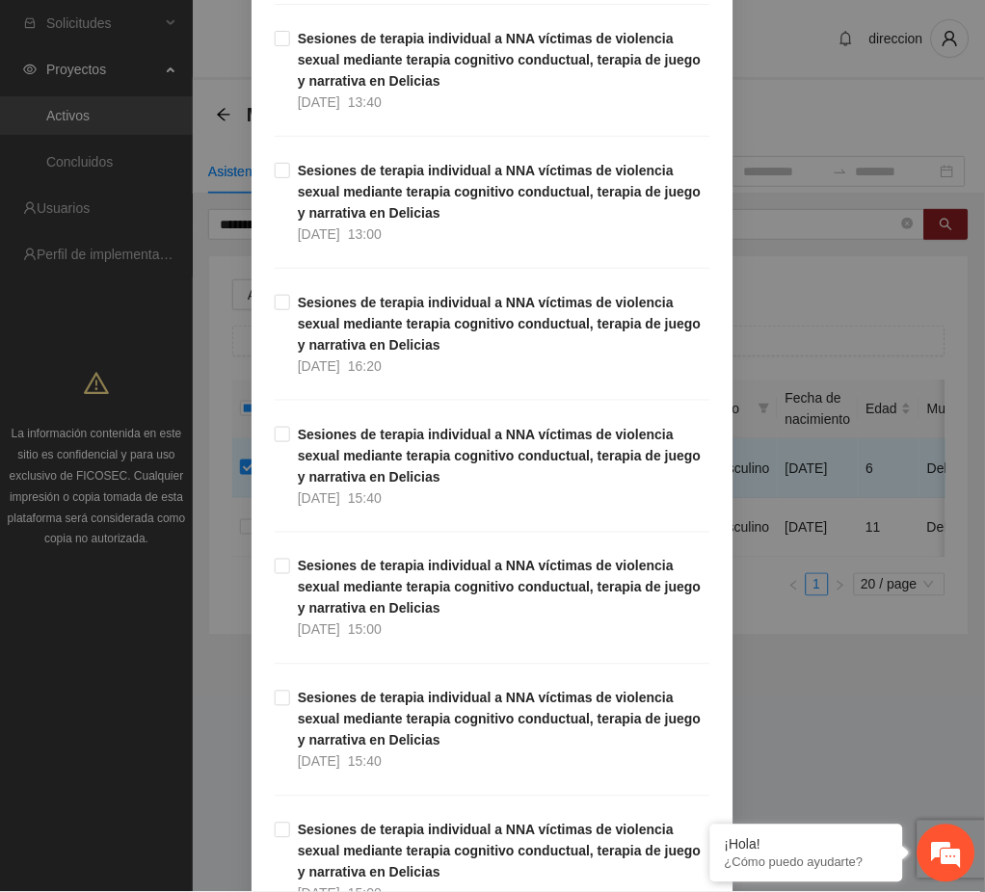
scroll to position [1670, 0]
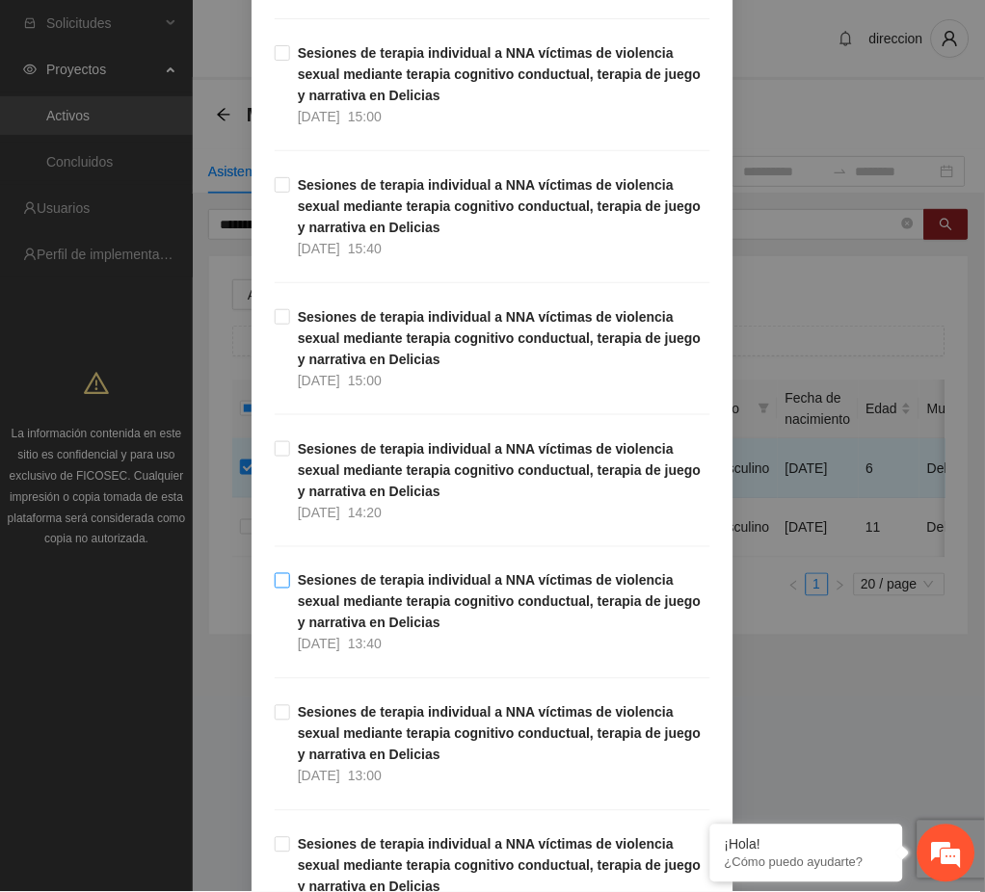
drag, startPoint x: 423, startPoint y: 594, endPoint x: 441, endPoint y: 607, distance: 22.7
click at [423, 594] on strong "Sesiones de terapia individual a NNA víctimas de violencia sexual mediante tera…" at bounding box center [500, 602] width 404 height 58
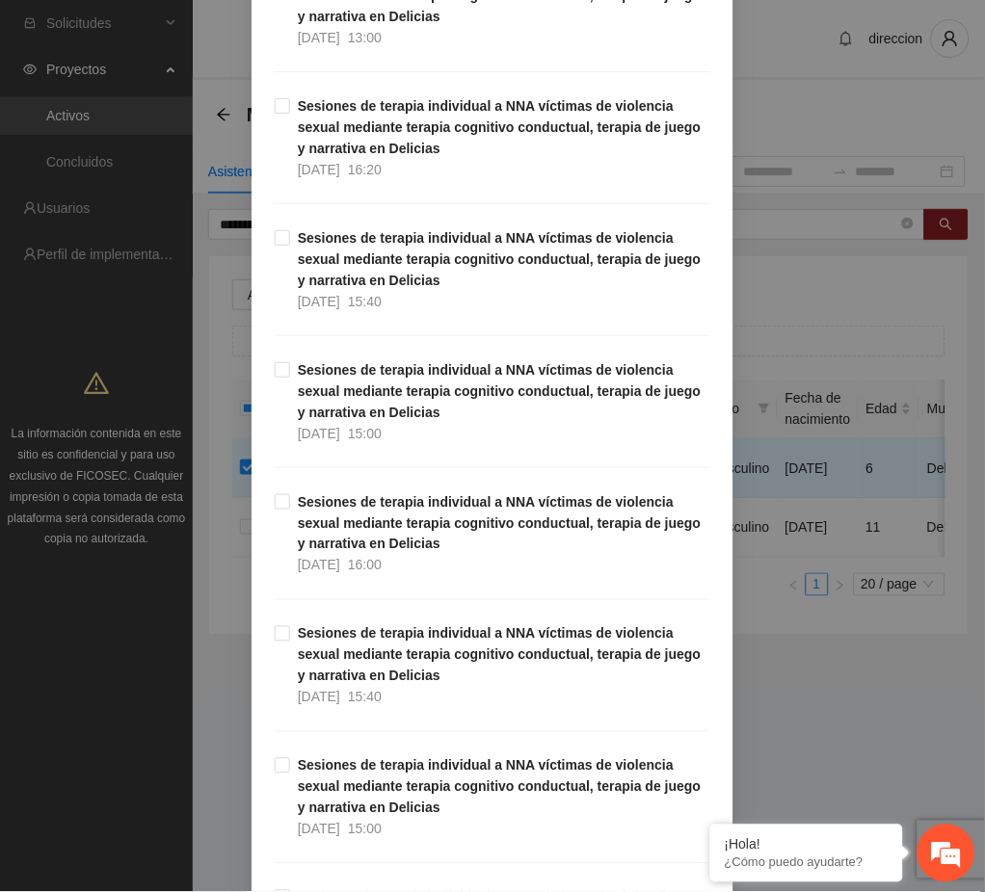
scroll to position [3854, 0]
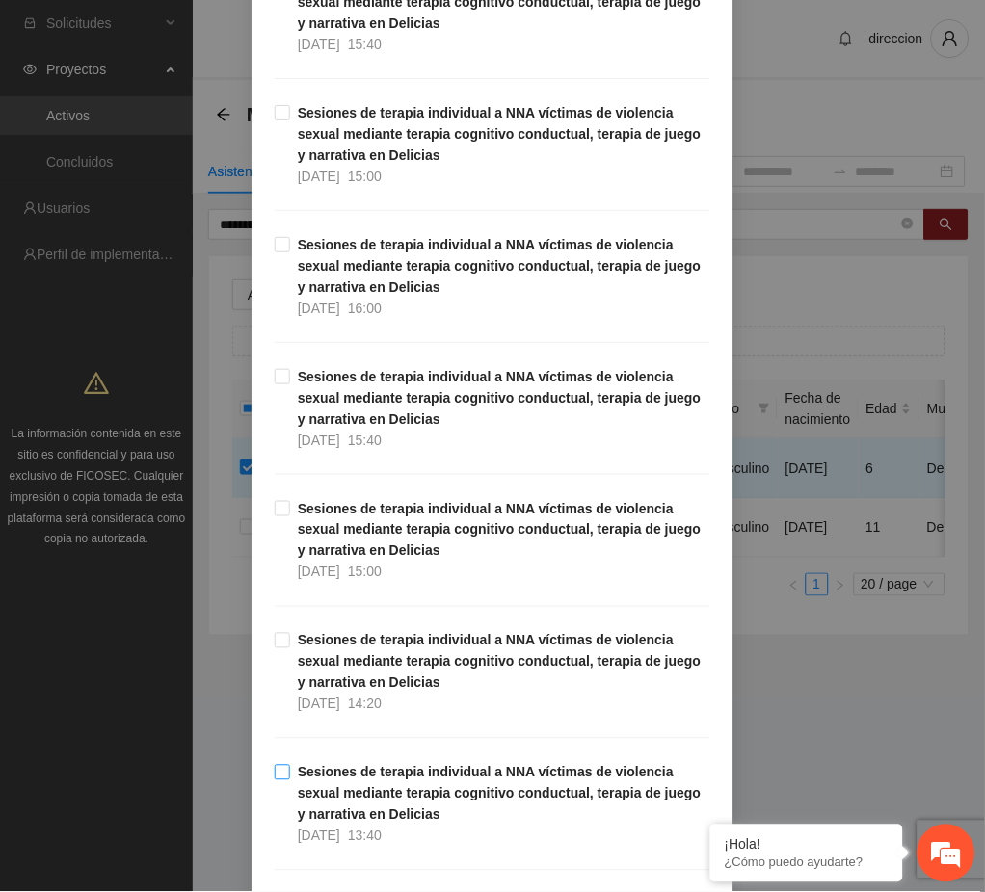
click at [404, 778] on strong "Sesiones de terapia individual a NNA víctimas de violencia sexual mediante tera…" at bounding box center [500, 794] width 404 height 58
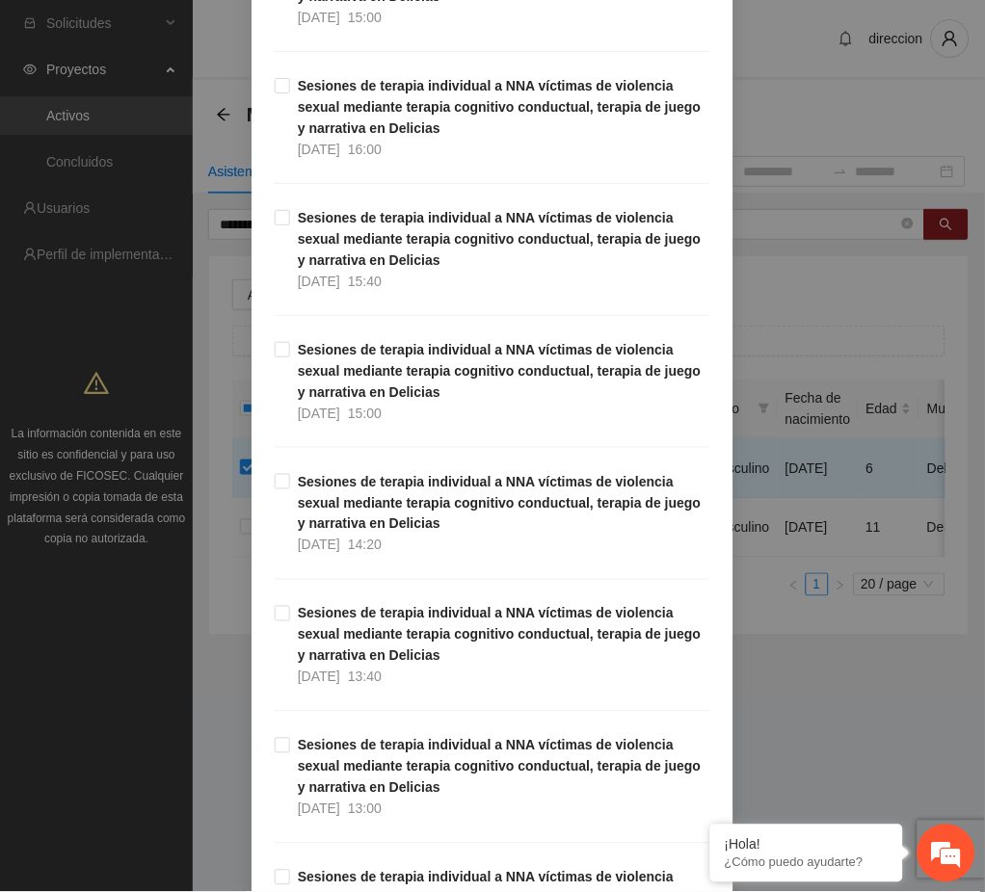
scroll to position [6423, 0]
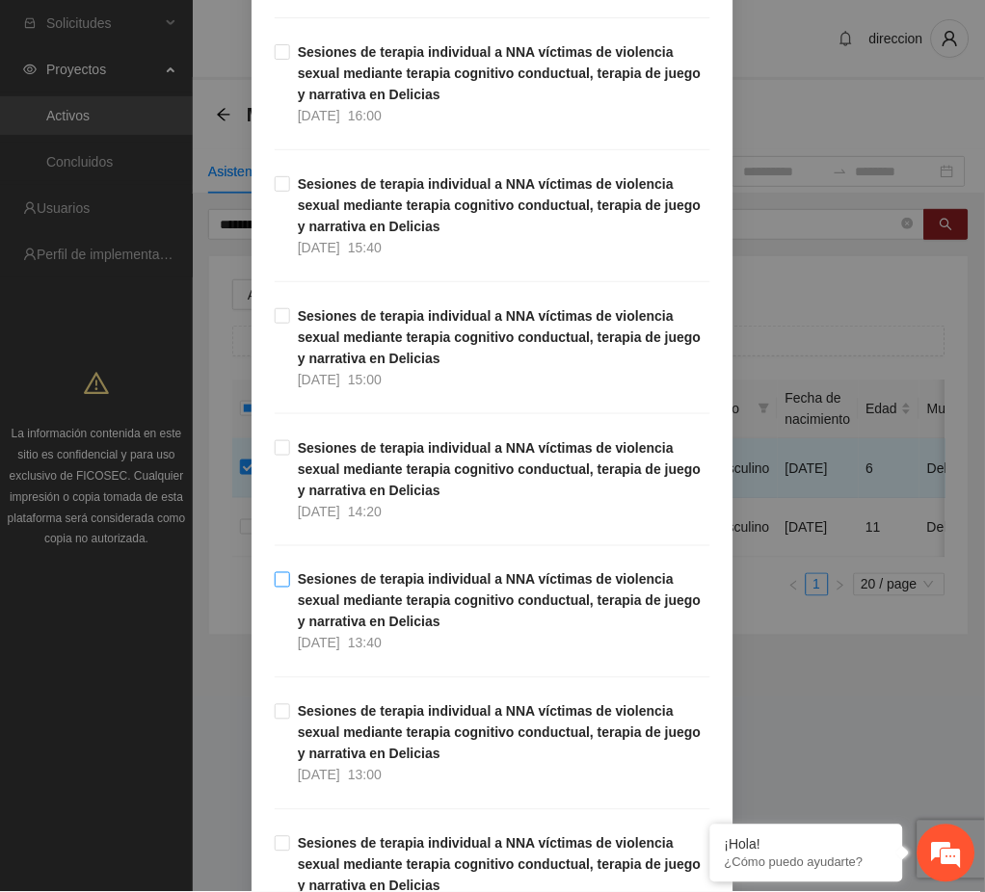
click at [395, 608] on strong "Sesiones de terapia individual a NNA víctimas de violencia sexual mediante tera…" at bounding box center [500, 601] width 404 height 58
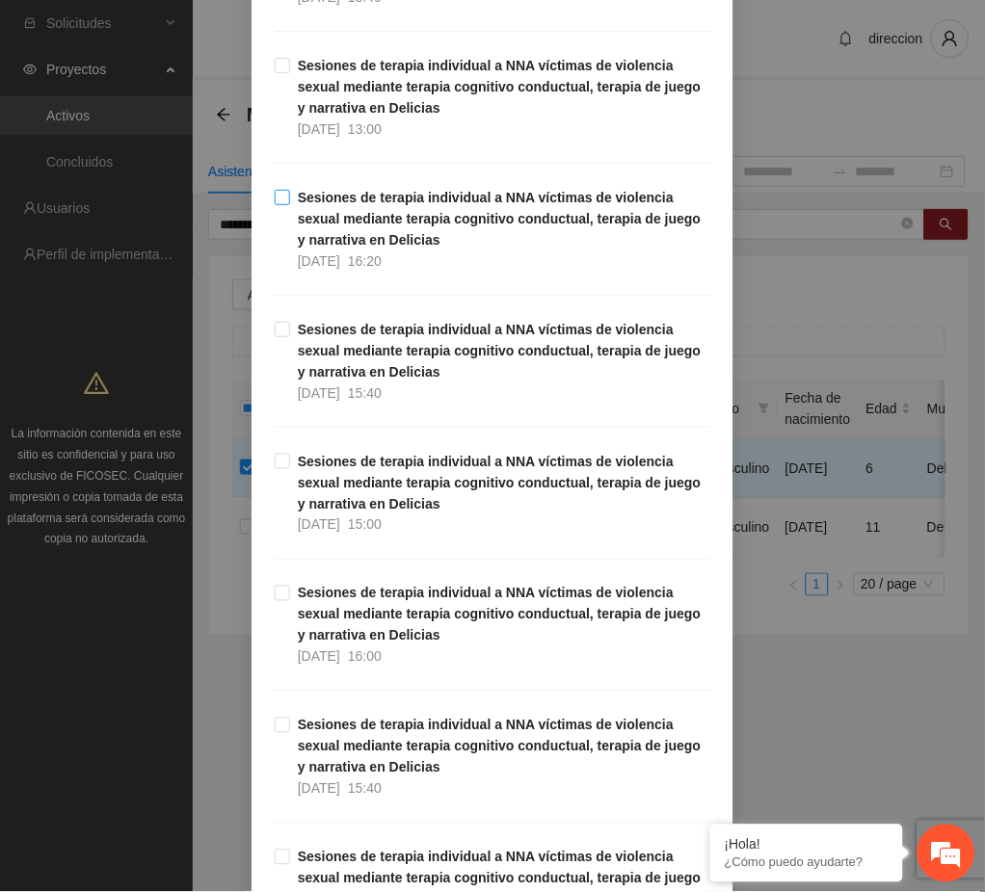
scroll to position [8735, 0]
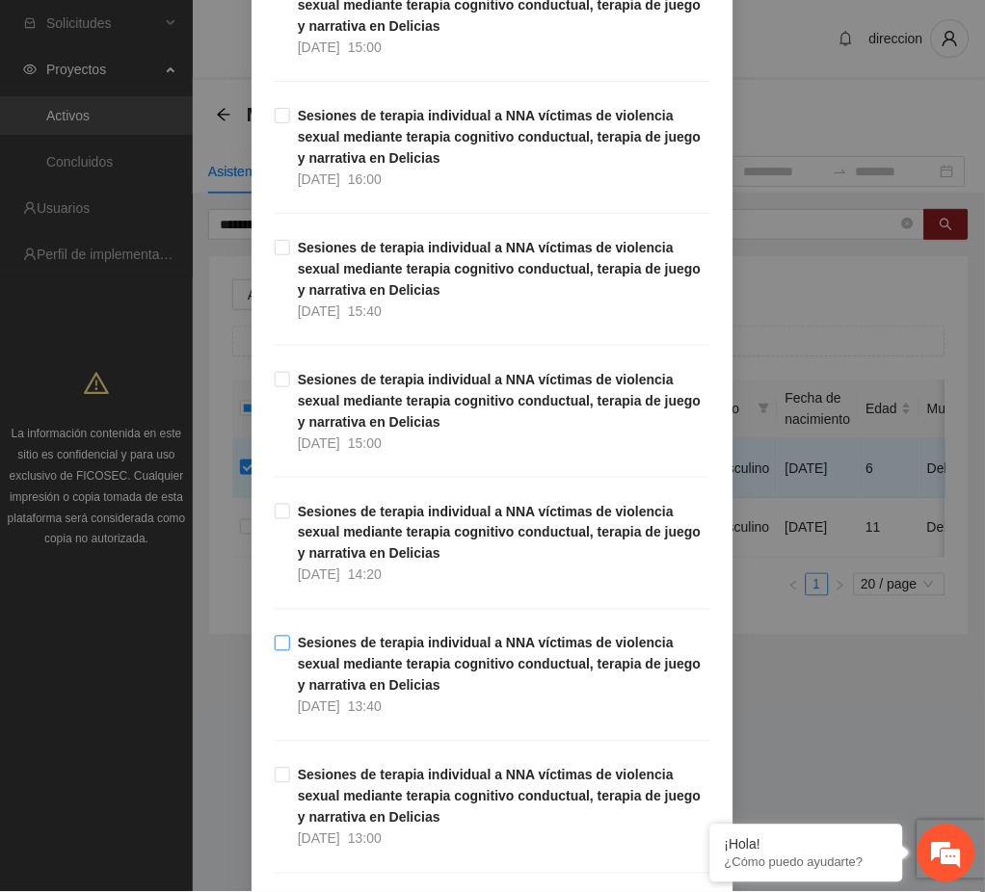
click at [399, 658] on strong "Sesiones de terapia individual a NNA víctimas de violencia sexual mediante tera…" at bounding box center [500, 665] width 404 height 58
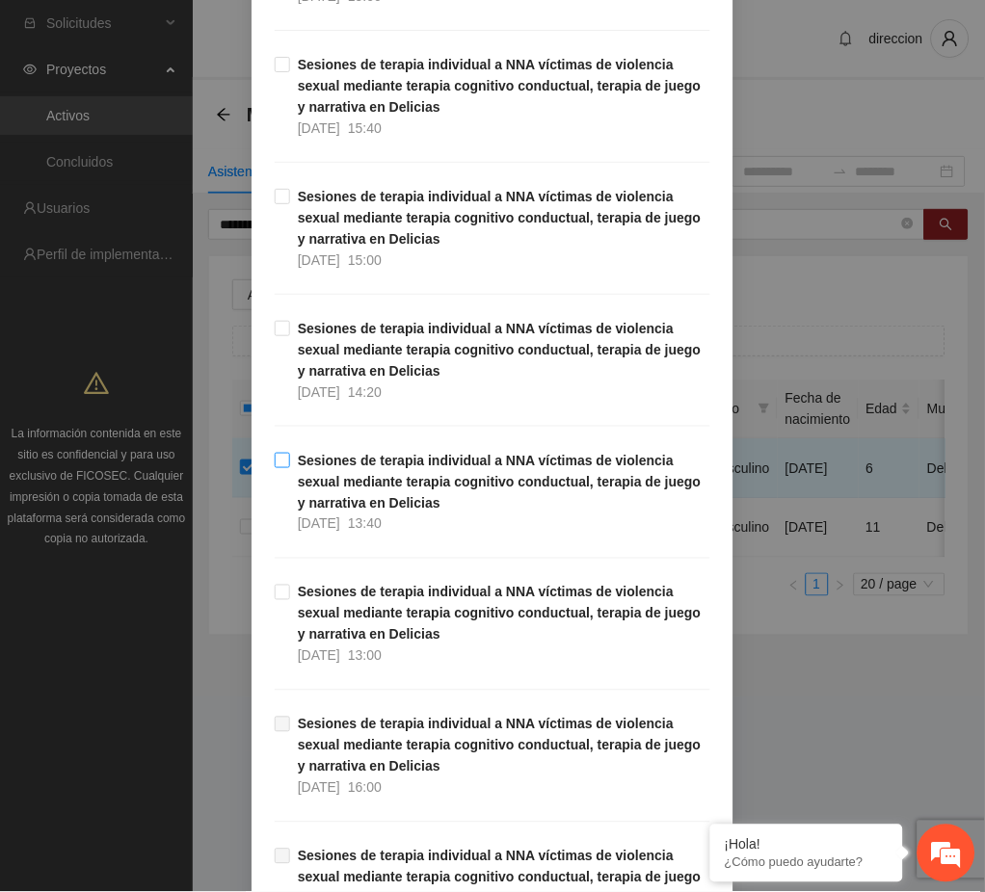
scroll to position [10148, 0]
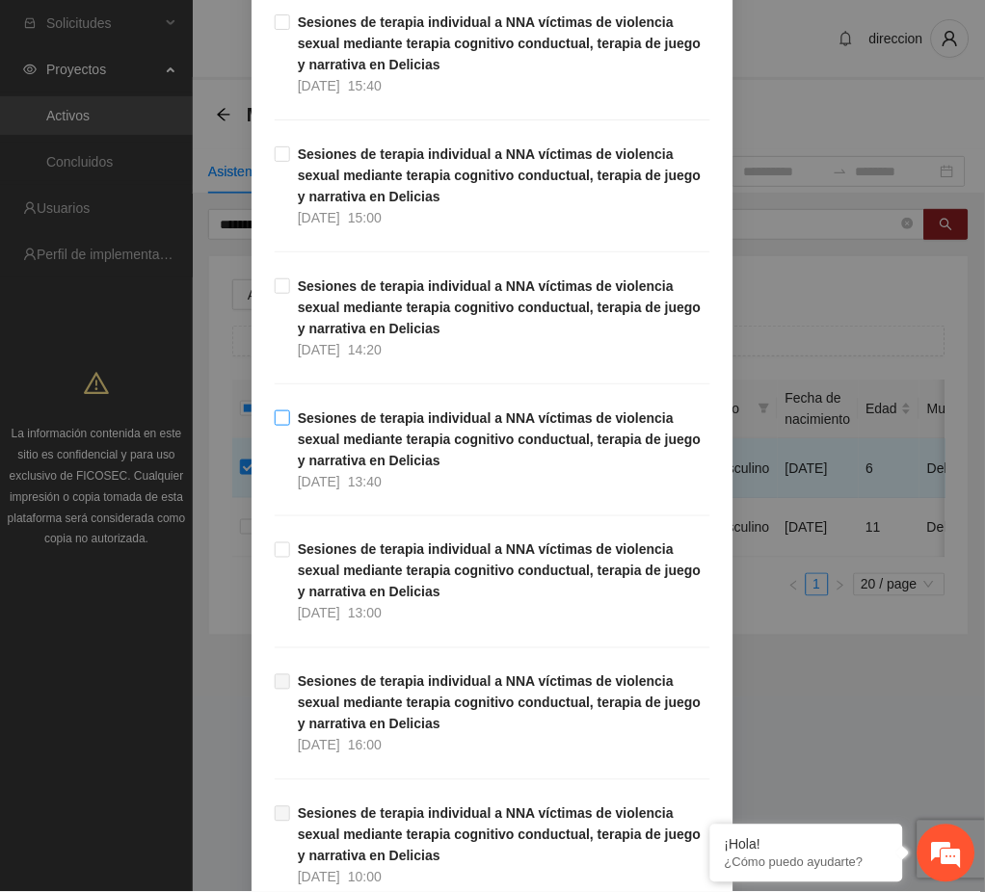
click at [466, 439] on strong "Sesiones de terapia individual a NNA víctimas de violencia sexual mediante tera…" at bounding box center [500, 439] width 404 height 58
click at [851, 673] on div "Agregar asistencia Selecciona actividad(es) A1.30 Sesiones de terapia individua…" at bounding box center [492, 446] width 985 height 892
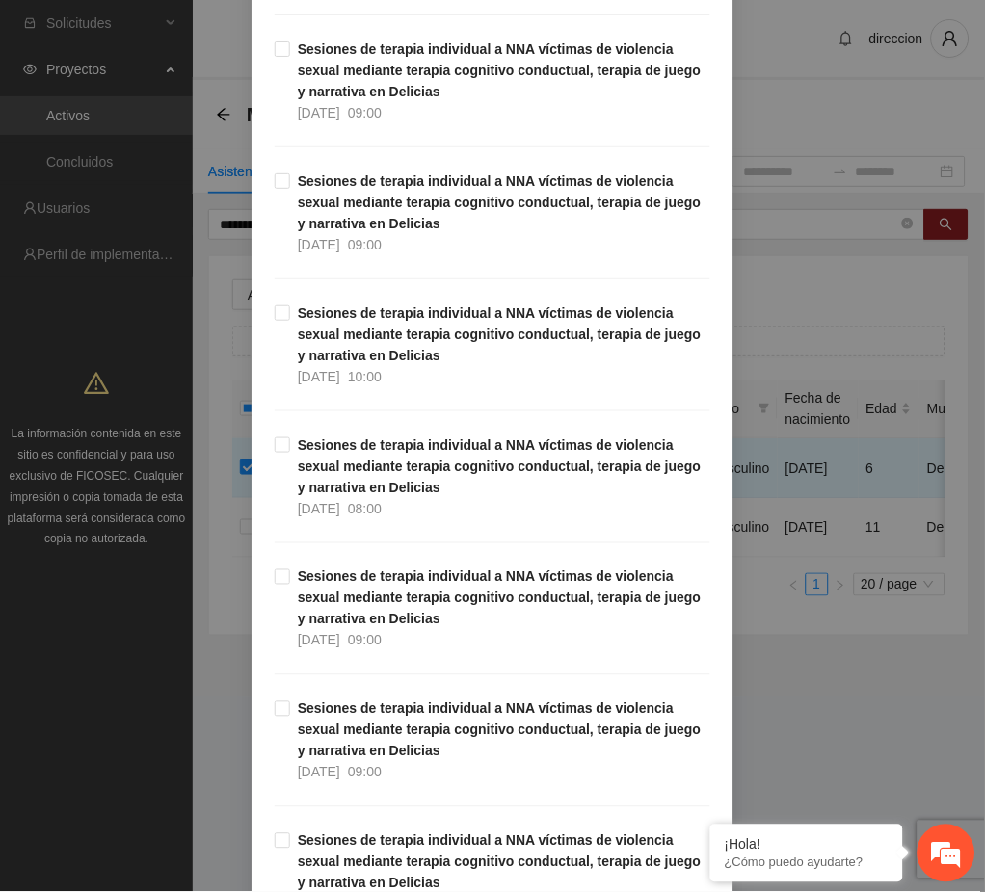
scroll to position [83372, 0]
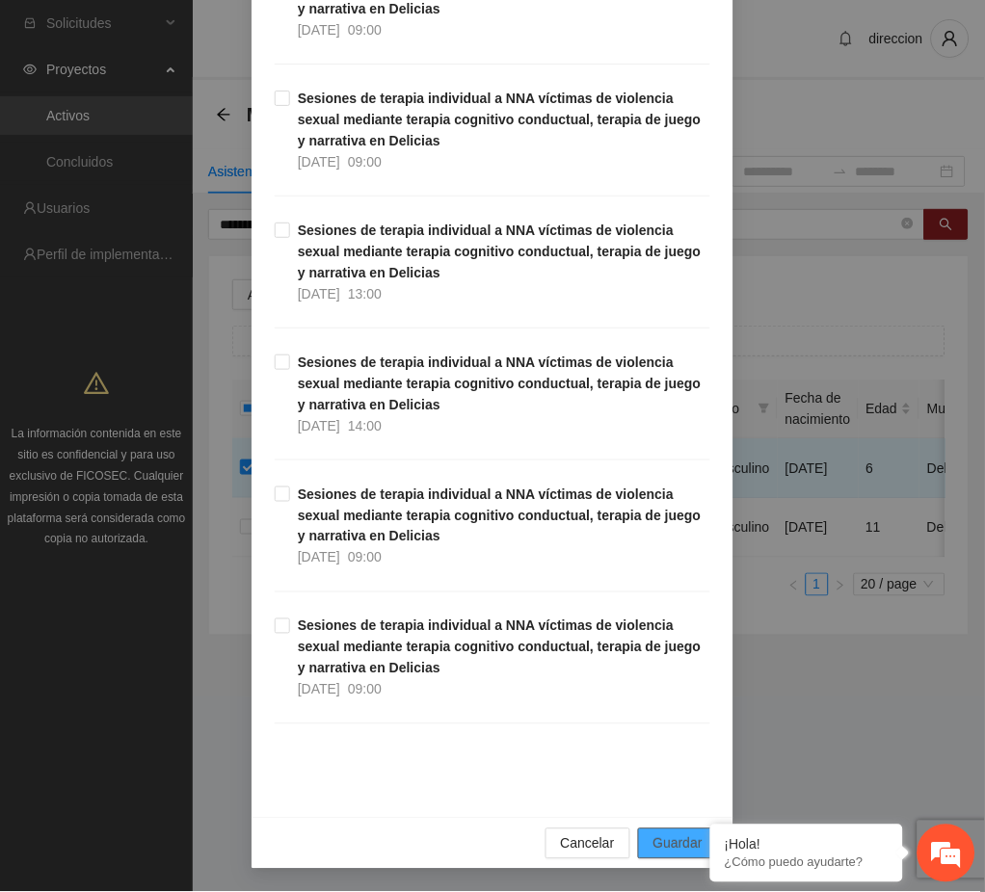
click at [670, 840] on span "Guardar" at bounding box center [677, 843] width 49 height 21
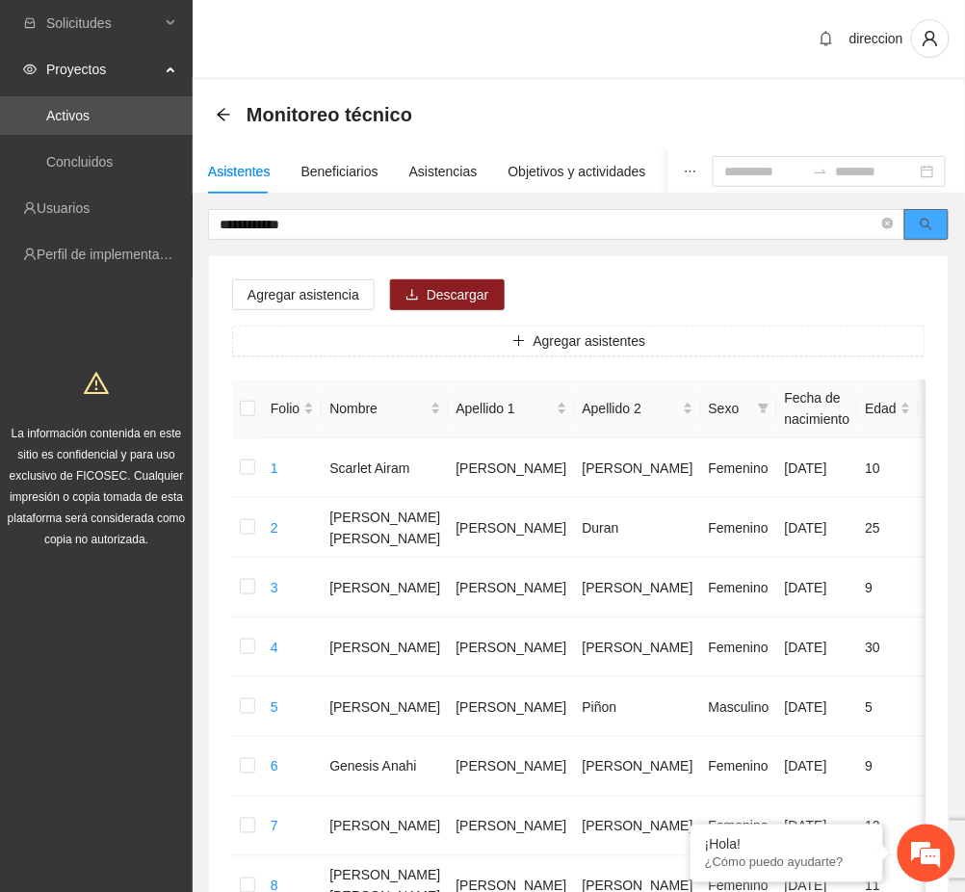
click at [937, 226] on button "button" at bounding box center [927, 224] width 44 height 31
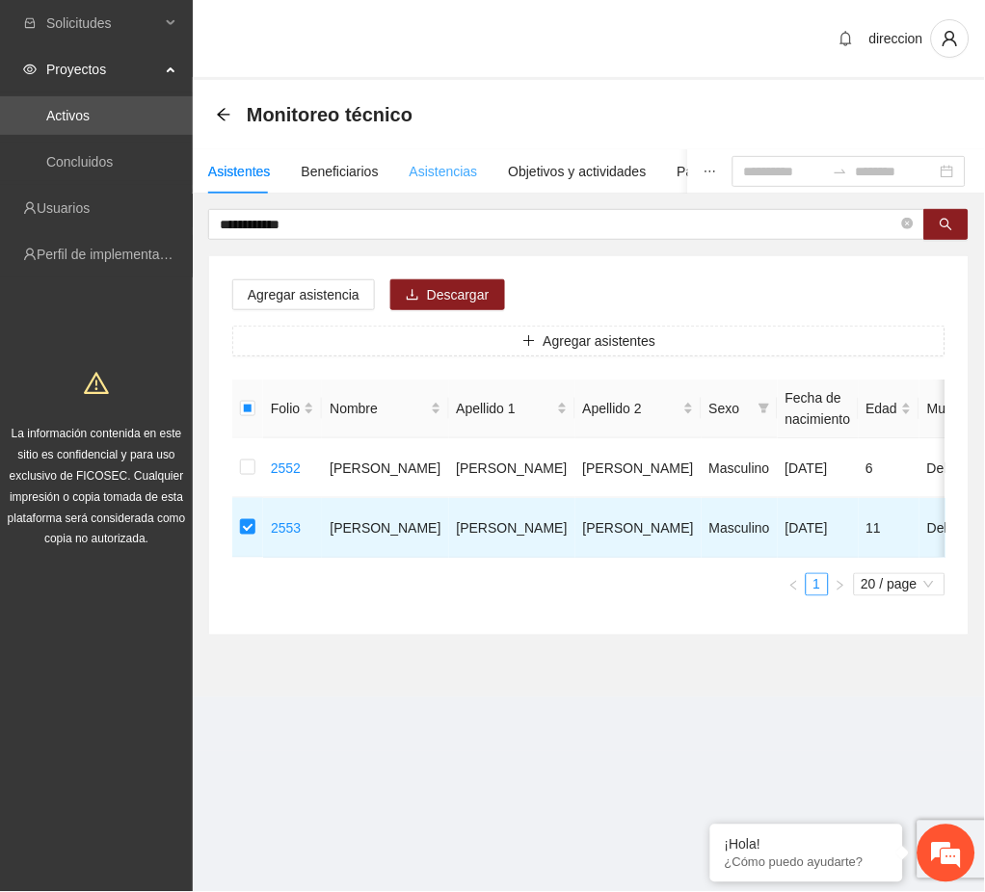
click at [426, 155] on div "Asistencias" at bounding box center [443, 171] width 68 height 44
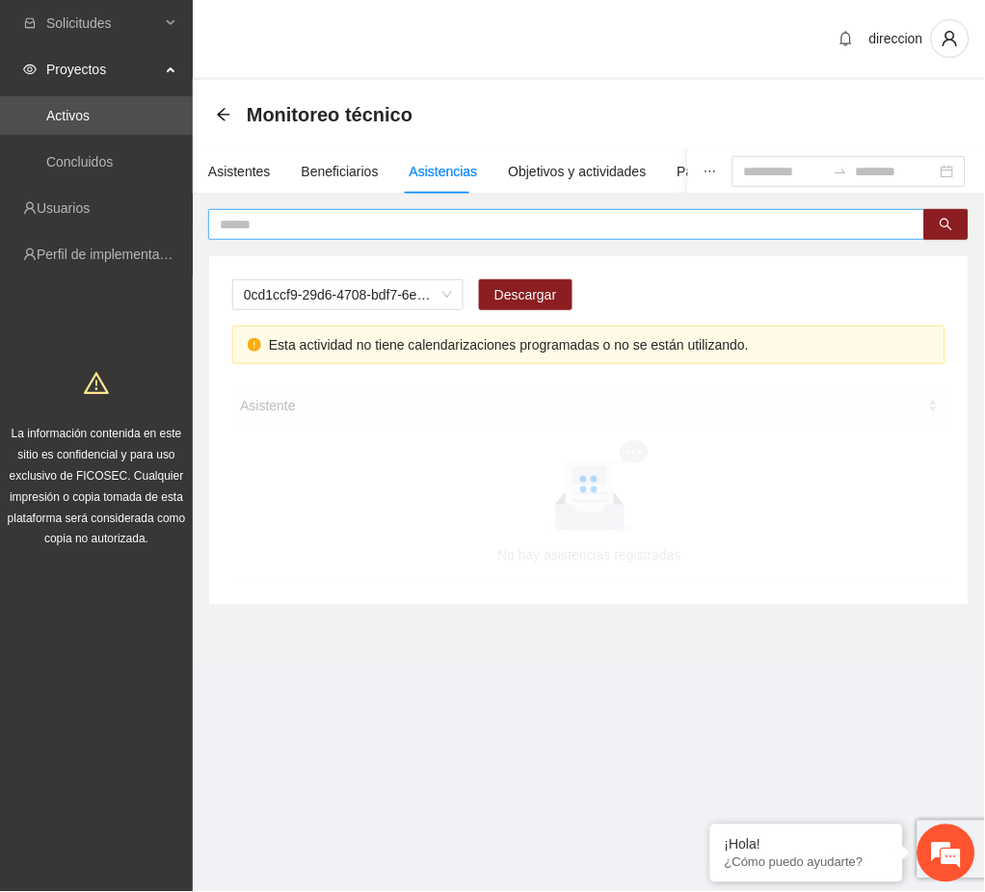
click at [312, 221] on input "text" at bounding box center [559, 224] width 678 height 21
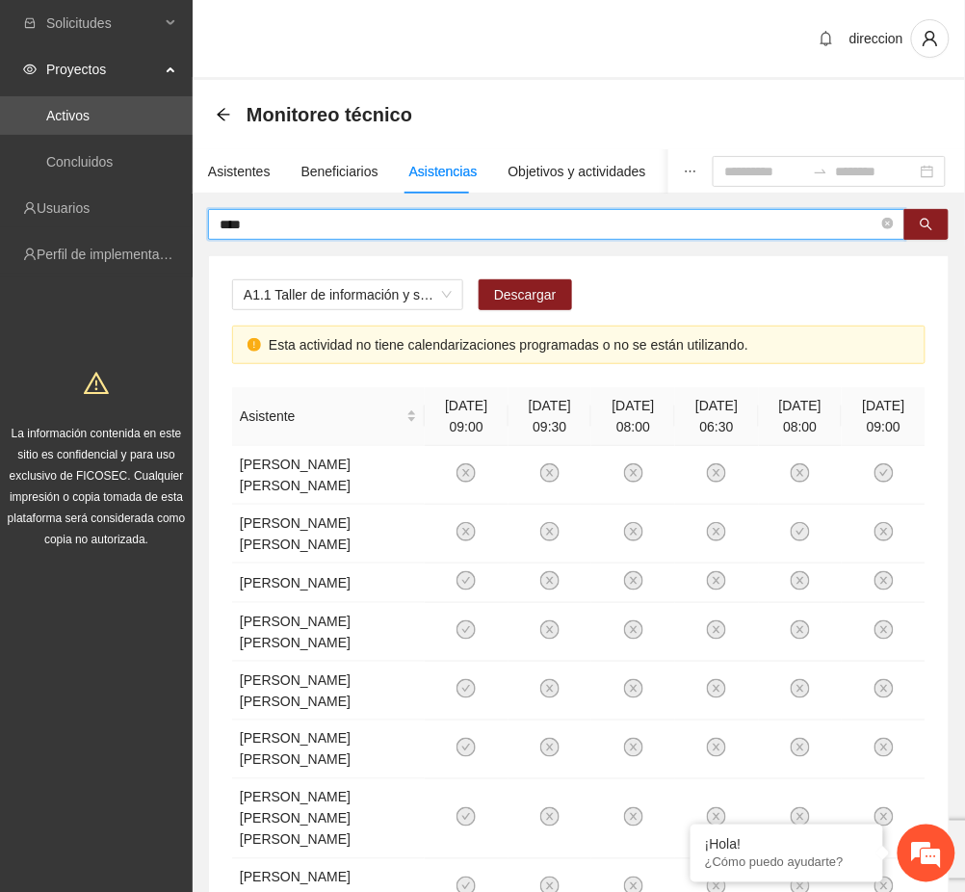
type input "****"
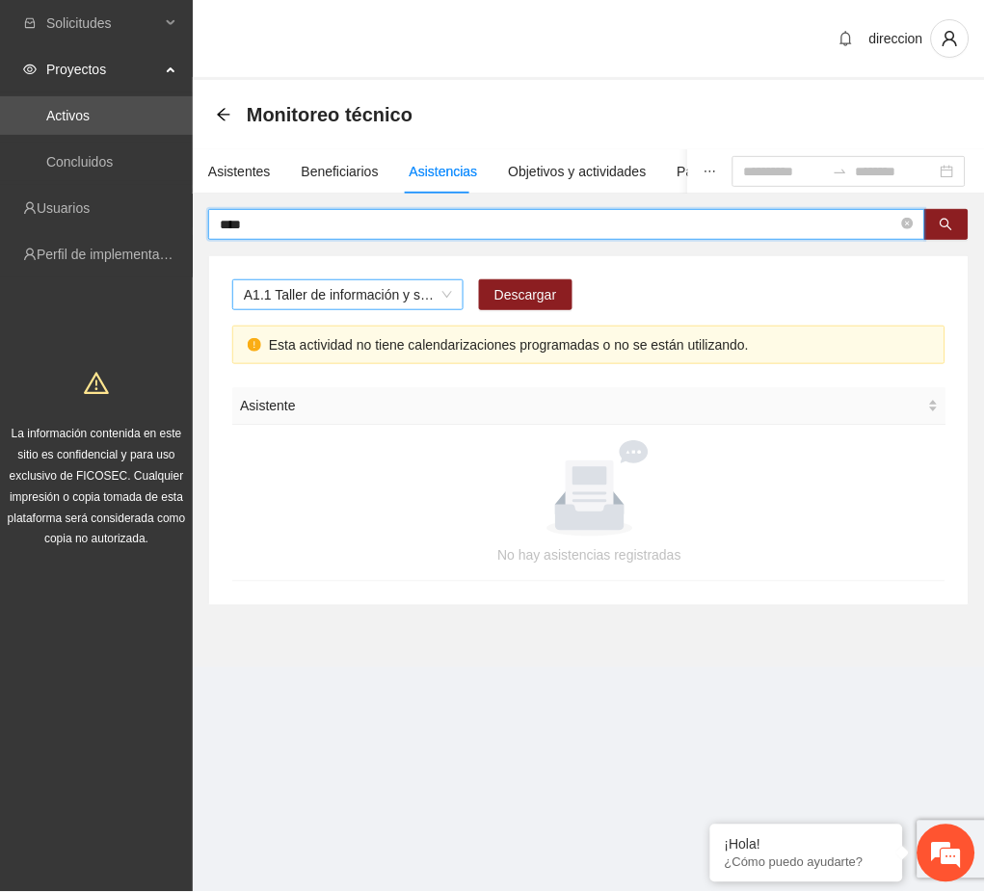
click at [348, 295] on span "A1.1 Taller de información y sensibilización sobre violencia sexual infantil pa…" at bounding box center [348, 294] width 208 height 29
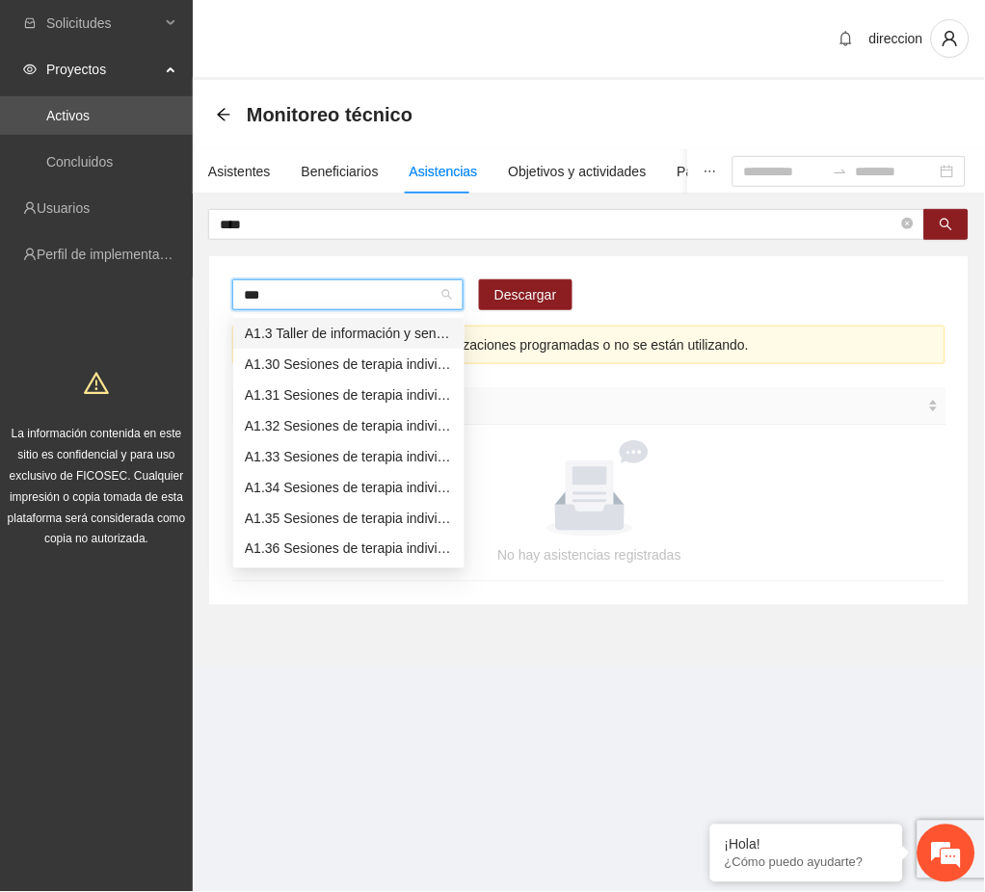
type input "****"
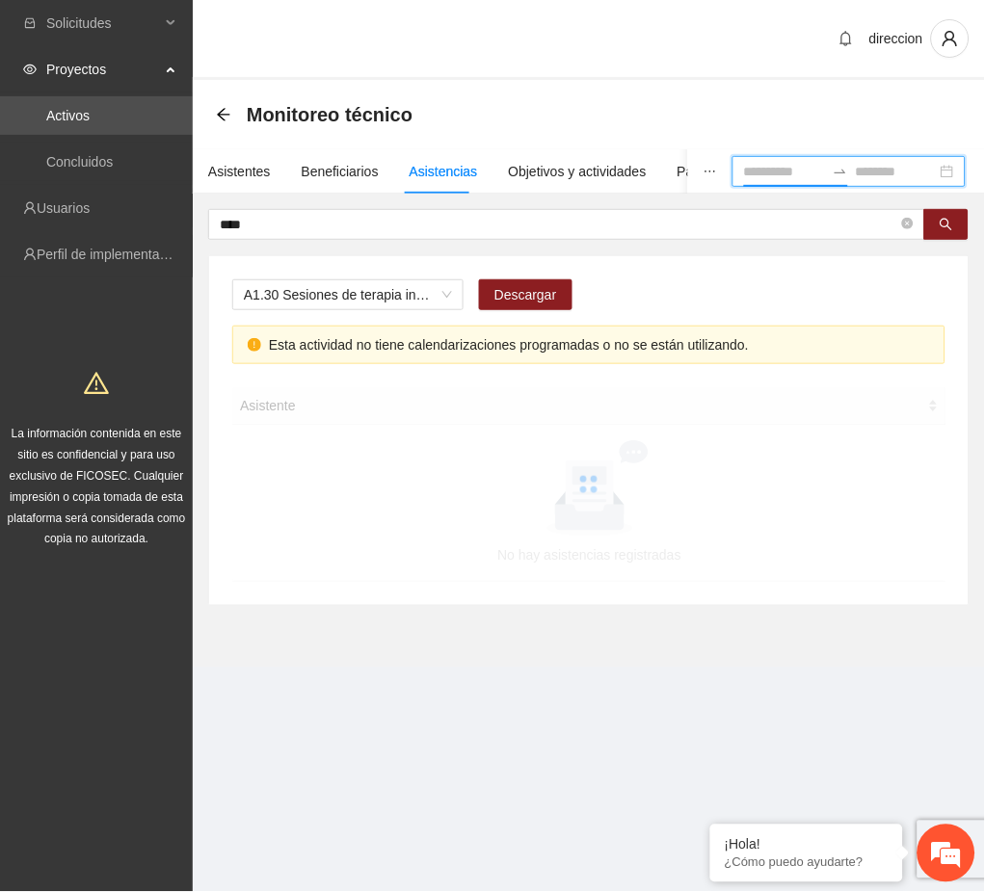
click at [744, 174] on input at bounding box center [784, 171] width 81 height 21
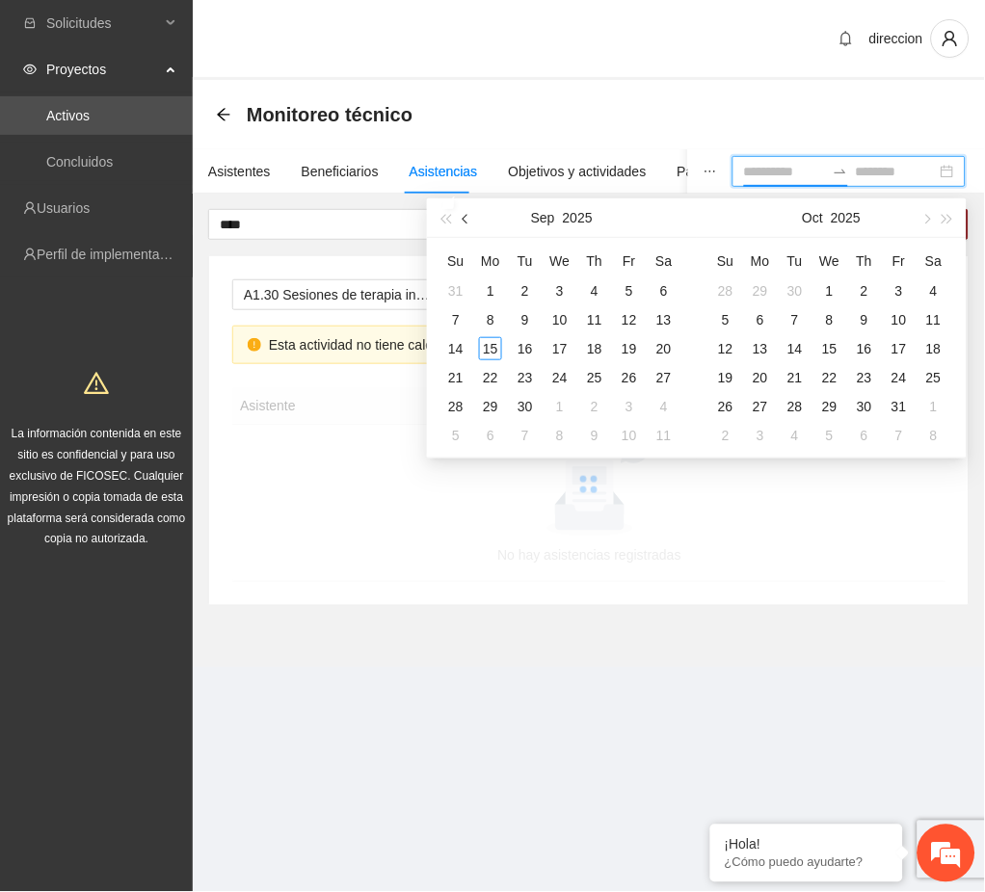
click at [468, 216] on span "button" at bounding box center [467, 219] width 10 height 10
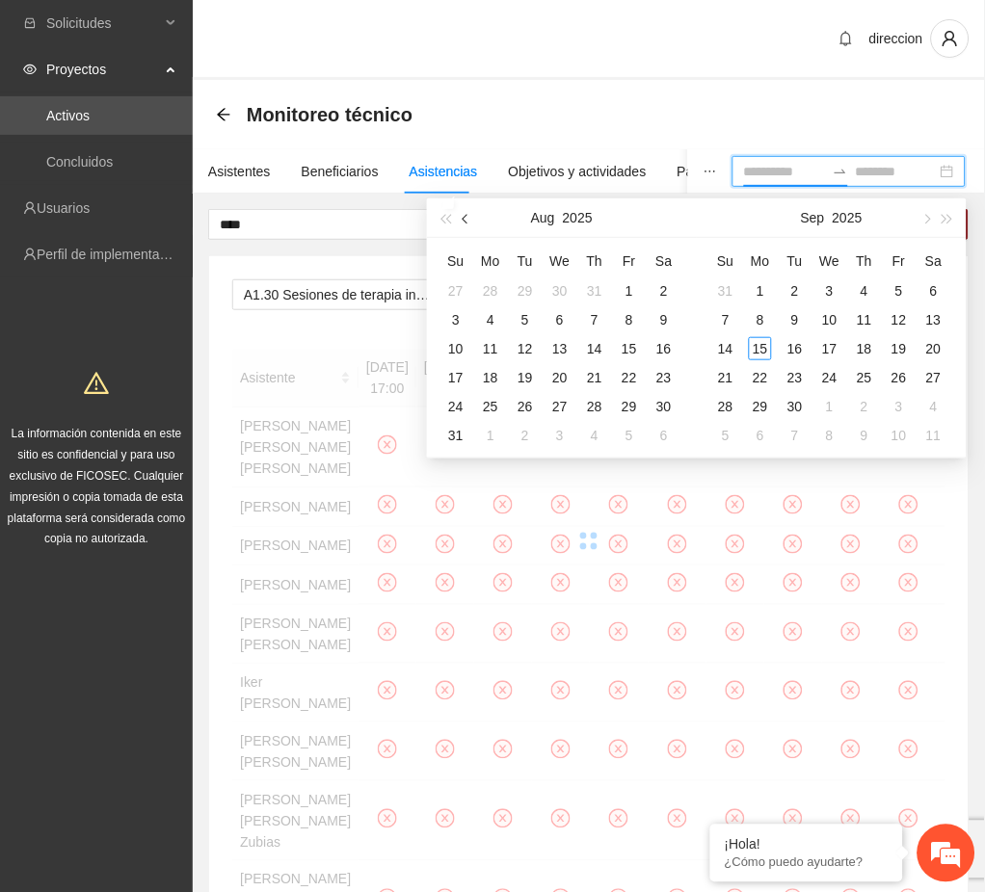
click at [468, 218] on span "button" at bounding box center [467, 219] width 10 height 10
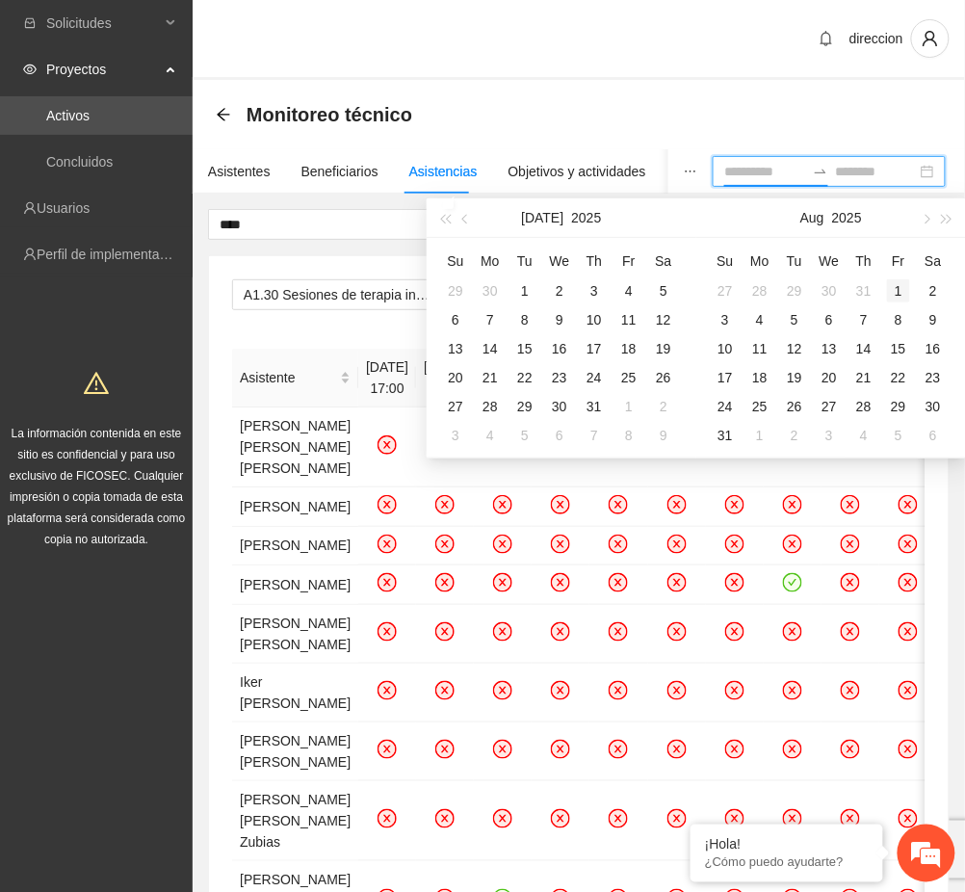
type input "**********"
click at [890, 291] on div "1" at bounding box center [898, 290] width 23 height 23
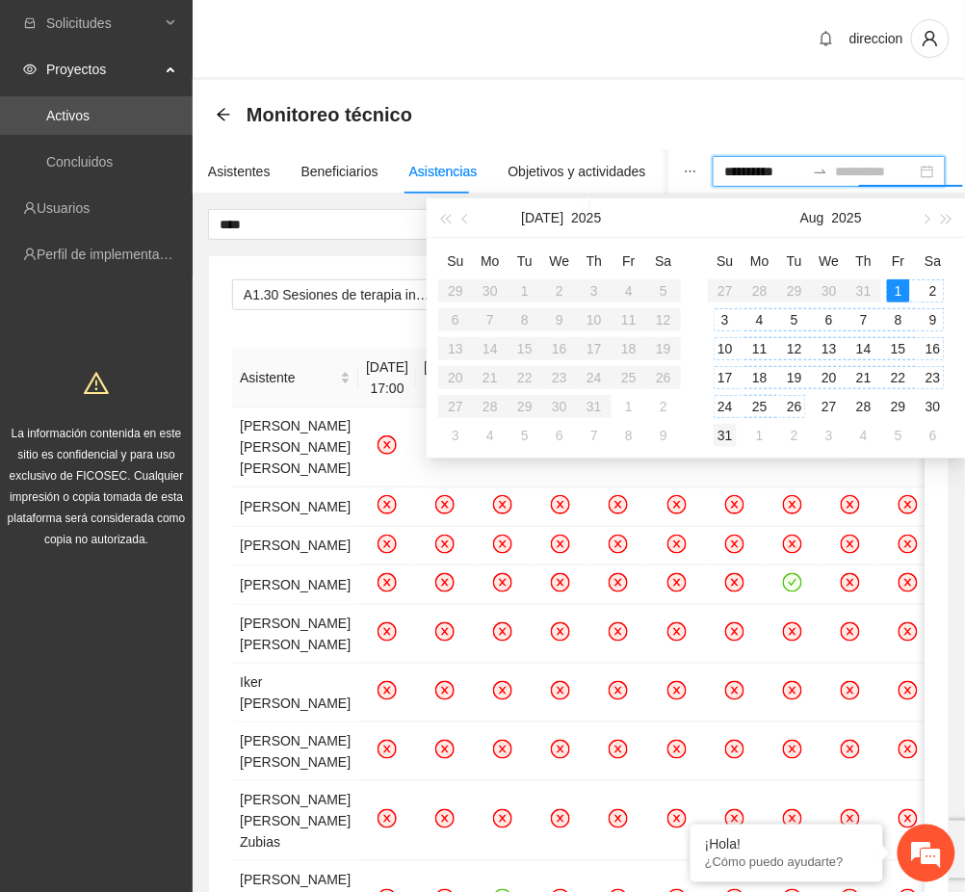
type input "**********"
click at [721, 433] on div "31" at bounding box center [725, 435] width 23 height 23
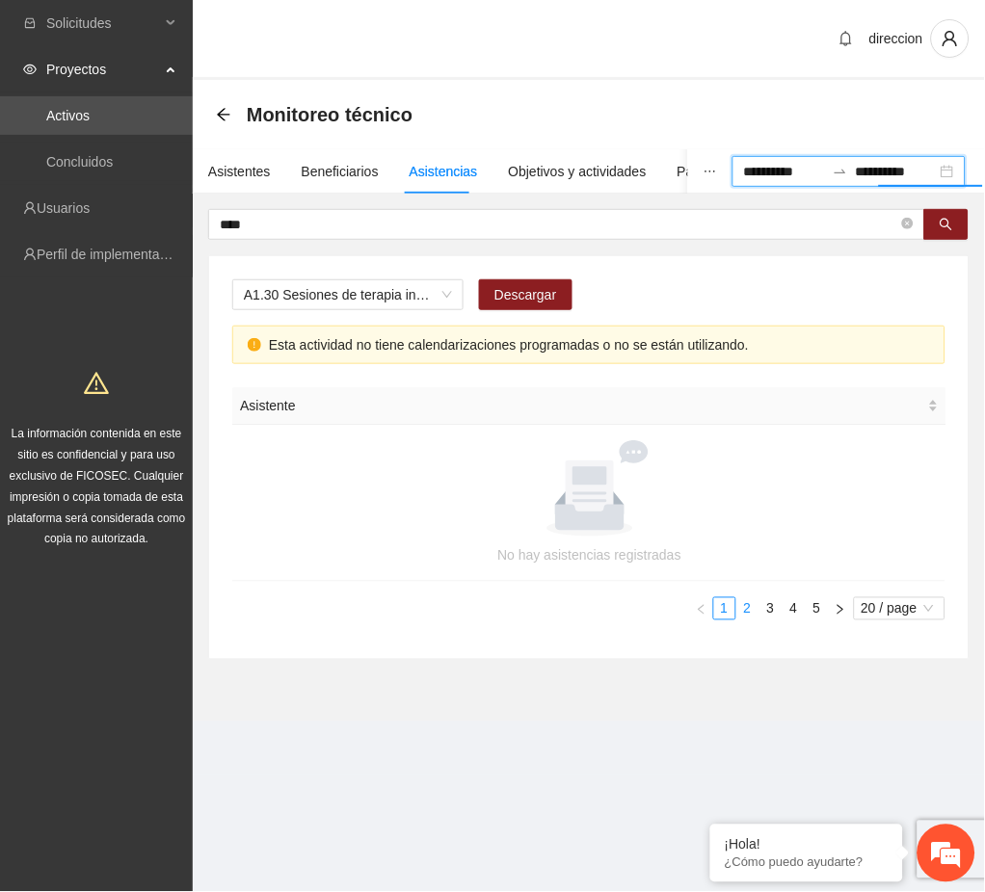
click at [745, 609] on link "2" at bounding box center [747, 608] width 21 height 21
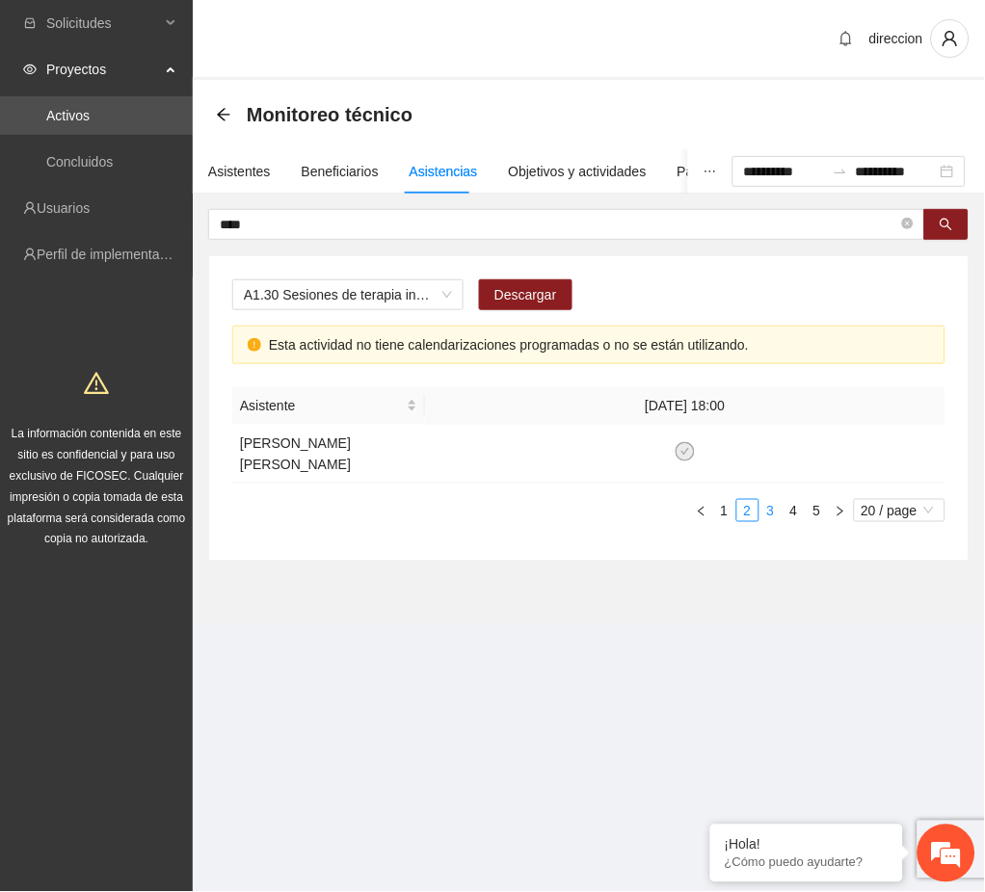
click at [768, 500] on link "3" at bounding box center [770, 510] width 21 height 21
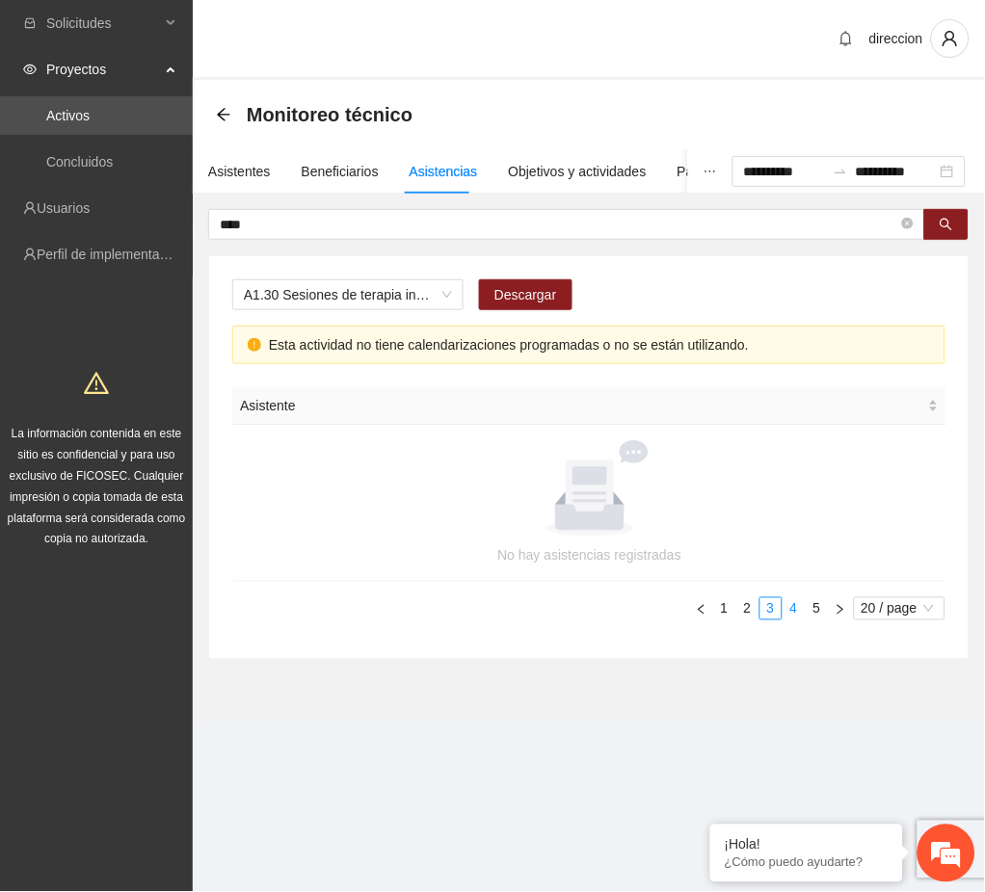
click at [796, 611] on link "4" at bounding box center [793, 608] width 21 height 21
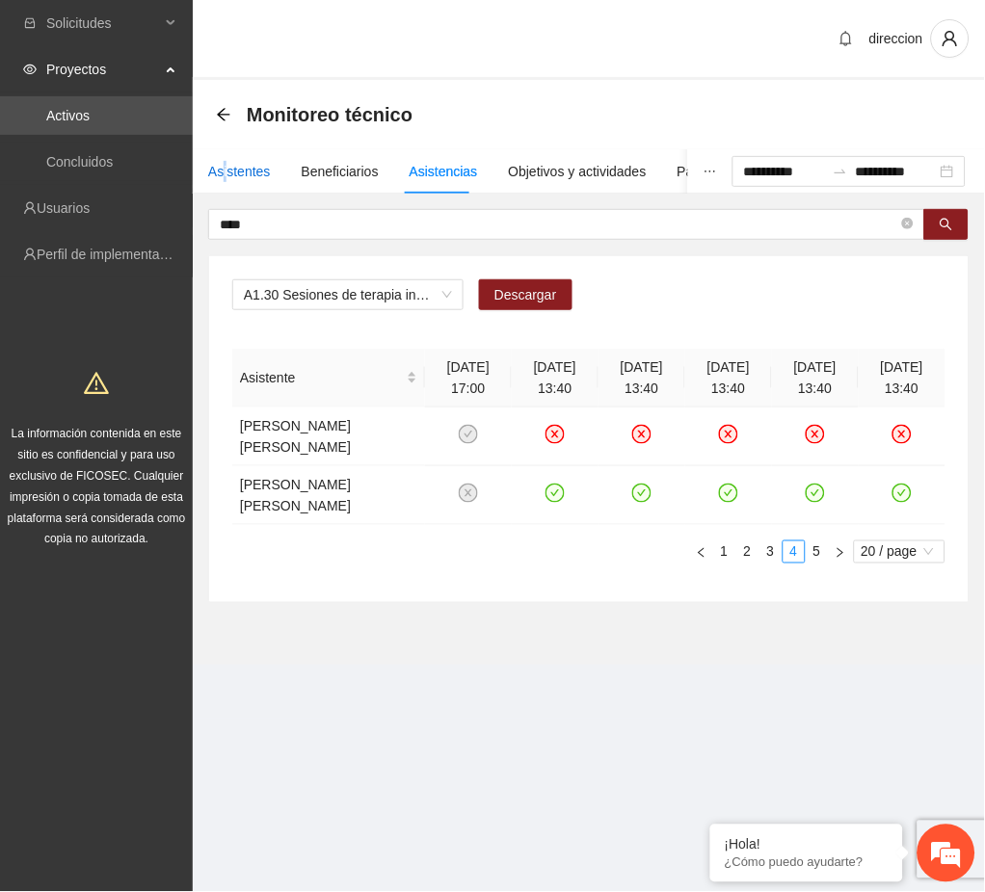
click at [225, 178] on div "Asistentes" at bounding box center [239, 171] width 63 height 21
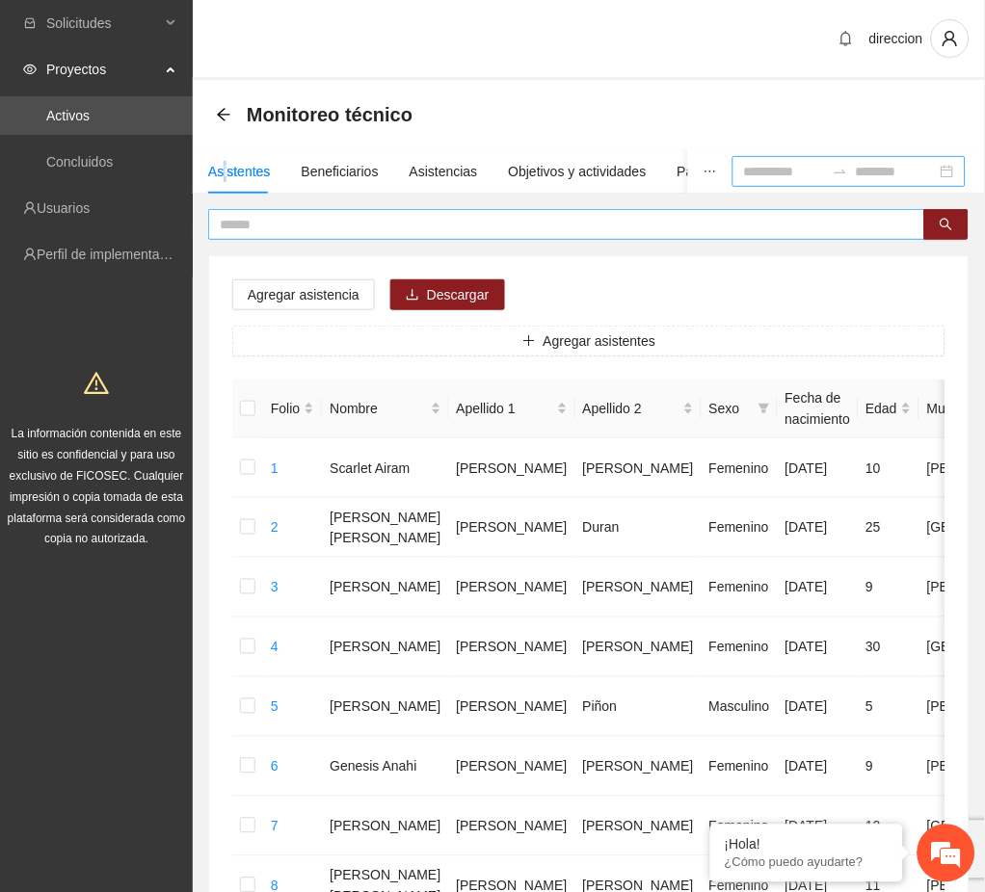
click at [270, 223] on input "text" at bounding box center [559, 224] width 678 height 21
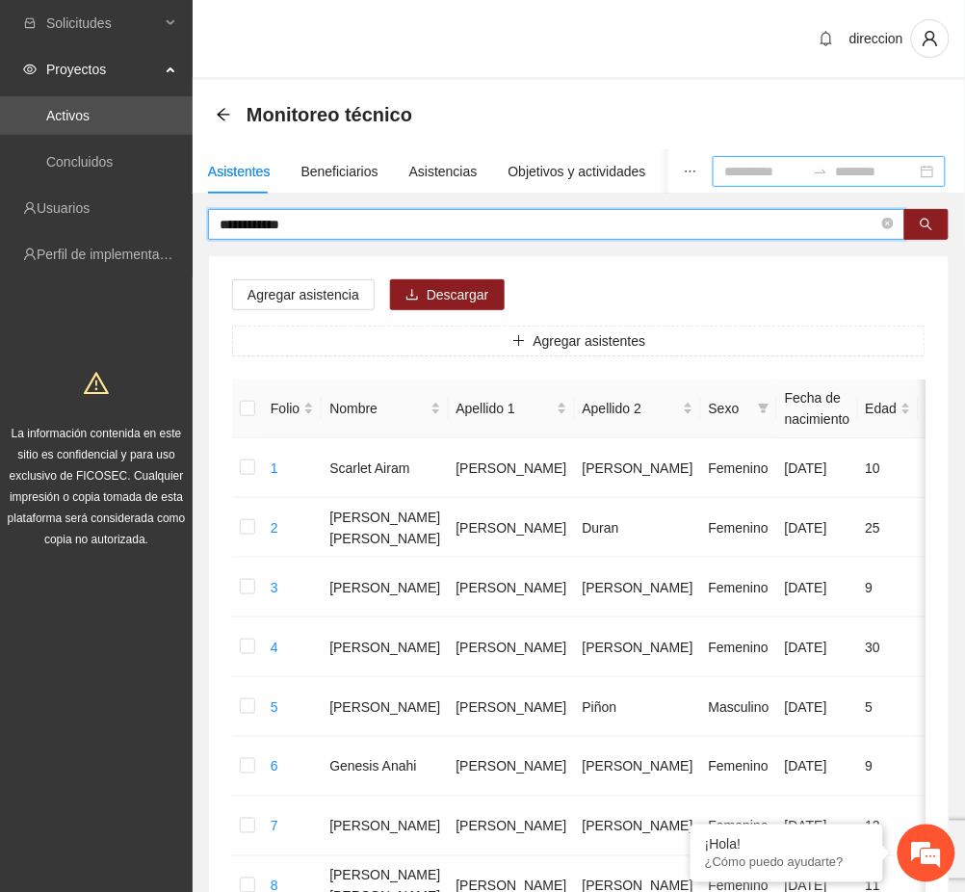
type input "**********"
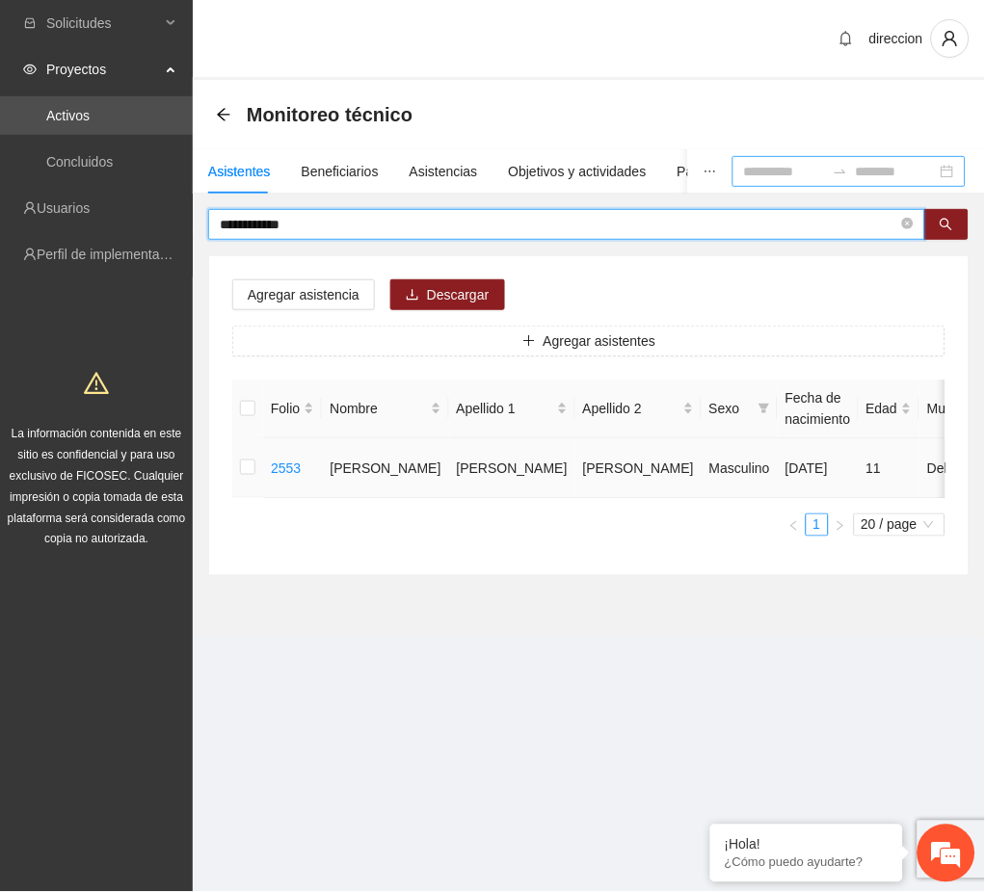
click at [257, 464] on td at bounding box center [247, 468] width 31 height 60
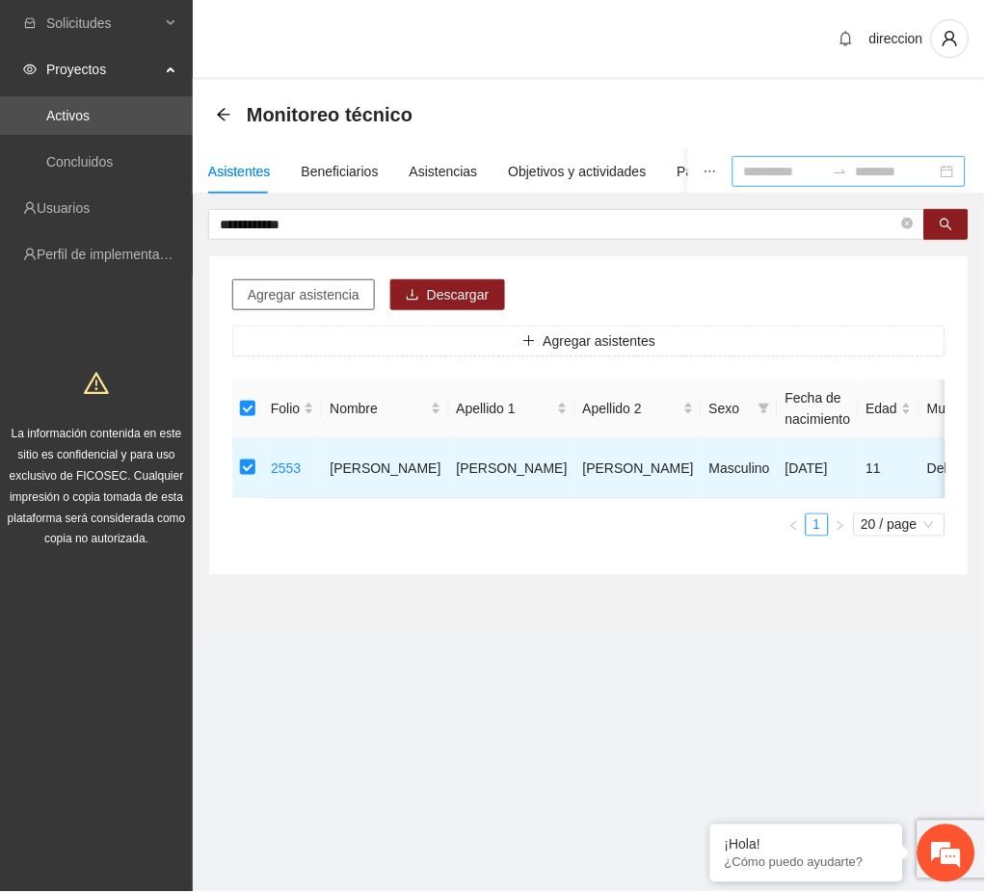
click at [340, 300] on span "Agregar asistencia" at bounding box center [304, 294] width 112 height 21
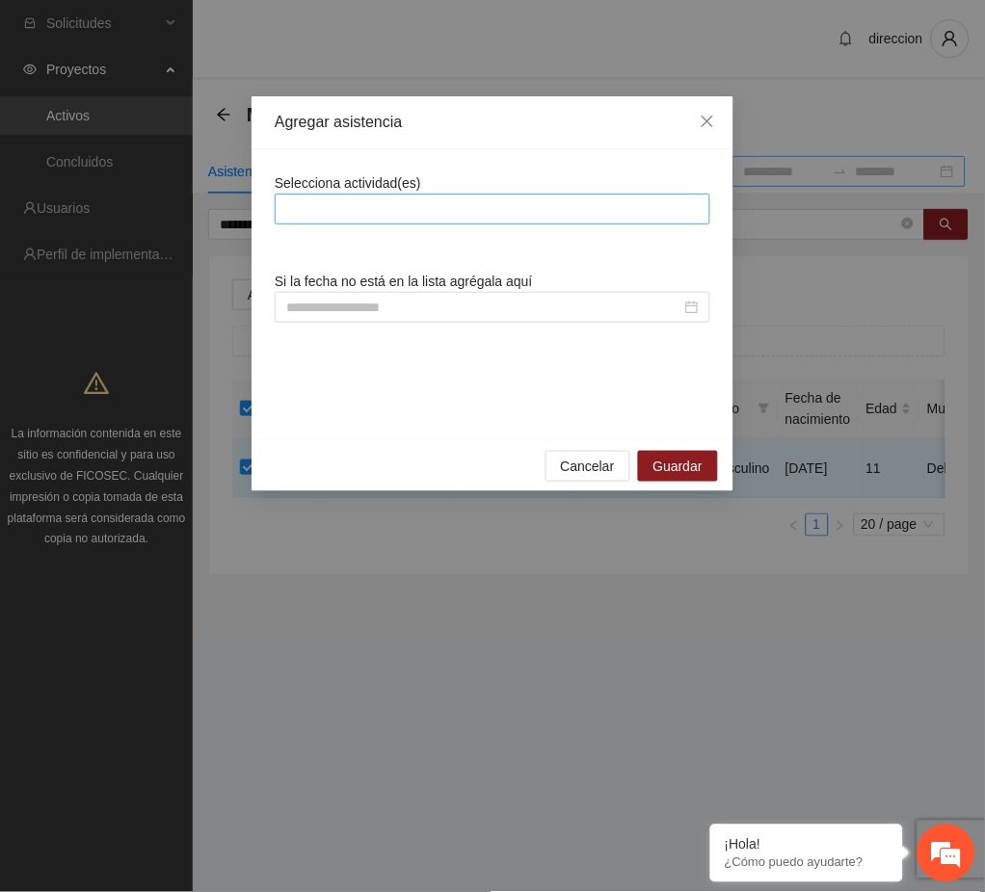
click at [375, 202] on div at bounding box center [492, 209] width 426 height 23
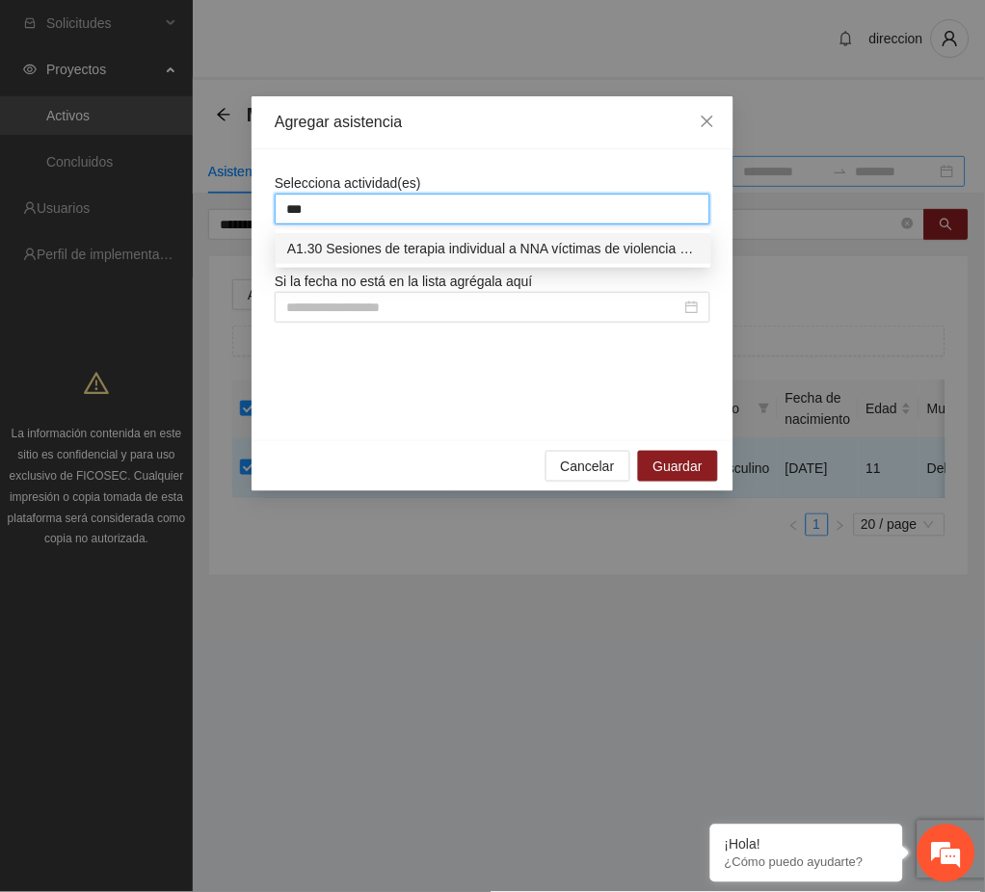
type input "****"
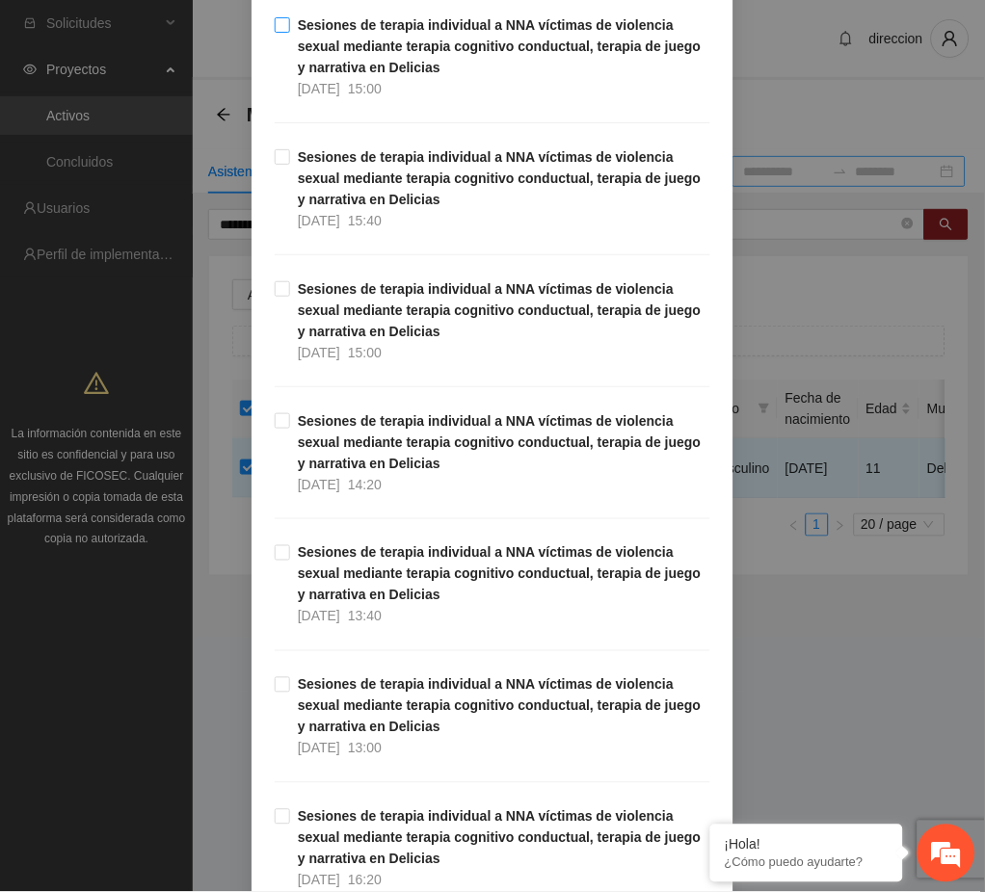
scroll to position [1412, 0]
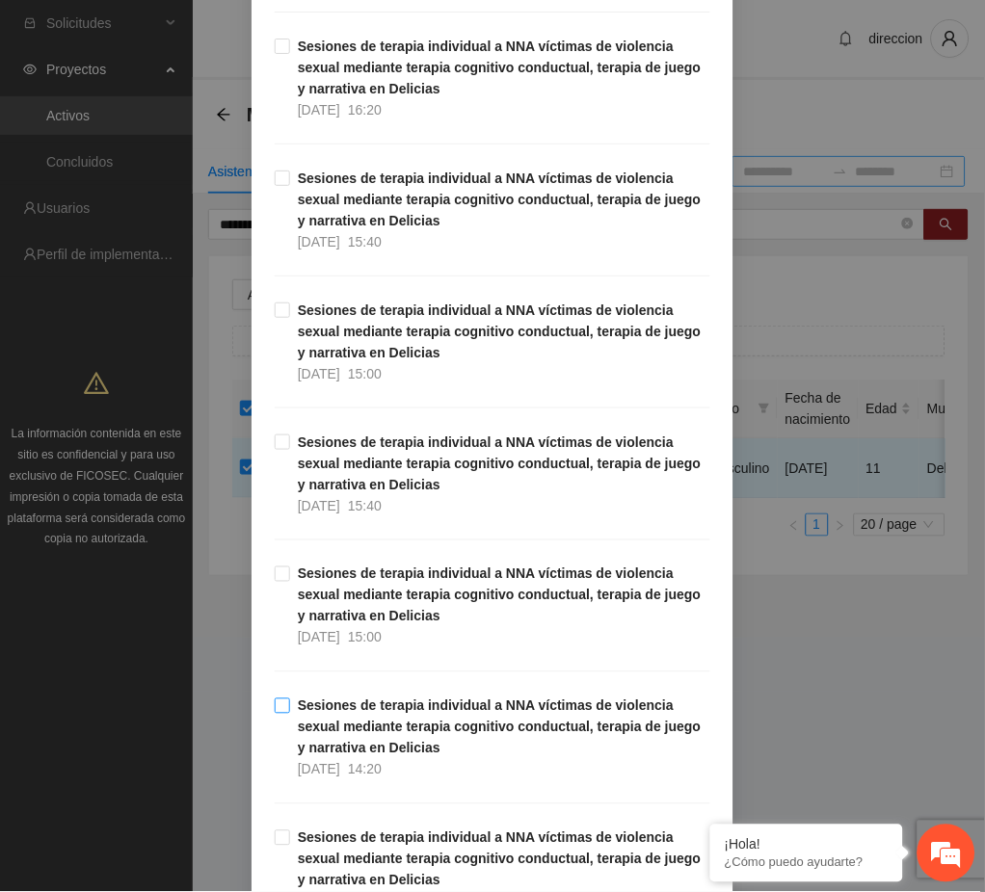
click at [389, 716] on span "Sesiones de terapia individual a NNA víctimas de violencia sexual mediante tera…" at bounding box center [500, 738] width 420 height 85
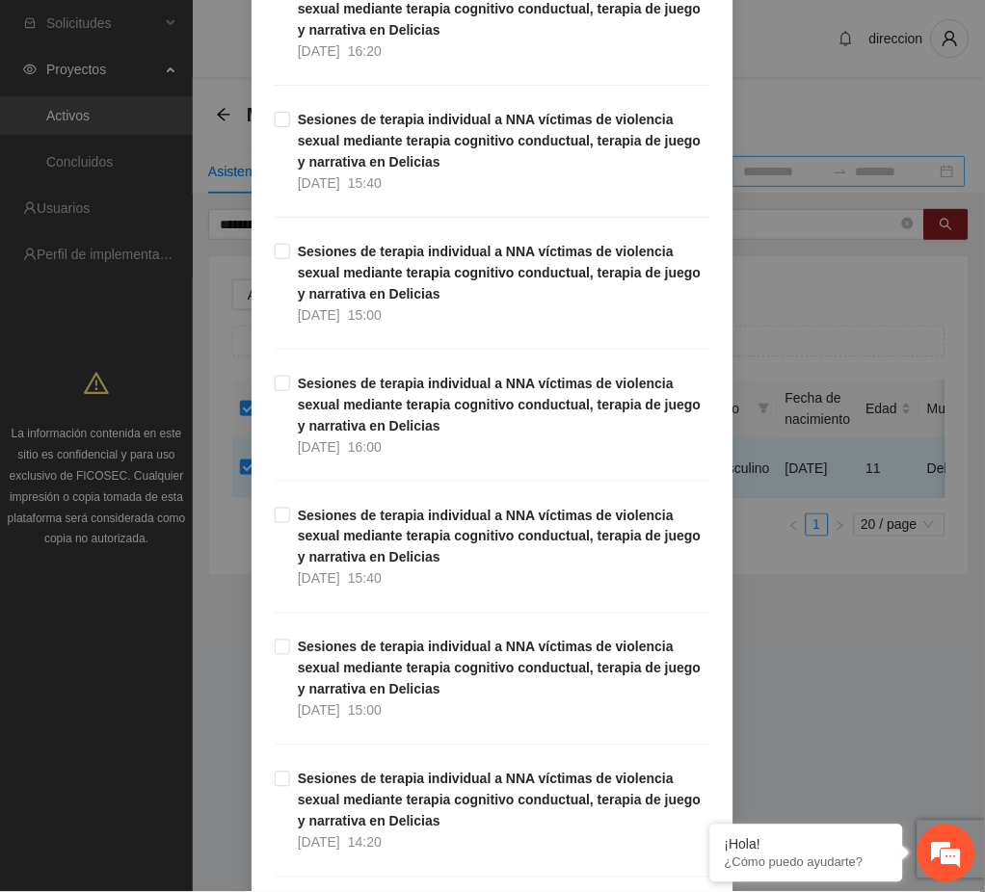
scroll to position [3725, 0]
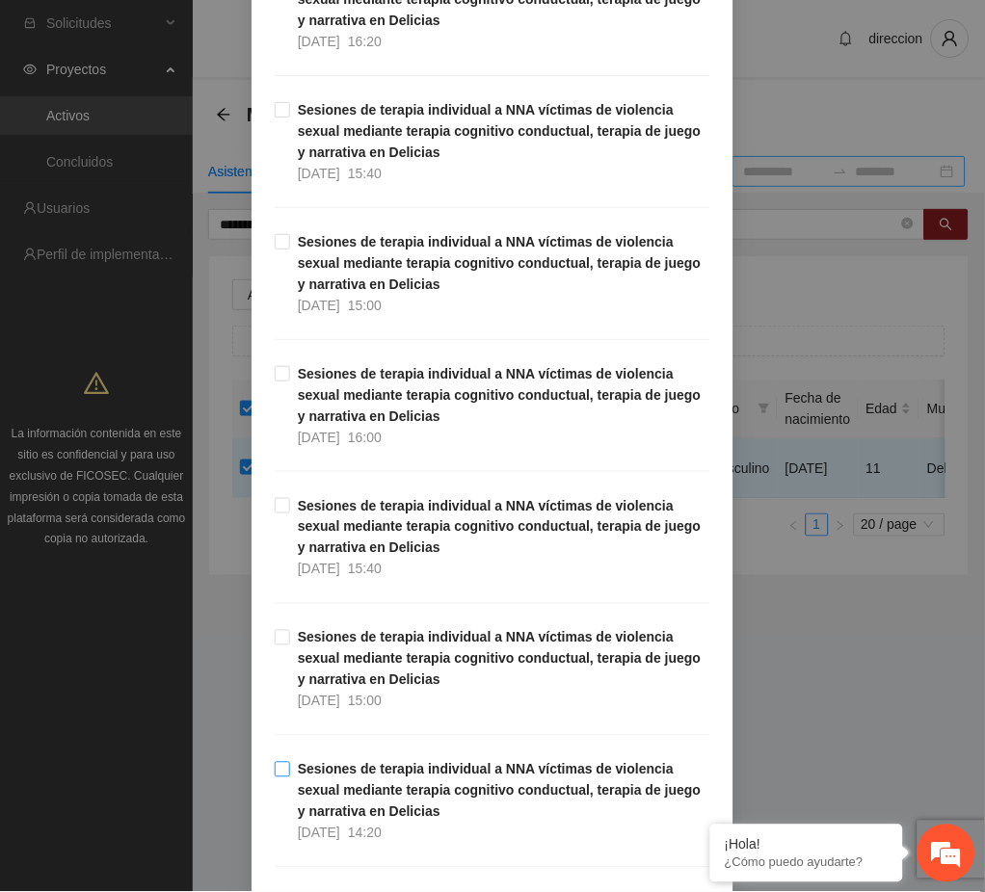
click at [392, 809] on strong "Sesiones de terapia individual a NNA víctimas de violencia sexual mediante tera…" at bounding box center [500, 791] width 404 height 58
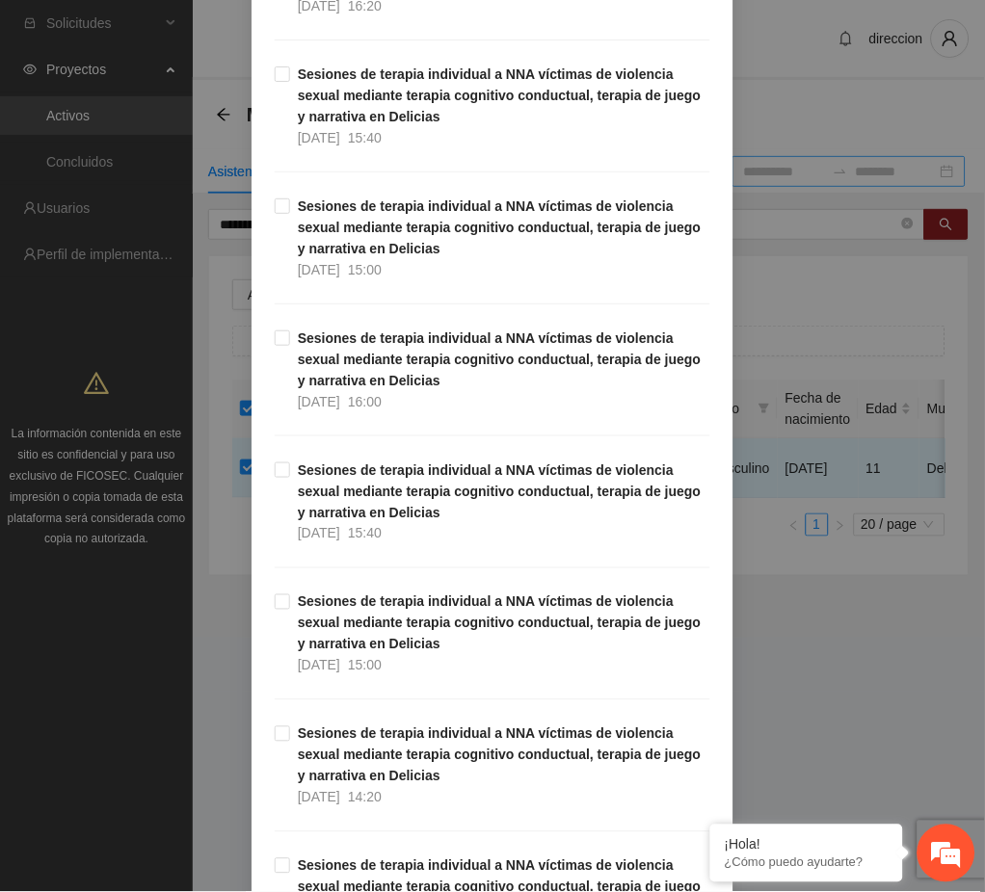
scroll to position [6423, 0]
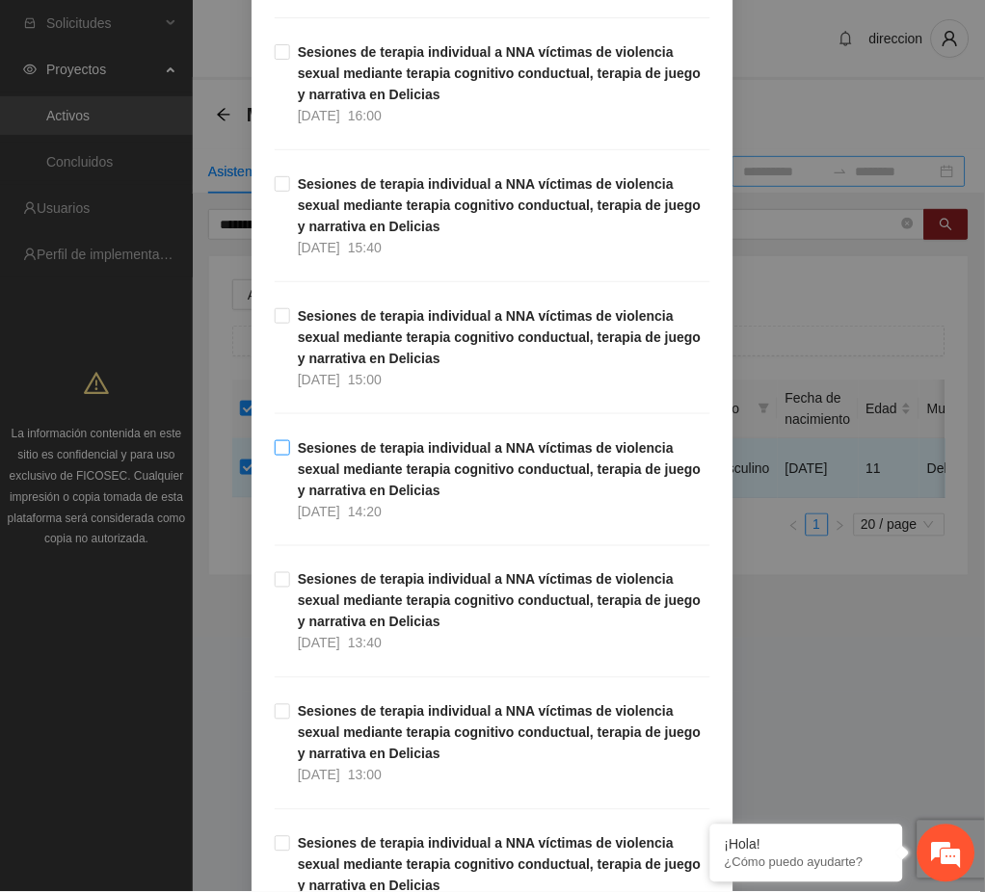
click at [387, 476] on strong "Sesiones de terapia individual a NNA víctimas de violencia sexual mediante tera…" at bounding box center [500, 469] width 404 height 58
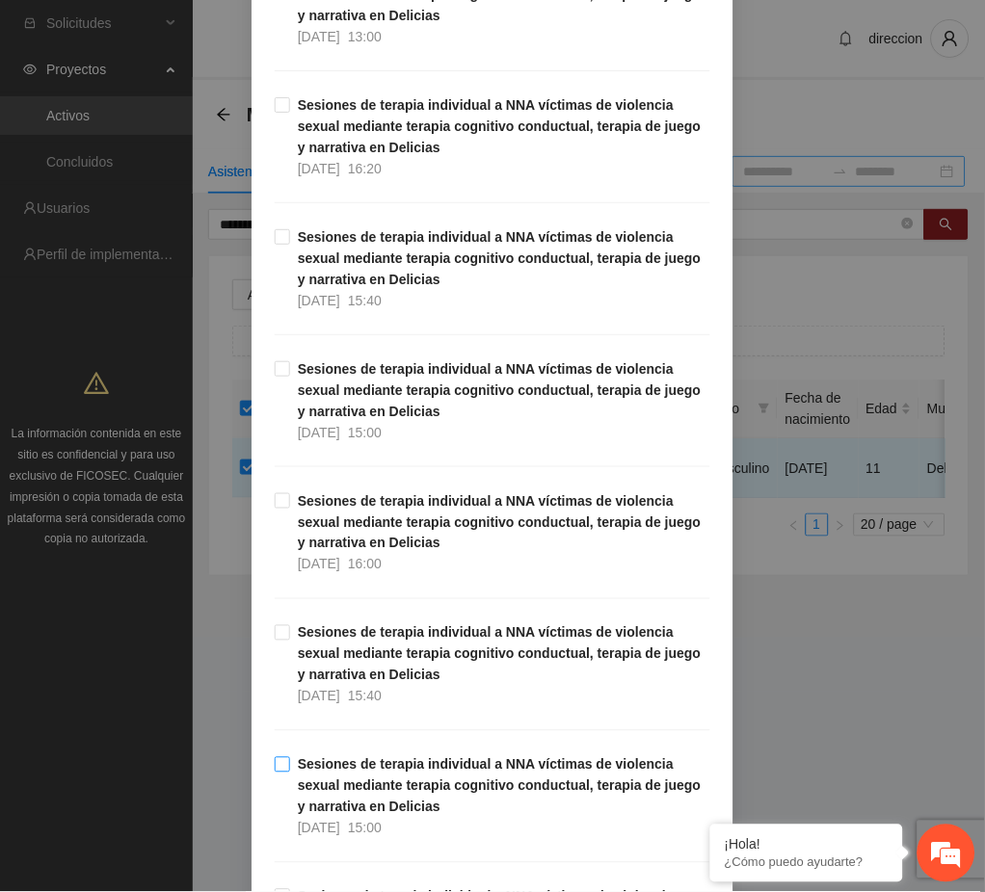
scroll to position [8479, 0]
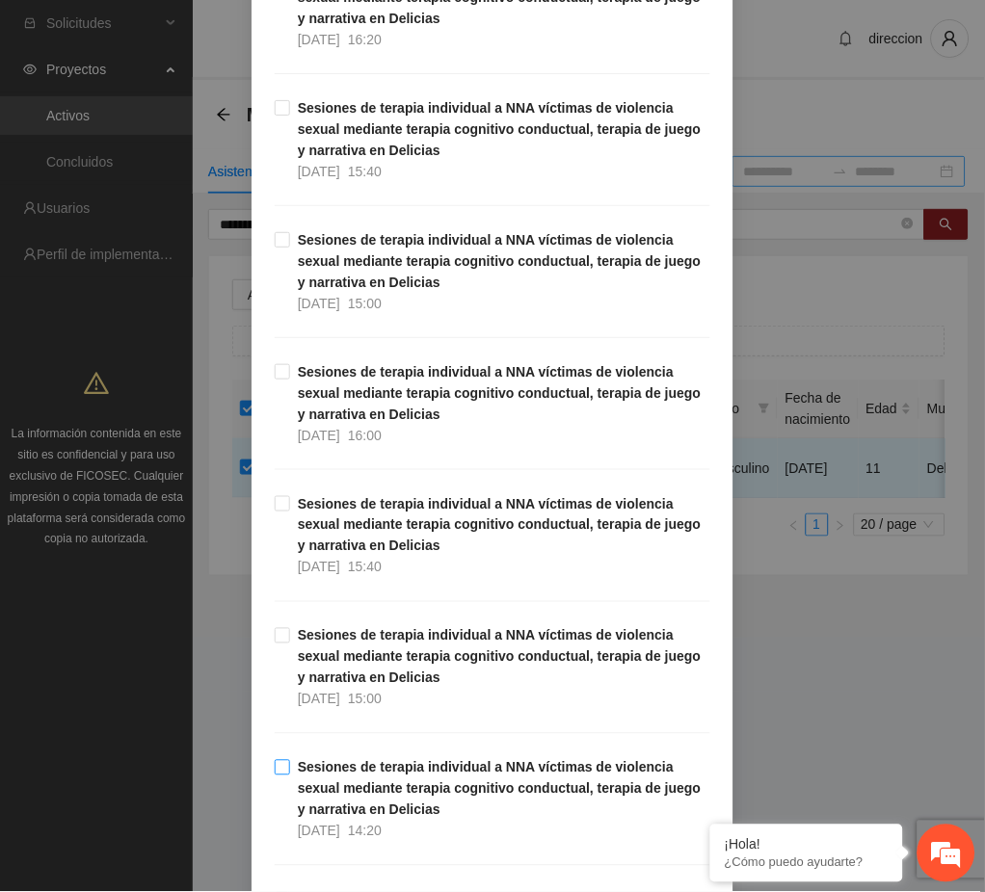
click at [435, 791] on strong "Sesiones de terapia individual a NNA víctimas de violencia sexual mediante tera…" at bounding box center [500, 789] width 404 height 58
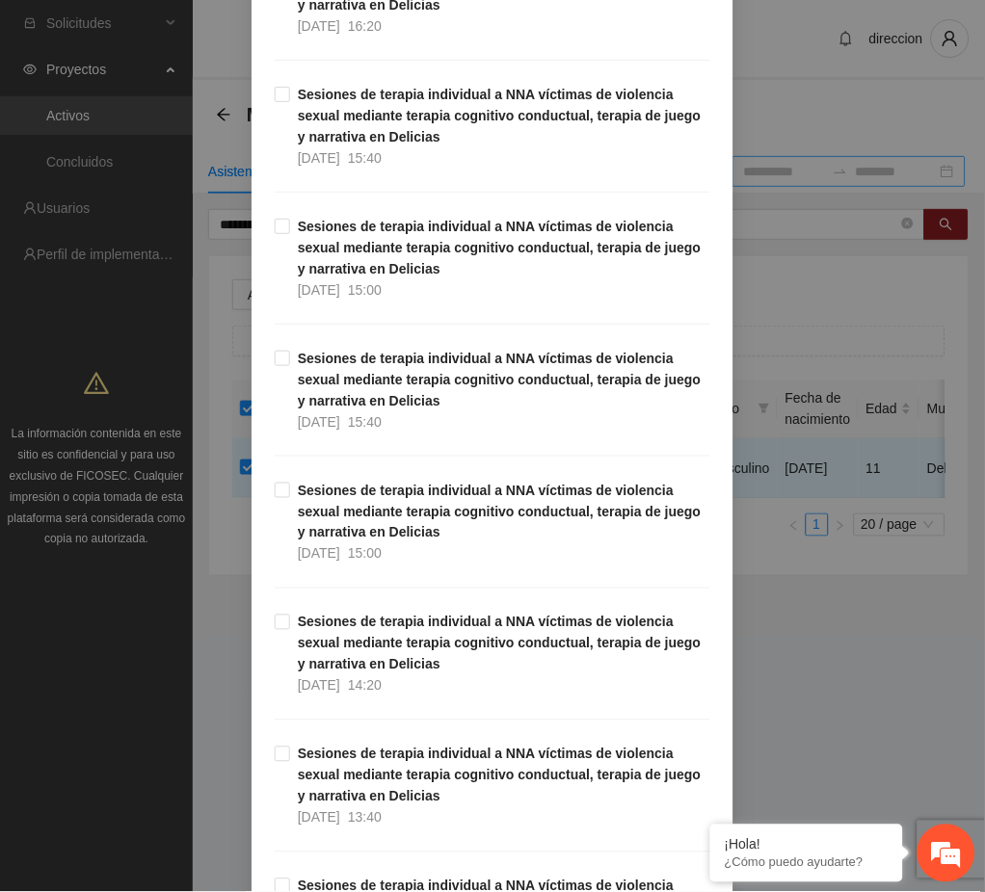
scroll to position [9891, 0]
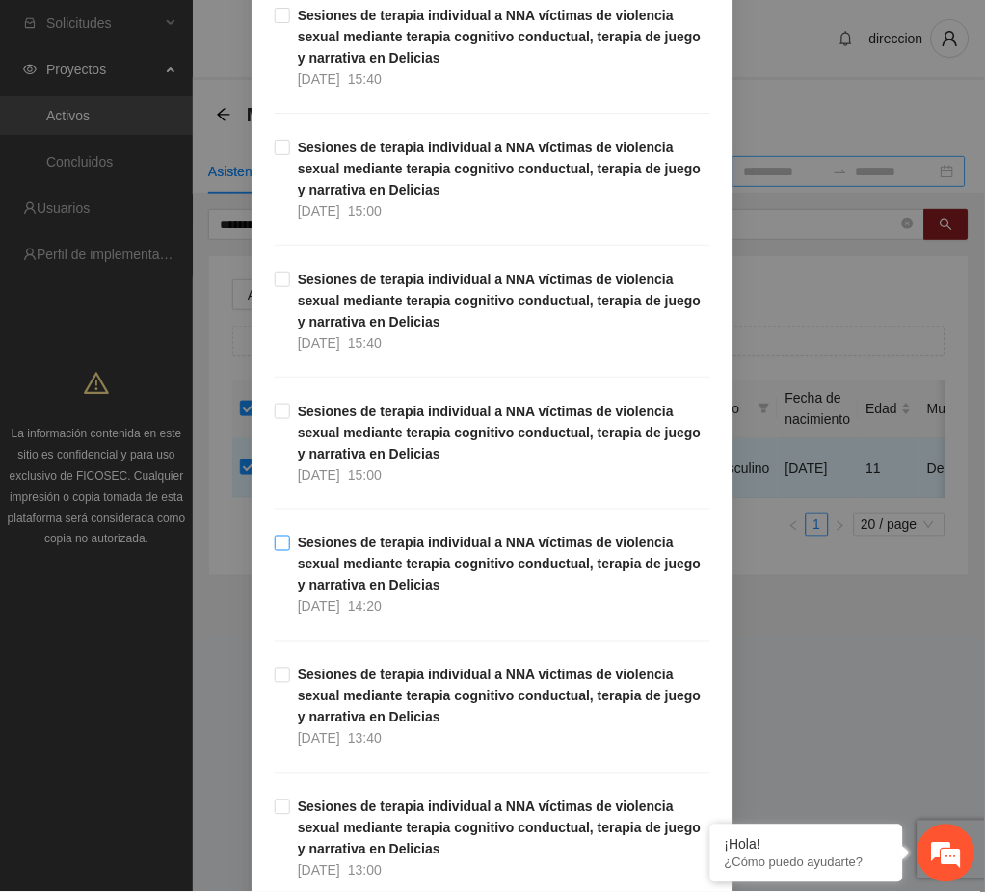
click at [464, 544] on strong "Sesiones de terapia individual a NNA víctimas de violencia sexual mediante tera…" at bounding box center [500, 565] width 404 height 58
click at [810, 686] on div "Agregar asistencia Selecciona actividad(es) A1.30 Sesiones de terapia individua…" at bounding box center [492, 446] width 985 height 892
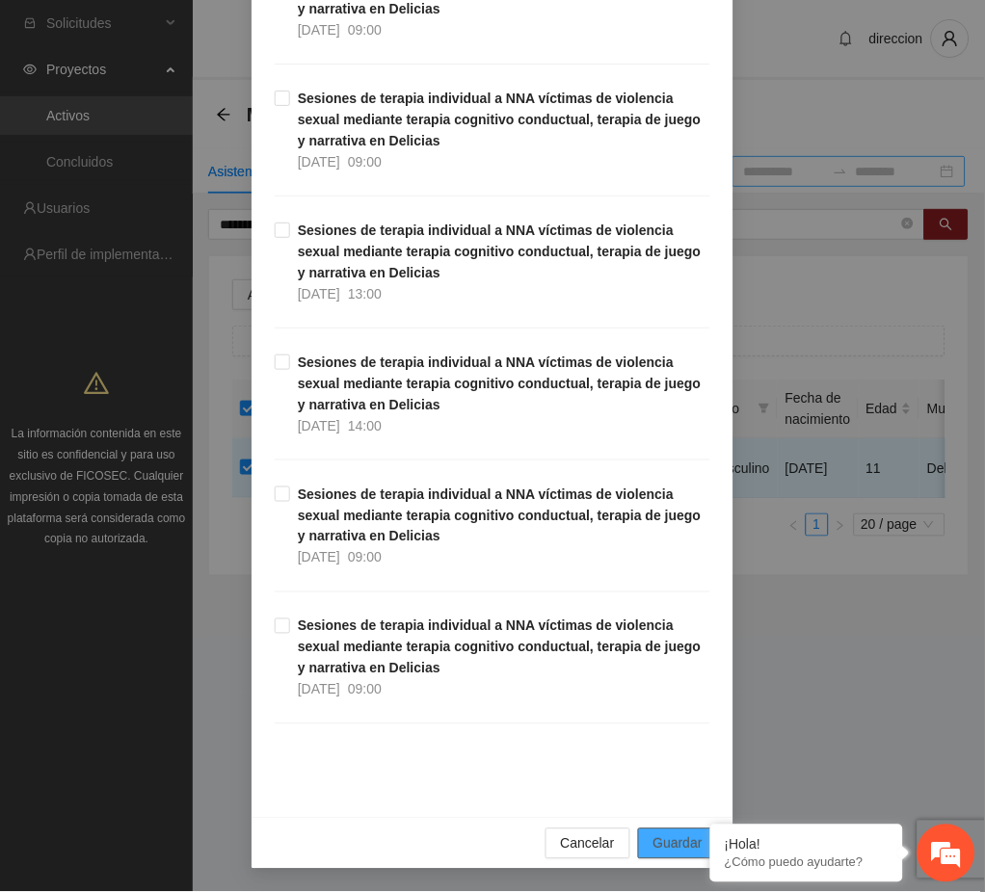
click at [656, 834] on span "Guardar" at bounding box center [677, 843] width 49 height 21
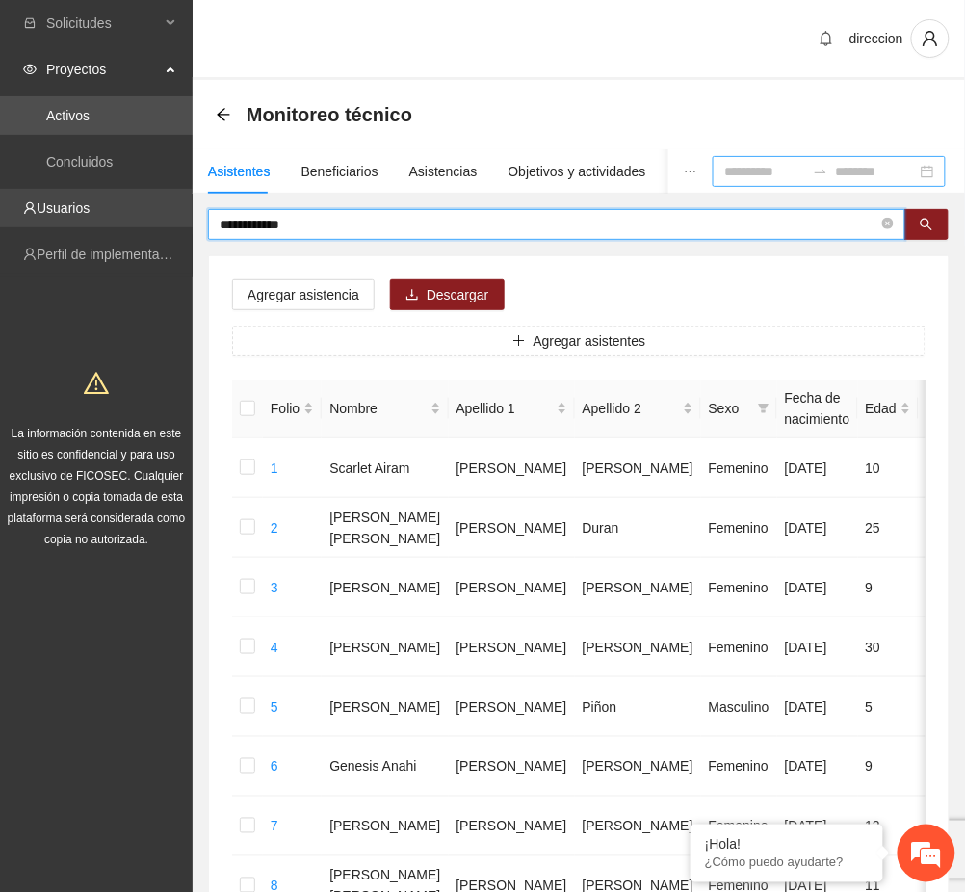
drag, startPoint x: 318, startPoint y: 221, endPoint x: 176, endPoint y: 225, distance: 141.7
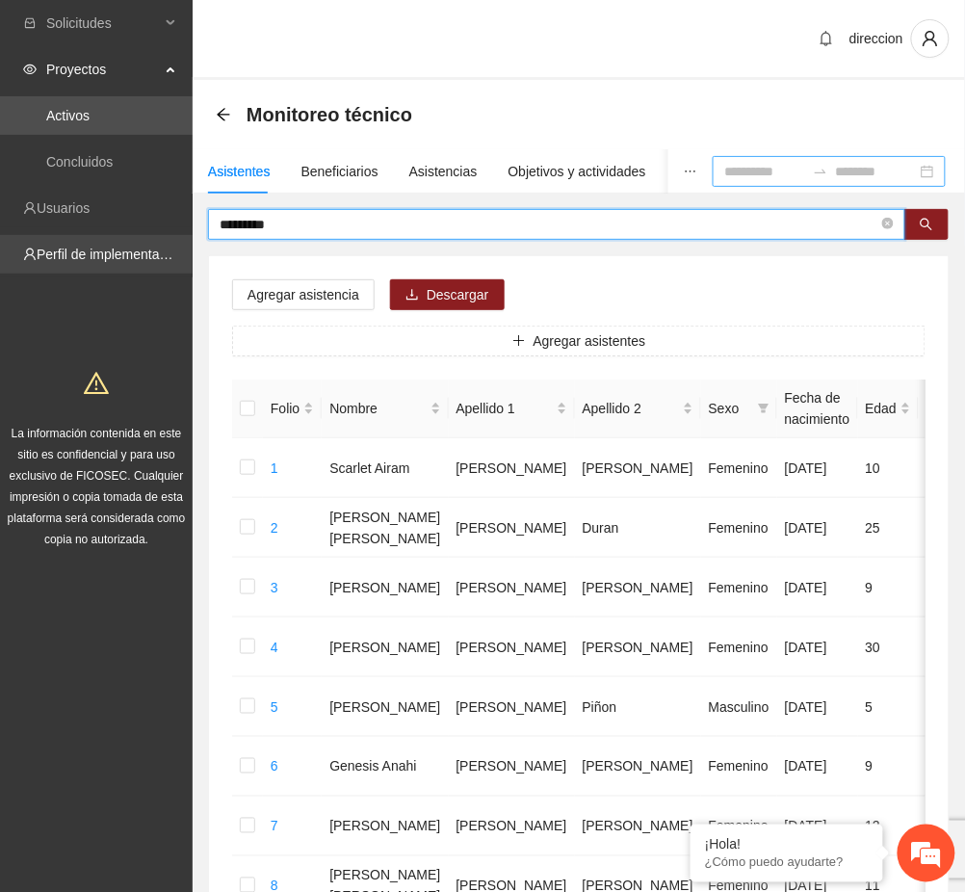
type input "*********"
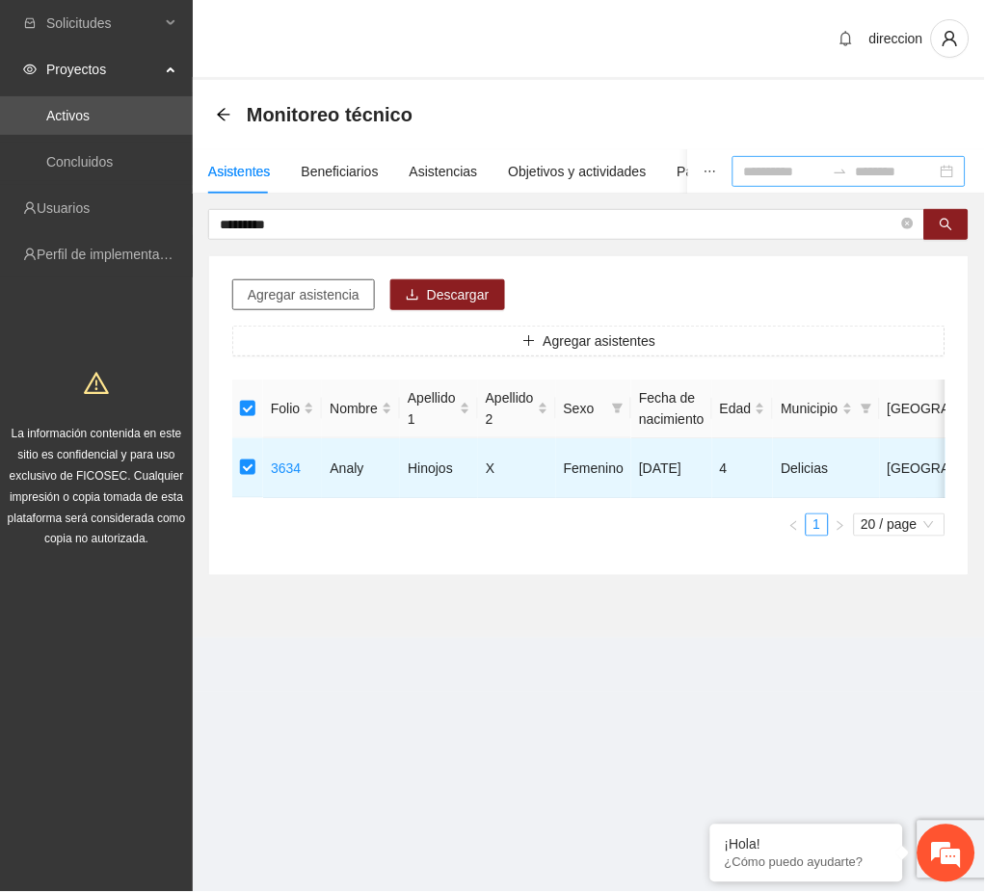
click at [303, 303] on span "Agregar asistencia" at bounding box center [304, 294] width 112 height 21
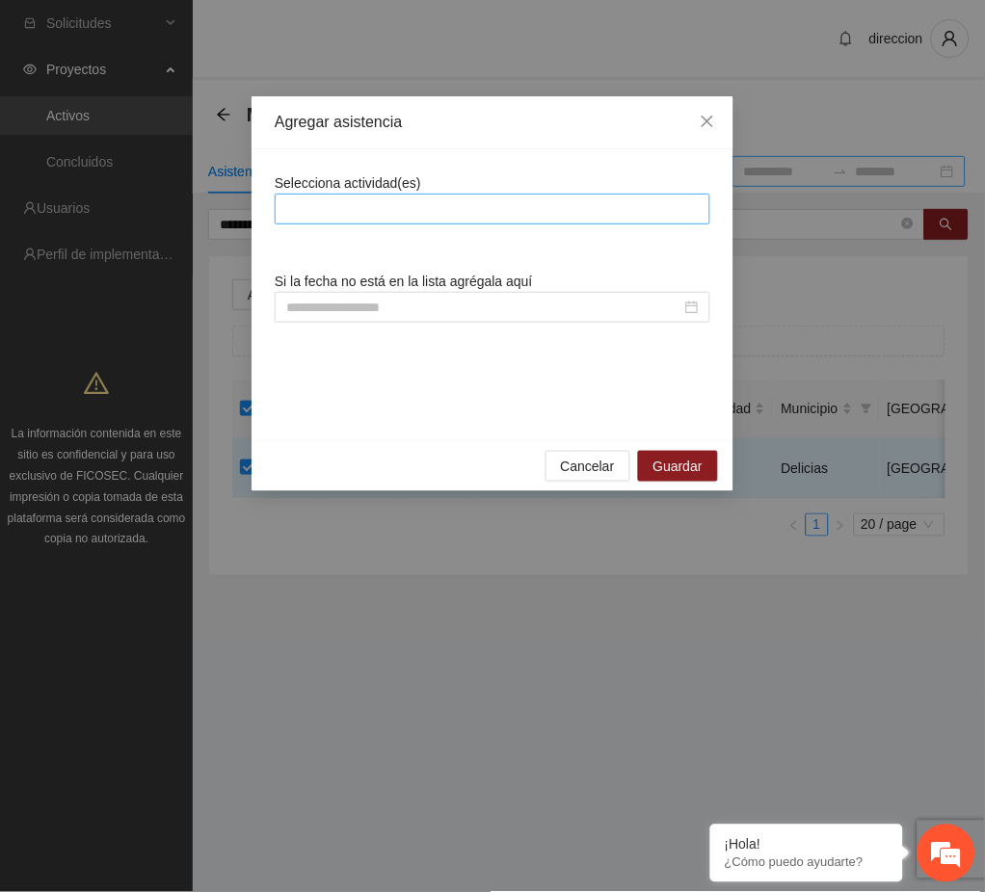
click at [378, 212] on div at bounding box center [492, 209] width 426 height 23
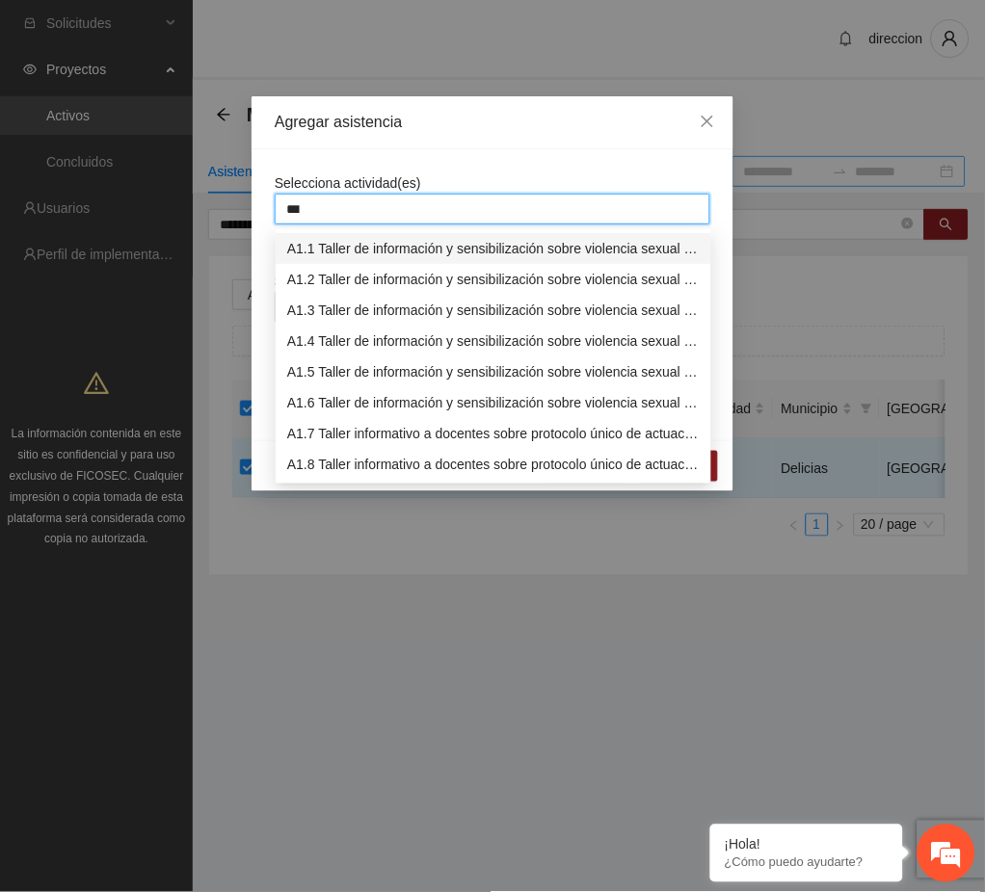
type input "****"
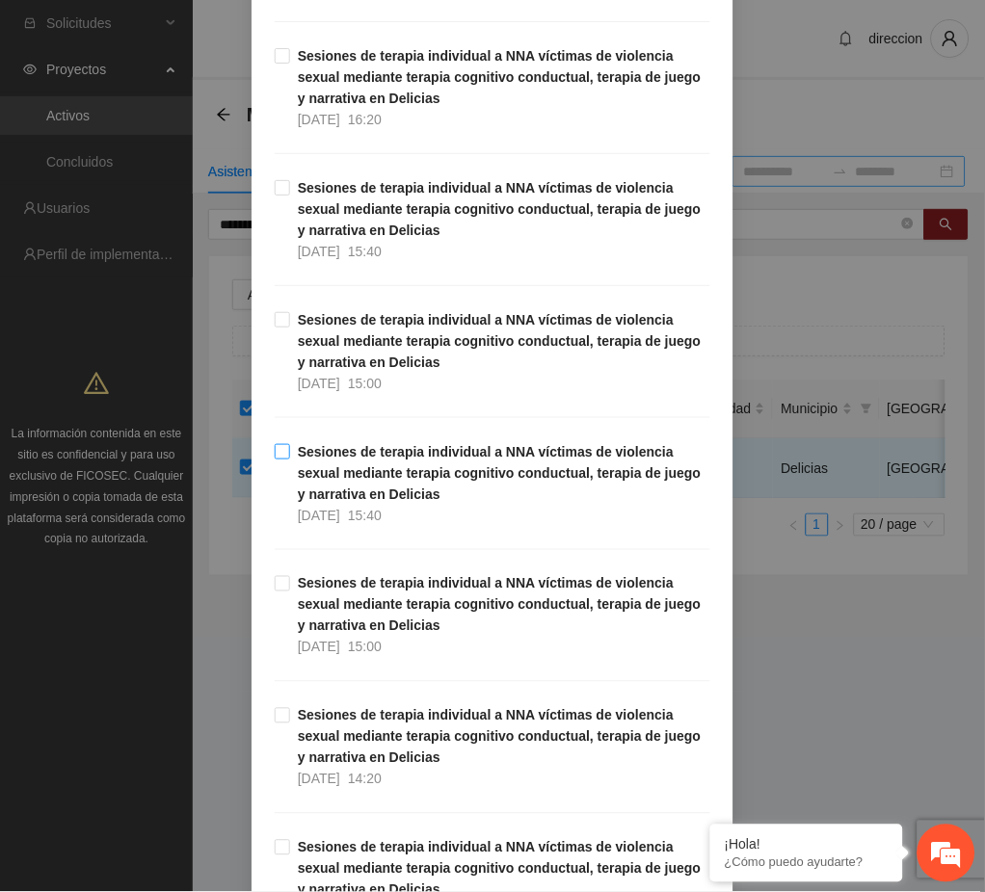
scroll to position [1412, 0]
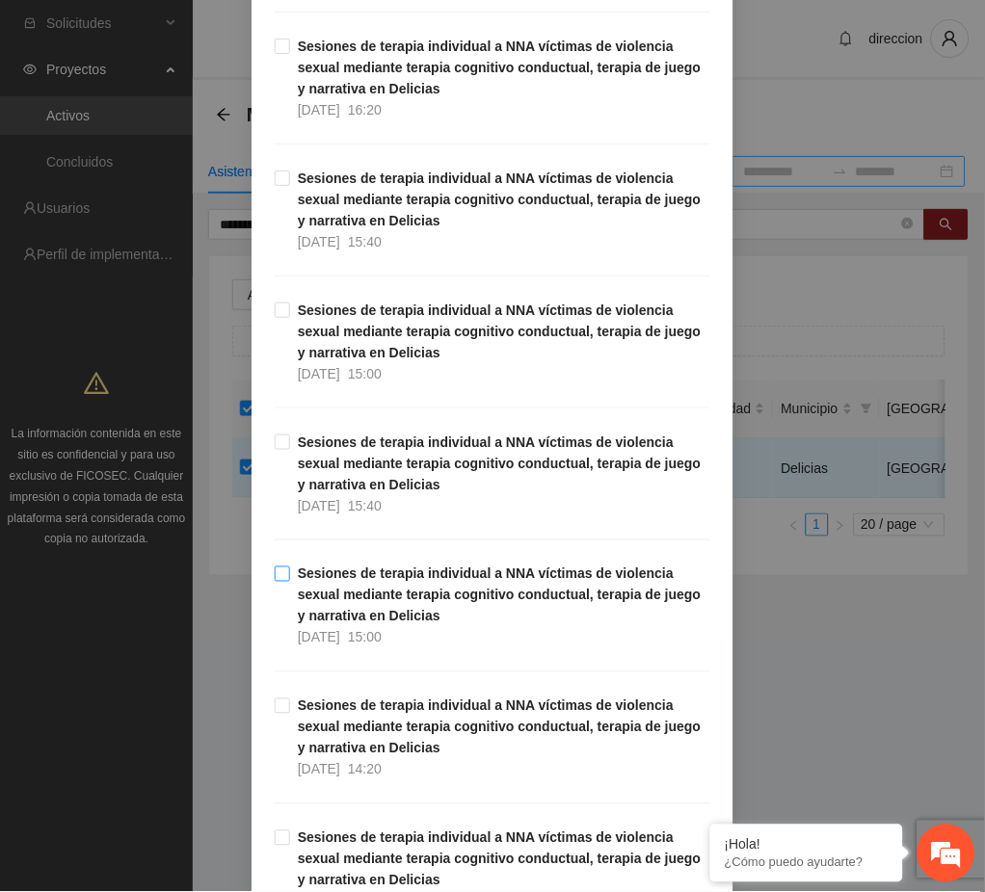
click at [466, 584] on span "Sesiones de terapia individual a NNA víctimas de violencia sexual mediante tera…" at bounding box center [500, 606] width 420 height 85
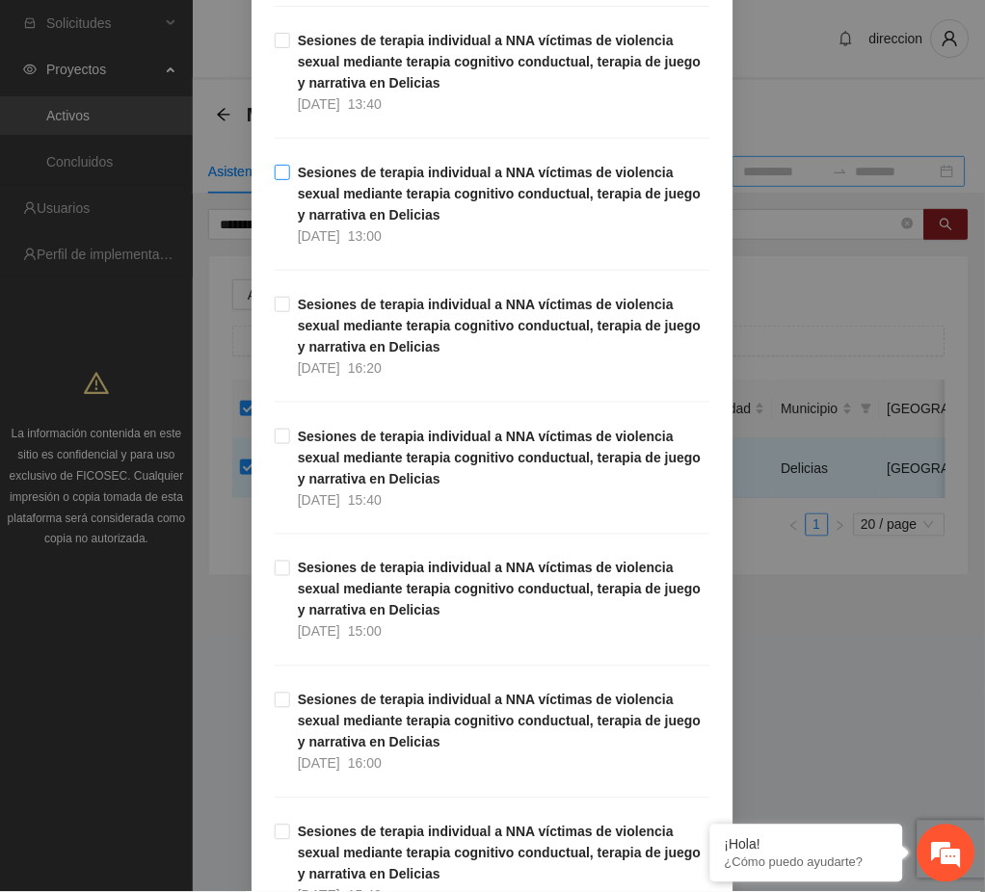
scroll to position [3854, 0]
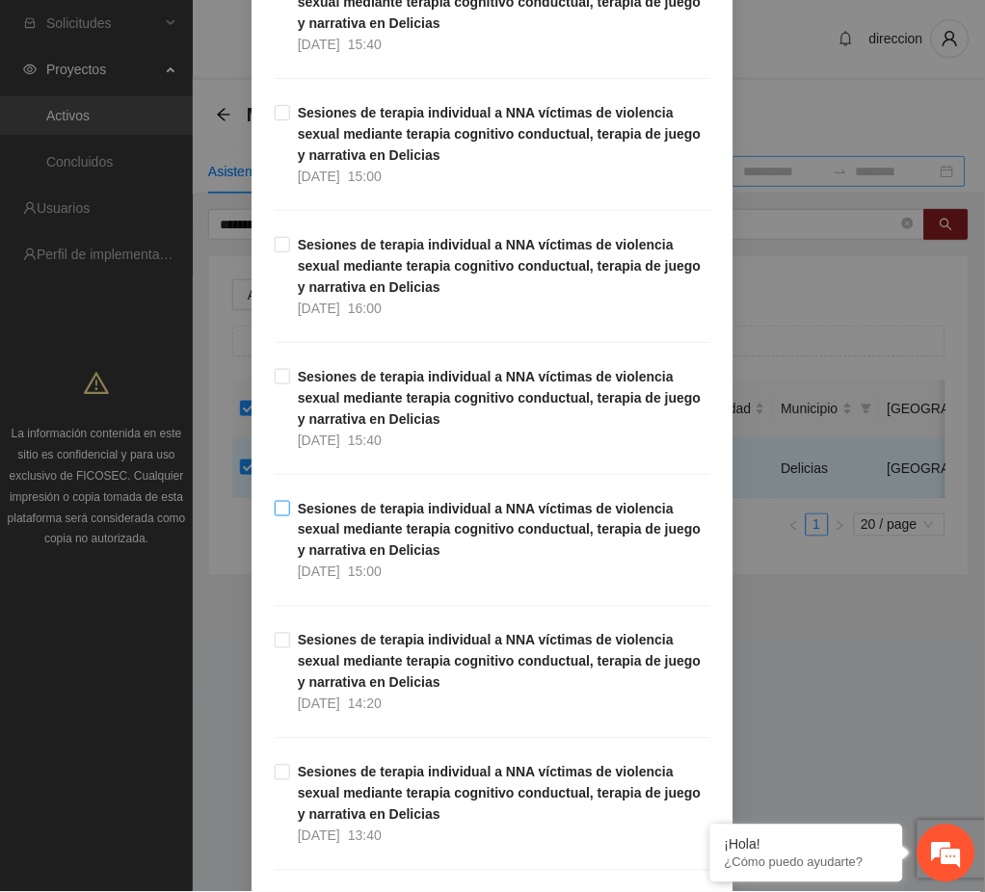
drag, startPoint x: 487, startPoint y: 535, endPoint x: 532, endPoint y: 551, distance: 48.2
click at [487, 535] on strong "Sesiones de terapia individual a NNA víctimas de violencia sexual mediante tera…" at bounding box center [500, 530] width 404 height 58
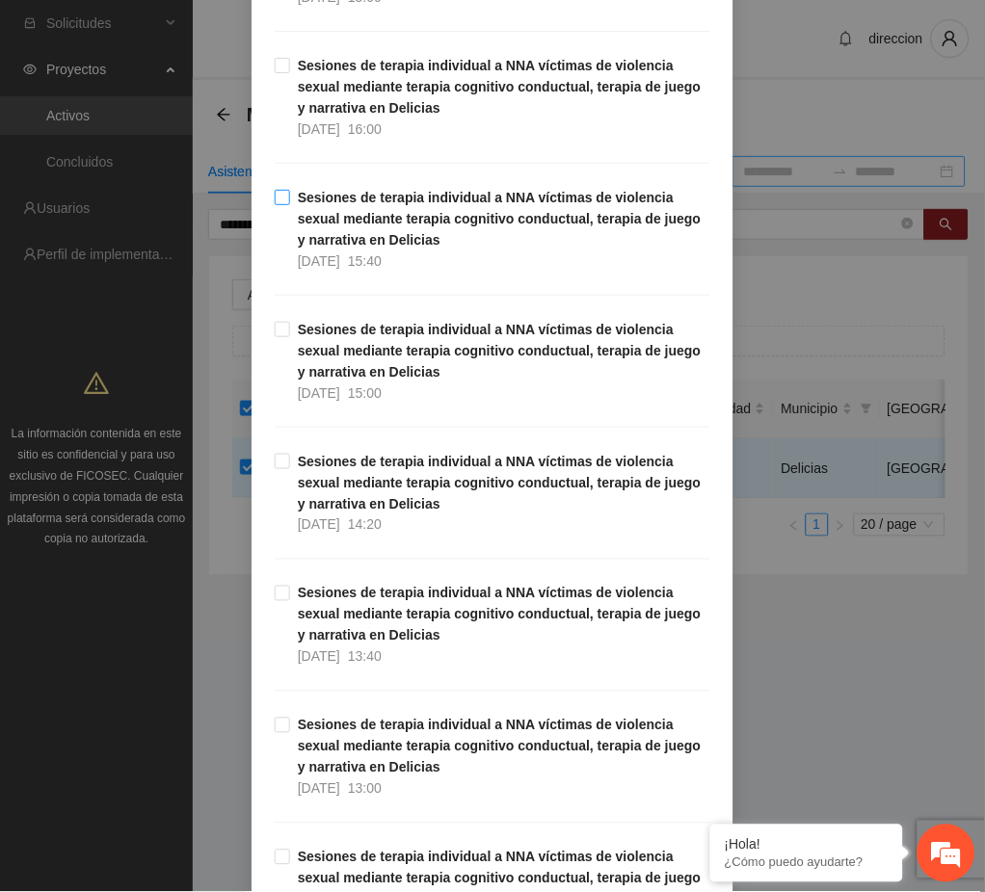
scroll to position [6552, 0]
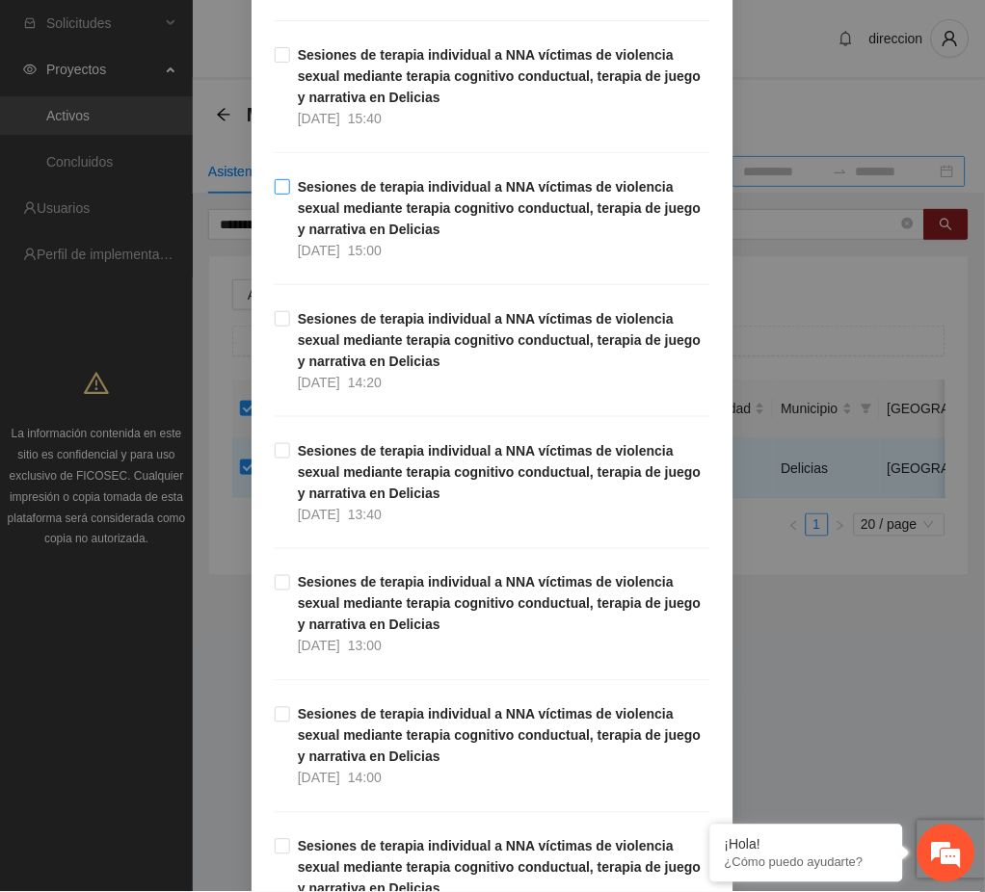
click at [376, 213] on strong "Sesiones de terapia individual a NNA víctimas de violencia sexual mediante tera…" at bounding box center [500, 208] width 404 height 58
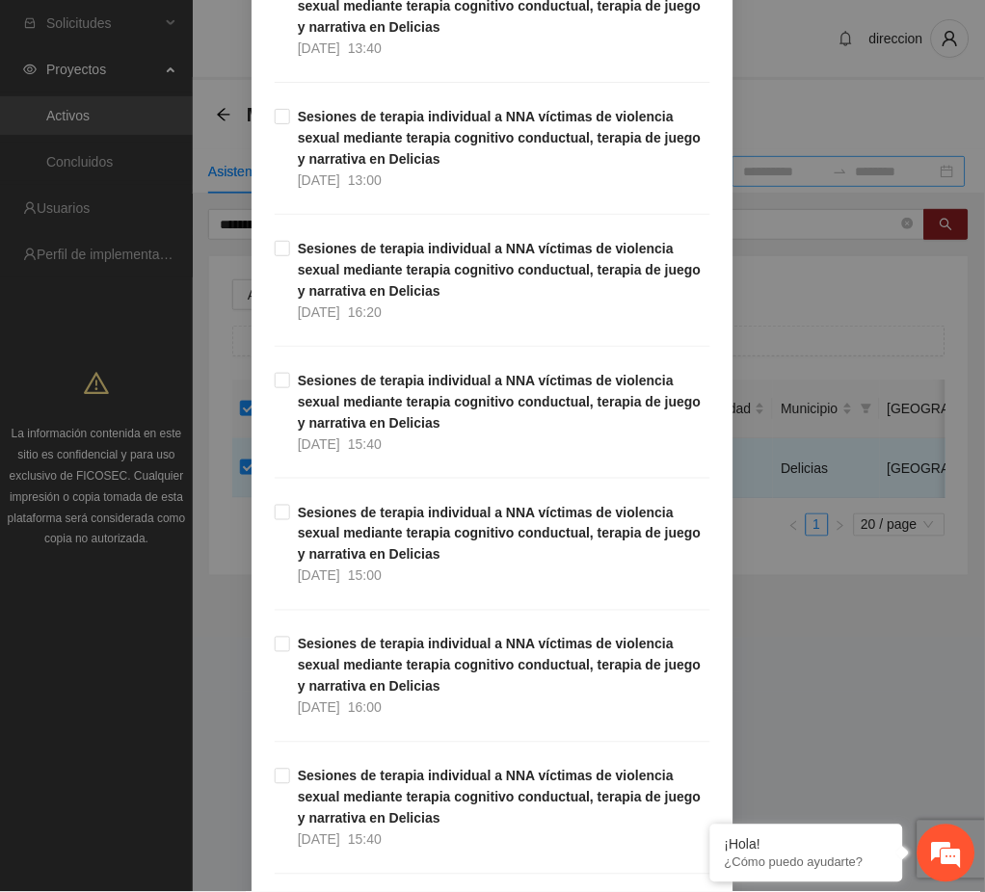
scroll to position [8350, 0]
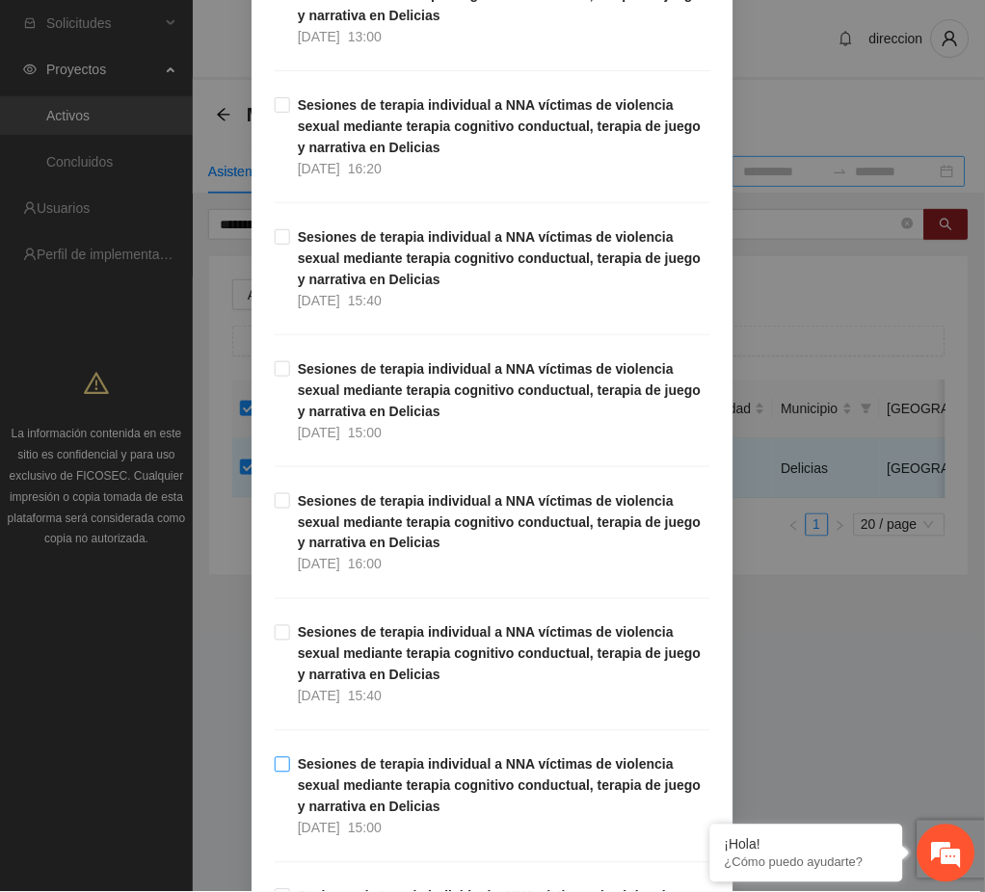
click at [489, 788] on strong "Sesiones de terapia individual a NNA víctimas de violencia sexual mediante tera…" at bounding box center [500, 786] width 404 height 58
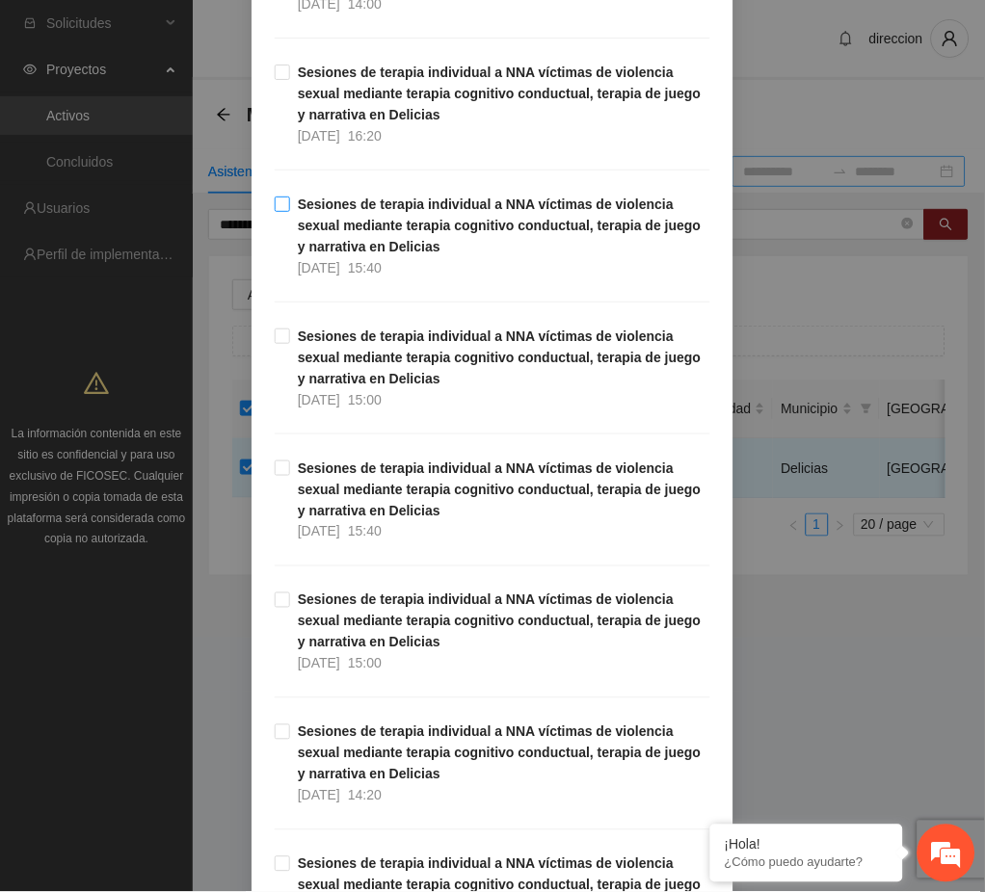
scroll to position [10020, 0]
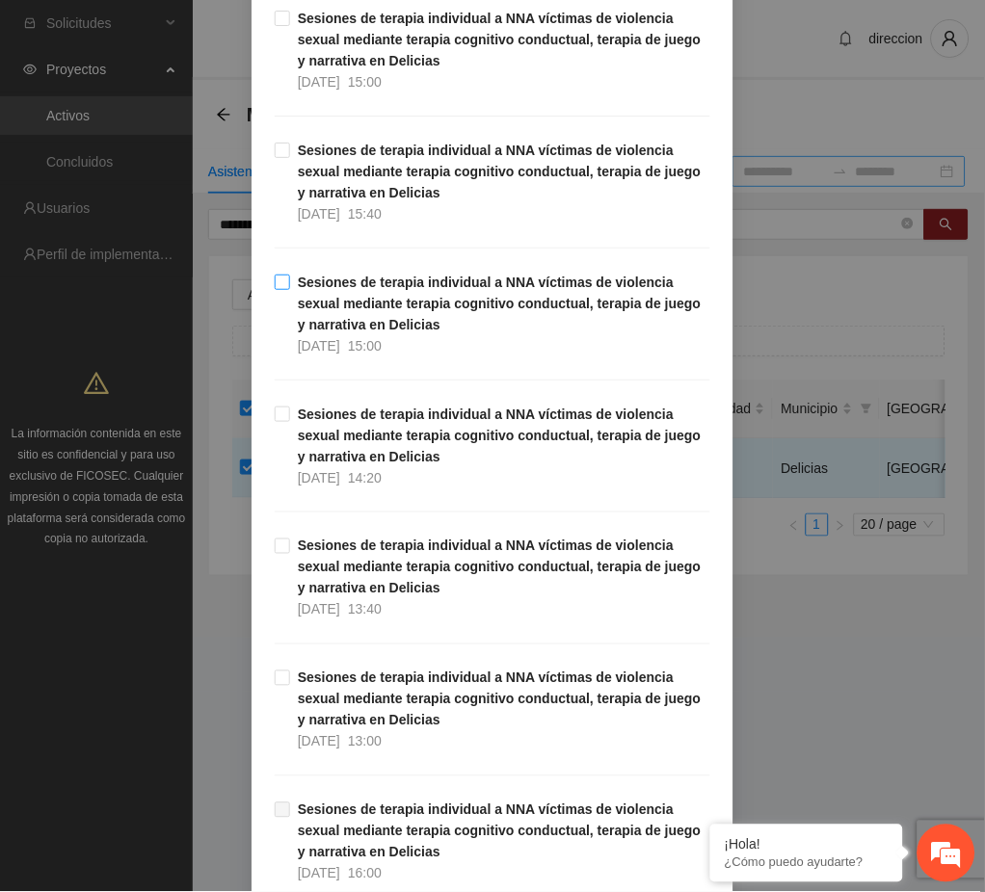
click at [392, 314] on strong "Sesiones de terapia individual a NNA víctimas de violencia sexual mediante tera…" at bounding box center [500, 304] width 404 height 58
click at [931, 721] on div "Agregar asistencia Selecciona actividad(es) A1.30 Sesiones de terapia individua…" at bounding box center [492, 446] width 985 height 892
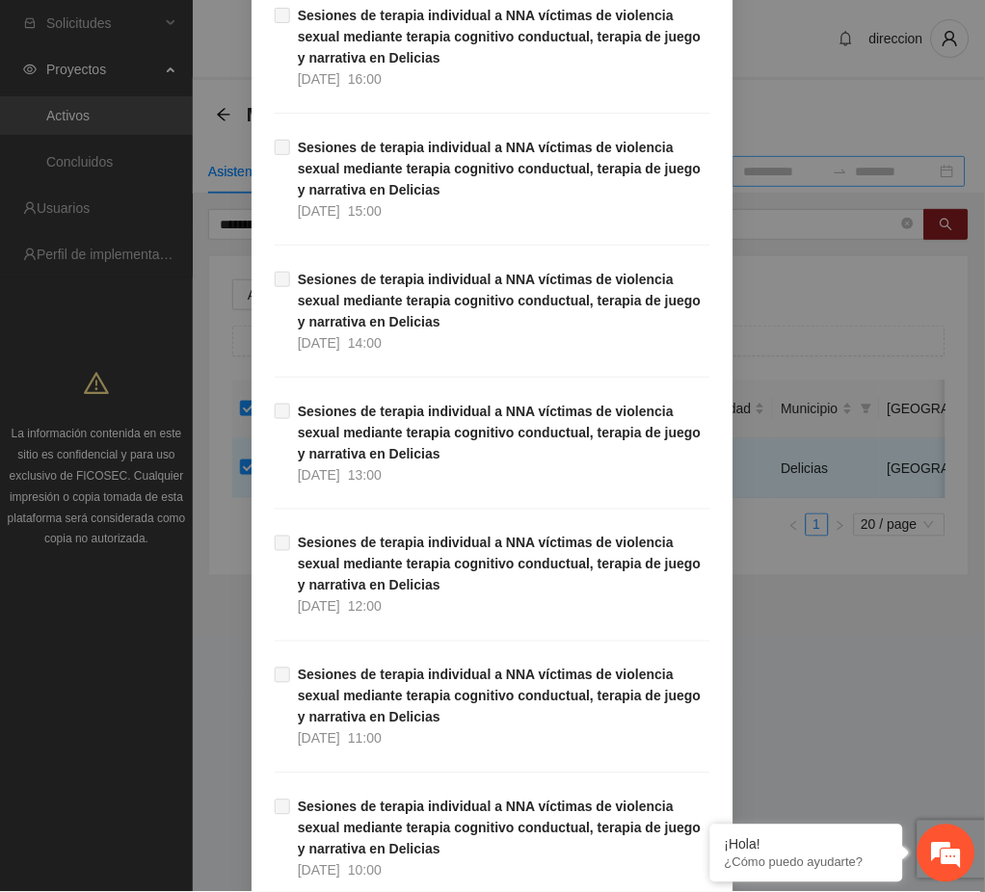
scroll to position [83372, 0]
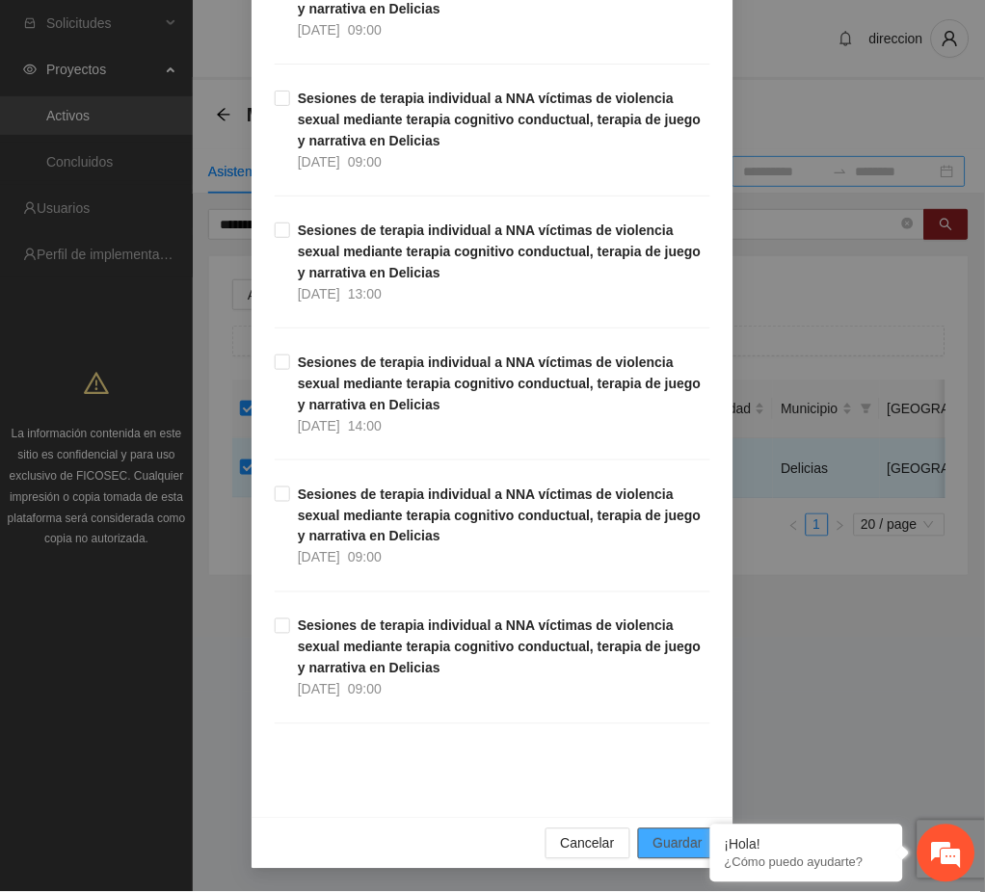
click at [656, 846] on span "Guardar" at bounding box center [677, 843] width 49 height 21
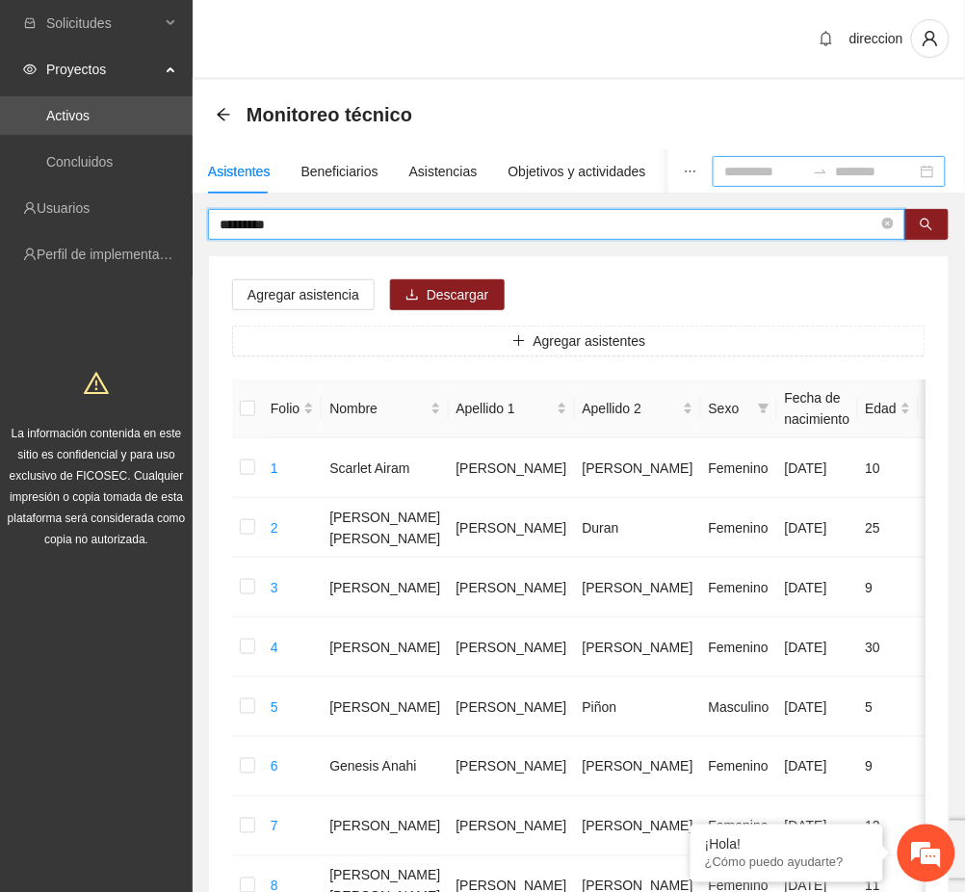
drag, startPoint x: 331, startPoint y: 222, endPoint x: 179, endPoint y: 229, distance: 152.4
type input "**********"
